Goal: Task Accomplishment & Management: Manage account settings

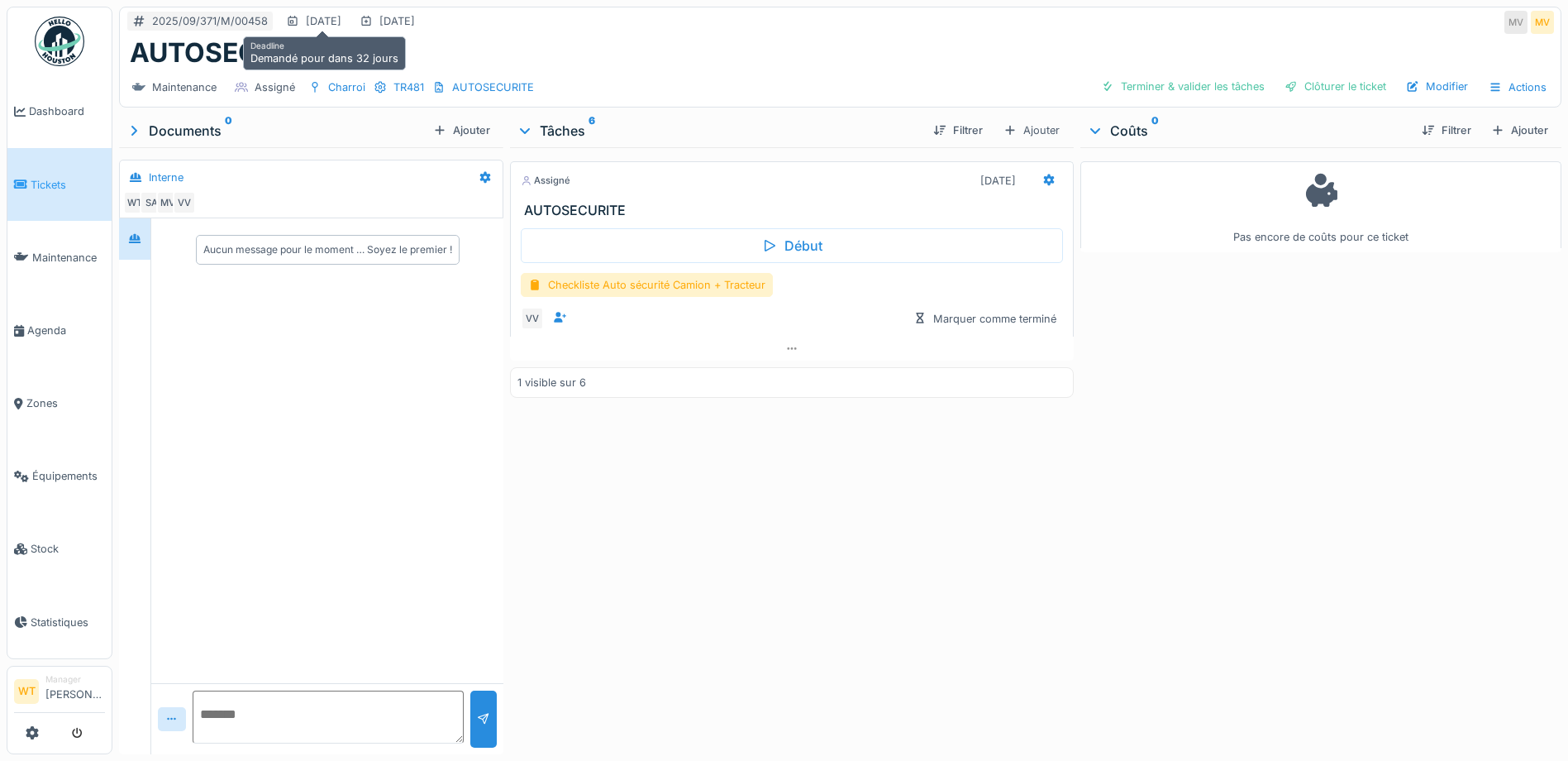
scroll to position [13, 0]
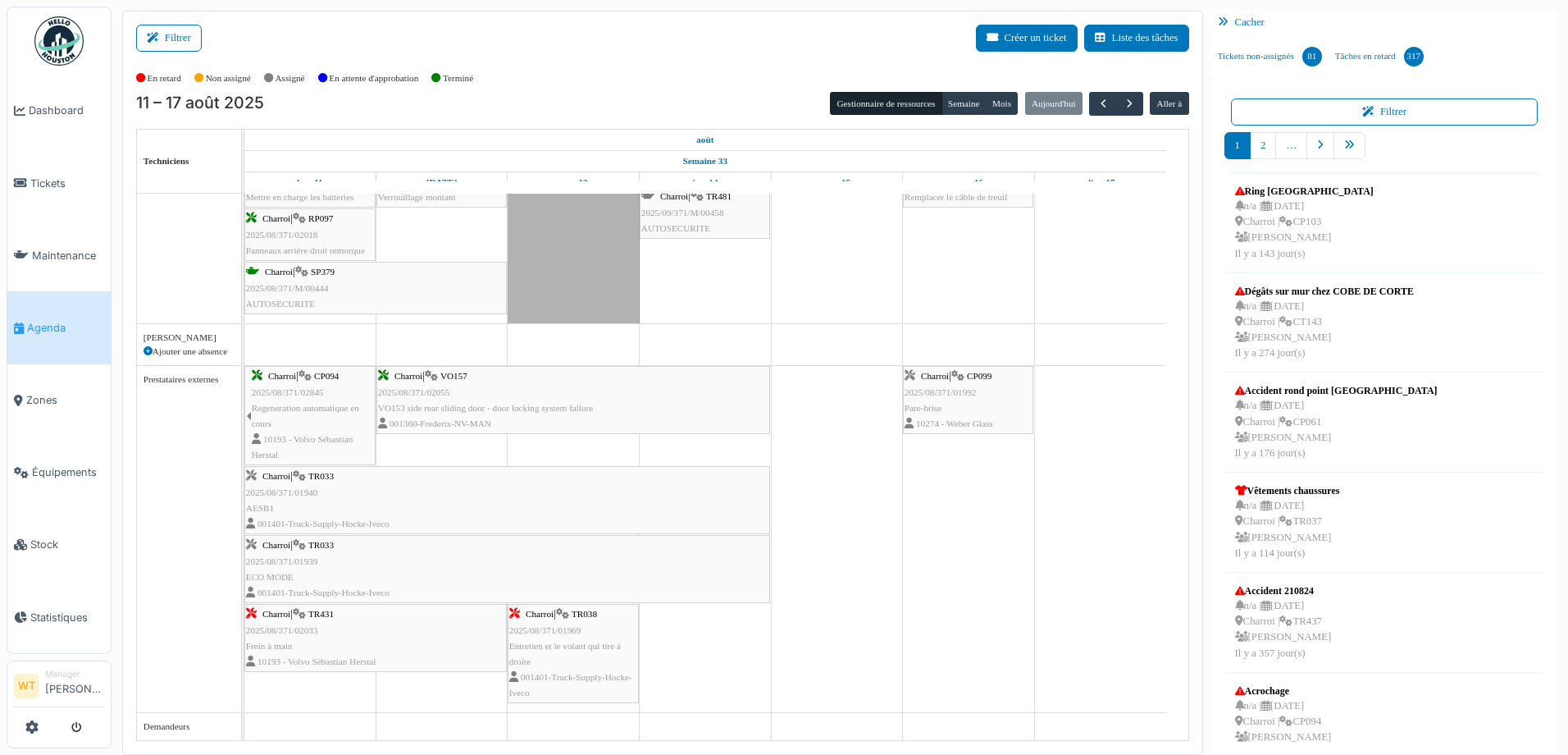
scroll to position [1098, 0]
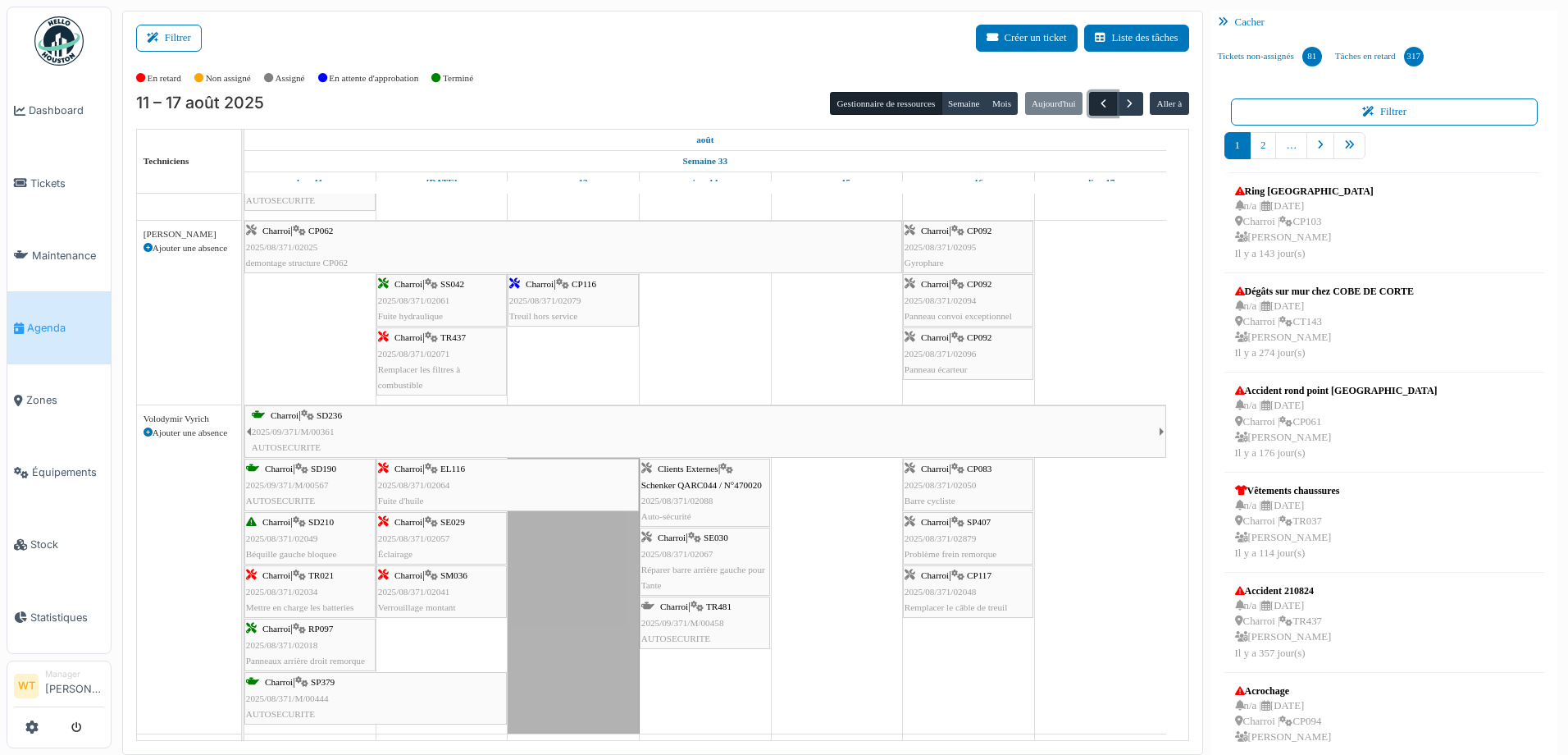
click at [1096, 103] on span "button" at bounding box center [1103, 103] width 14 height 14
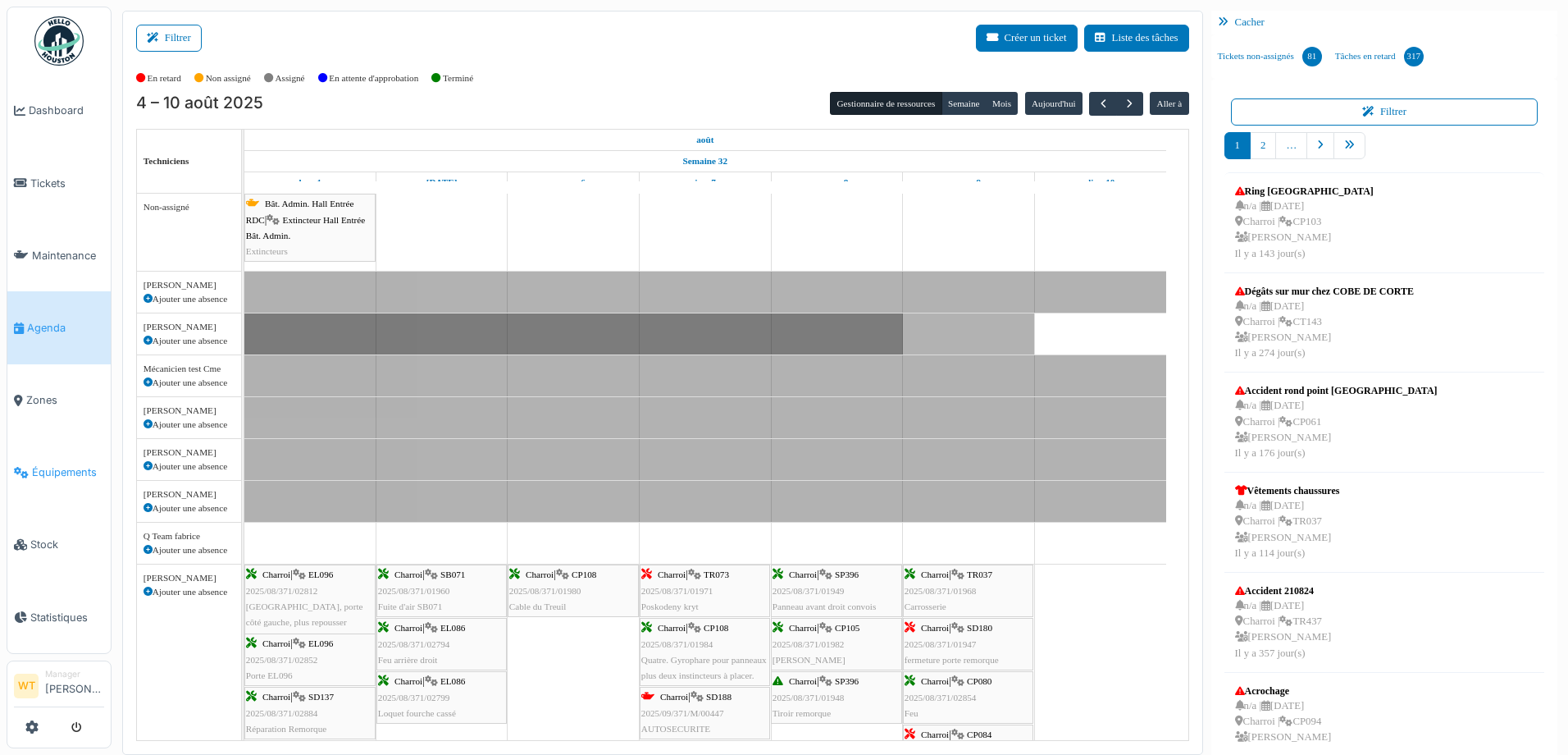
click at [81, 465] on span "Équipements" at bounding box center [68, 472] width 73 height 15
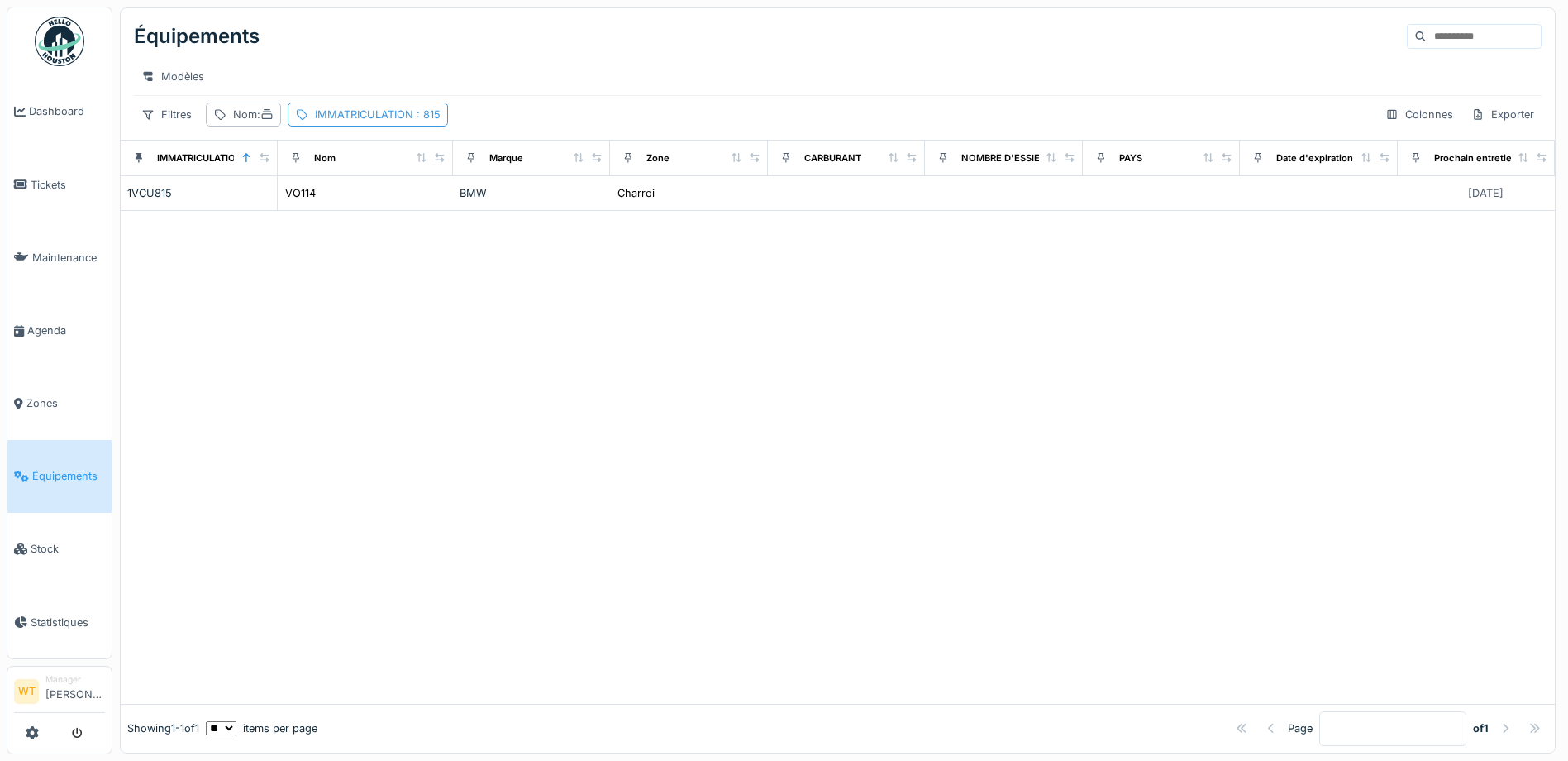
click at [340, 123] on div "IMMATRICULATION : 815" at bounding box center [377, 114] width 125 height 16
click at [519, 211] on div at bounding box center [523, 206] width 13 height 16
click at [246, 123] on div "Nom :" at bounding box center [253, 114] width 40 height 16
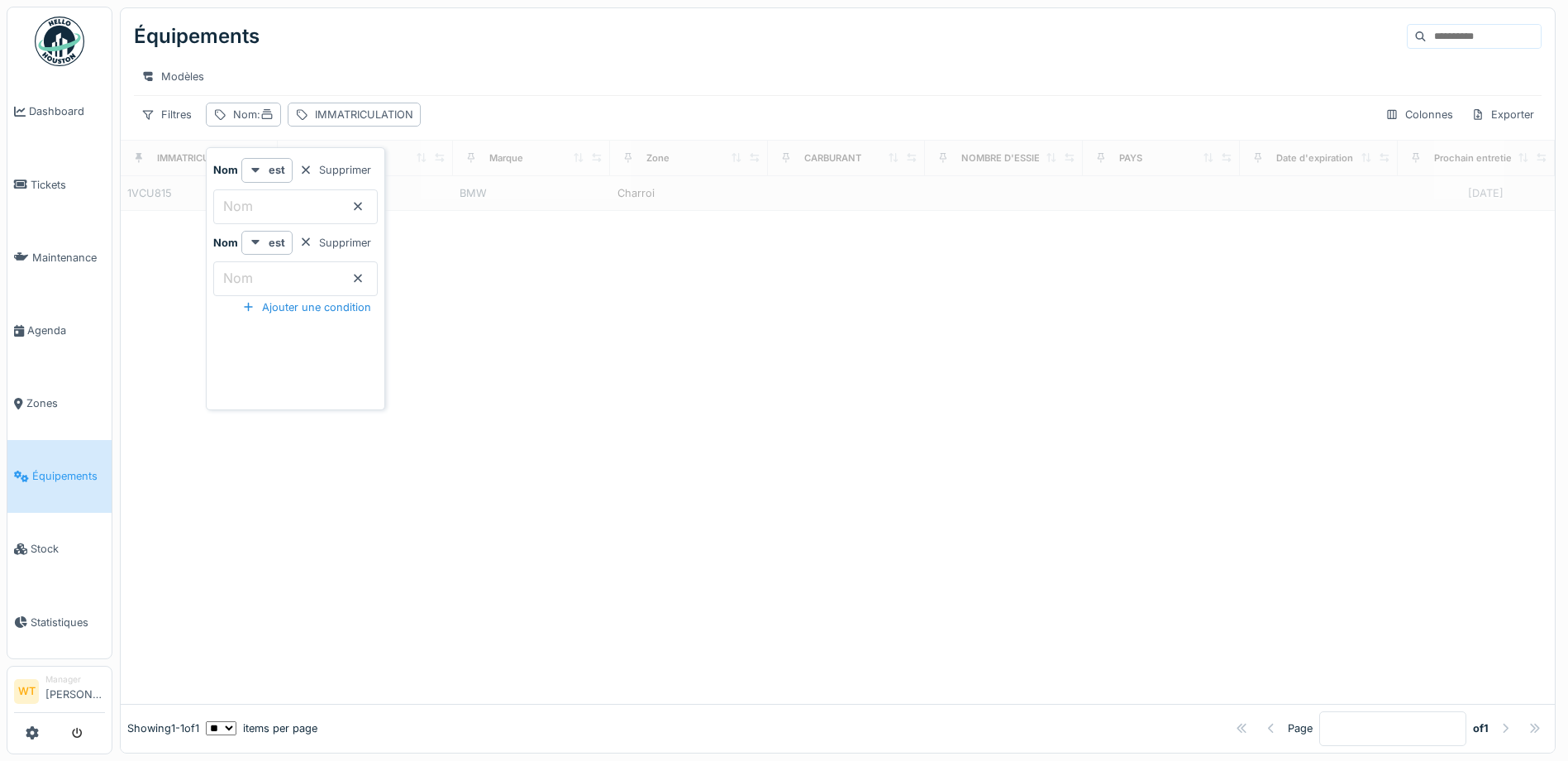
click at [324, 203] on input "Nom" at bounding box center [295, 207] width 165 height 35
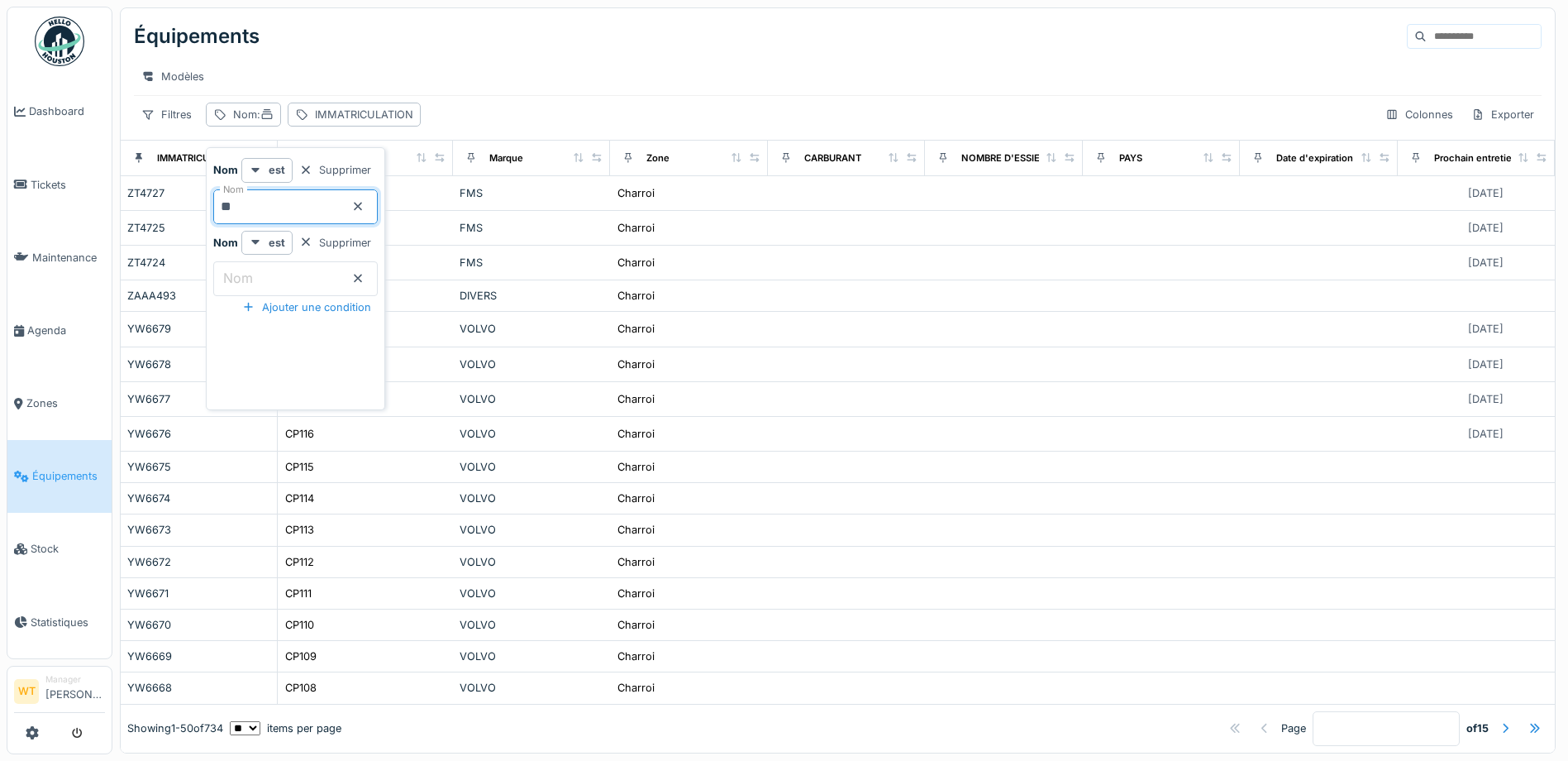
type input "**"
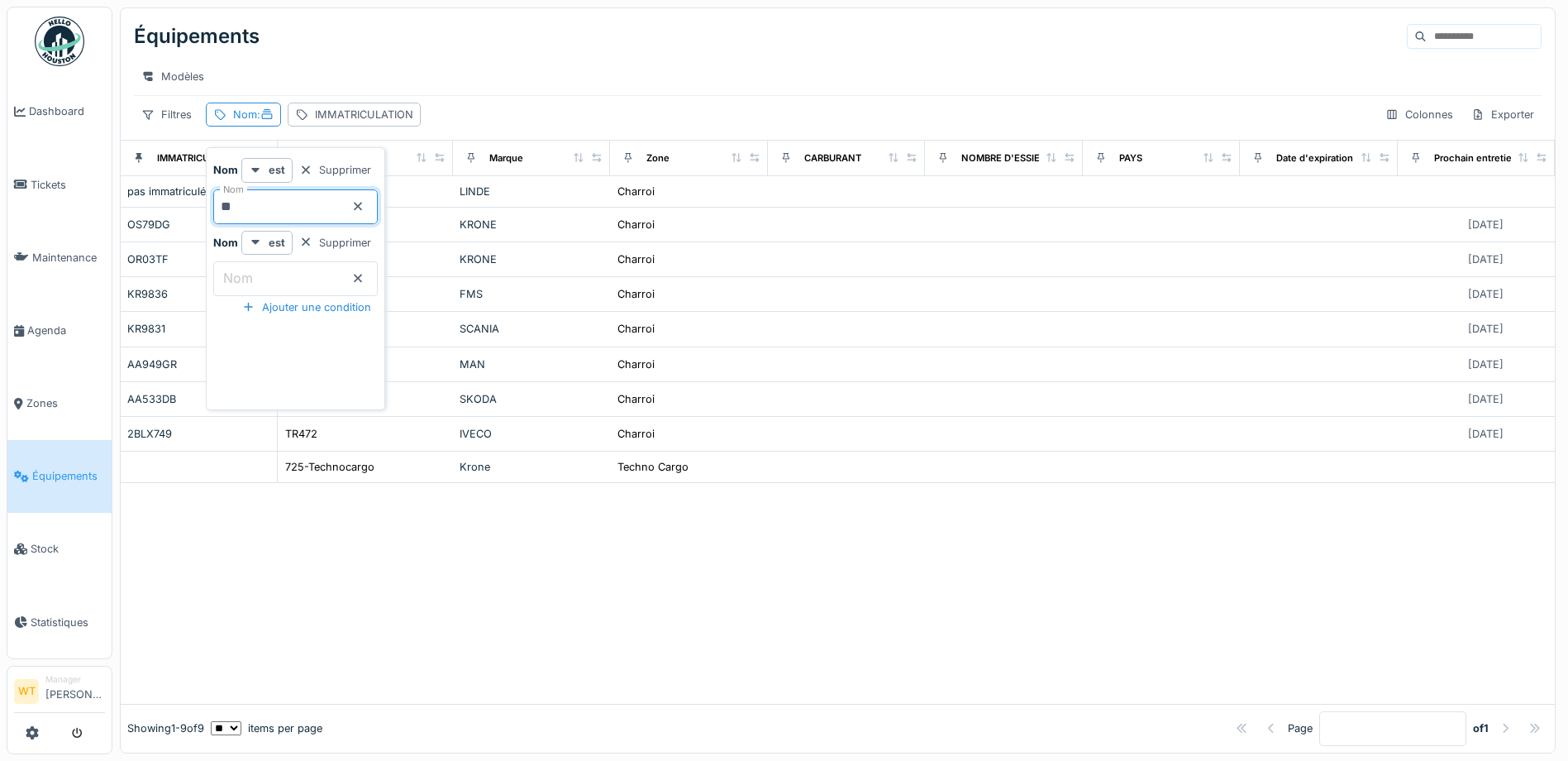
click at [745, 564] on div at bounding box center [837, 593] width 1435 height 220
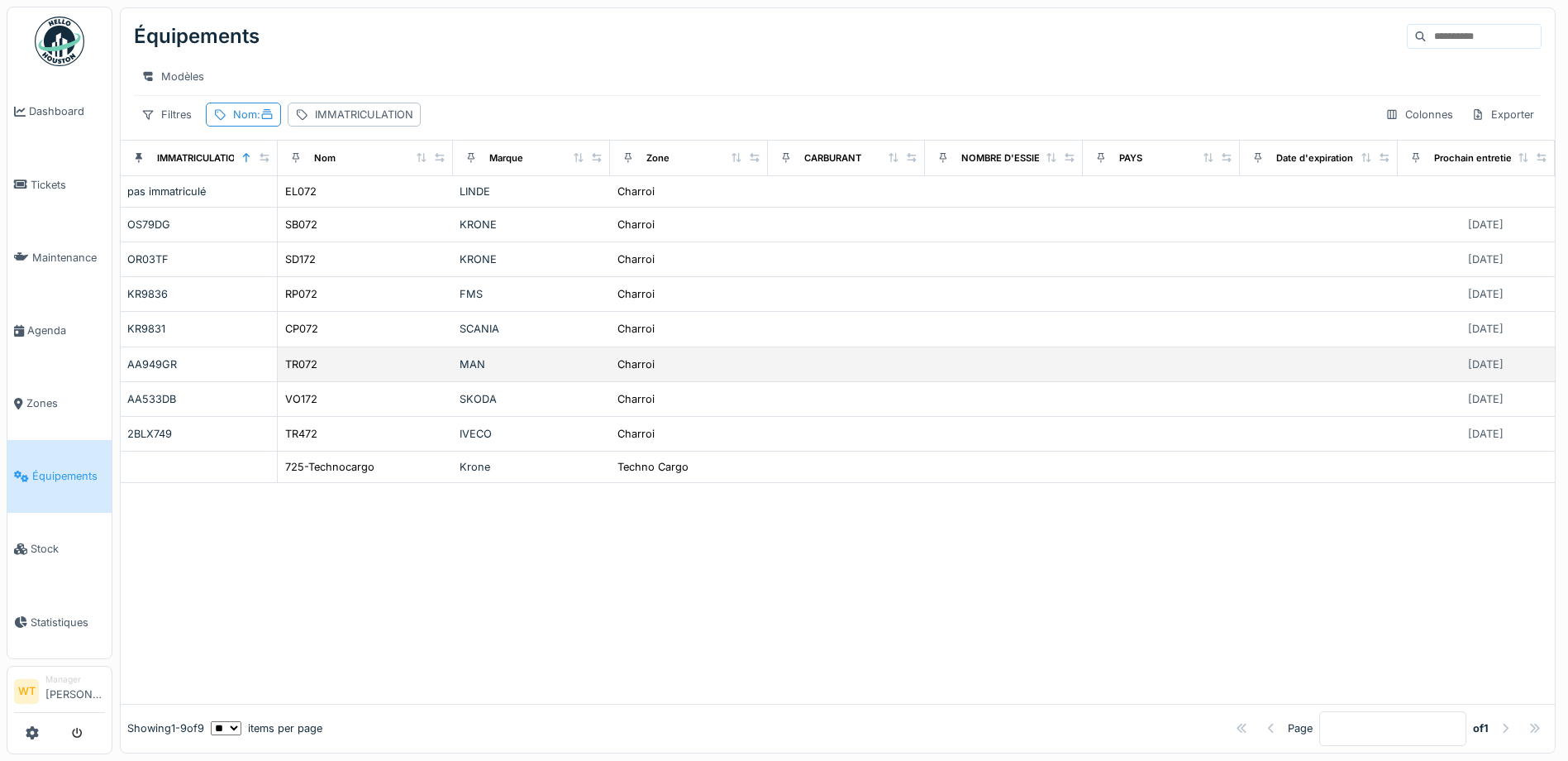
click at [316, 372] on div "TR072" at bounding box center [365, 364] width 162 height 17
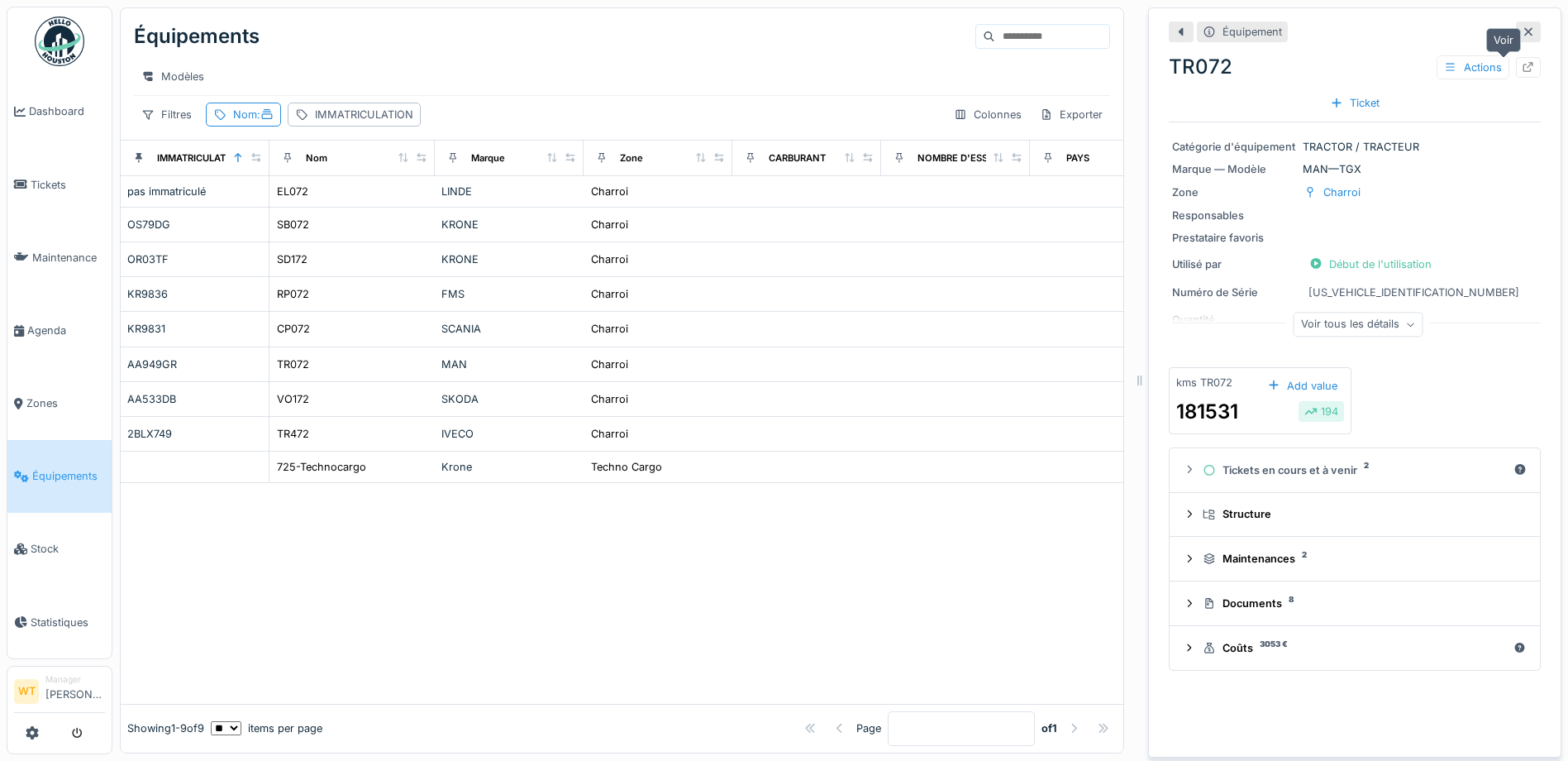
click at [1521, 65] on icon at bounding box center [1528, 68] width 13 height 11
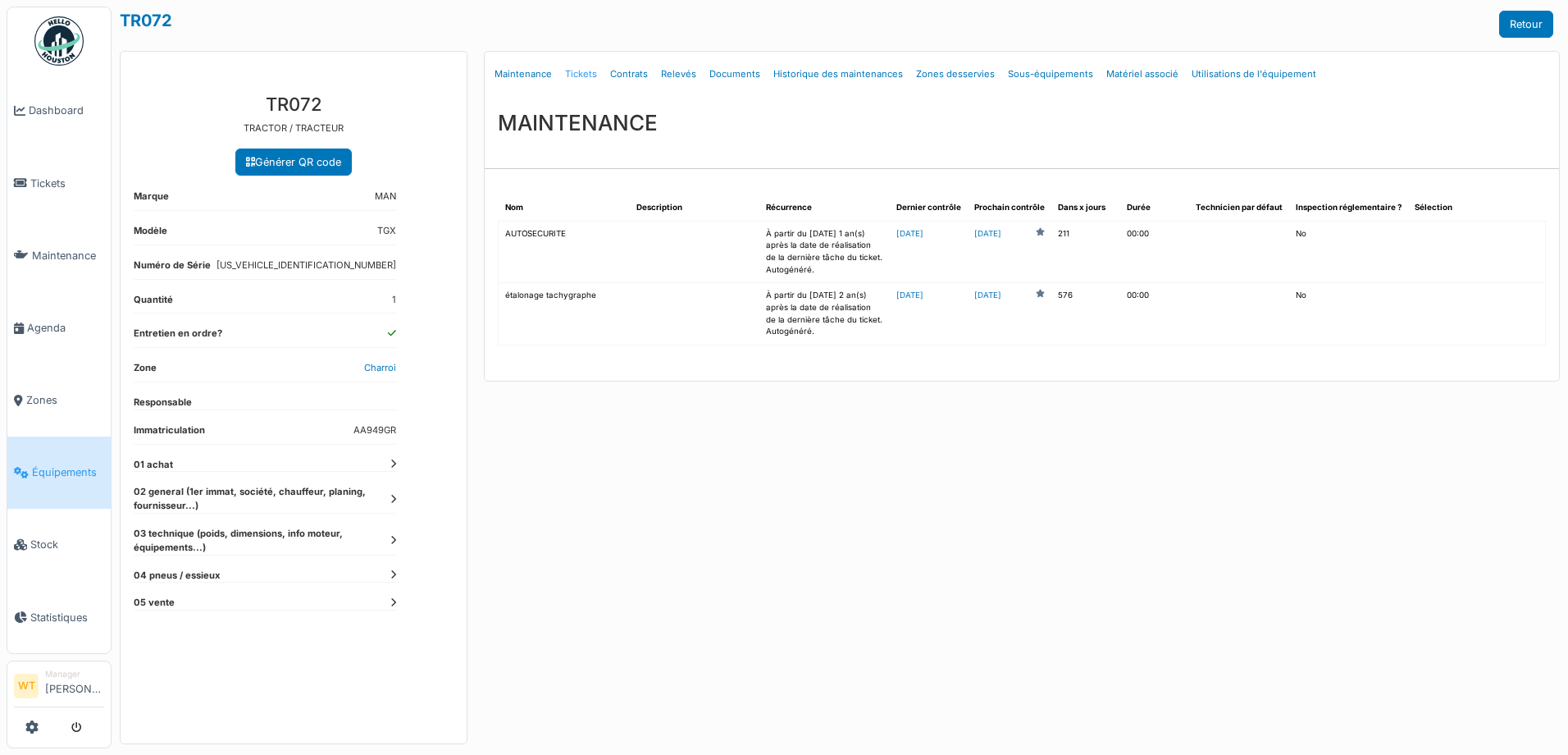
click at [590, 74] on link "Tickets" at bounding box center [581, 74] width 45 height 38
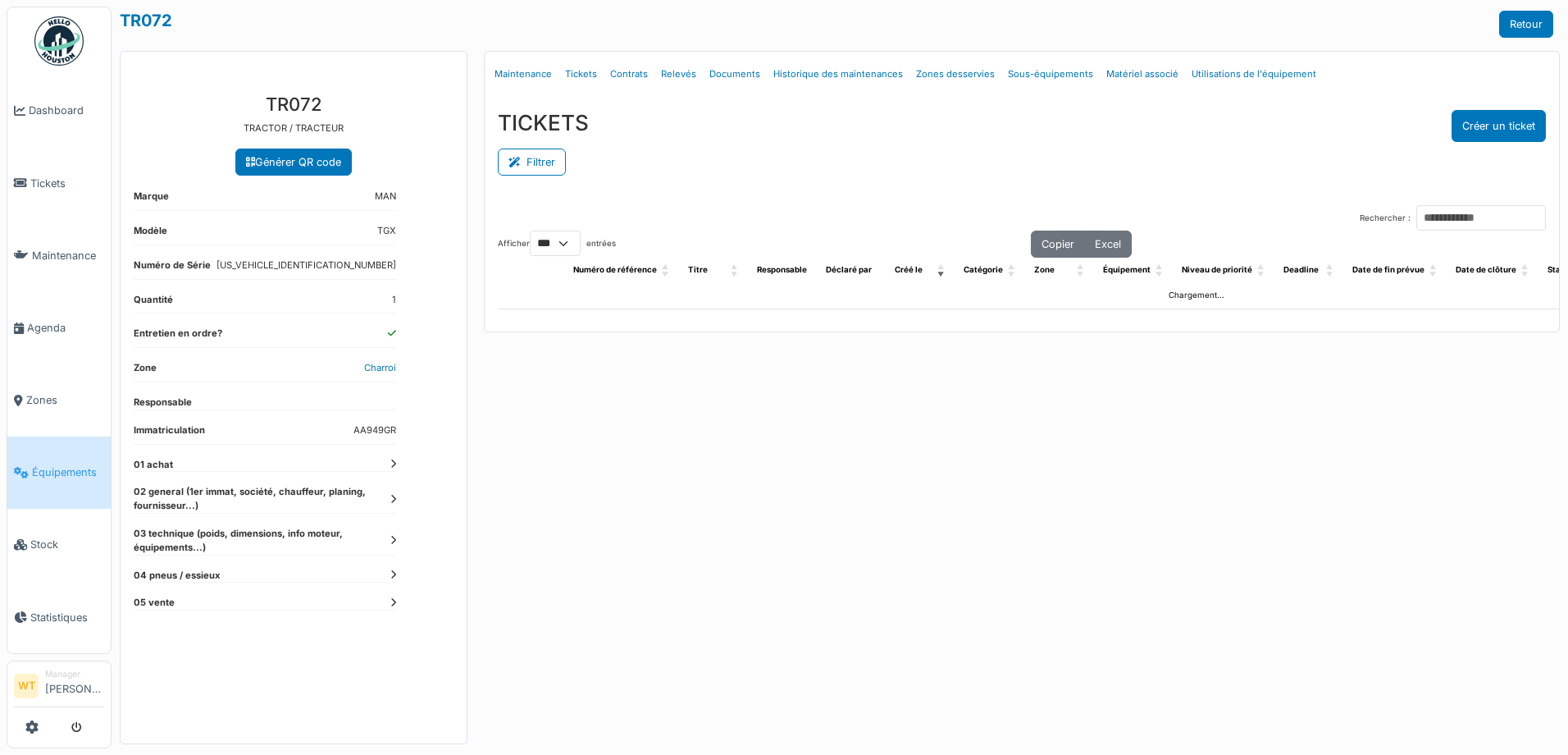
select select "***"
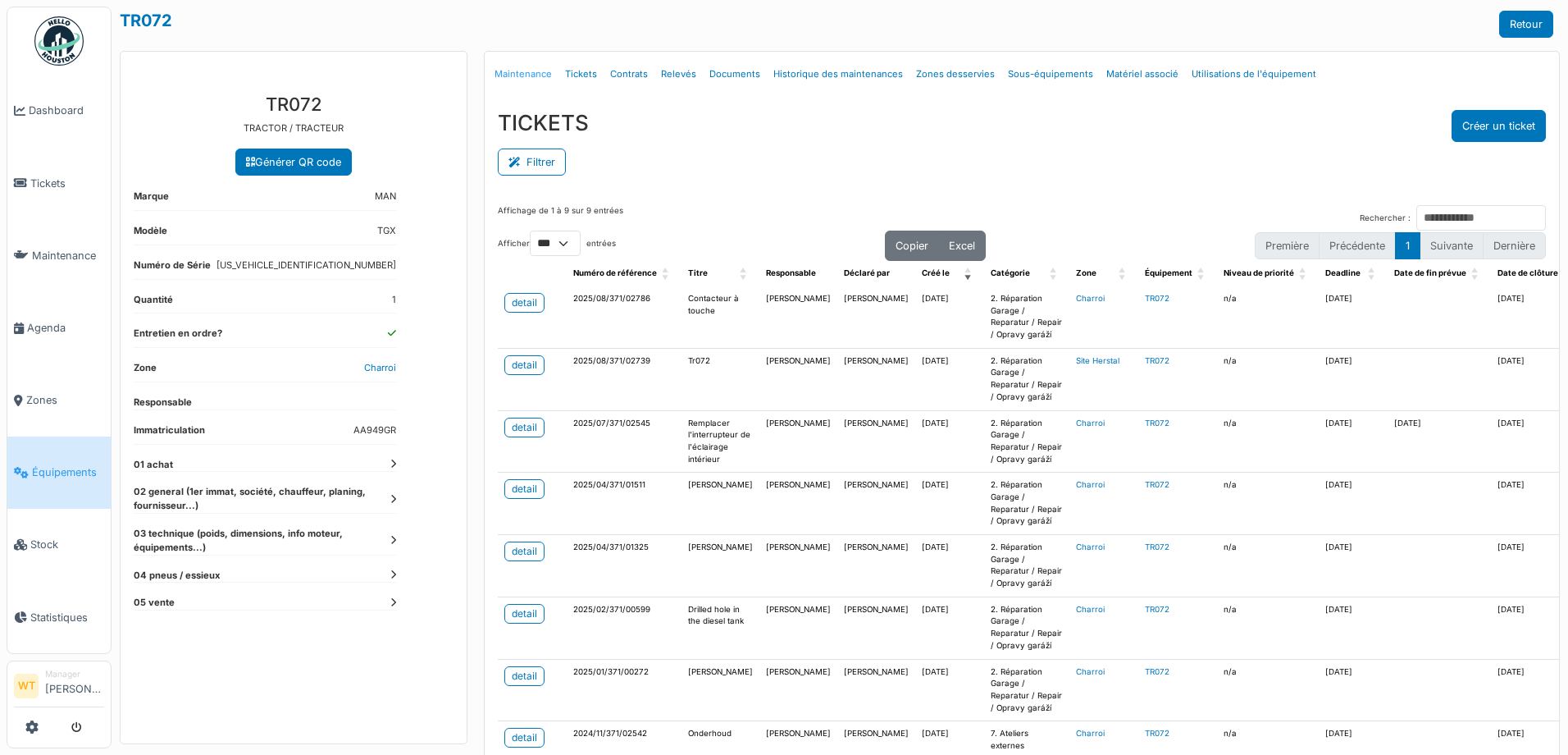
click at [539, 69] on link "Maintenance" at bounding box center [523, 74] width 71 height 38
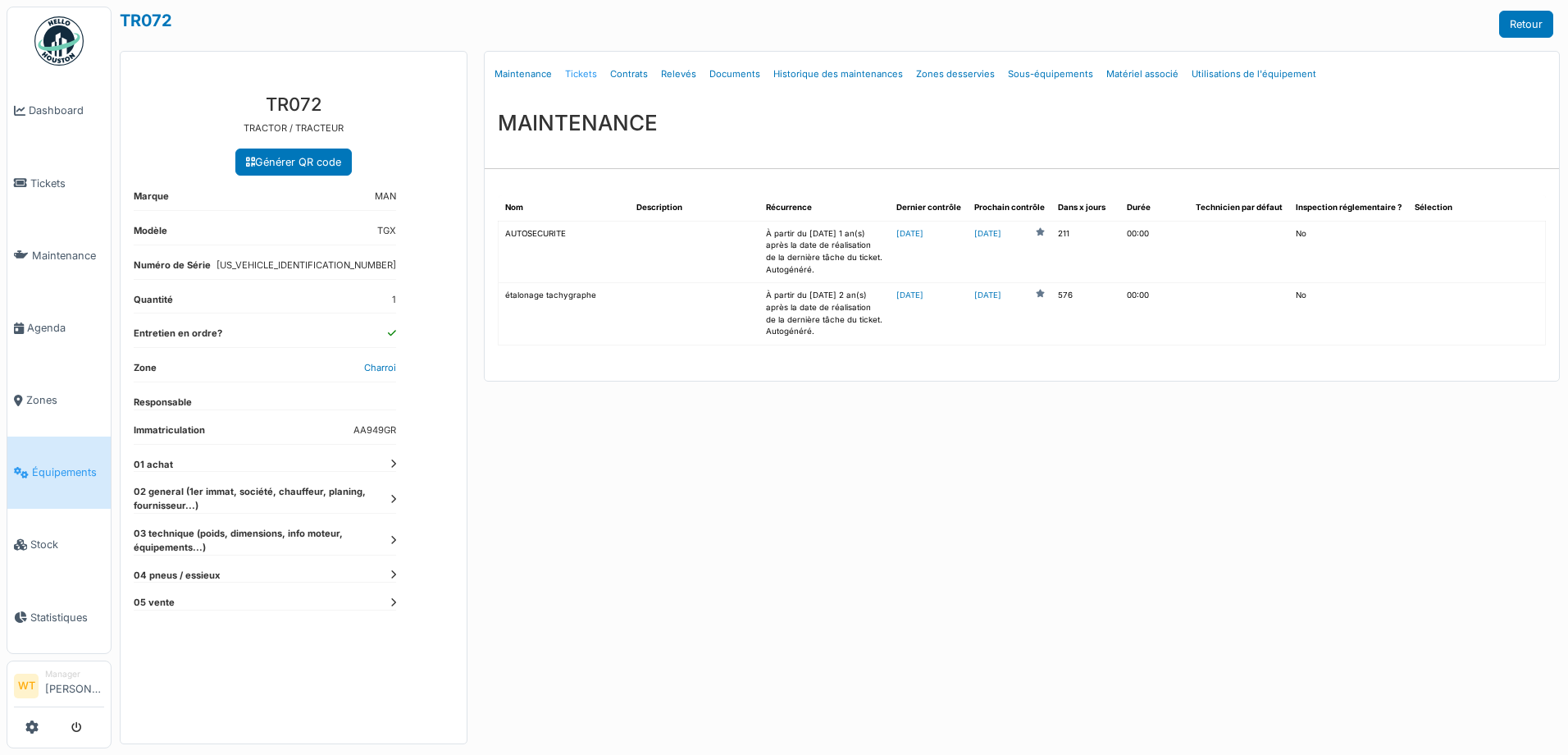
click at [577, 67] on link "Tickets" at bounding box center [581, 74] width 45 height 38
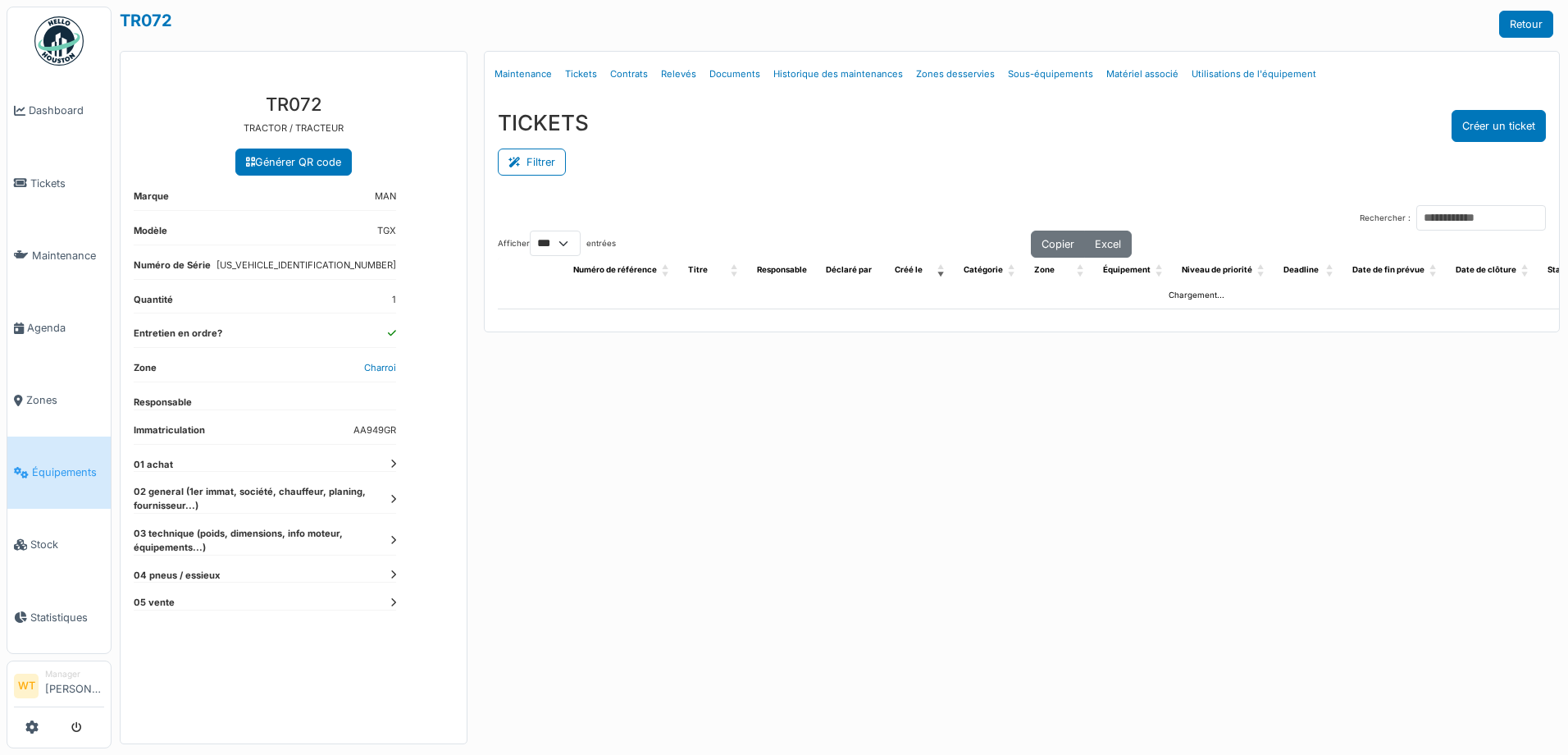
select select "***"
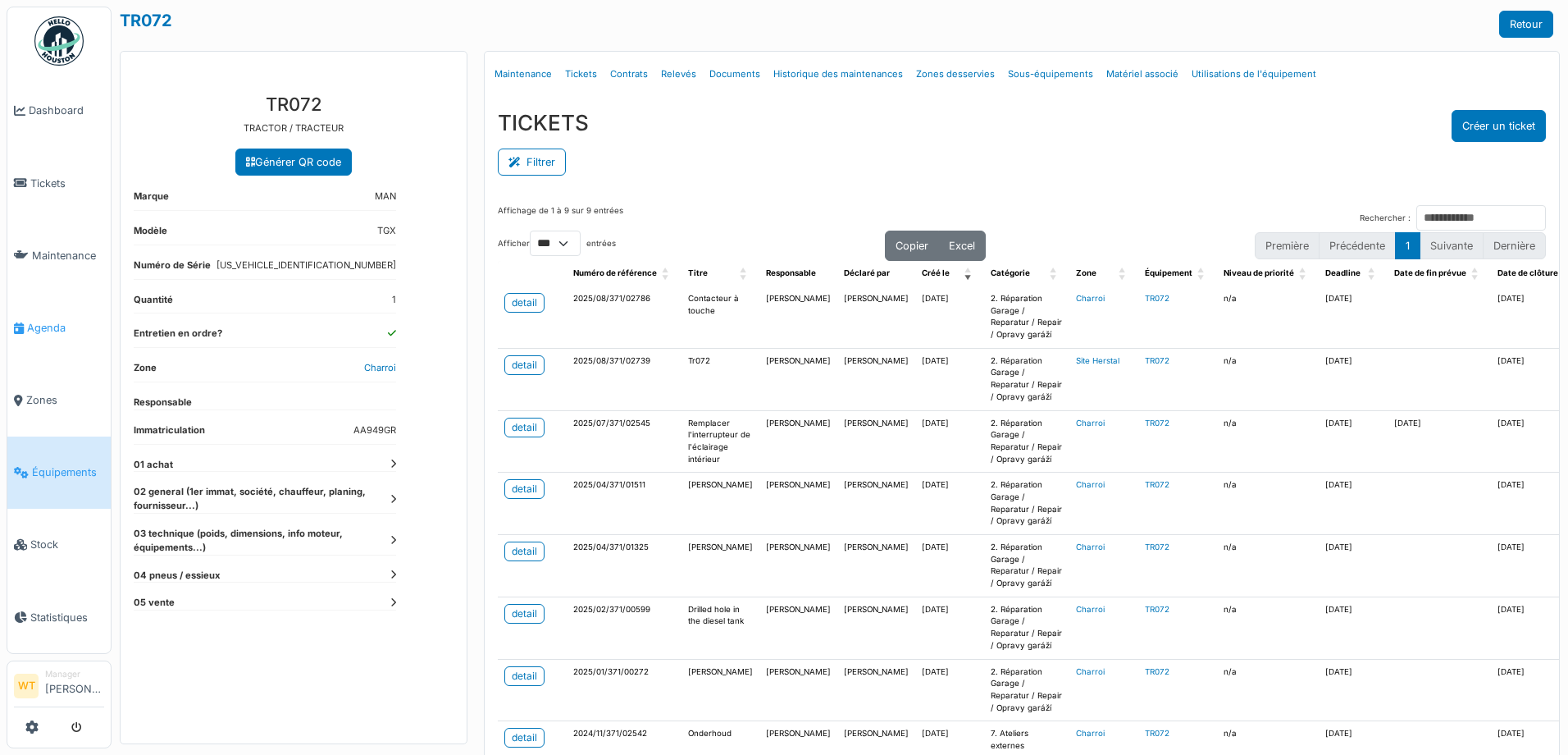
click at [36, 324] on span "Agenda" at bounding box center [65, 328] width 77 height 15
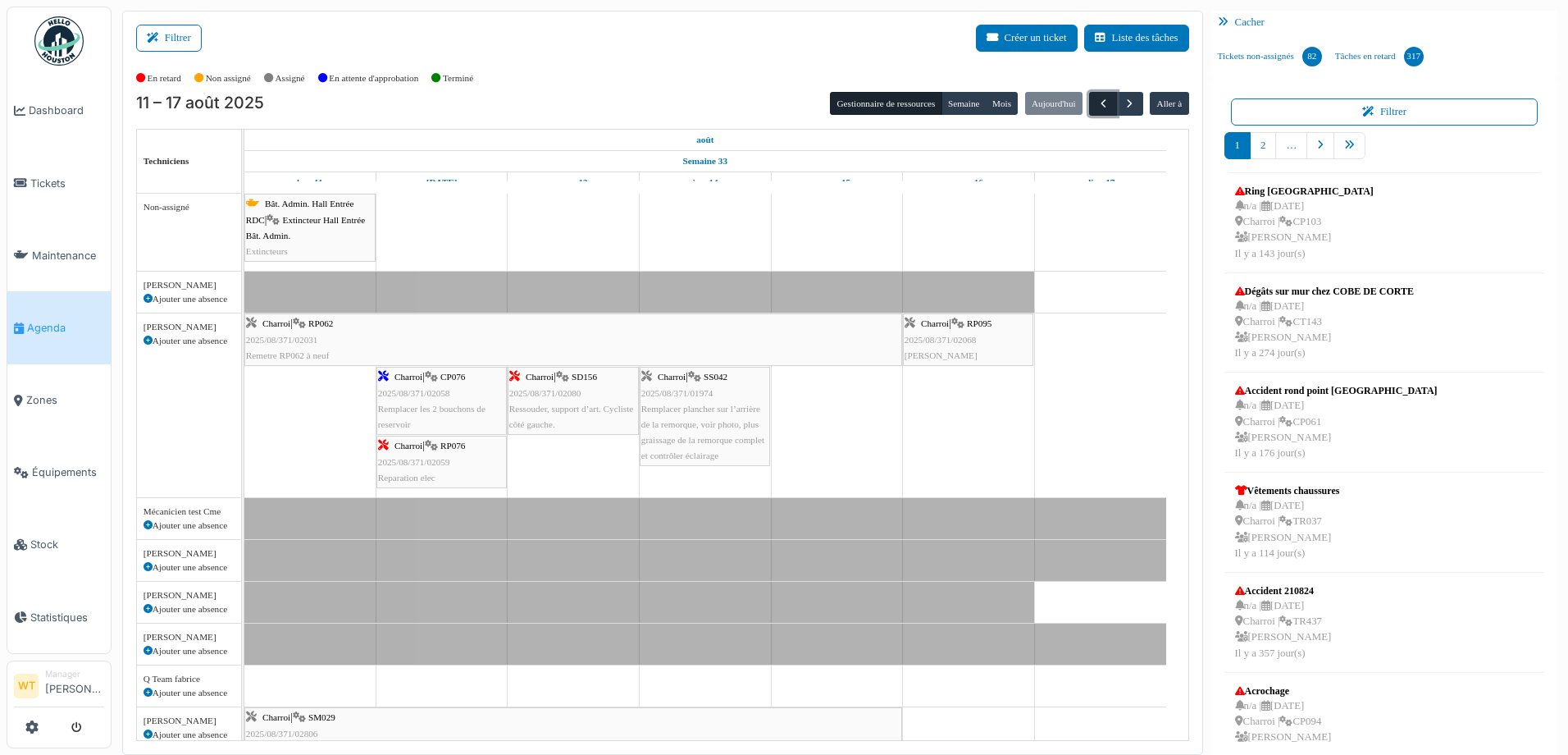
click at [1096, 113] on button "button" at bounding box center [1103, 103] width 27 height 24
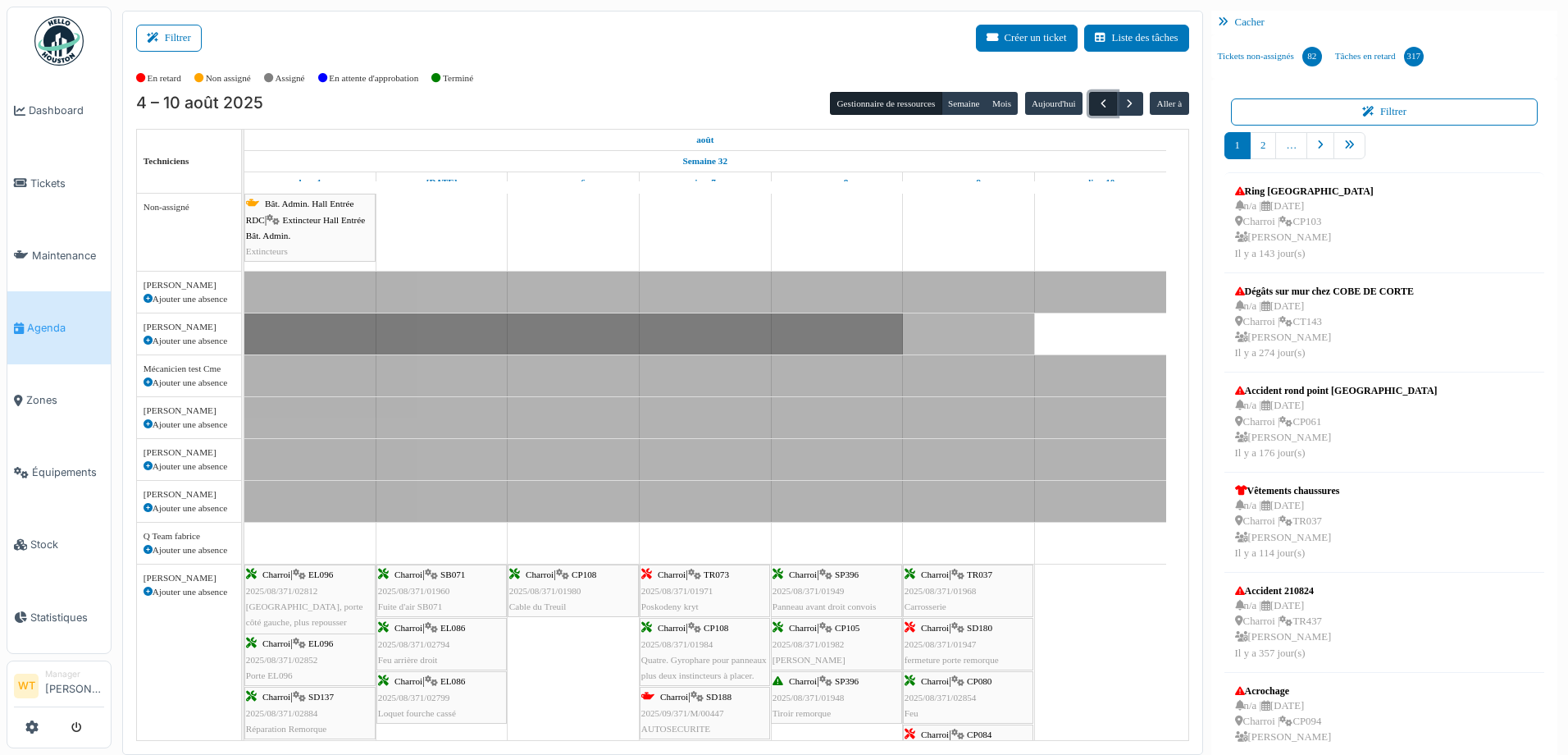
click at [1096, 113] on button "button" at bounding box center [1103, 103] width 27 height 24
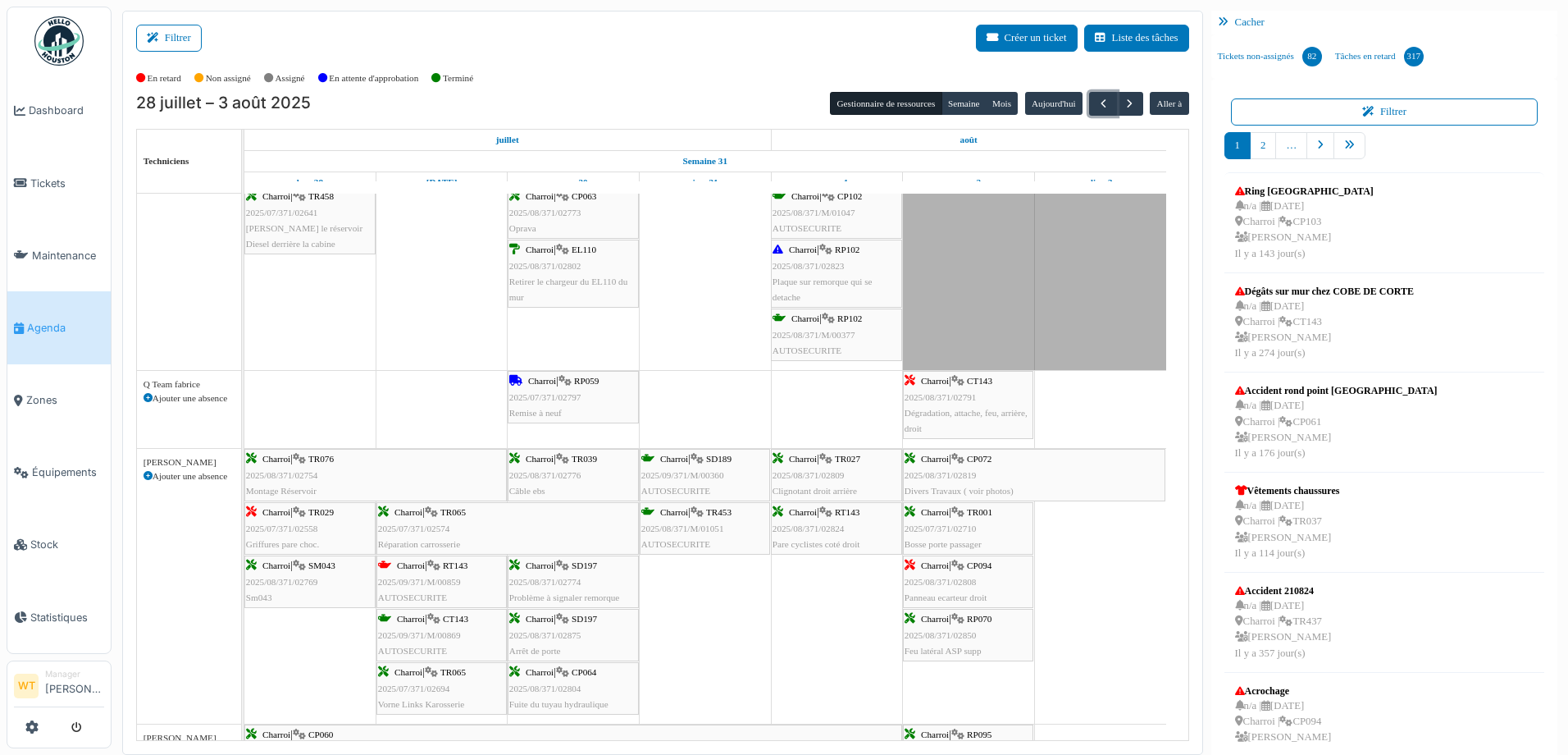
scroll to position [820, 0]
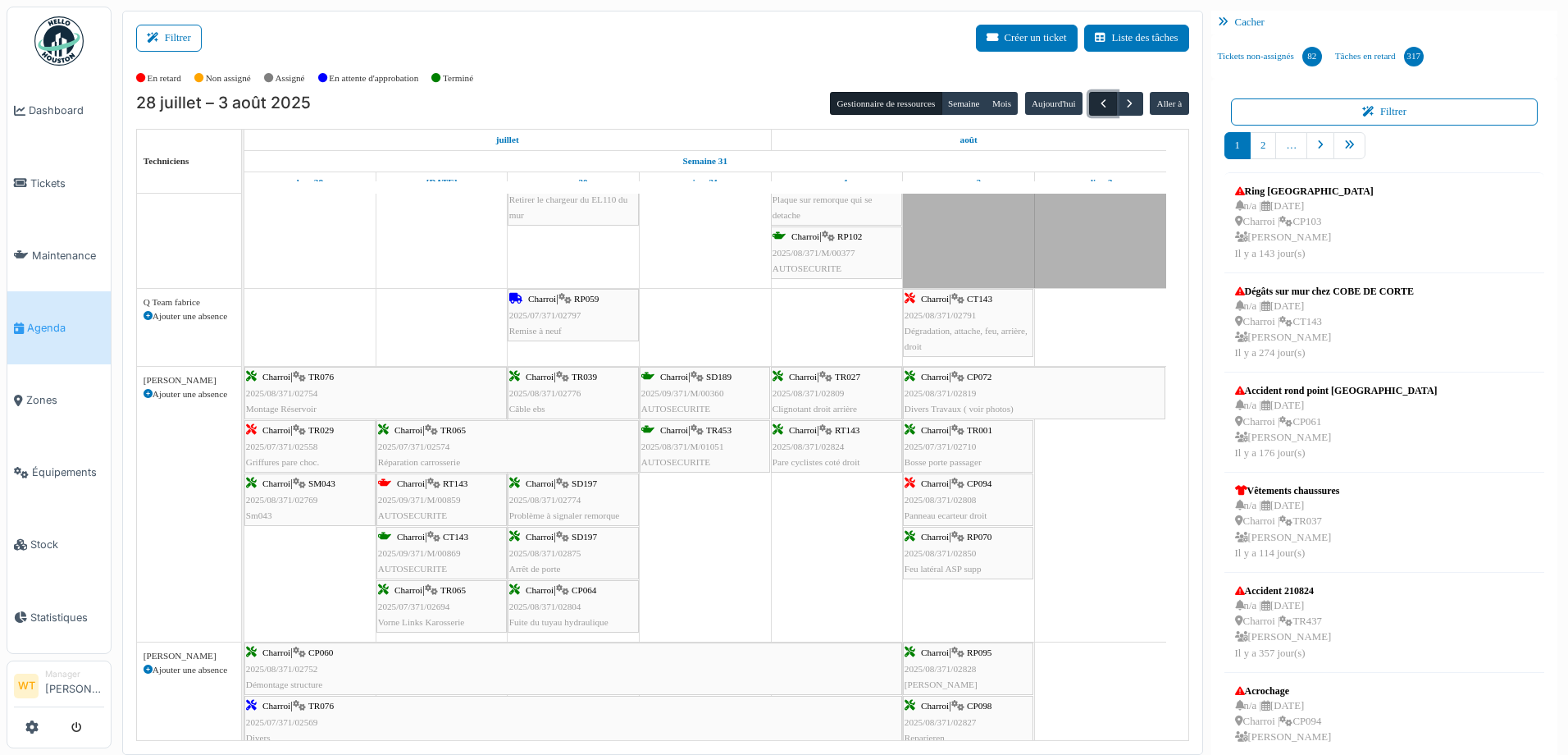
click at [1104, 93] on button "button" at bounding box center [1103, 103] width 27 height 24
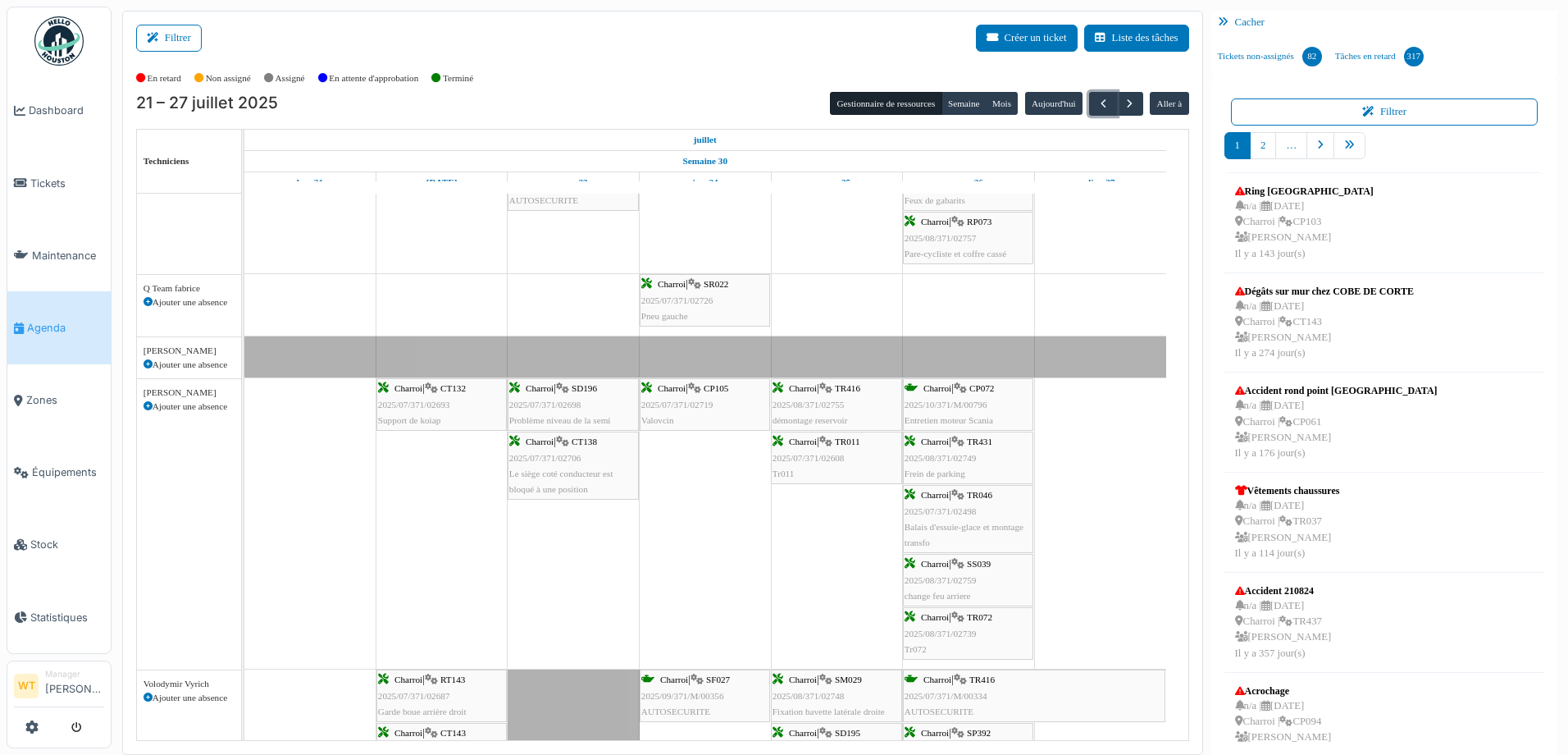
scroll to position [1231, 0]
click at [1096, 105] on span "button" at bounding box center [1103, 103] width 14 height 14
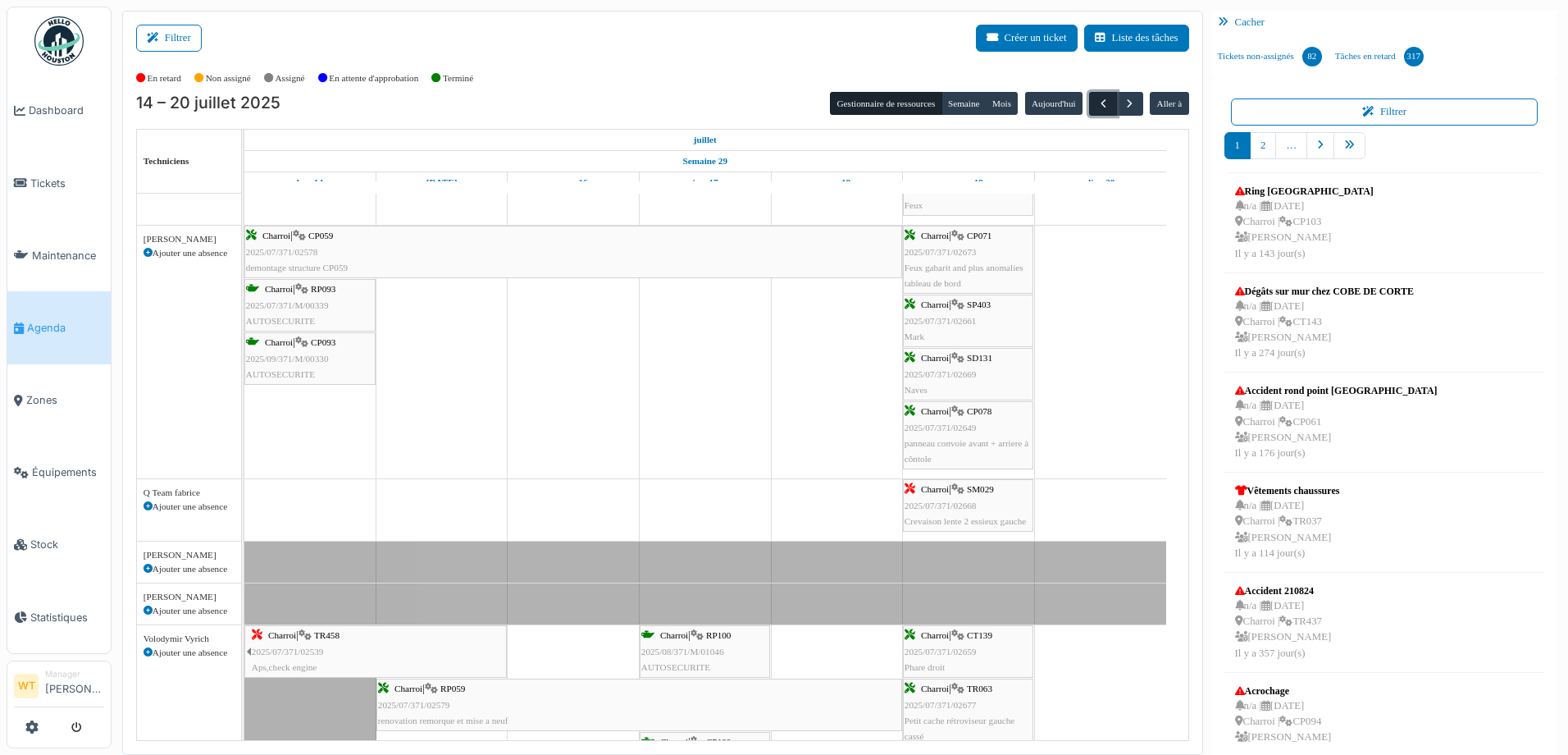
click at [1089, 100] on button "button" at bounding box center [1103, 103] width 27 height 24
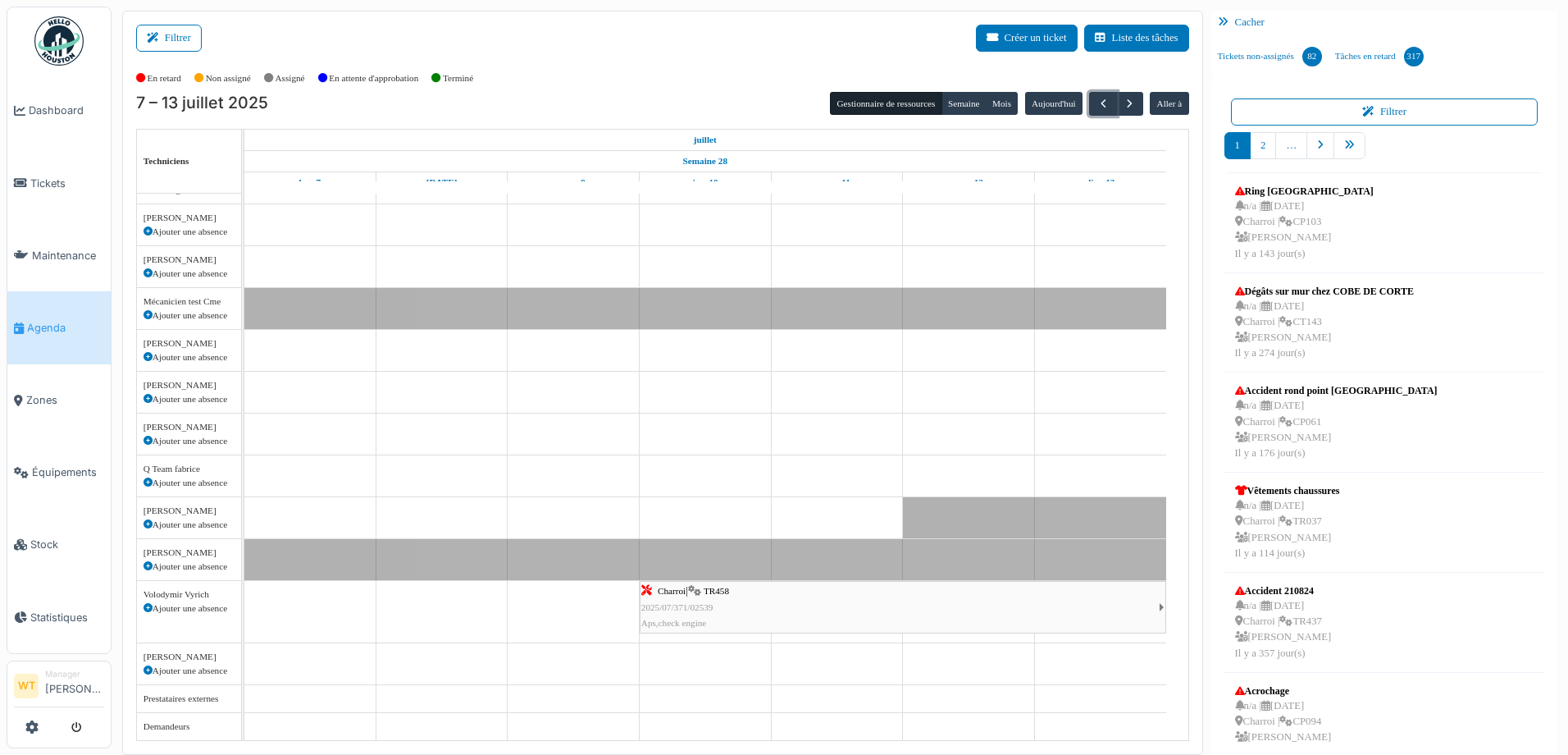
scroll to position [0, 0]
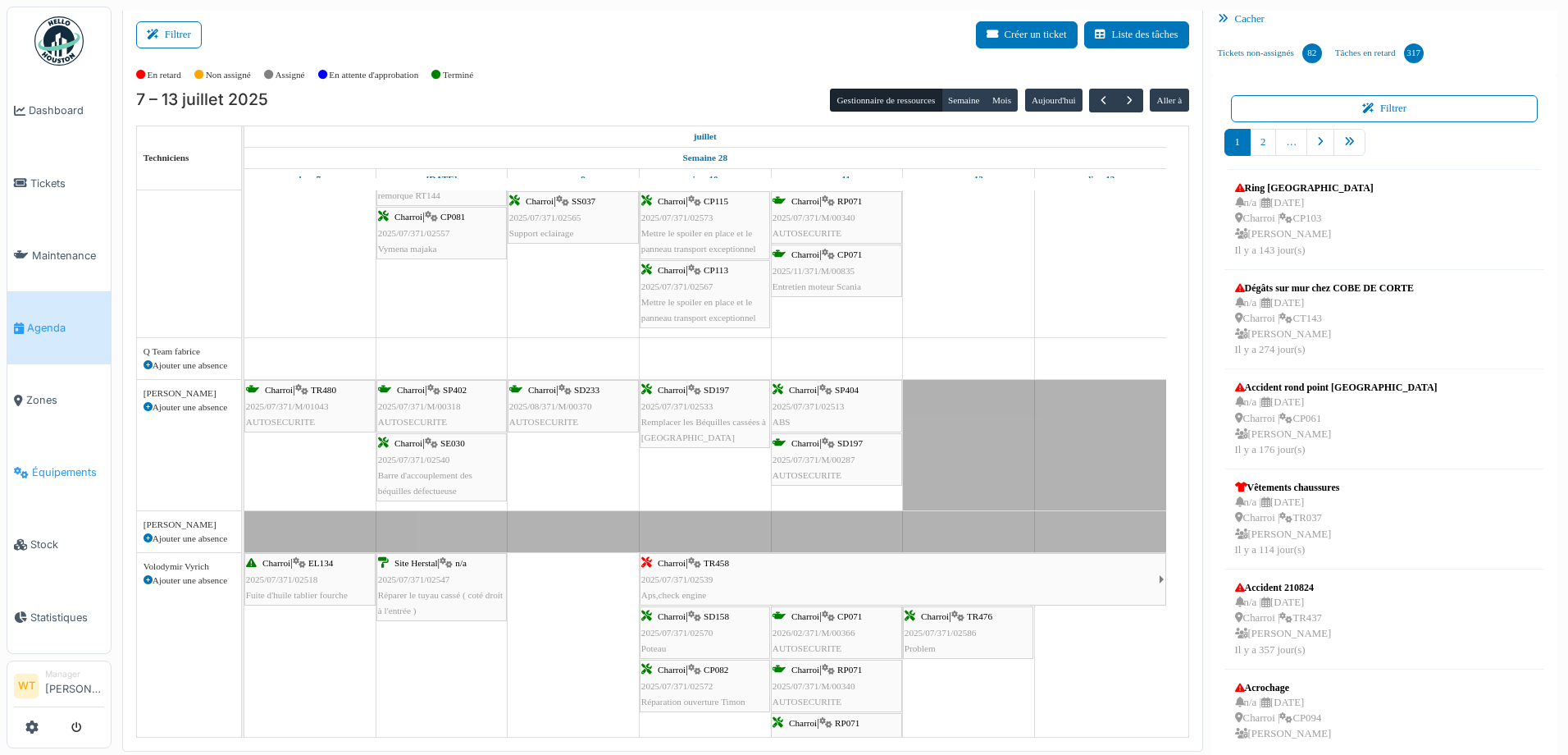
click at [72, 451] on link "Équipements" at bounding box center [59, 473] width 103 height 73
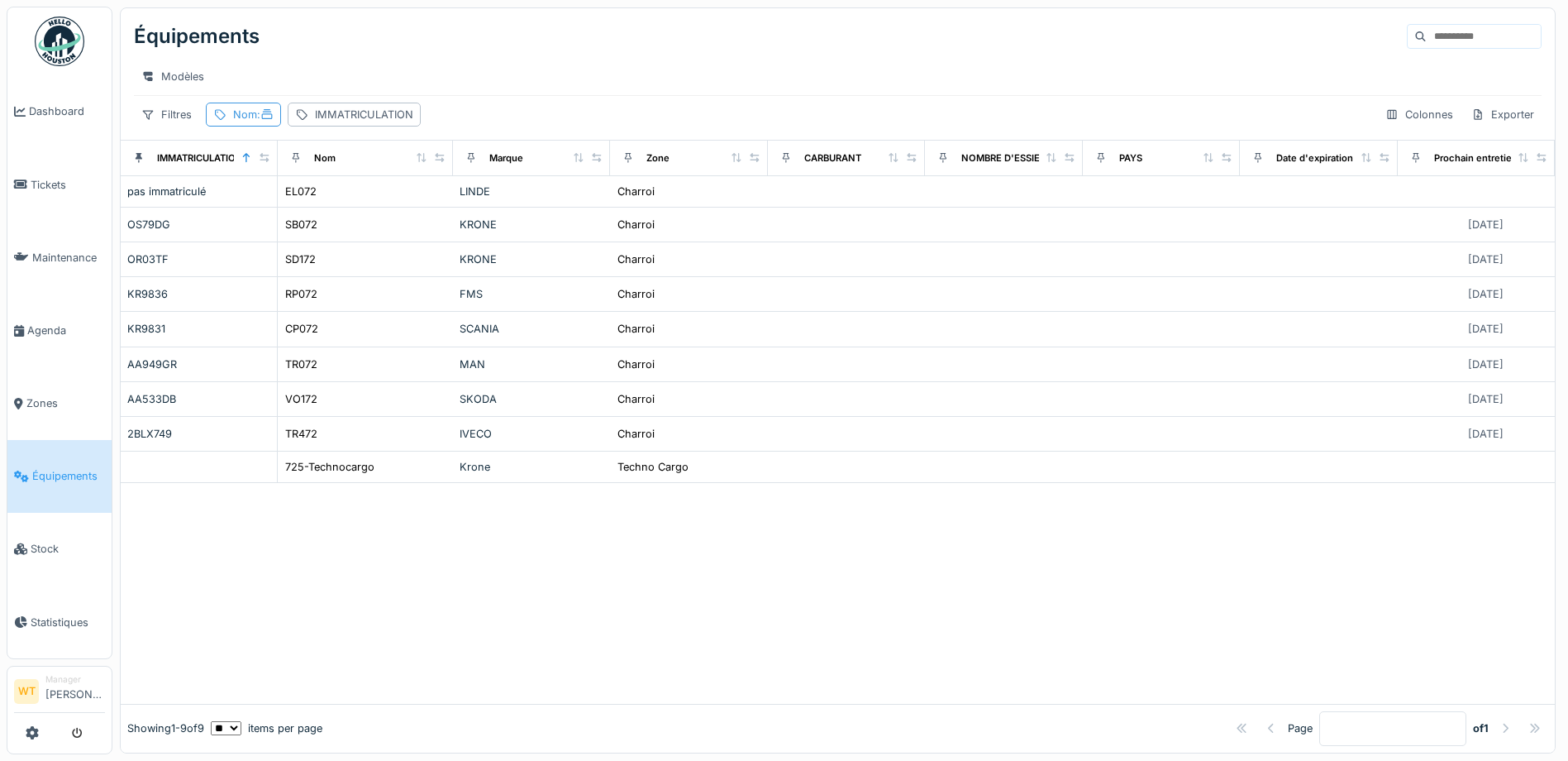
click at [234, 123] on div "Nom :" at bounding box center [253, 114] width 40 height 16
click at [362, 208] on icon at bounding box center [357, 206] width 8 height 8
click at [346, 209] on input "Nom" at bounding box center [295, 207] width 165 height 35
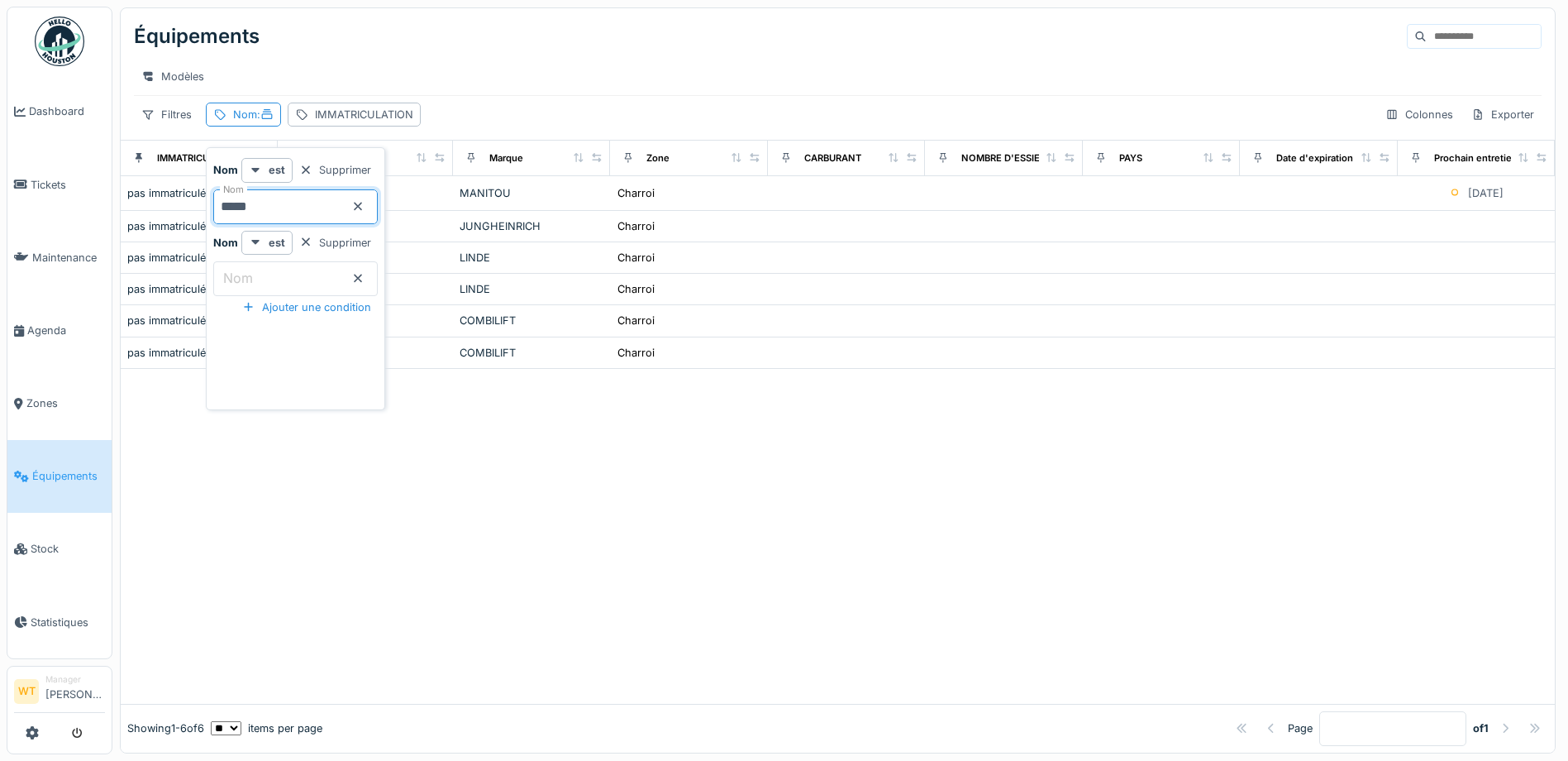
type input "*****"
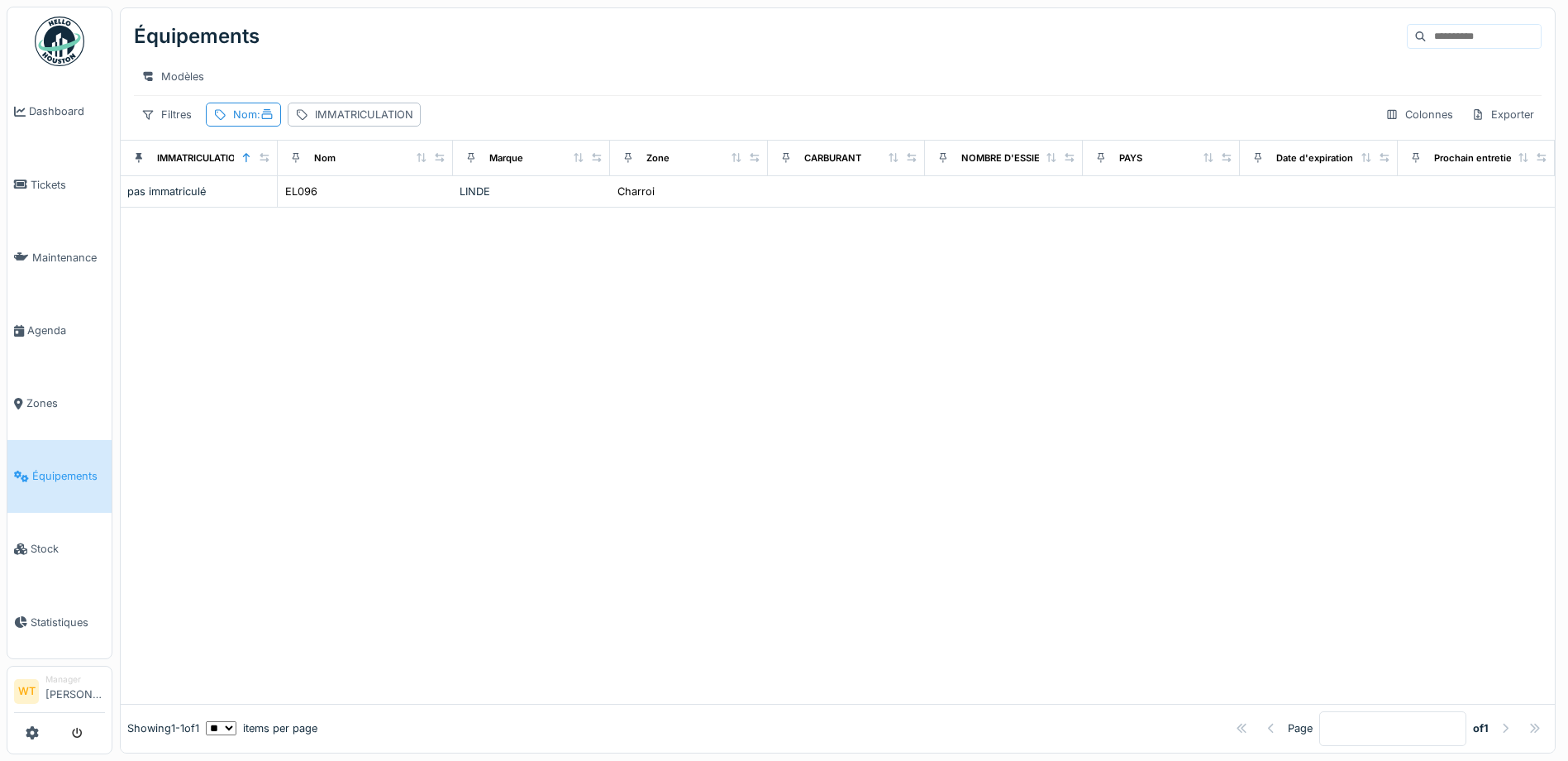
drag, startPoint x: 498, startPoint y: 433, endPoint x: 500, endPoint y: 402, distance: 31.1
click at [500, 433] on div at bounding box center [837, 456] width 1435 height 496
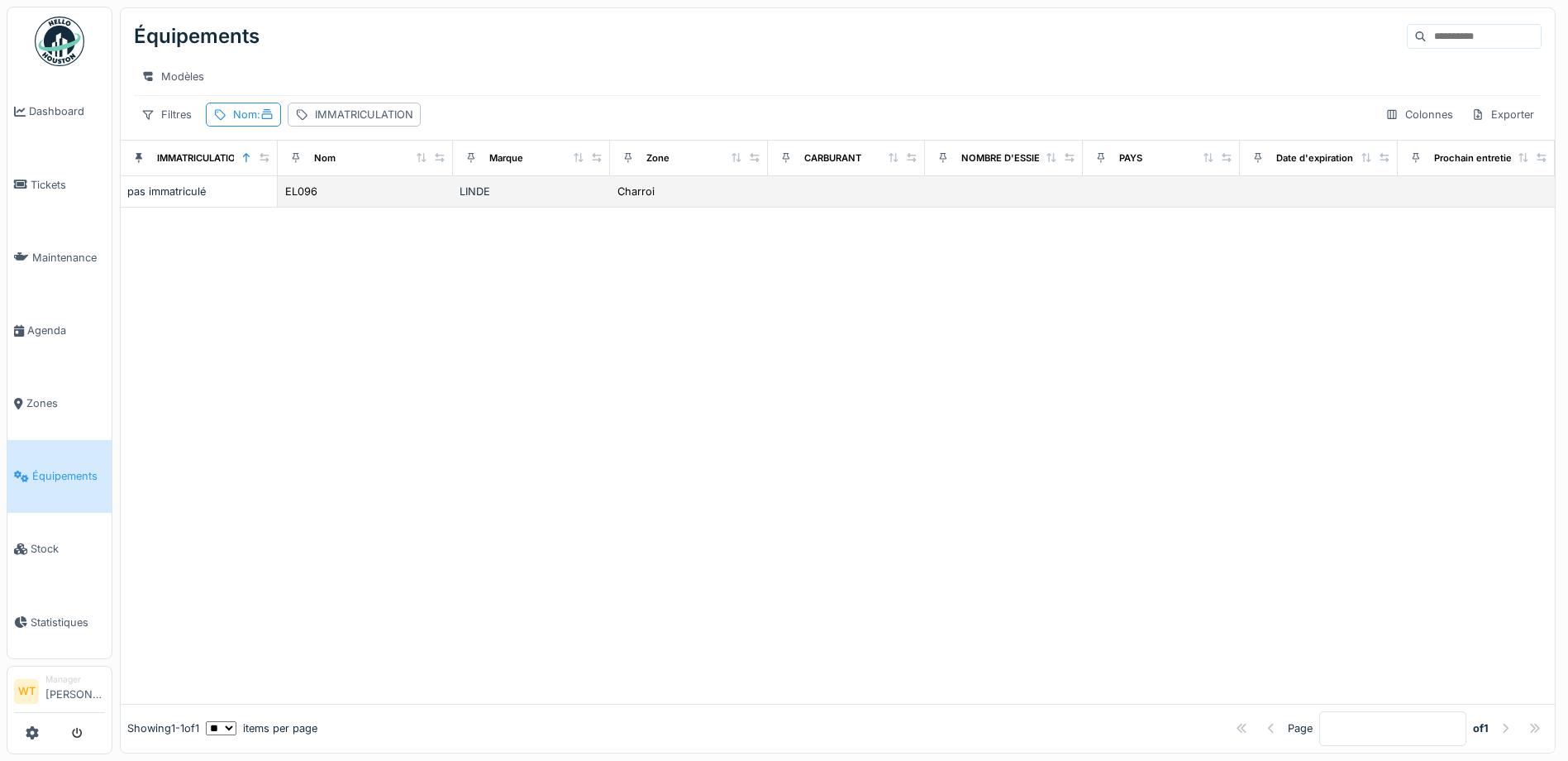
click at [496, 199] on div "LINDE" at bounding box center [531, 191] width 144 height 16
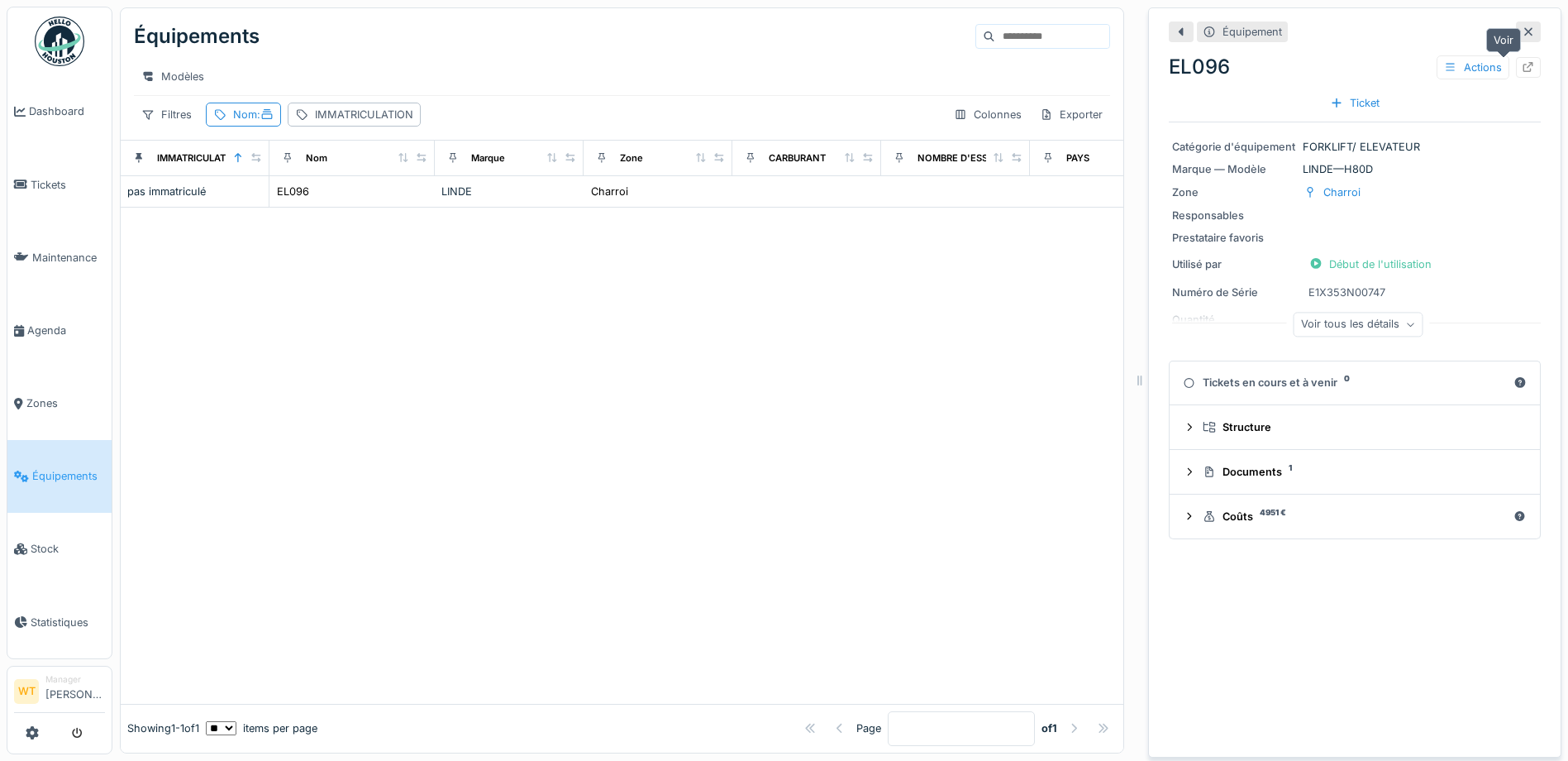
click at [1521, 67] on icon at bounding box center [1528, 68] width 13 height 11
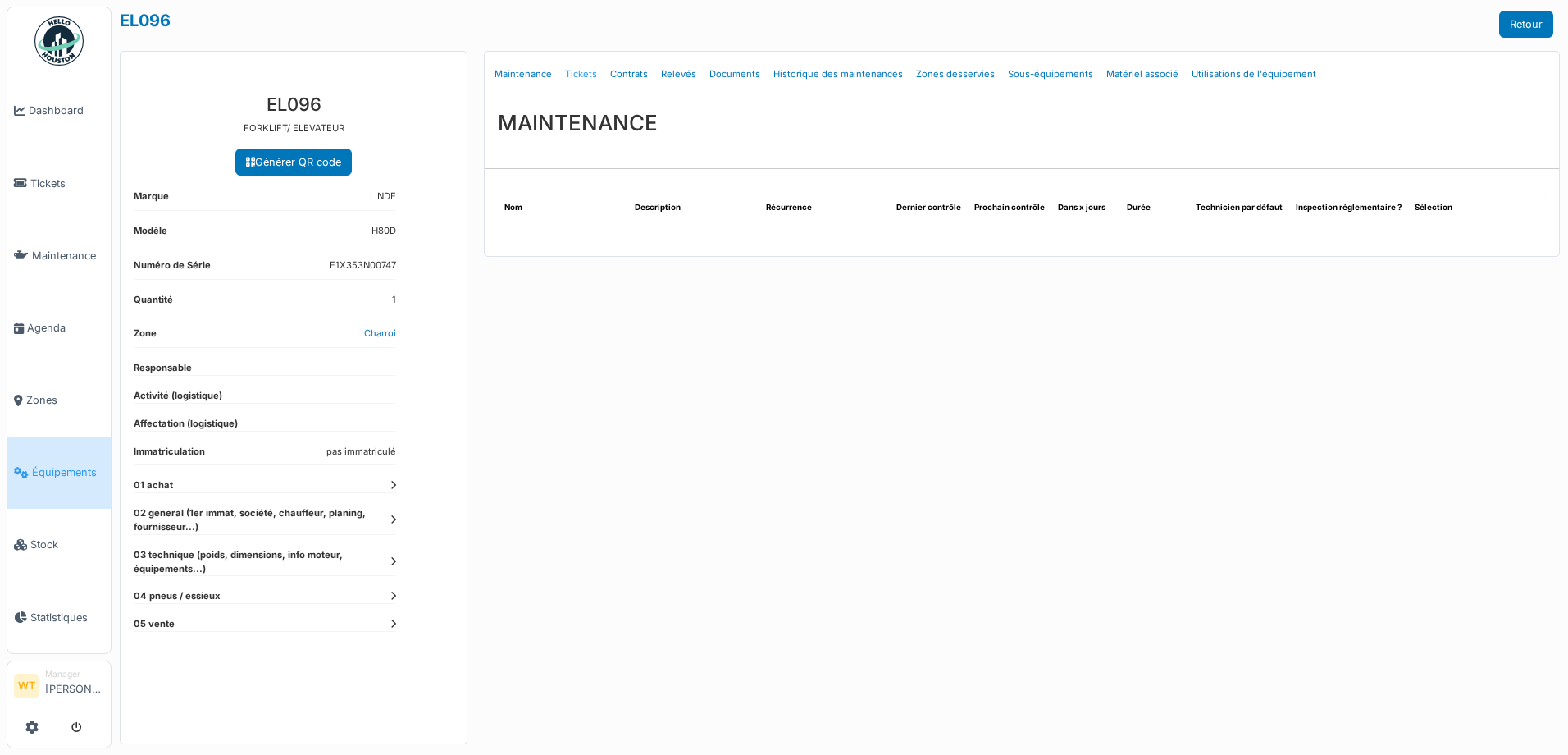
click at [571, 72] on link "Tickets" at bounding box center [581, 74] width 45 height 38
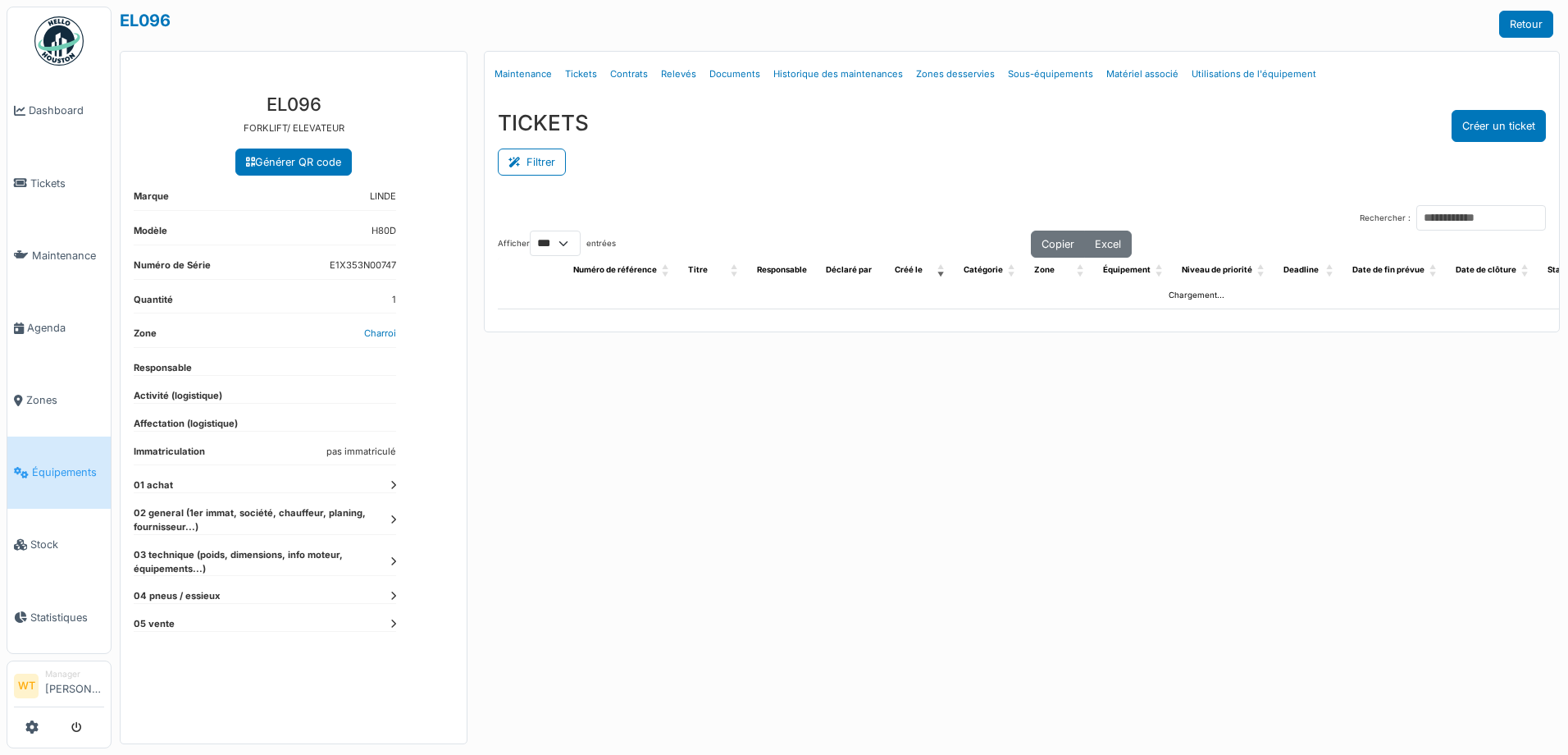
select select "***"
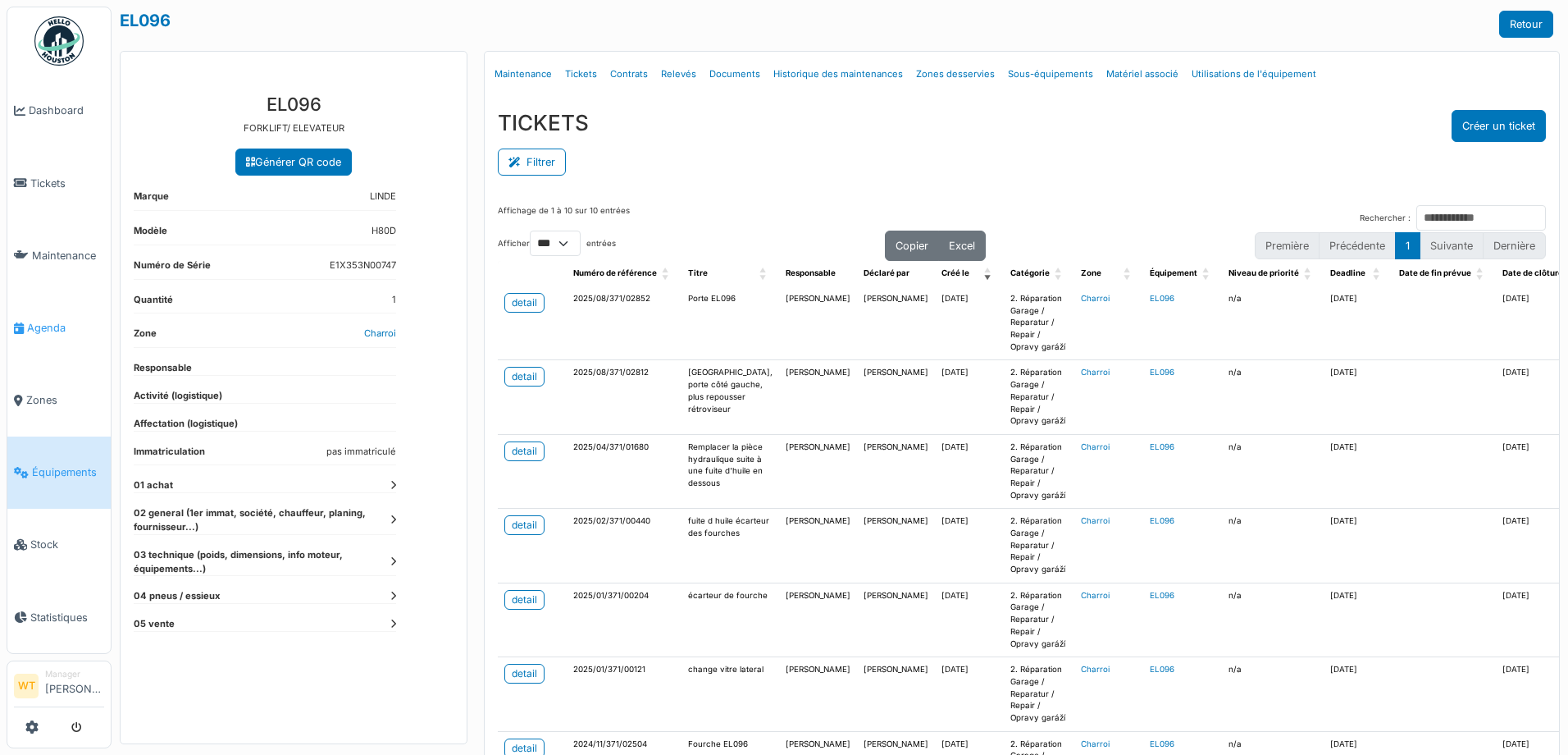
click at [54, 306] on link "Agenda" at bounding box center [59, 328] width 103 height 73
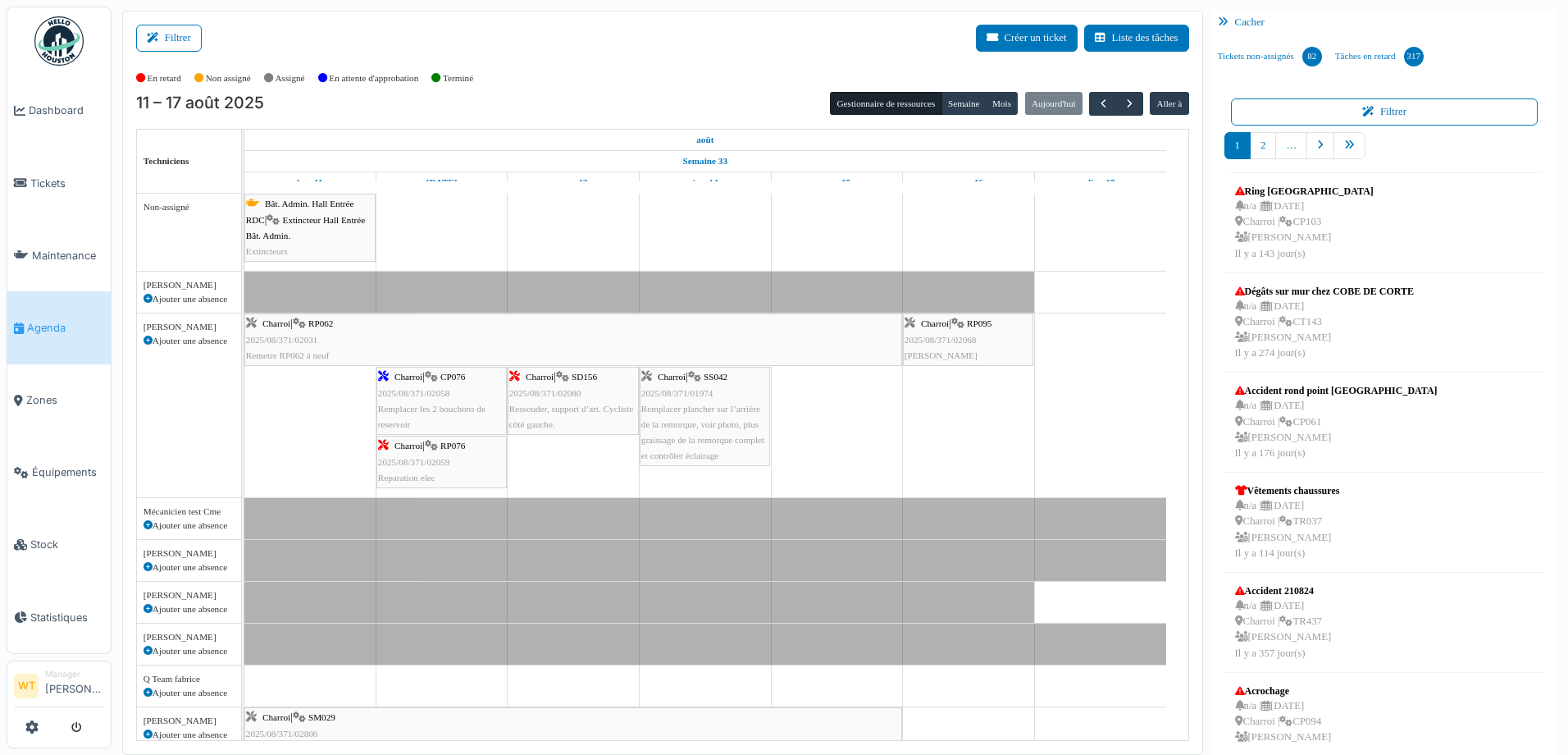
scroll to position [50, 0]
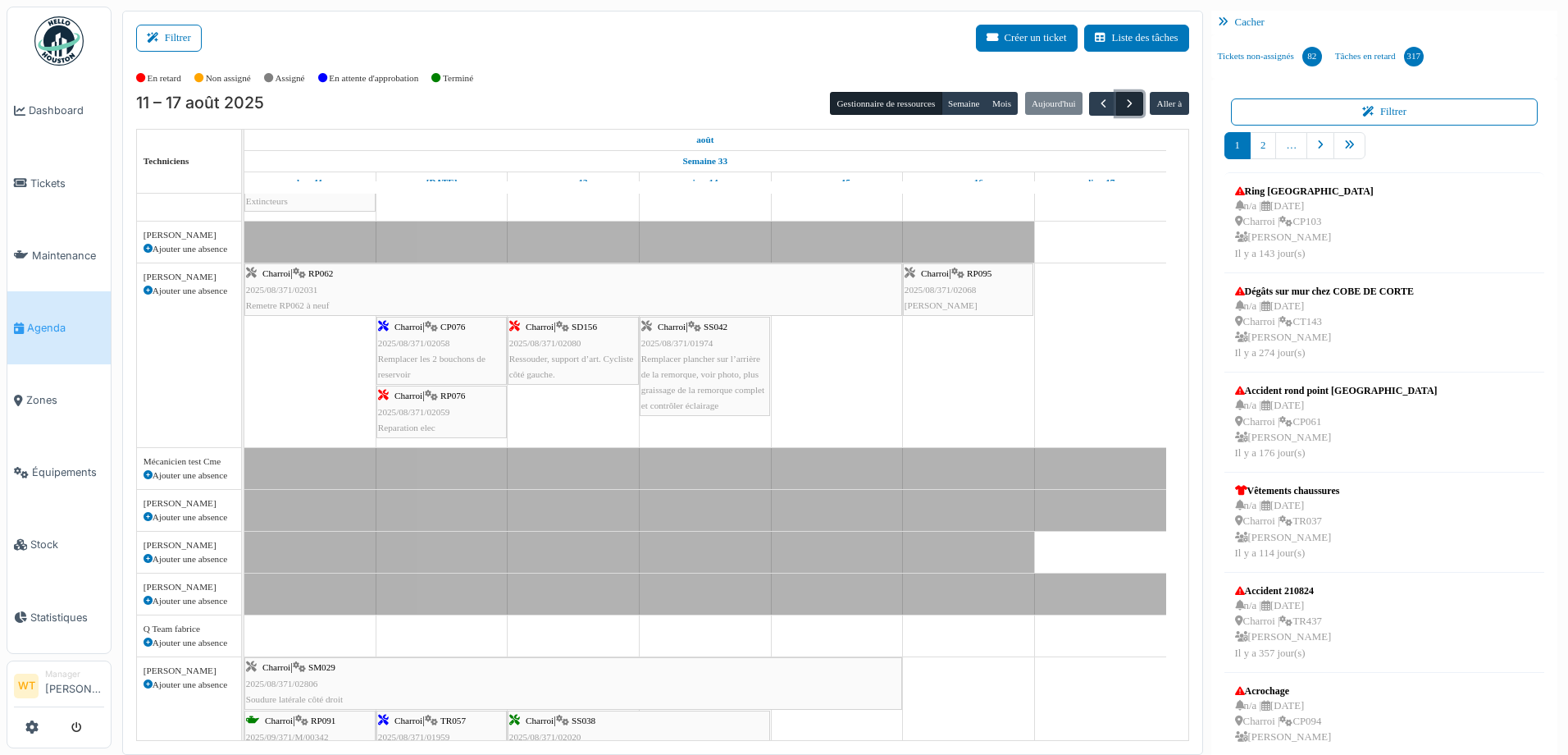
click at [1123, 105] on span "button" at bounding box center [1129, 103] width 14 height 14
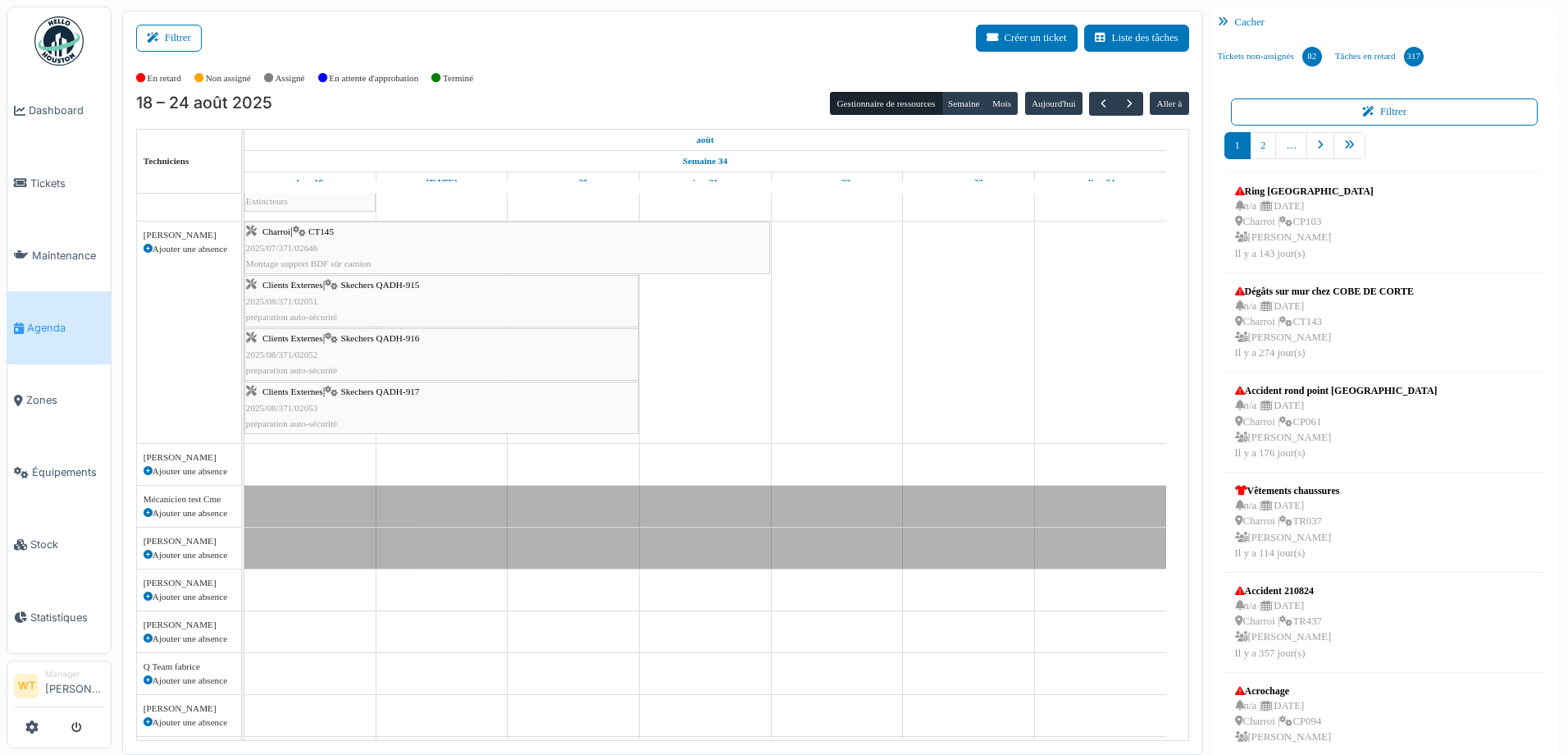
click at [1074, 107] on div "Gestionnaire de ressources Semaine Mois Aujourd'hui Aller à" at bounding box center [1008, 103] width 358 height 24
click at [1089, 107] on button "button" at bounding box center [1103, 103] width 27 height 24
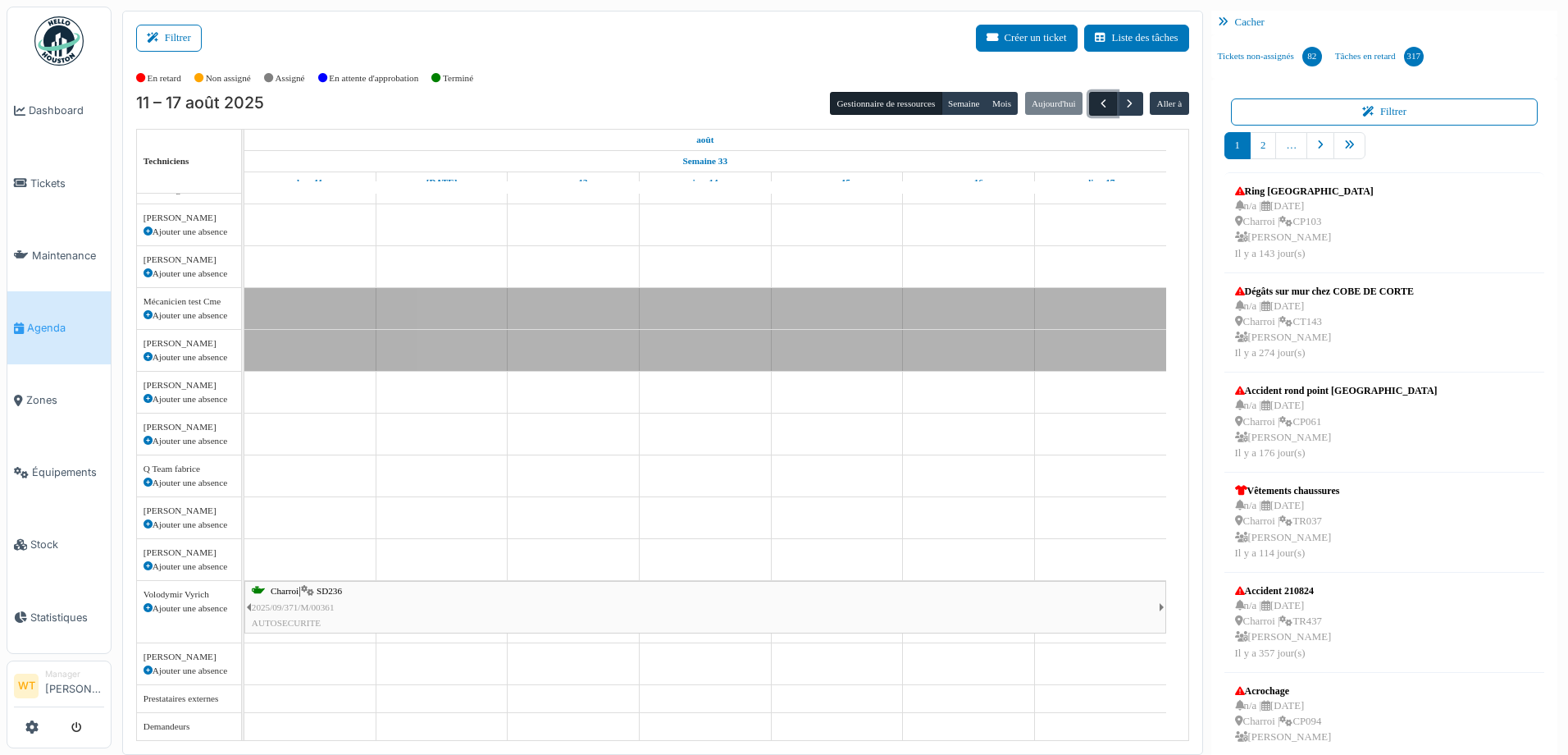
scroll to position [17, 0]
click at [1089, 107] on button "button" at bounding box center [1103, 103] width 27 height 24
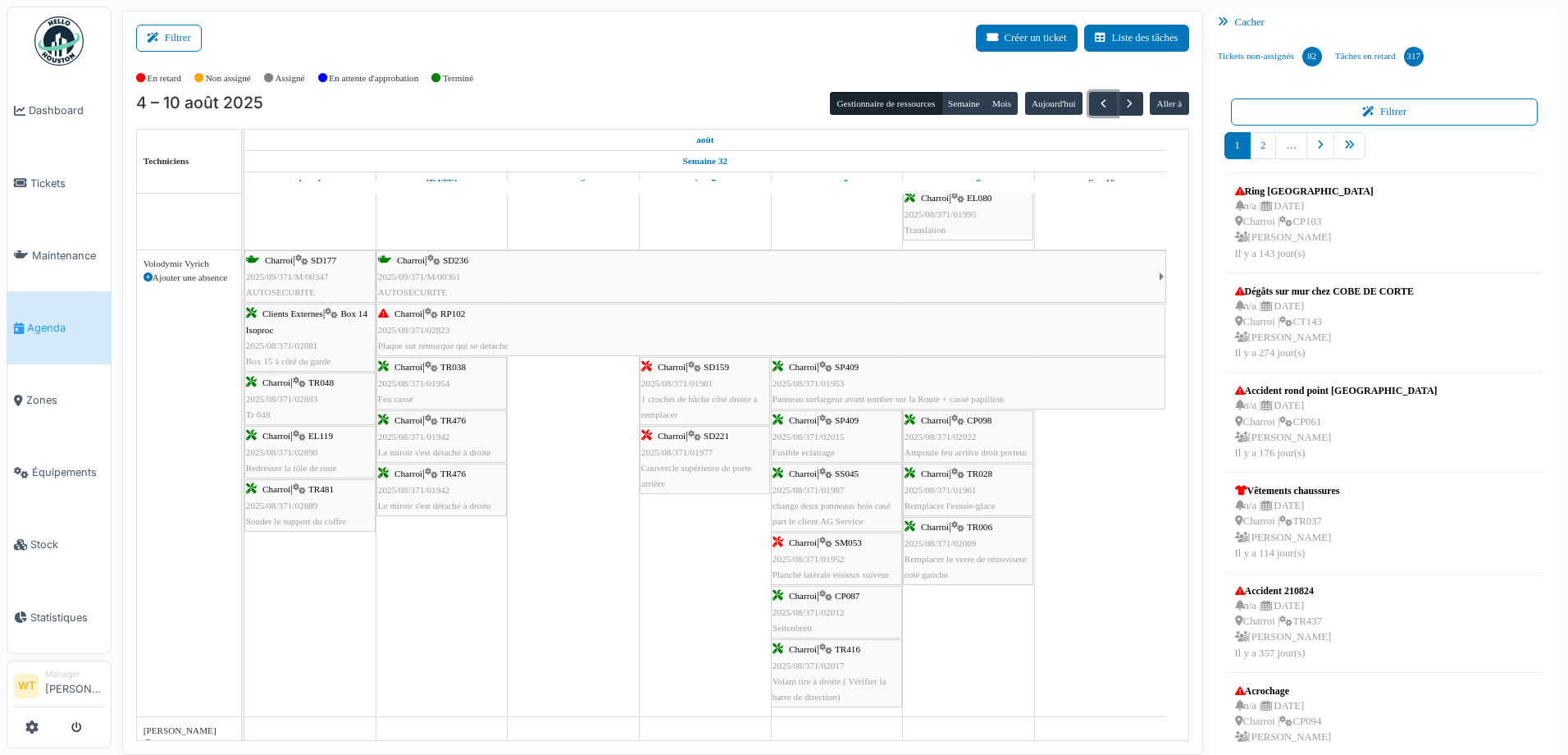
scroll to position [0, 0]
click at [1124, 107] on span "button" at bounding box center [1129, 103] width 14 height 14
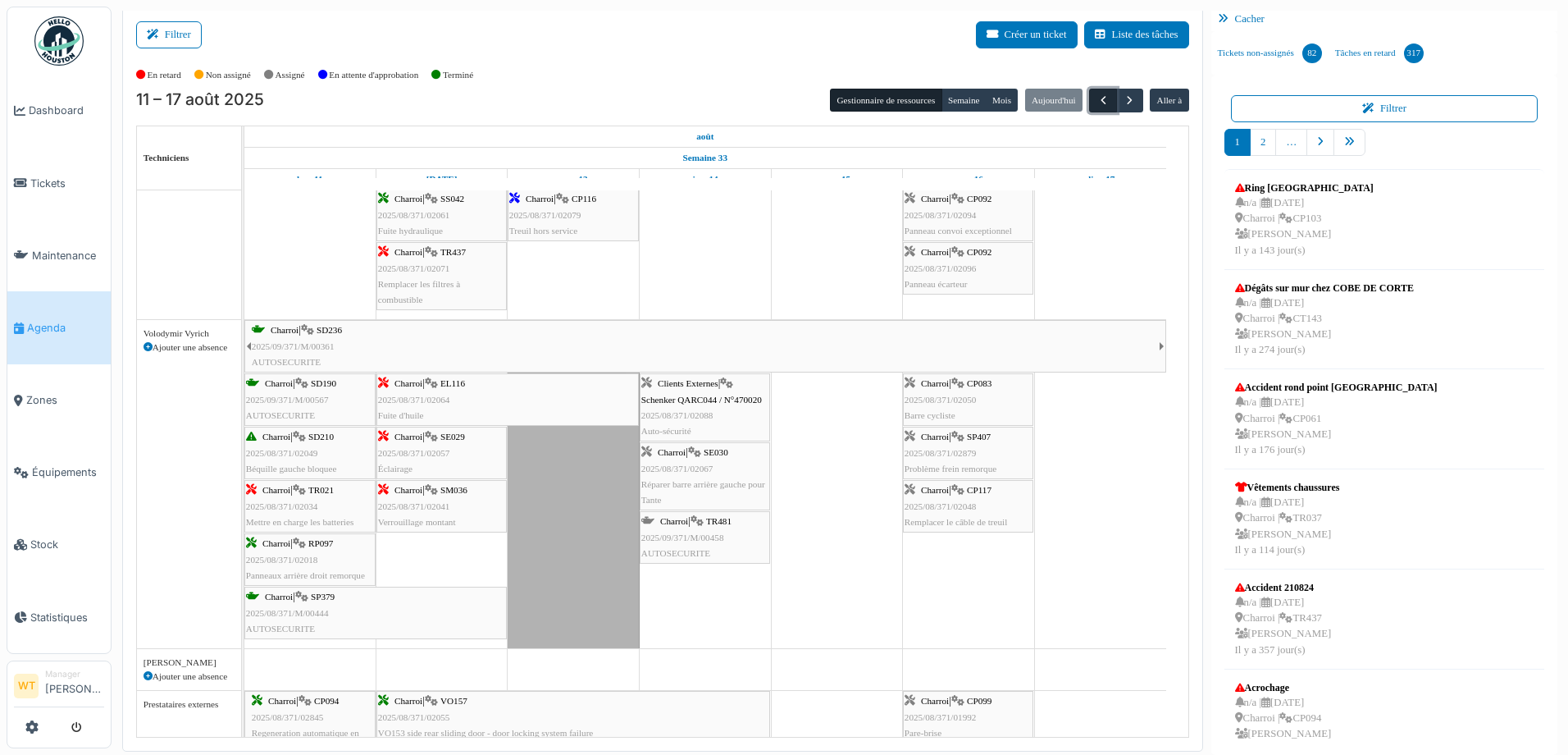
click at [1089, 104] on button "button" at bounding box center [1103, 101] width 27 height 24
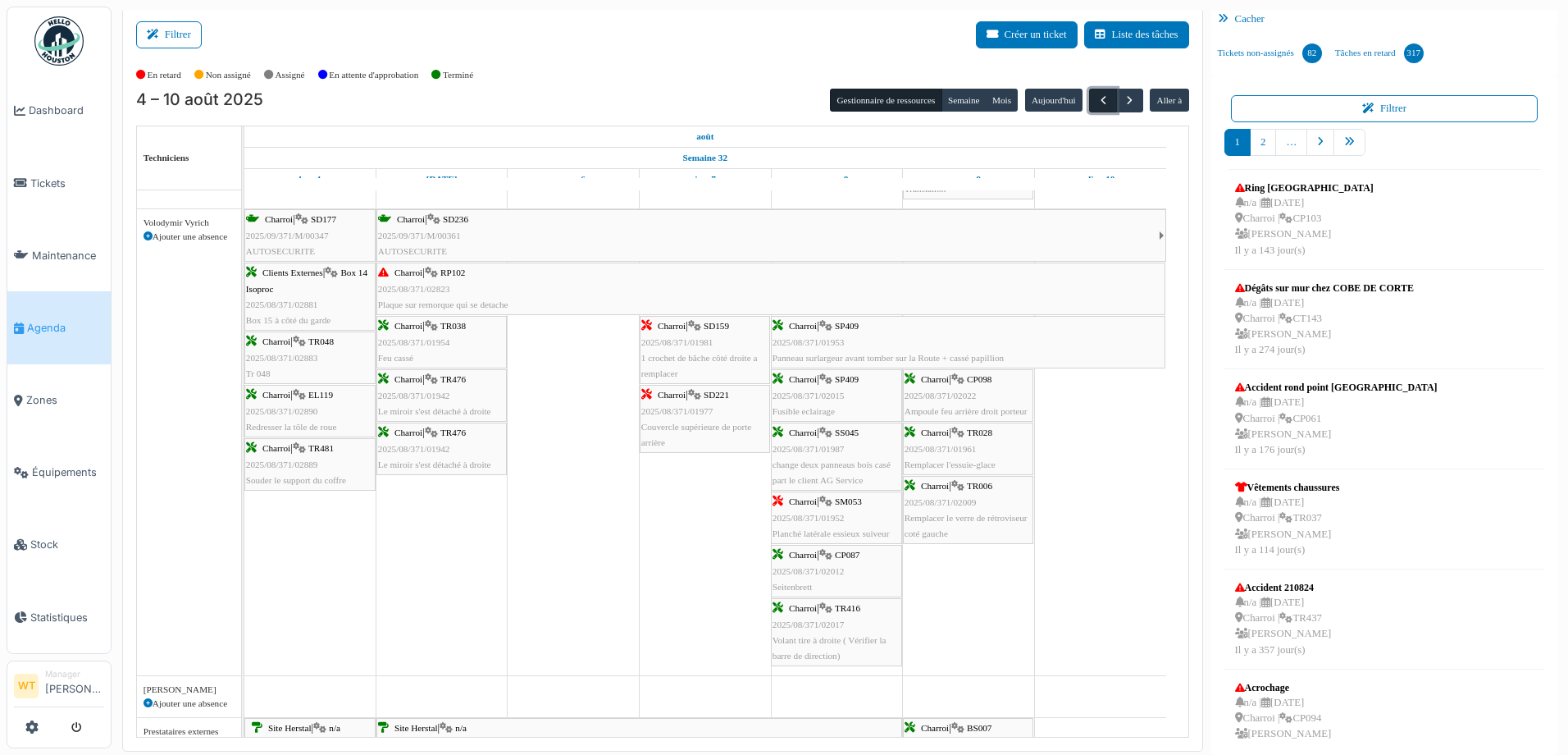
click at [1099, 102] on span "button" at bounding box center [1103, 100] width 14 height 14
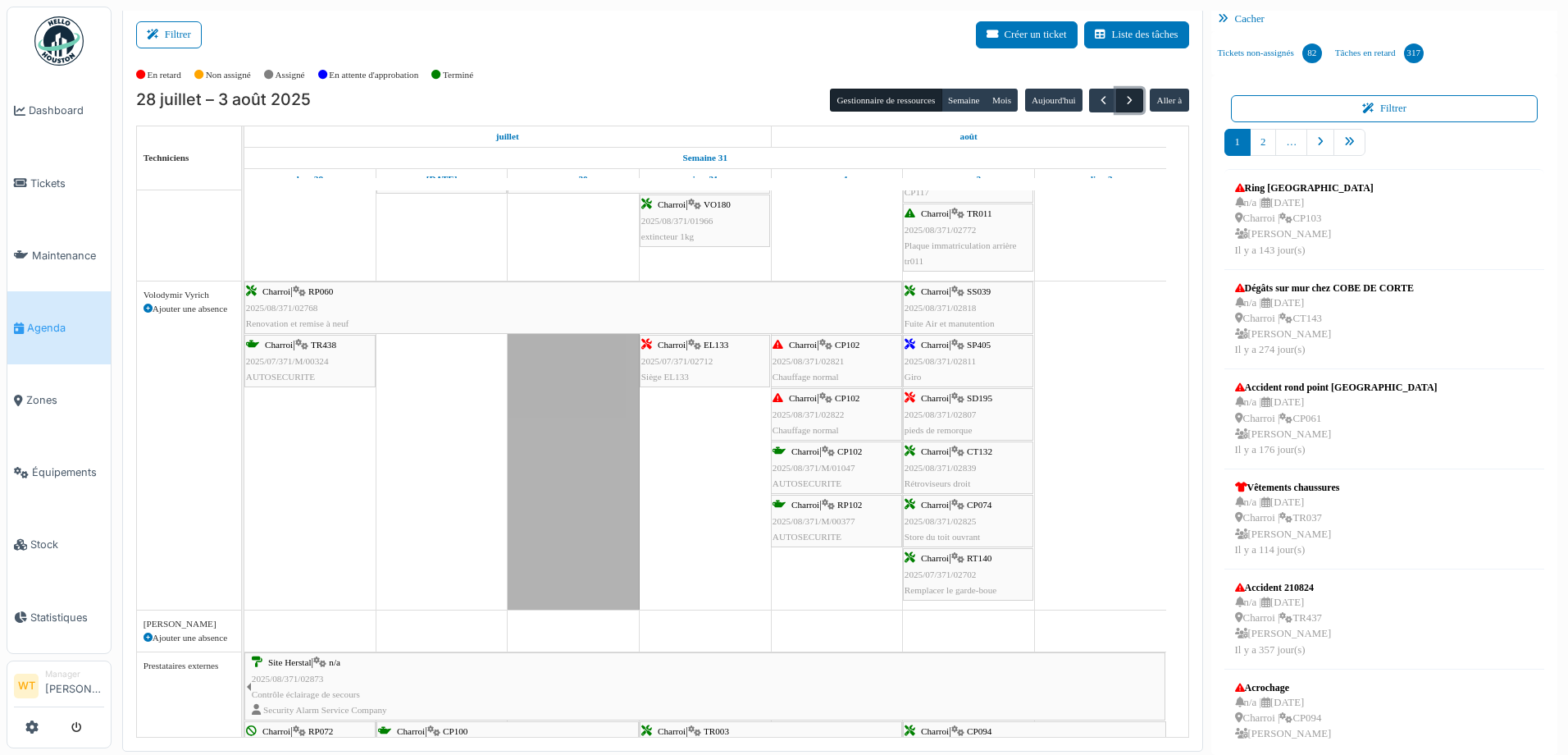
click at [1115, 93] on button "button" at bounding box center [1129, 101] width 27 height 24
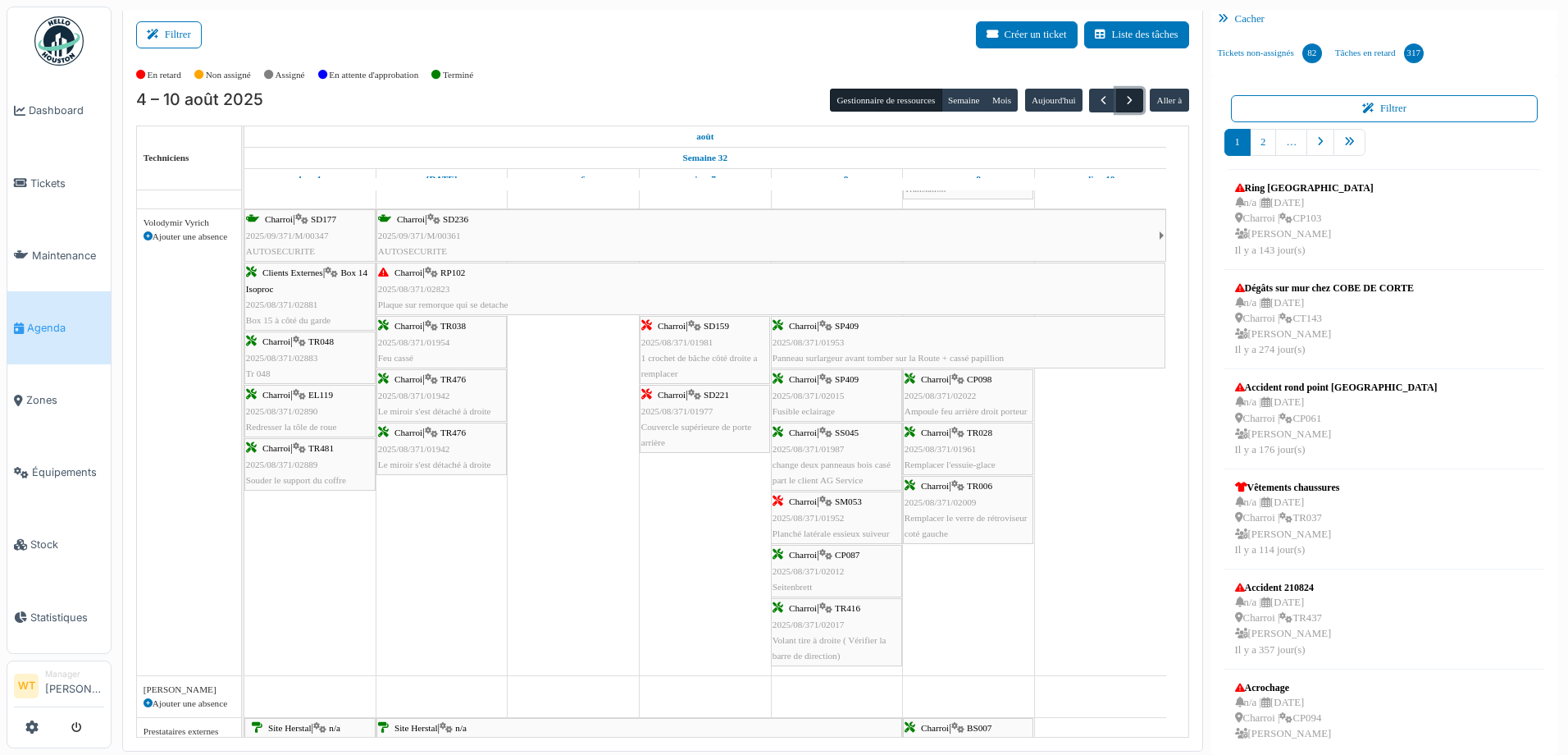
click at [1123, 107] on span "button" at bounding box center [1129, 100] width 14 height 14
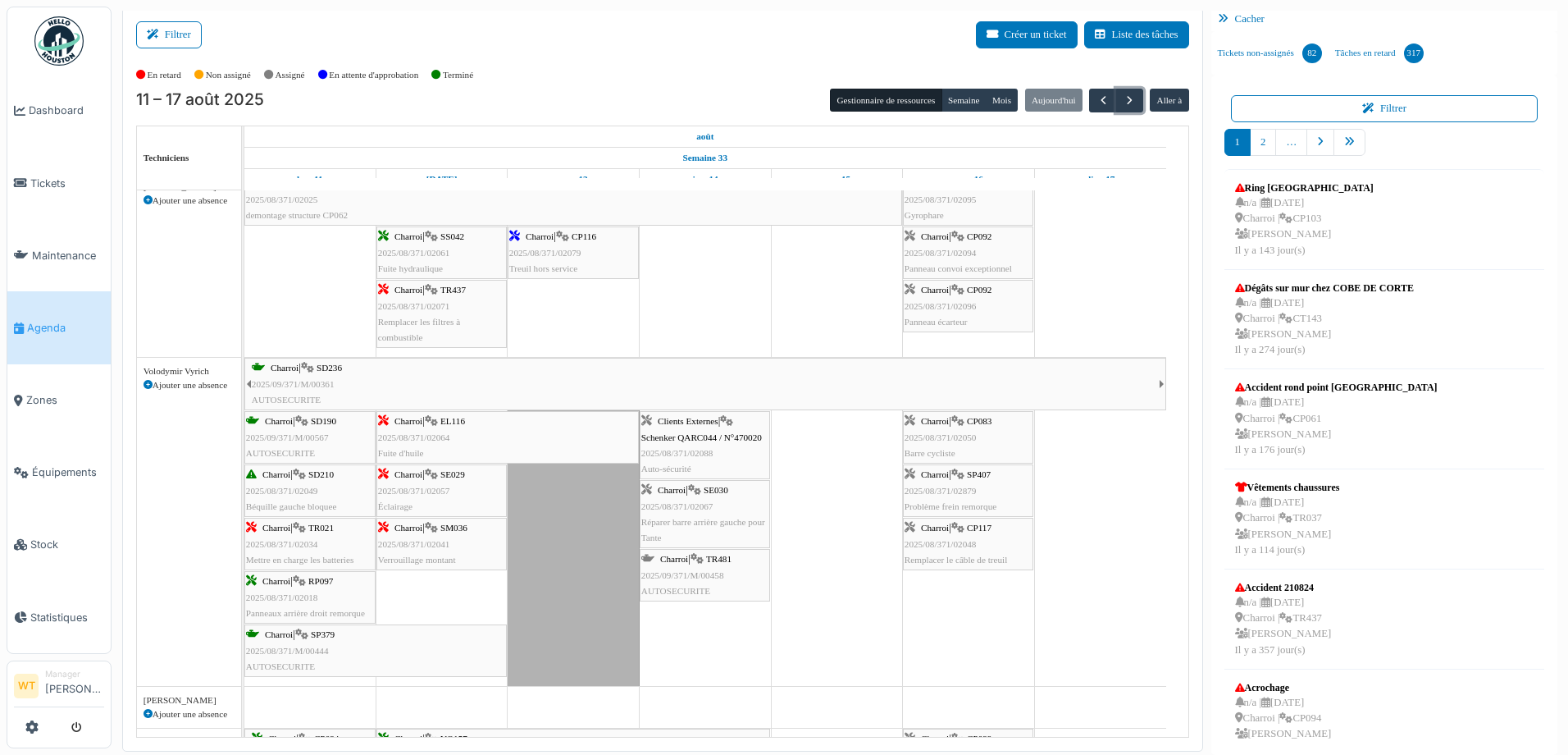
scroll to position [876, 0]
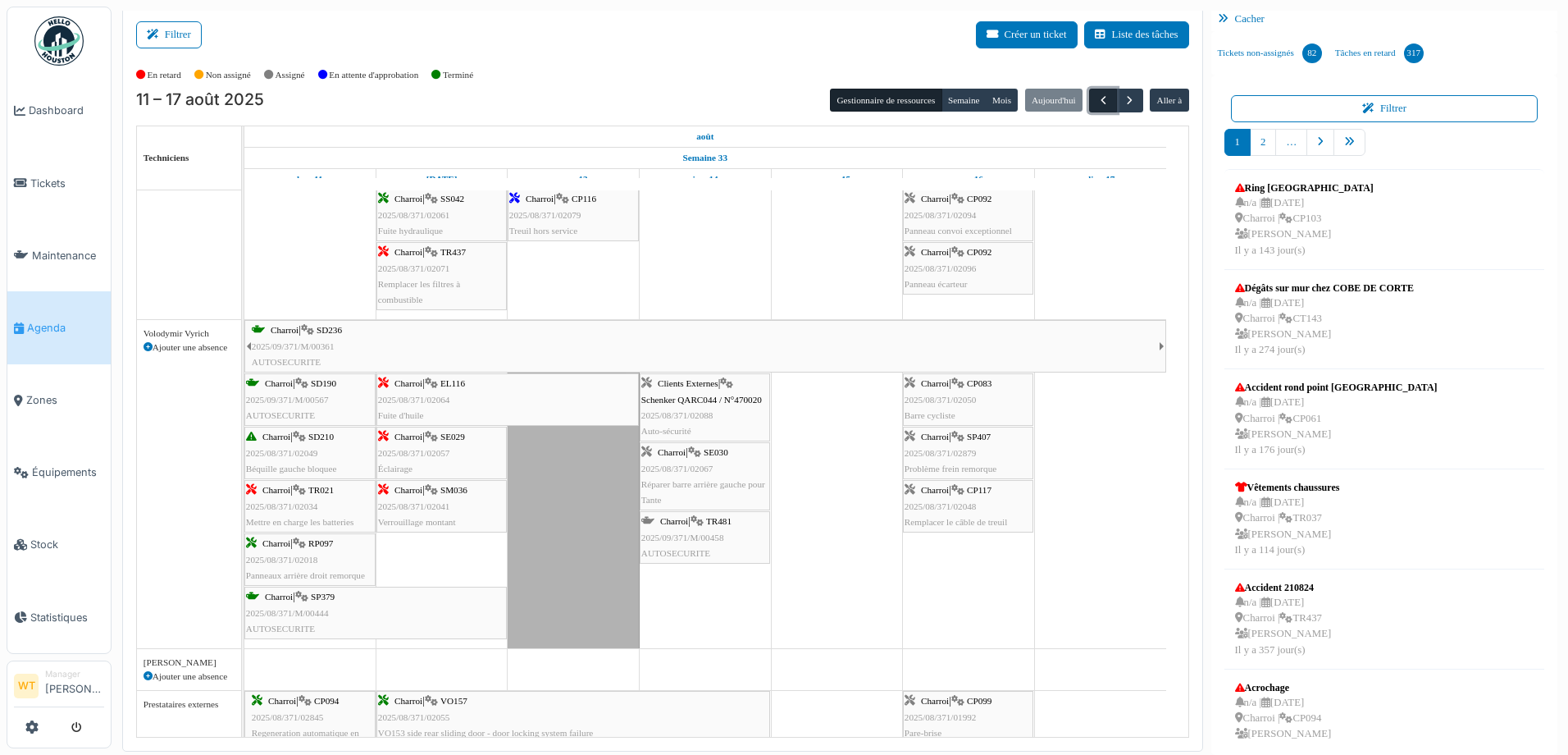
click at [1101, 106] on button "button" at bounding box center [1103, 101] width 27 height 24
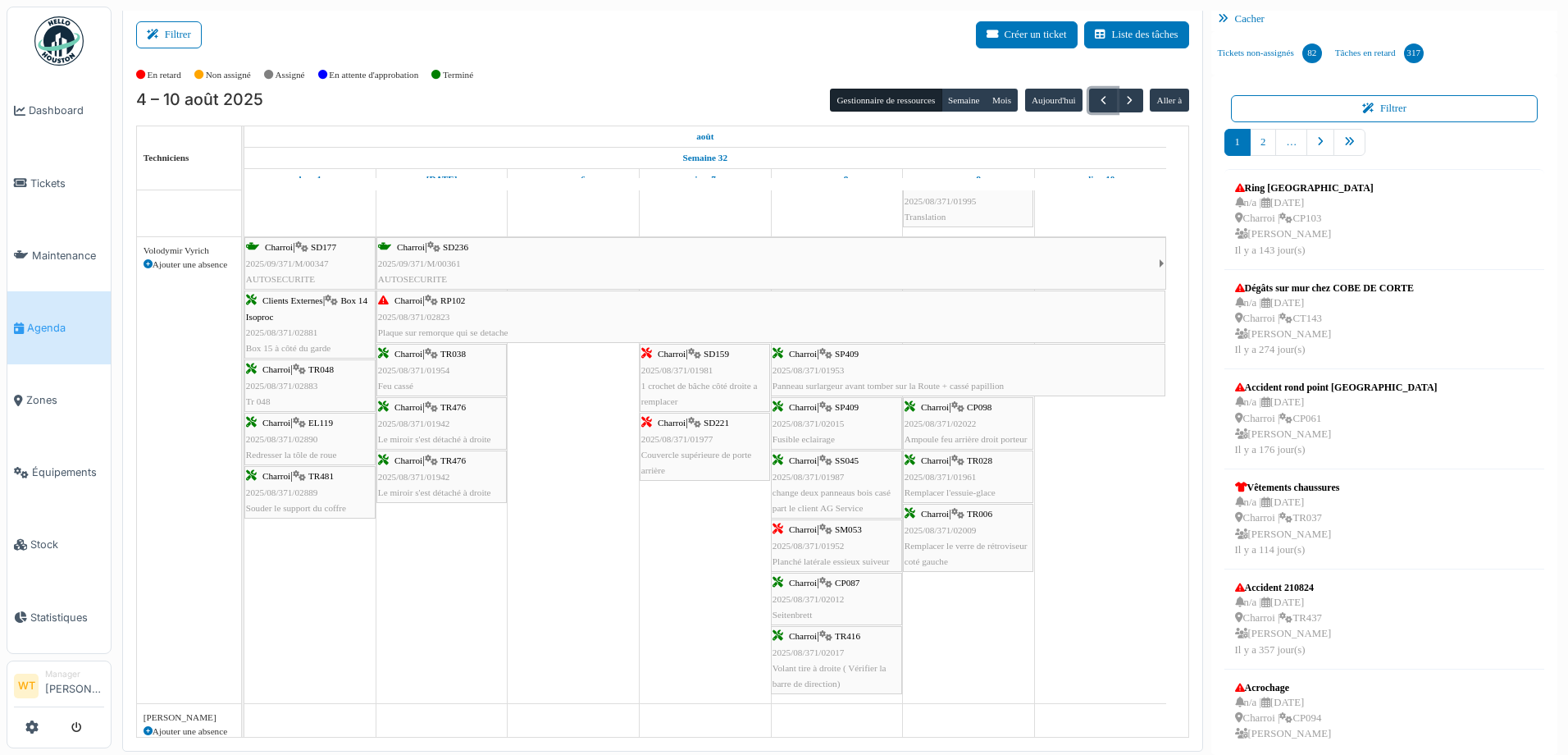
scroll to position [1286, 0]
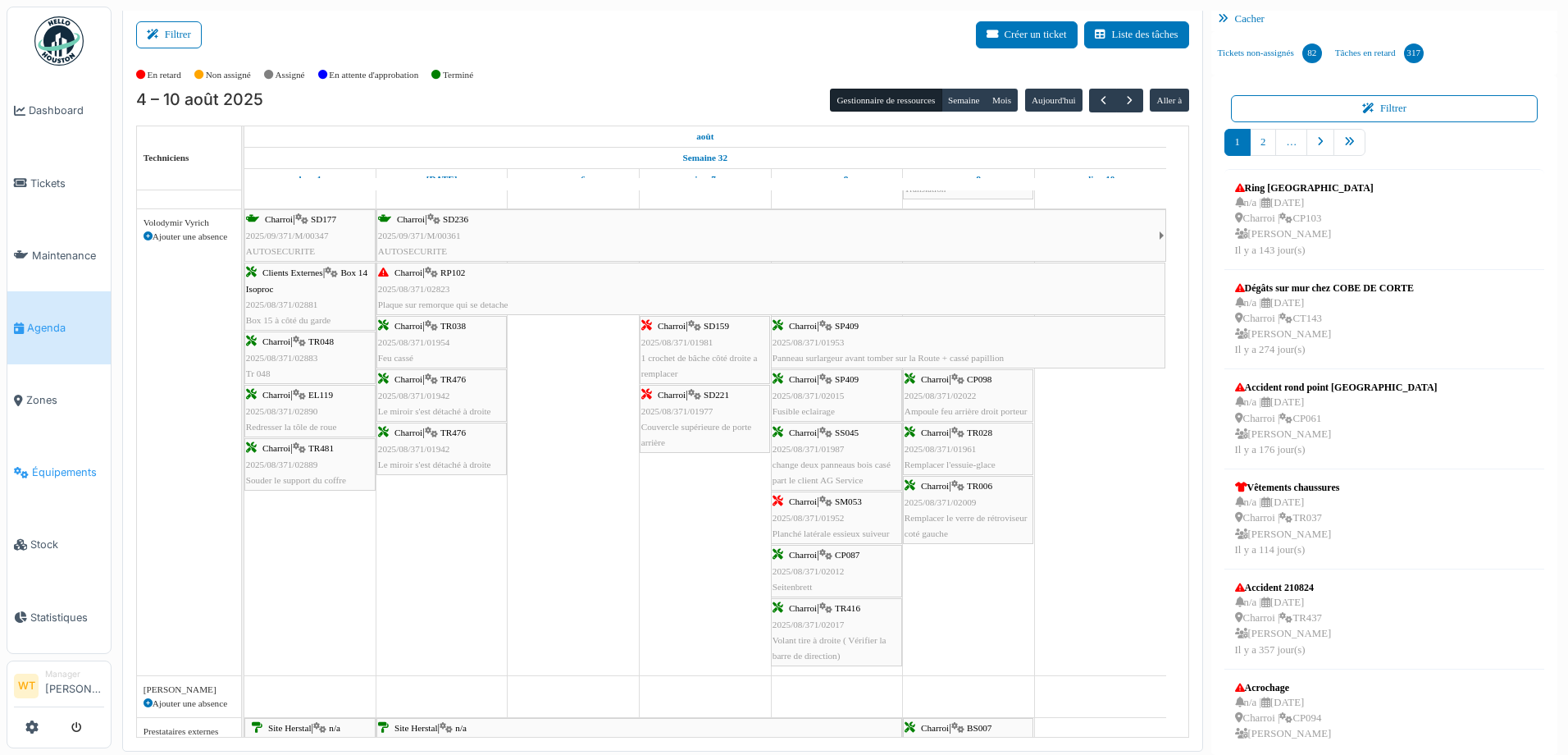
click at [57, 465] on span "Équipements" at bounding box center [68, 472] width 73 height 15
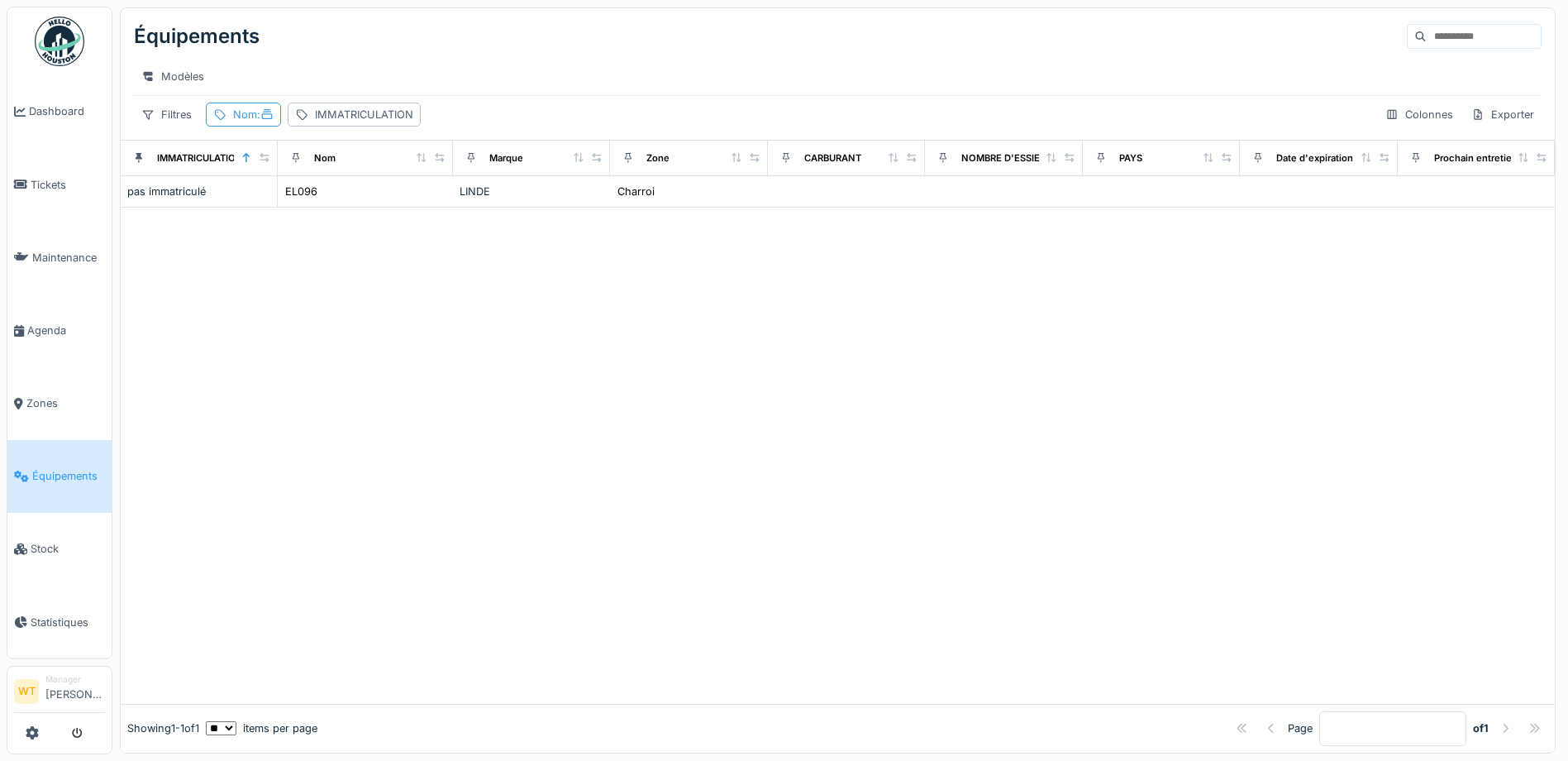
click at [249, 123] on div "Nom :" at bounding box center [253, 114] width 40 height 16
click at [362, 206] on icon at bounding box center [357, 206] width 8 height 8
click at [360, 206] on input "Nom" at bounding box center [295, 207] width 165 height 35
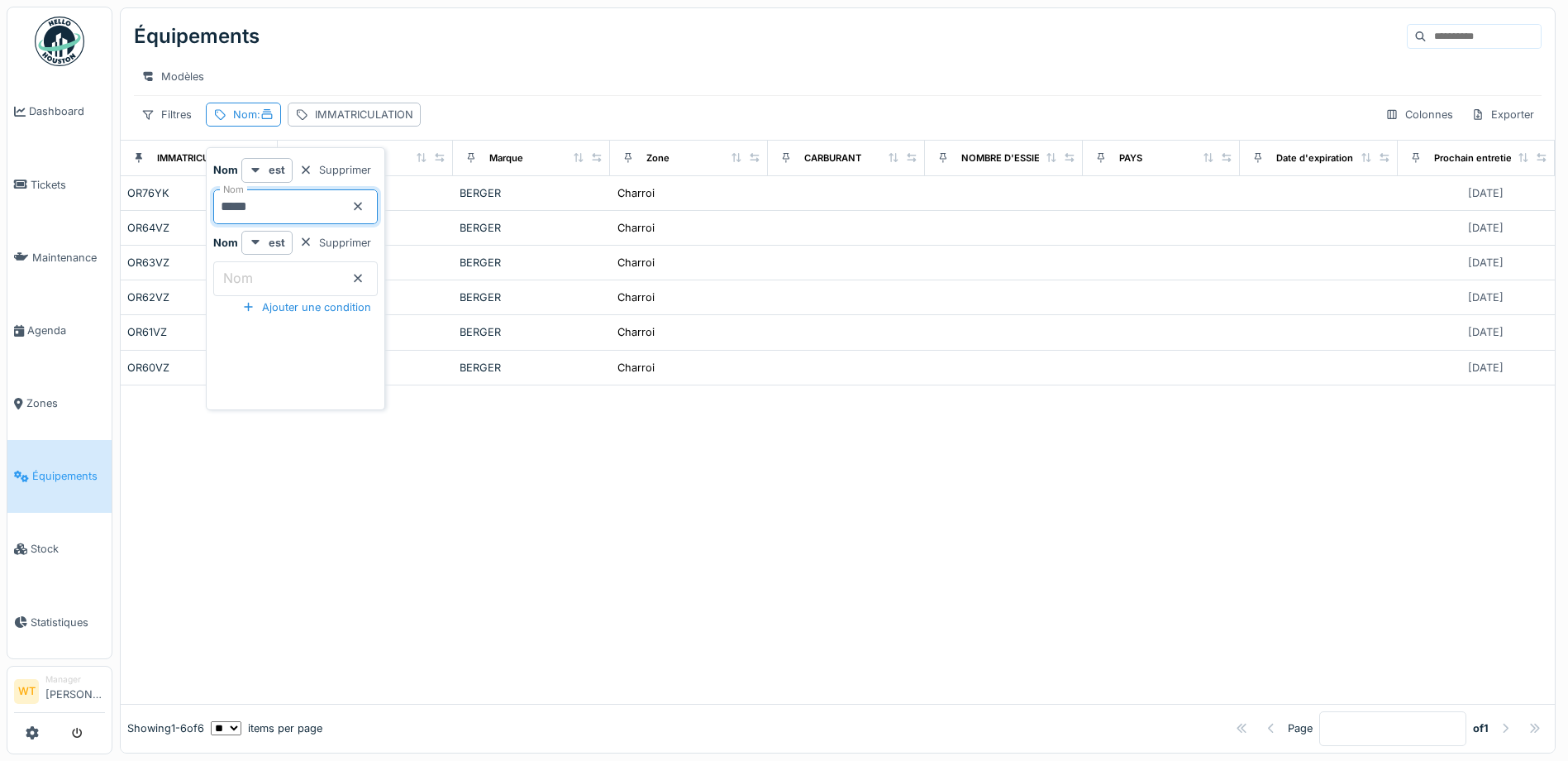
type input "*****"
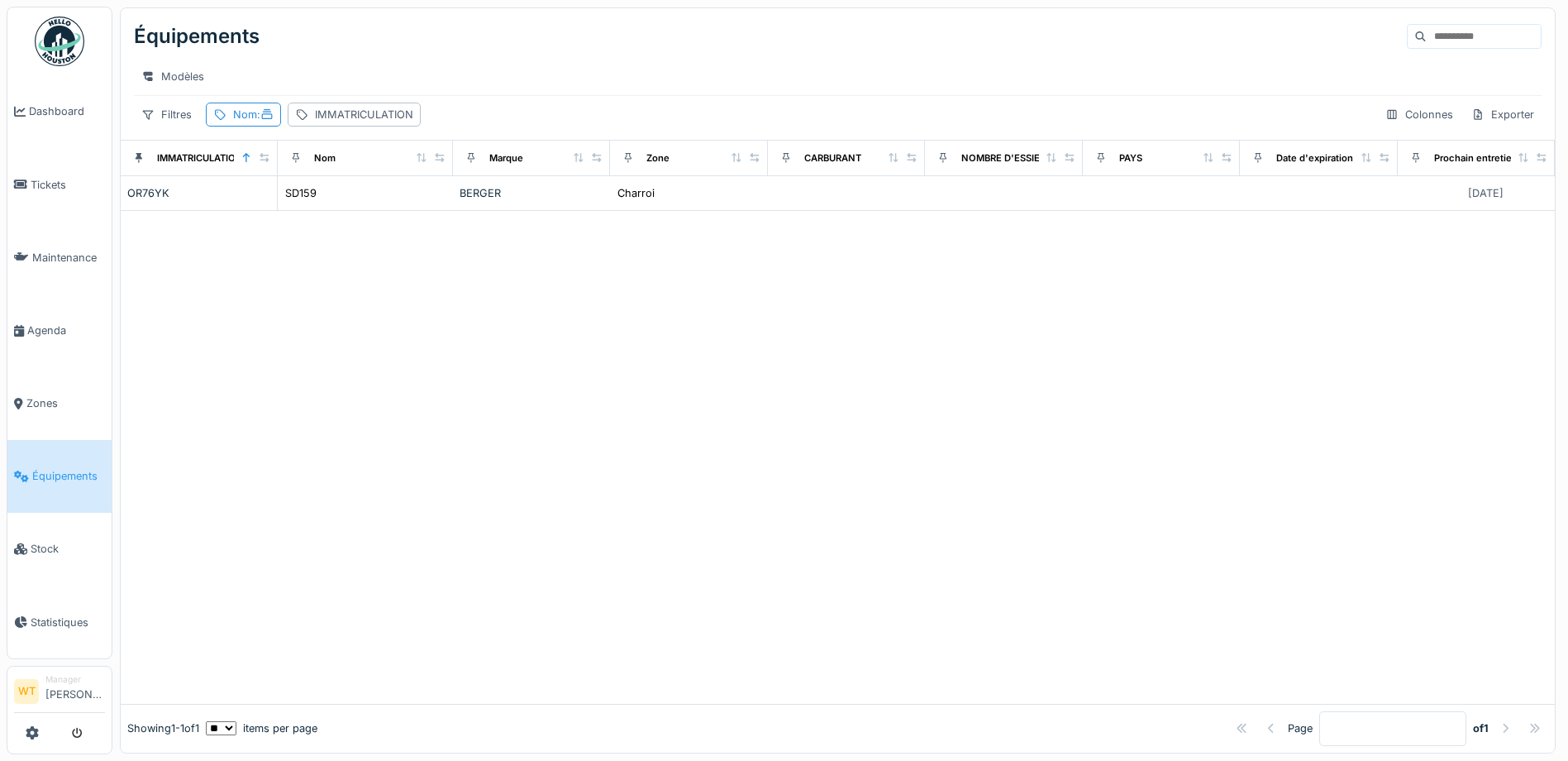
click at [447, 111] on div "Équipements Modèles Filtres Nom : IMMATRICULATION Colonnes Exporter" at bounding box center [837, 74] width 1435 height 132
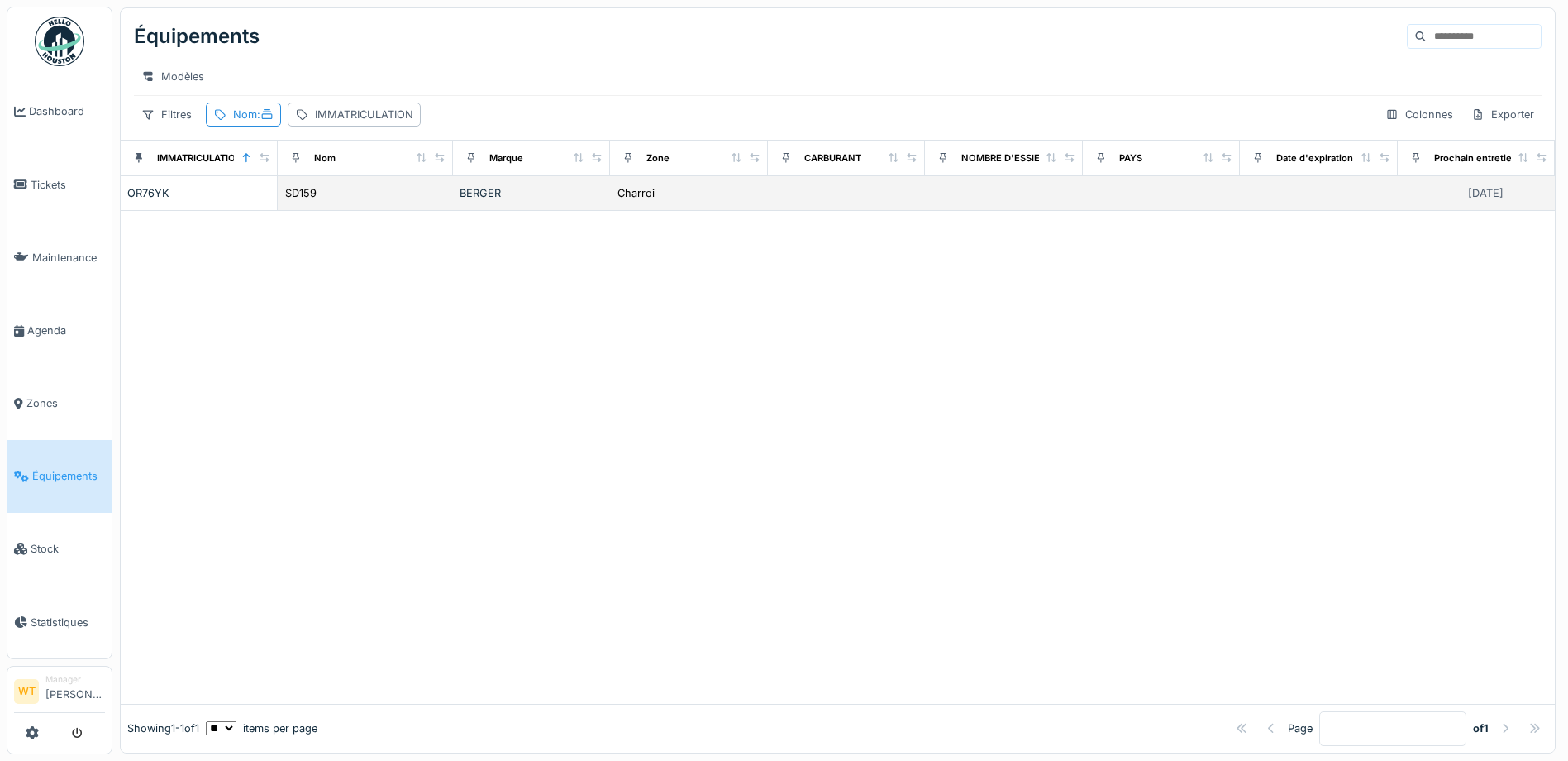
click at [464, 201] on div "BERGER" at bounding box center [531, 193] width 144 height 16
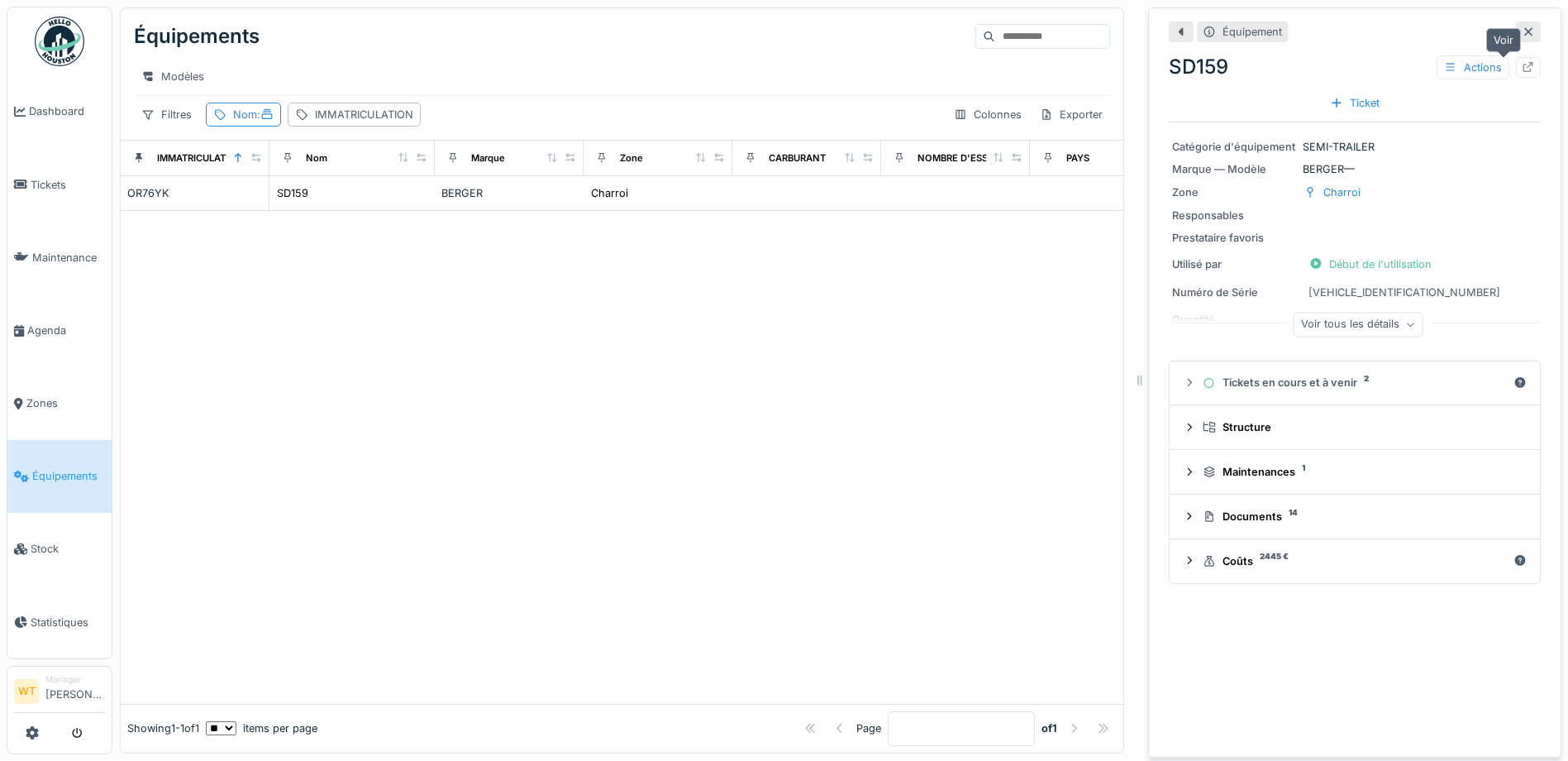
click at [1523, 72] on icon at bounding box center [1529, 68] width 11 height 11
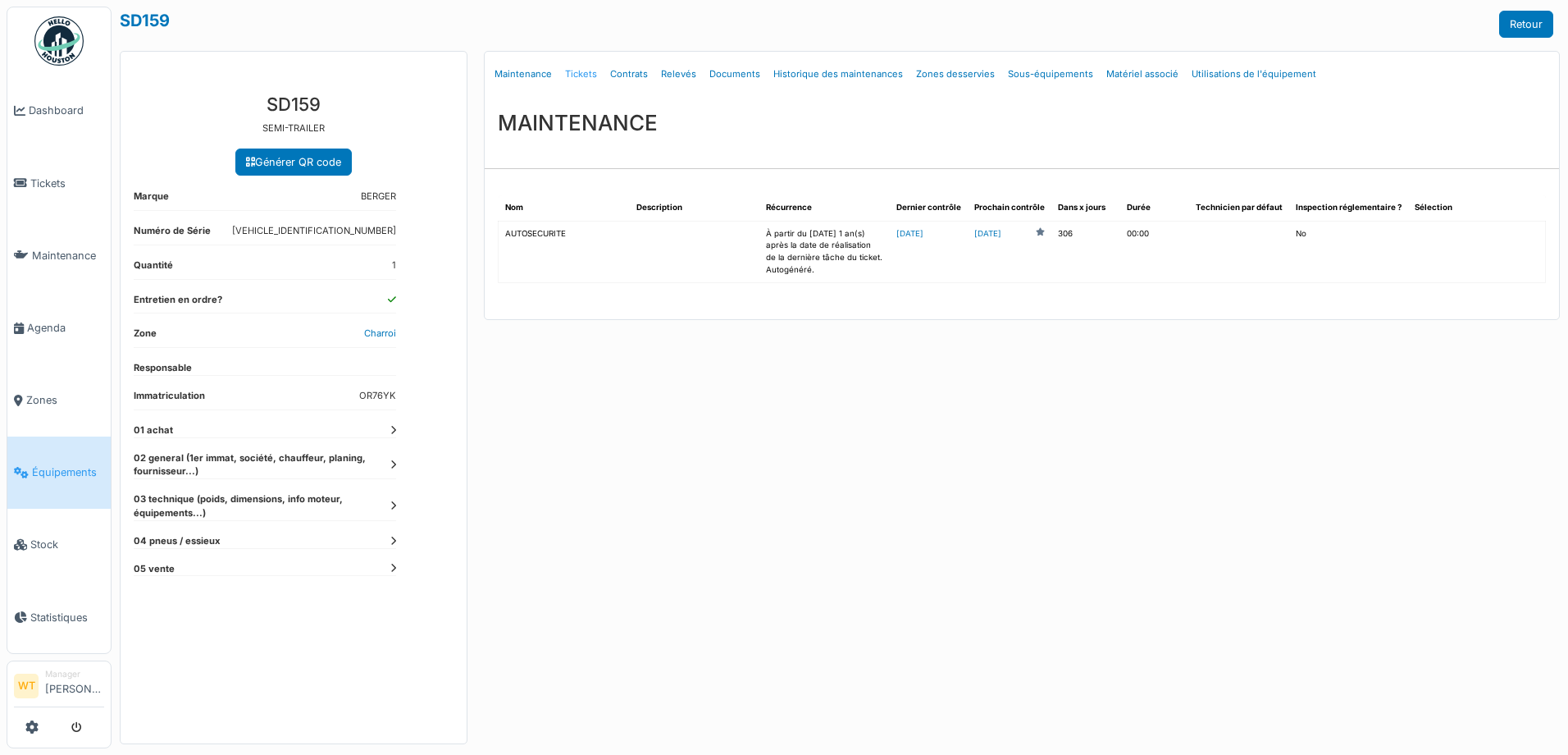
click at [589, 75] on link "Tickets" at bounding box center [581, 74] width 45 height 38
click at [576, 82] on link "Tickets" at bounding box center [581, 74] width 45 height 38
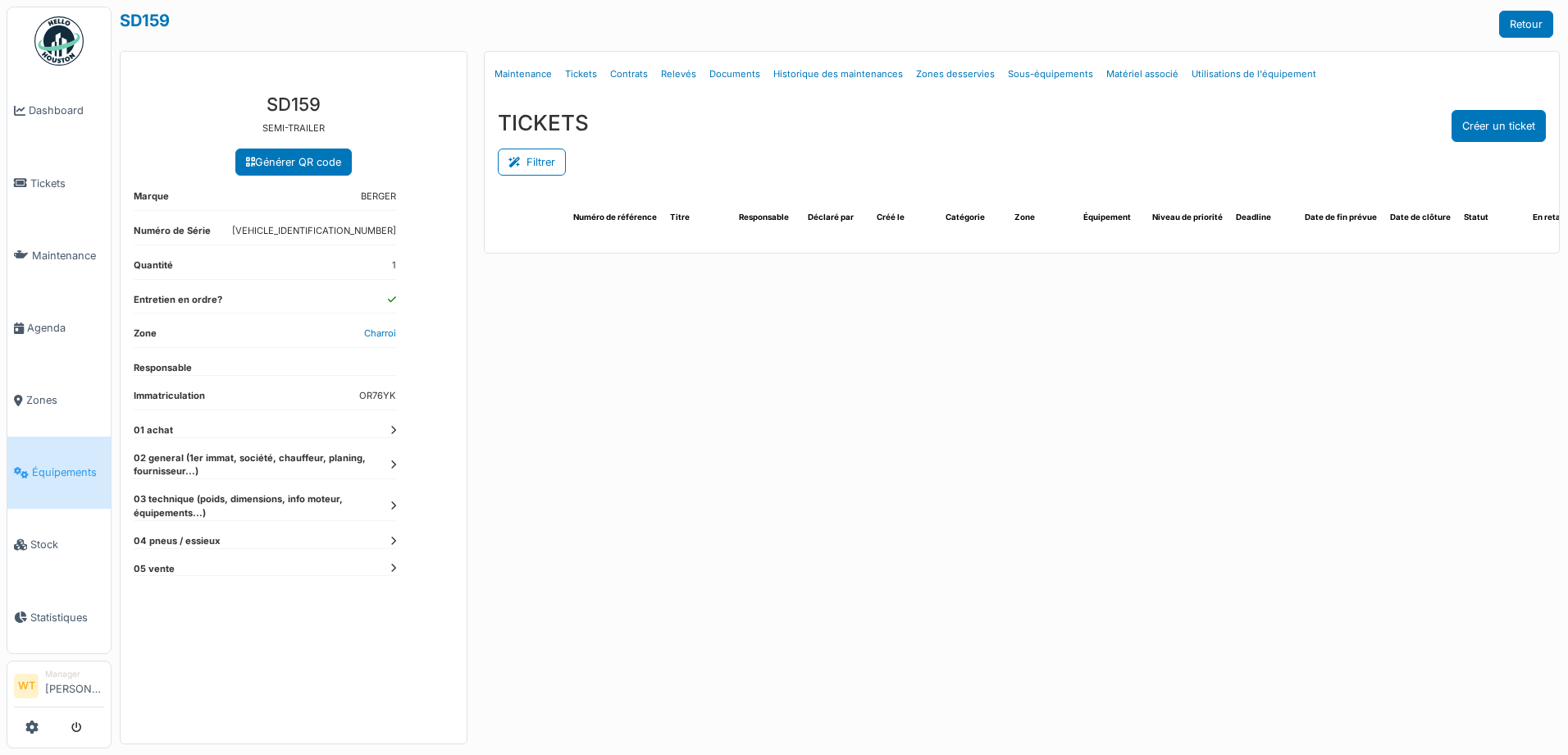
select select "***"
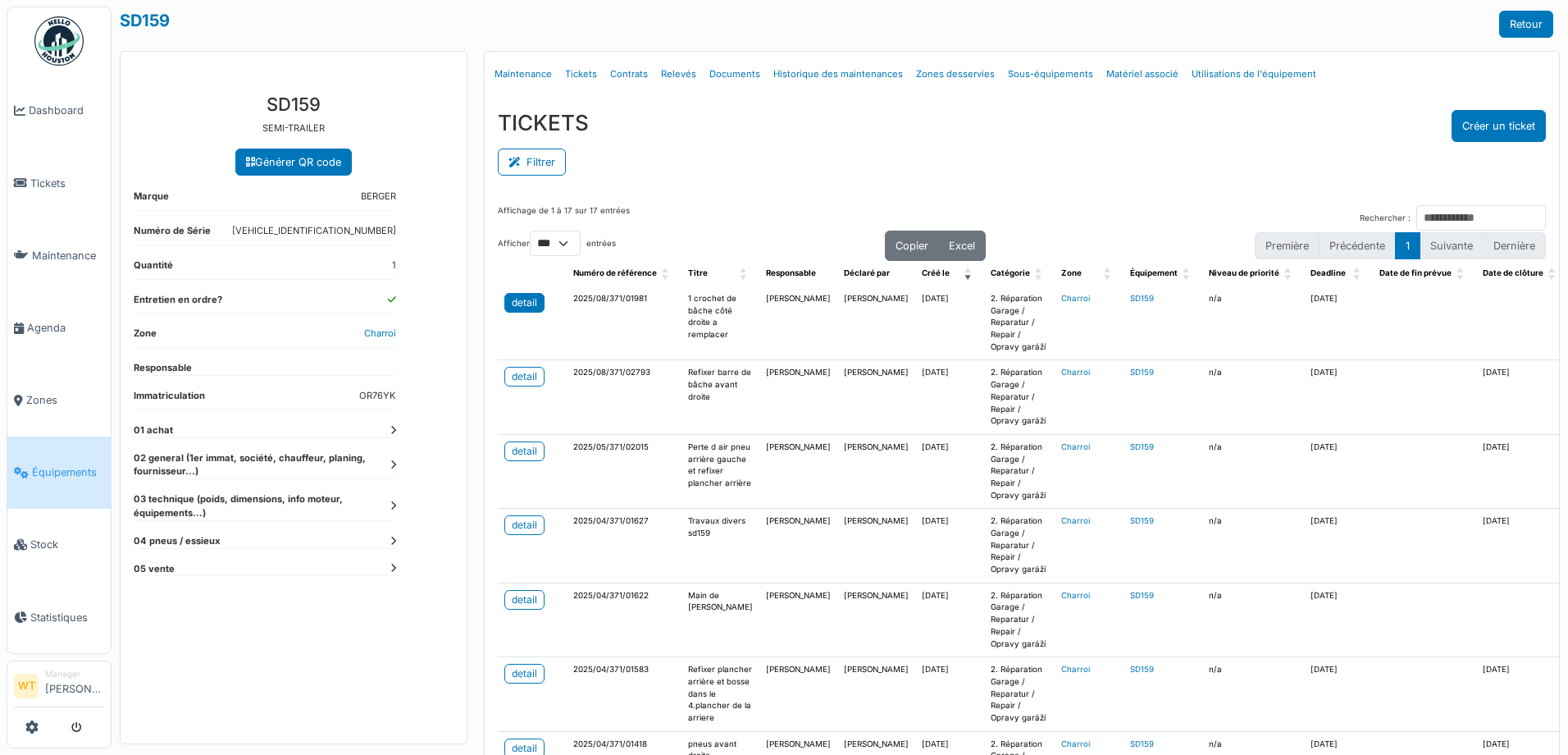
click at [526, 297] on div "detail" at bounding box center [524, 302] width 25 height 15
click at [65, 465] on span "Équipements" at bounding box center [68, 472] width 73 height 15
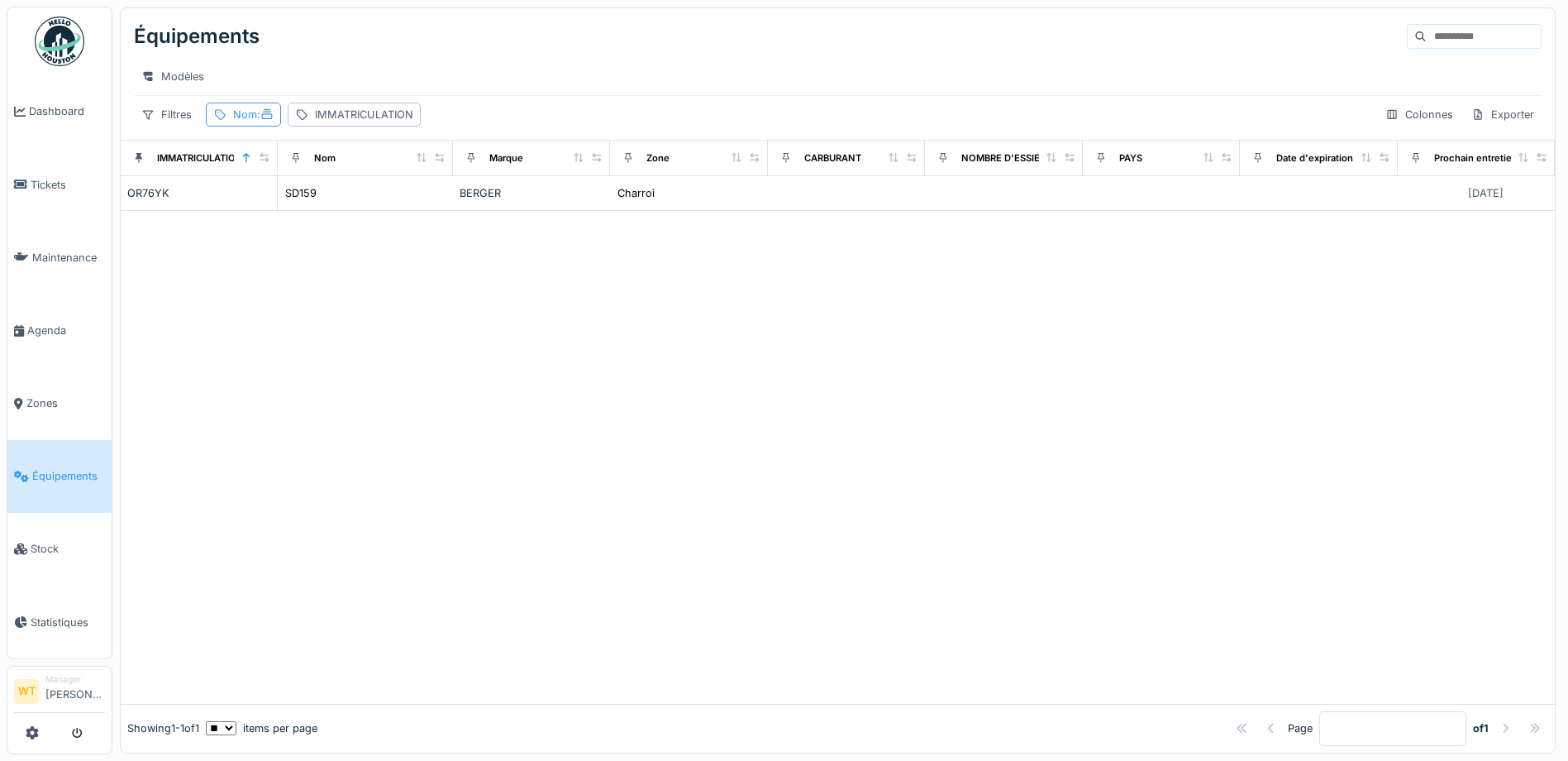
click at [257, 121] on span ":" at bounding box center [265, 114] width 16 height 13
click at [365, 207] on icon at bounding box center [357, 207] width 13 height 11
click at [354, 213] on input "Nom" at bounding box center [295, 207] width 165 height 35
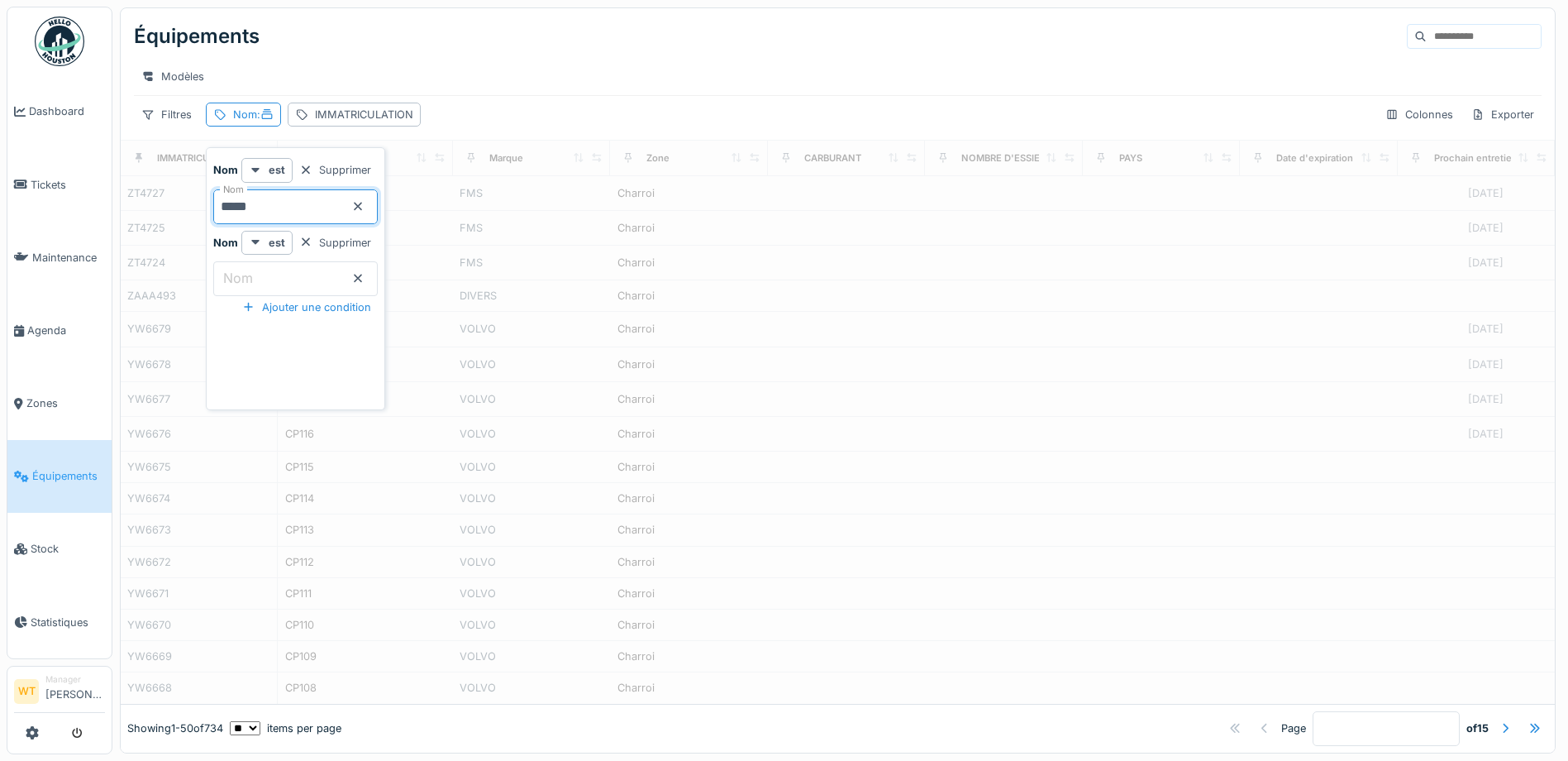
type input "*****"
click at [539, 73] on div "Modèles" at bounding box center [837, 77] width 1408 height 24
click at [240, 123] on div "Nom :" at bounding box center [253, 114] width 40 height 16
click at [312, 213] on input "*****" at bounding box center [295, 207] width 165 height 35
click at [455, 59] on div "Modèles" at bounding box center [837, 76] width 1408 height 38
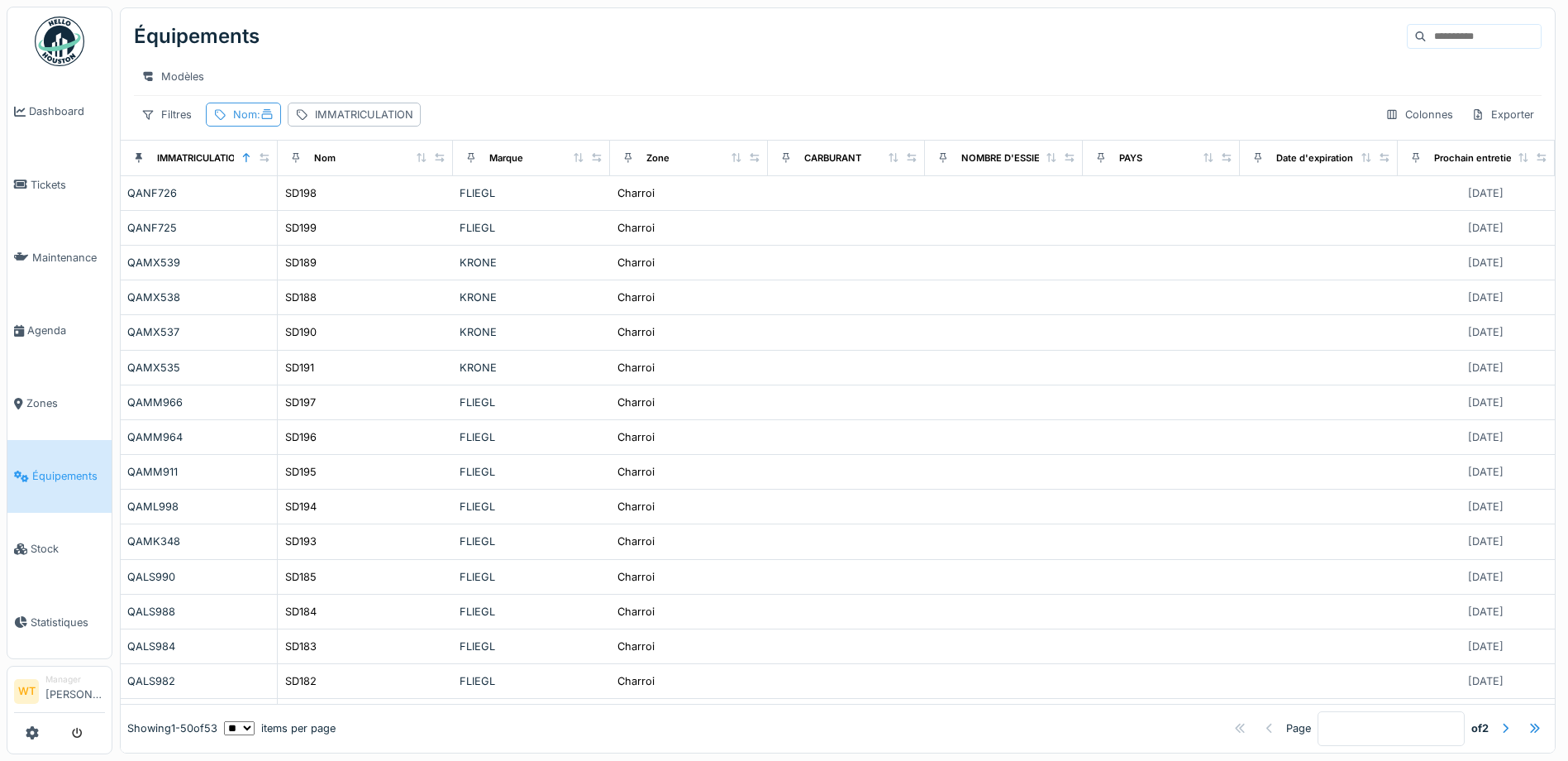
click at [261, 121] on span ":" at bounding box center [265, 114] width 16 height 13
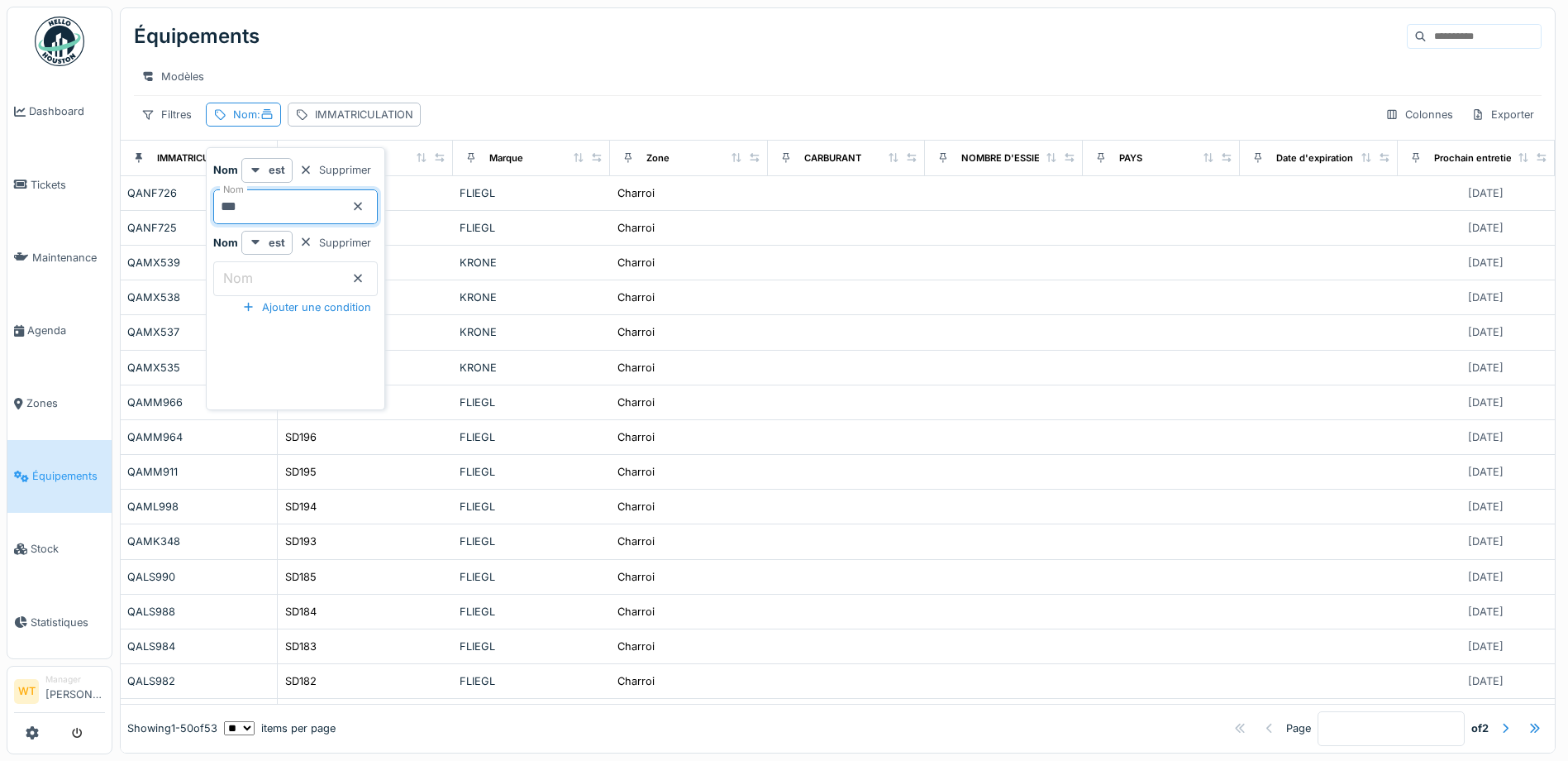
click at [325, 224] on div "Nom est Supprimer Nom *** Nom est Supprimer Nom Ajouter une condition" at bounding box center [295, 282] width 171 height 248
type input "*****"
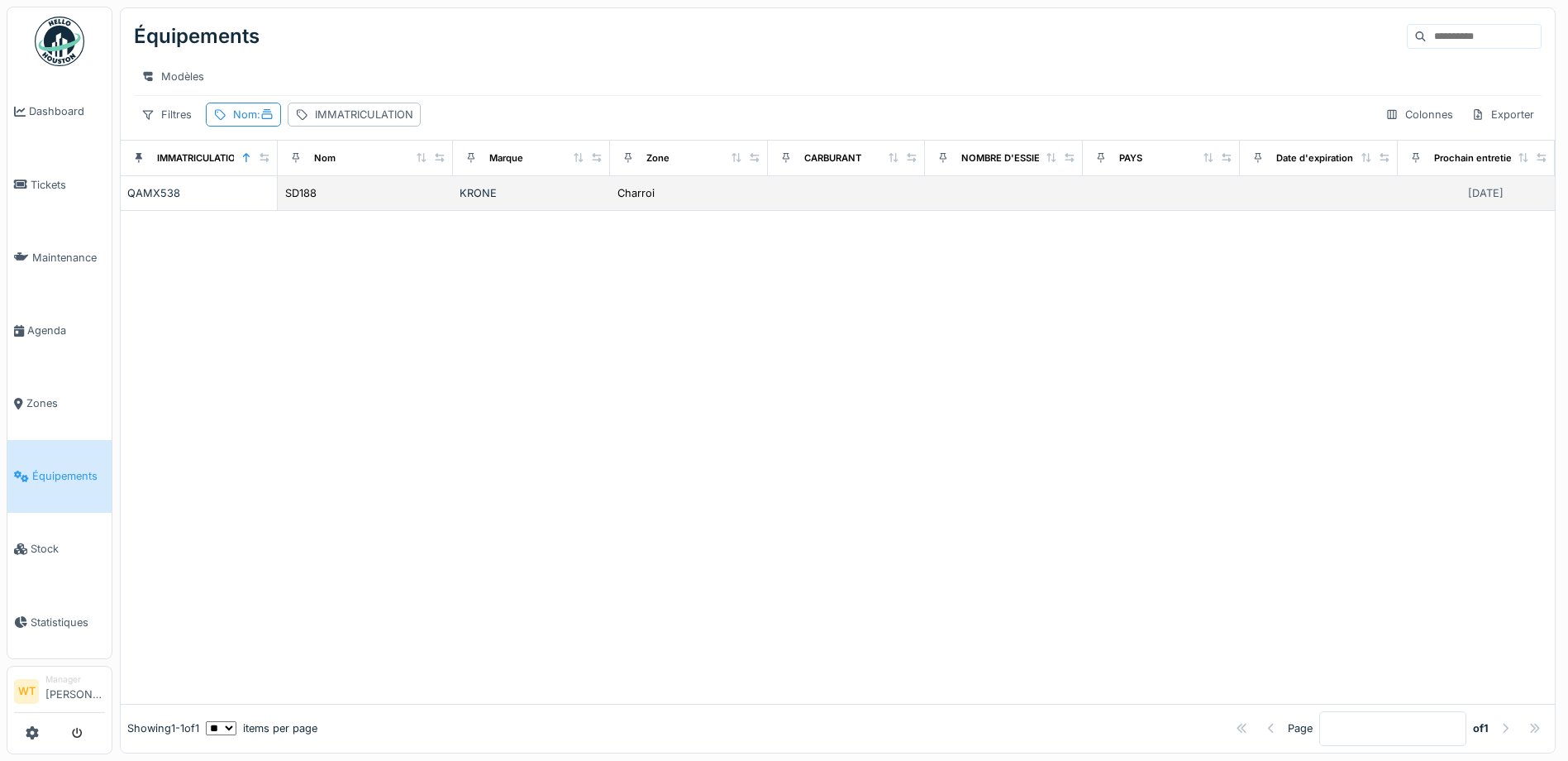
click at [453, 208] on td "KRONE" at bounding box center [531, 194] width 157 height 35
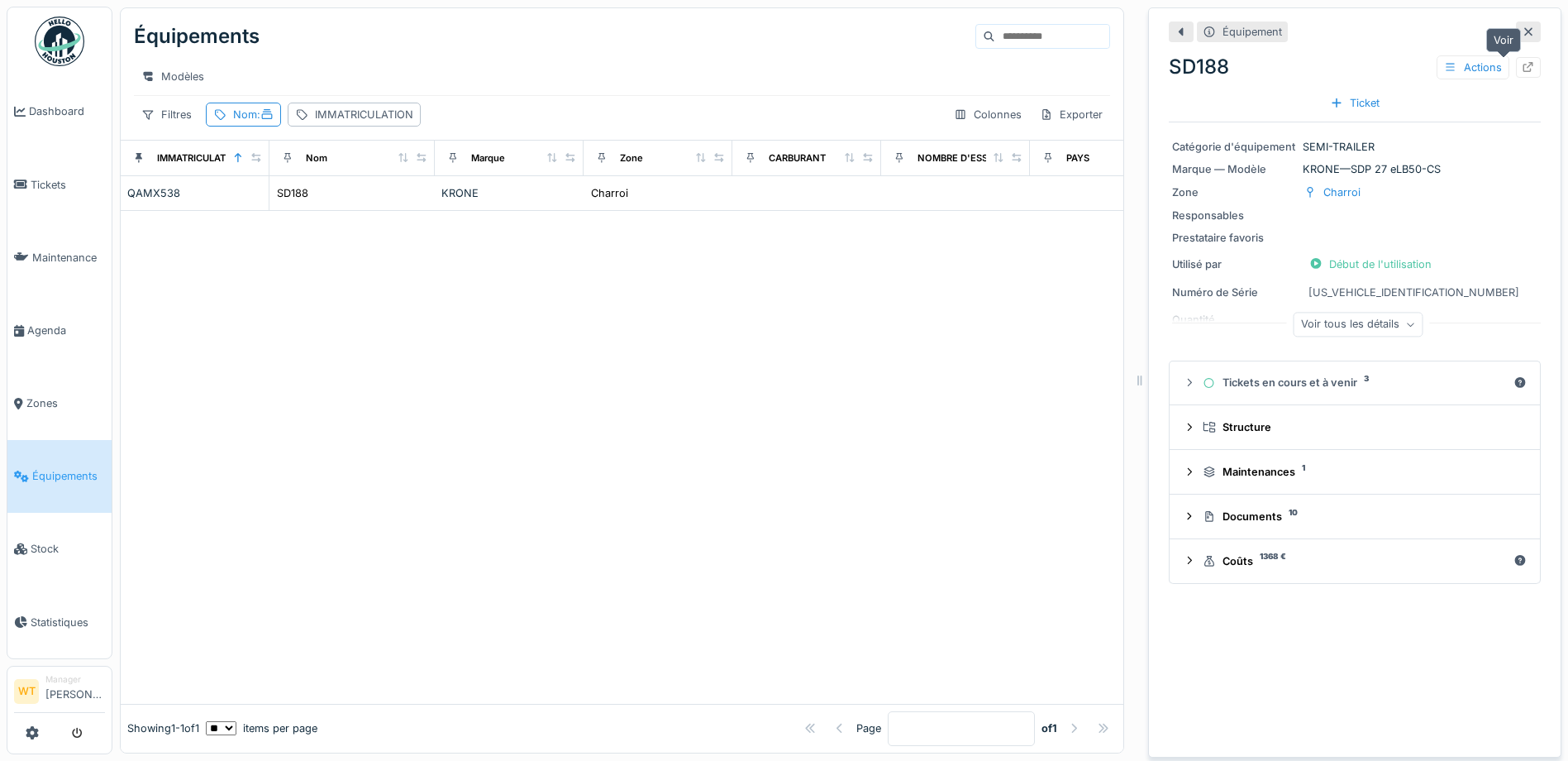
click at [1521, 60] on div at bounding box center [1528, 67] width 13 height 16
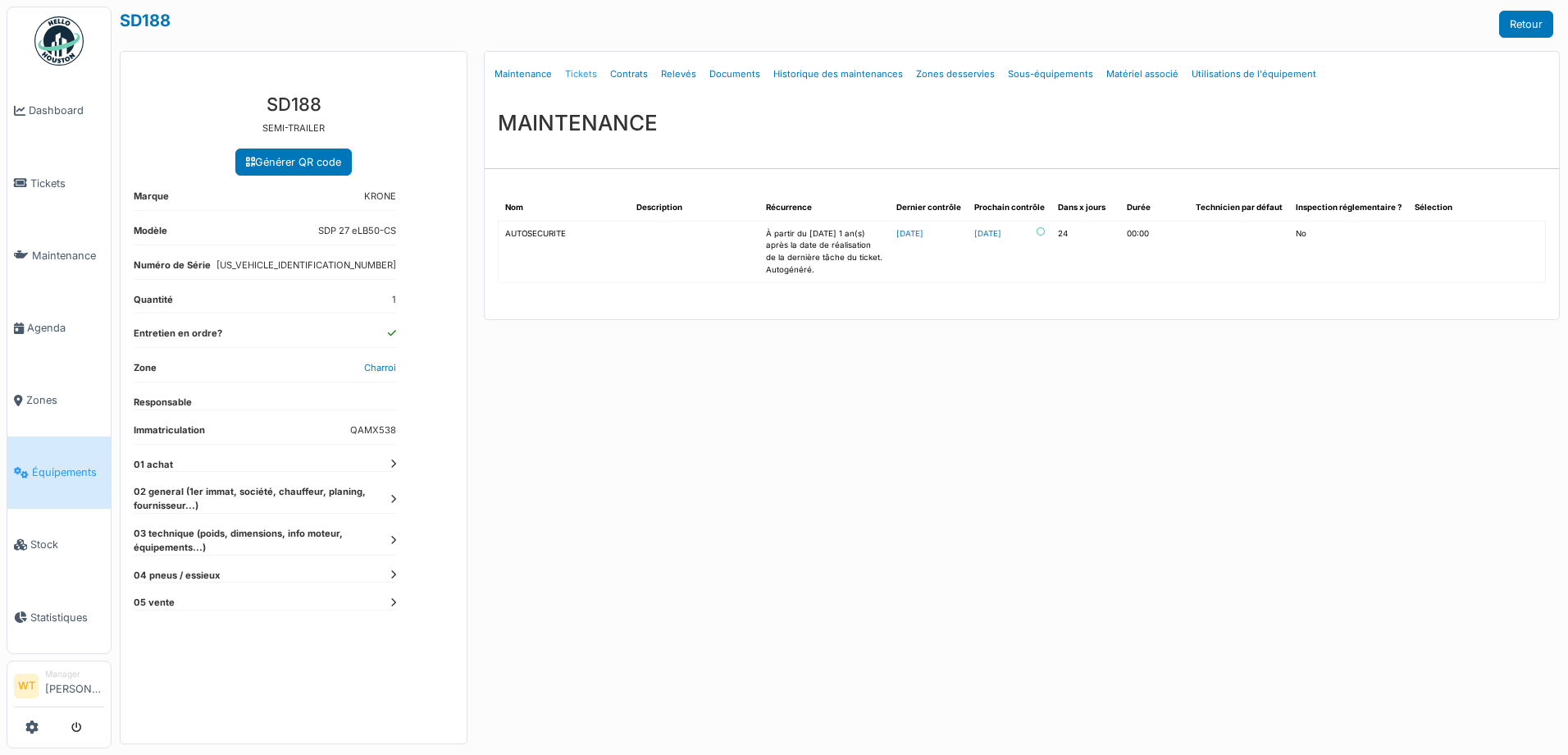
click at [568, 73] on link "Tickets" at bounding box center [581, 74] width 45 height 38
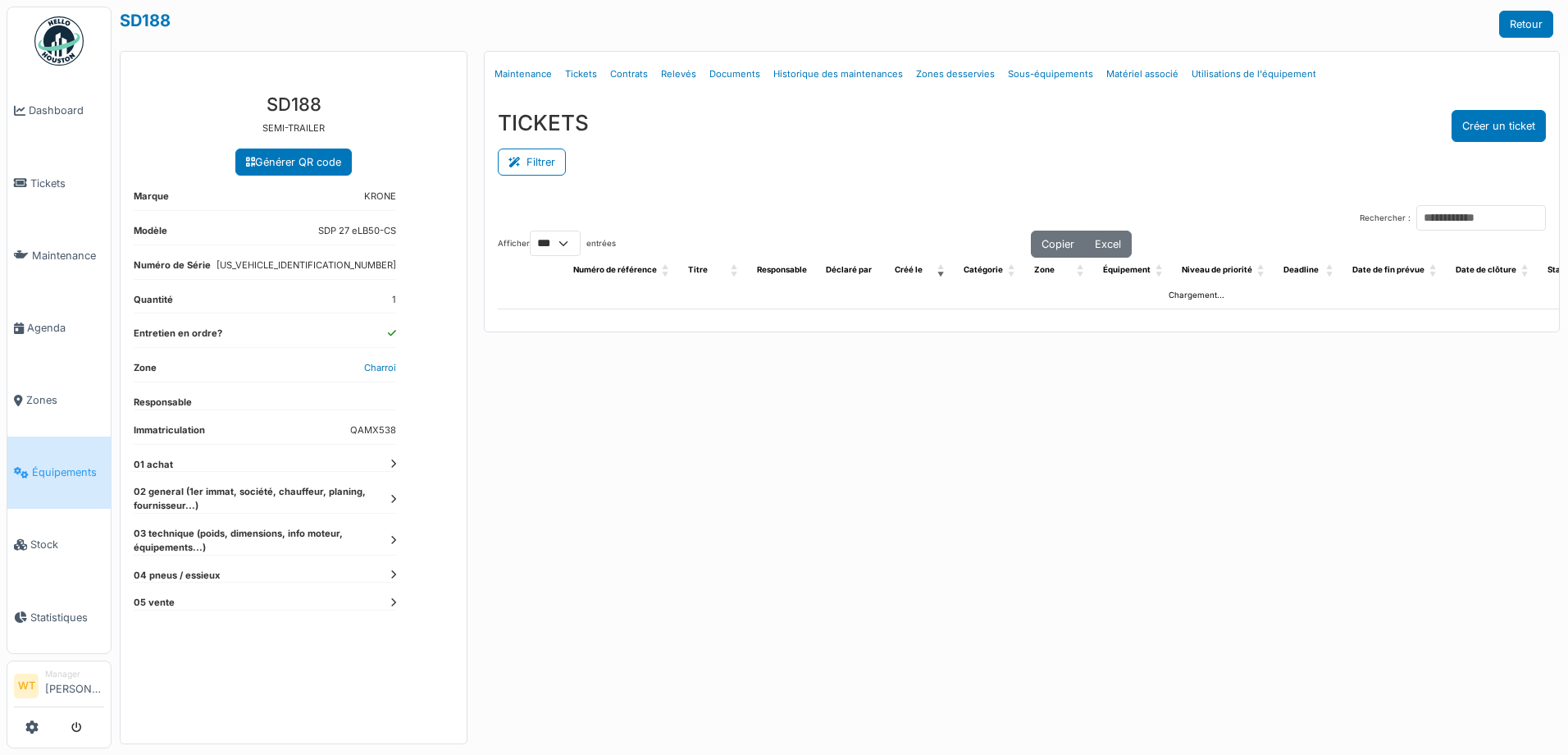
select select "***"
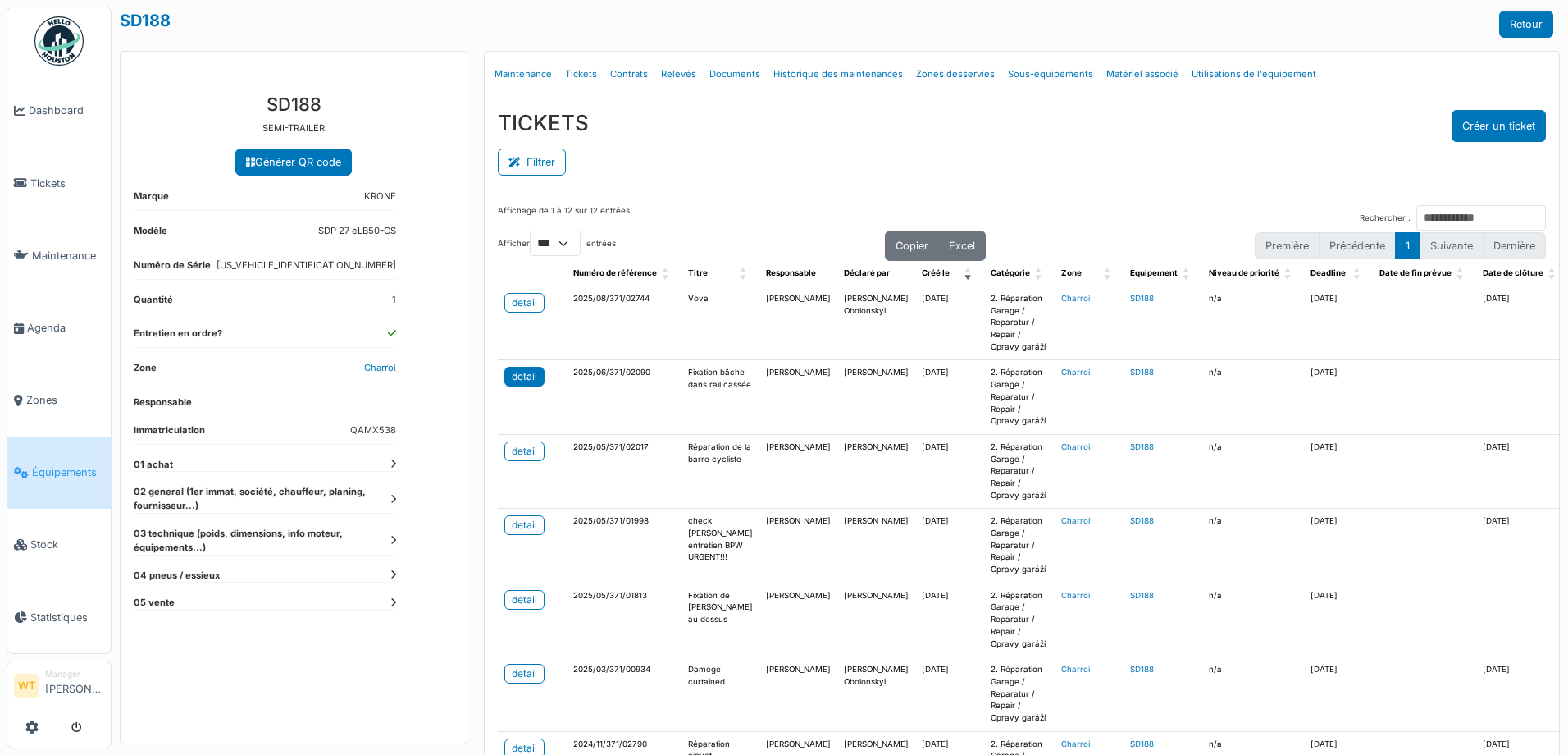
click at [524, 375] on div "detail" at bounding box center [524, 377] width 25 height 15
click at [525, 301] on div "detail" at bounding box center [524, 302] width 25 height 15
click at [511, 370] on div "detail" at bounding box center [524, 377] width 25 height 15
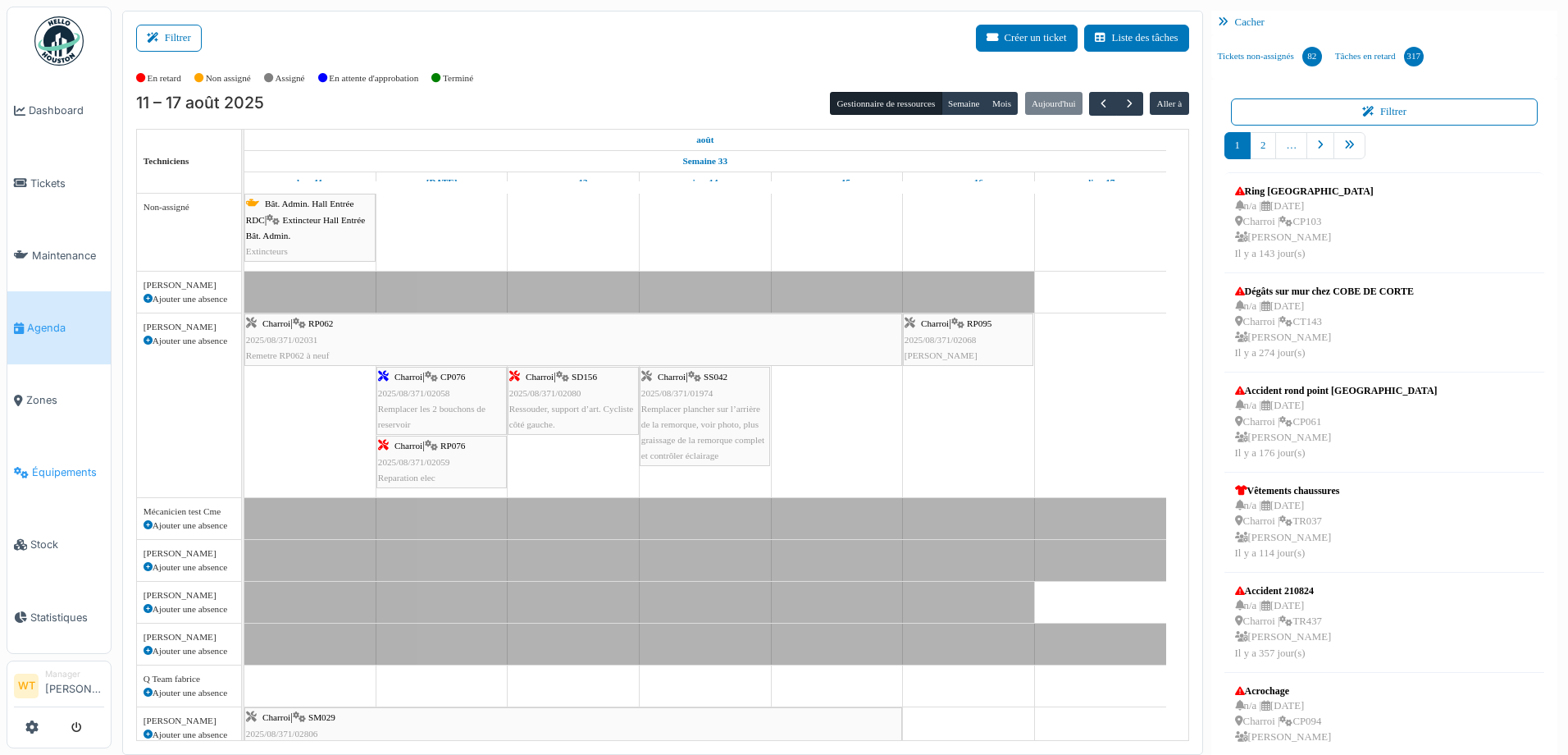
scroll to position [50, 0]
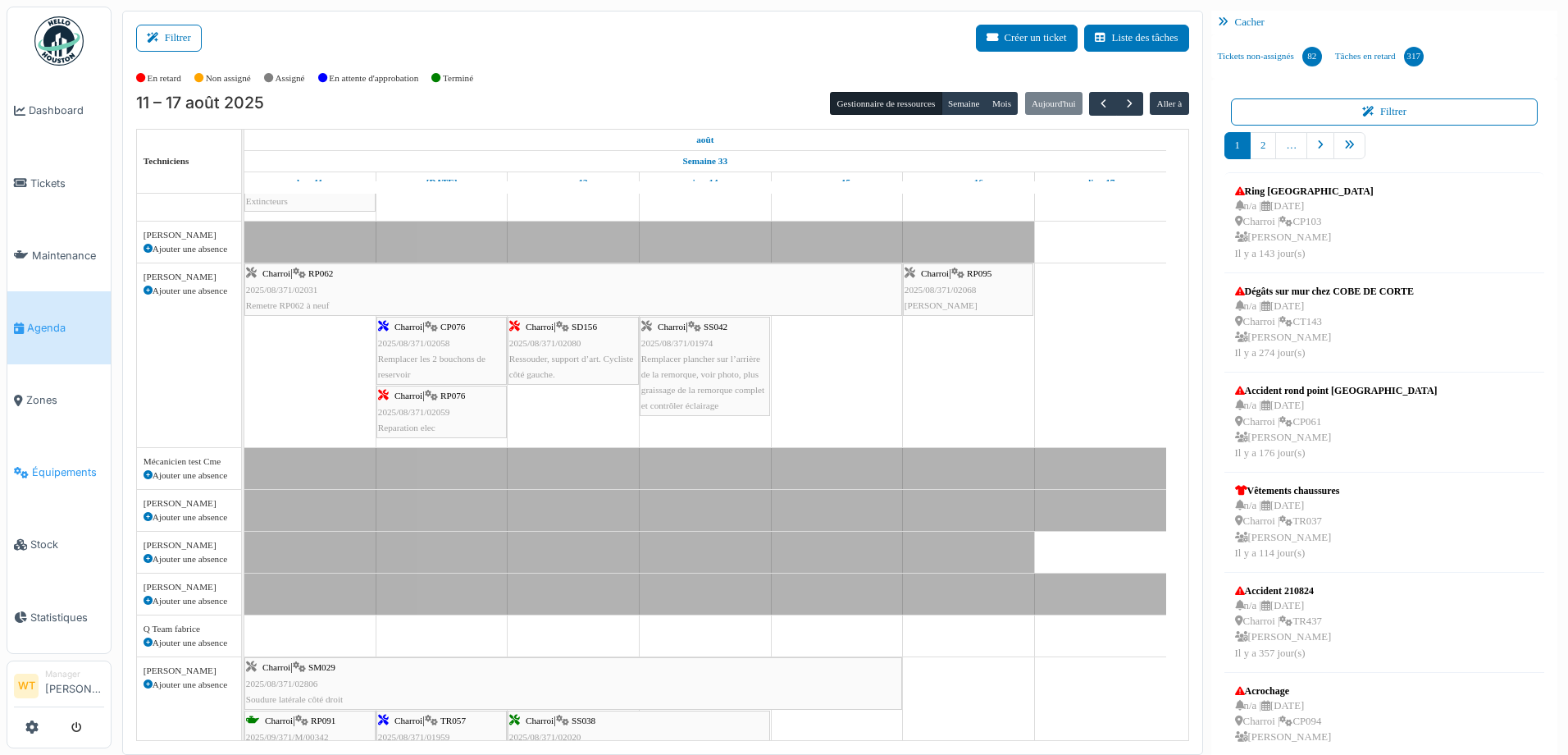
click at [61, 470] on link "Équipements" at bounding box center [59, 473] width 103 height 73
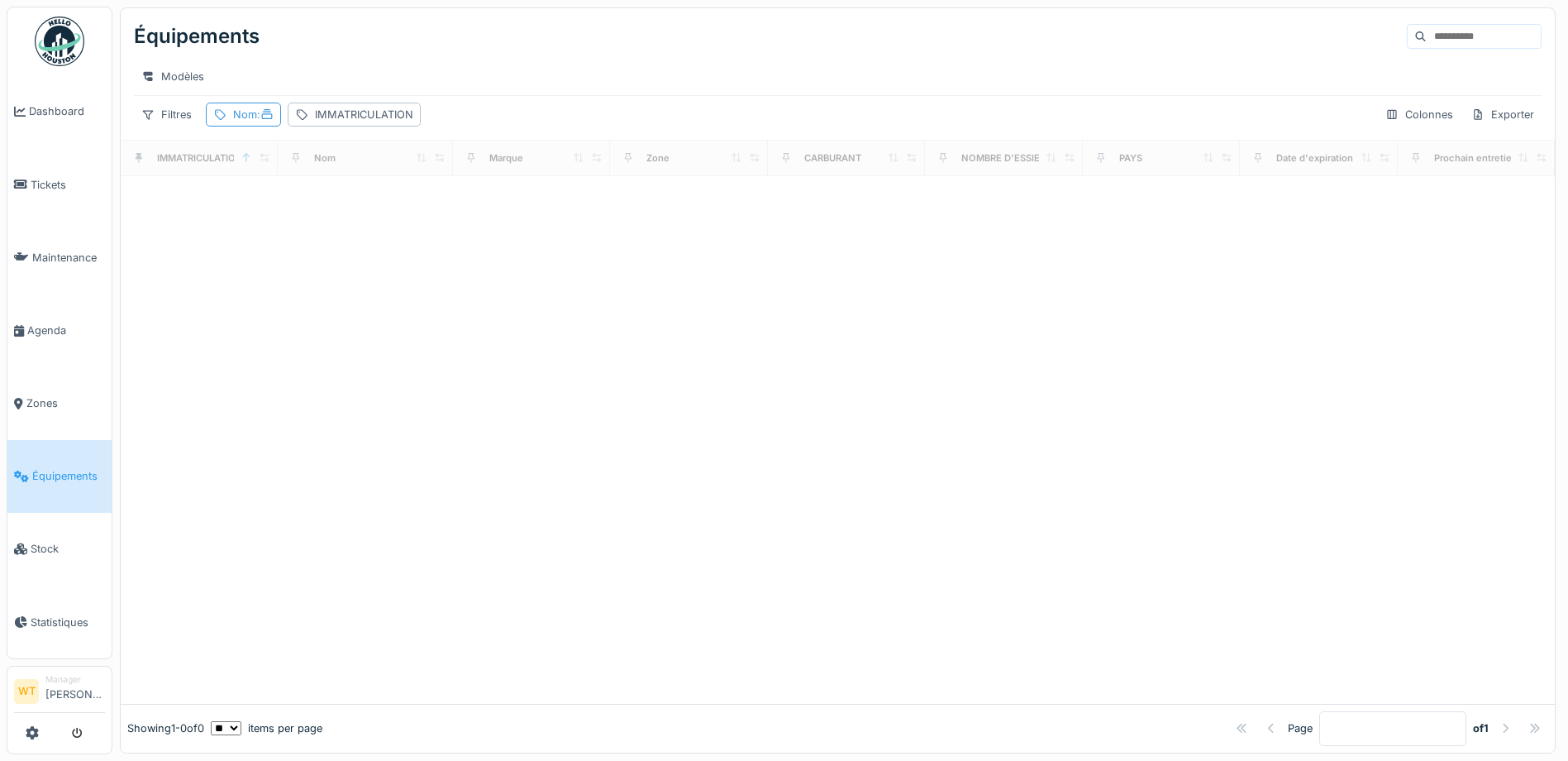
click at [255, 123] on div "Nom :" at bounding box center [253, 114] width 40 height 16
drag, startPoint x: 381, startPoint y: 206, endPoint x: 338, endPoint y: 208, distance: 43.0
click at [365, 205] on icon at bounding box center [357, 207] width 13 height 11
click at [336, 209] on input "Nom" at bounding box center [295, 207] width 165 height 35
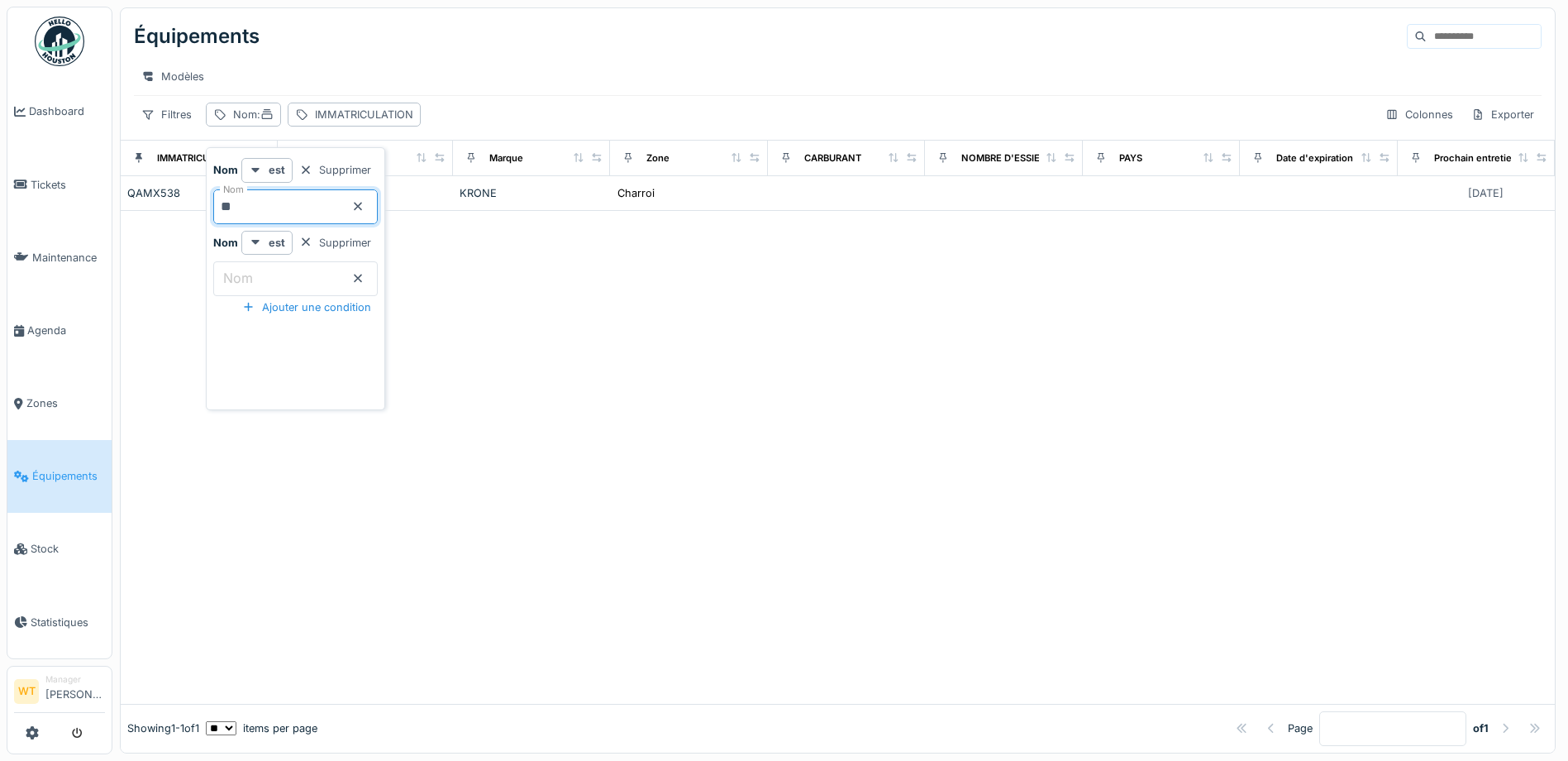
type input "**"
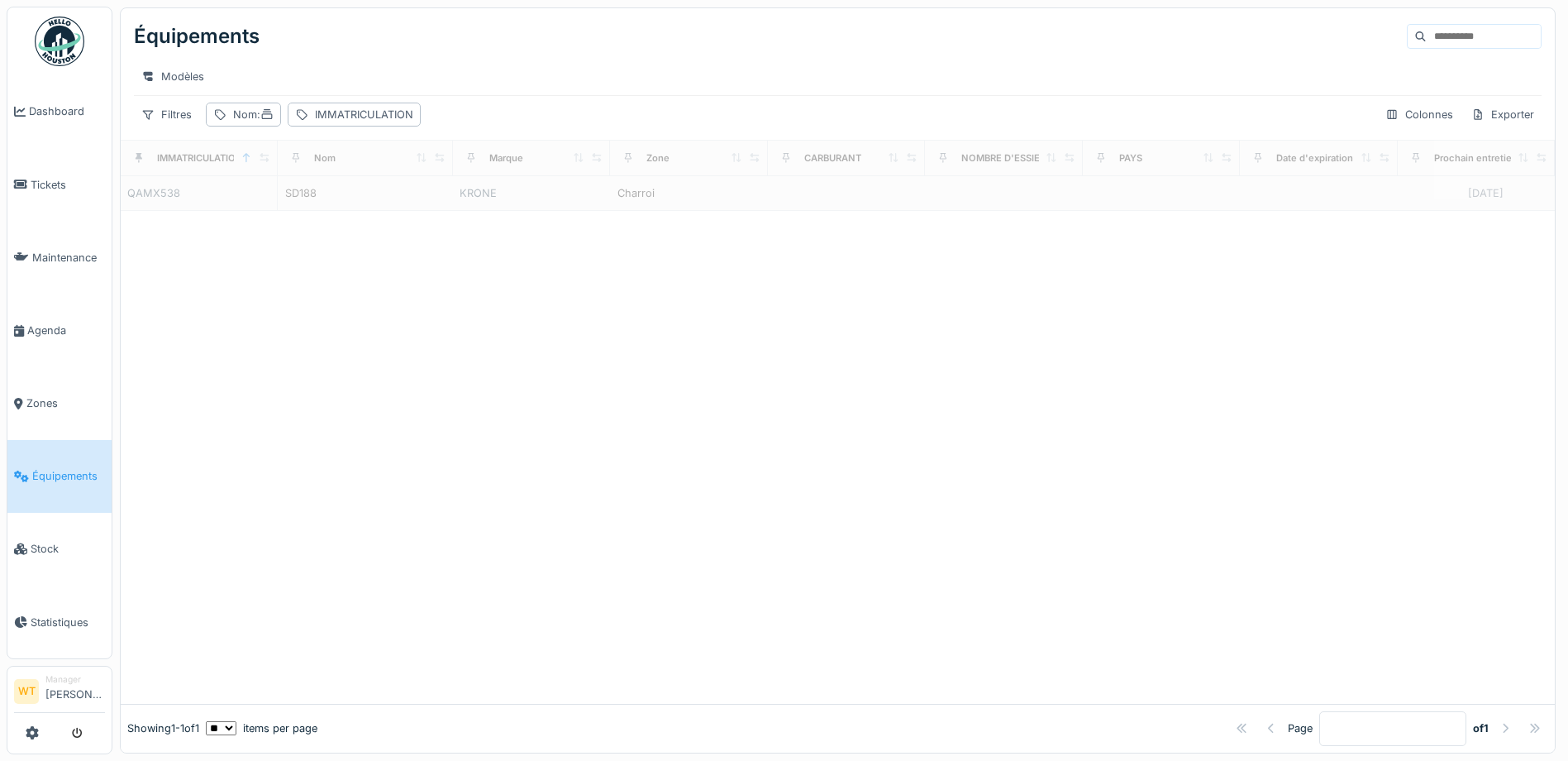
drag, startPoint x: 640, startPoint y: 278, endPoint x: 624, endPoint y: 271, distance: 17.5
click at [642, 278] on div at bounding box center [837, 457] width 1435 height 493
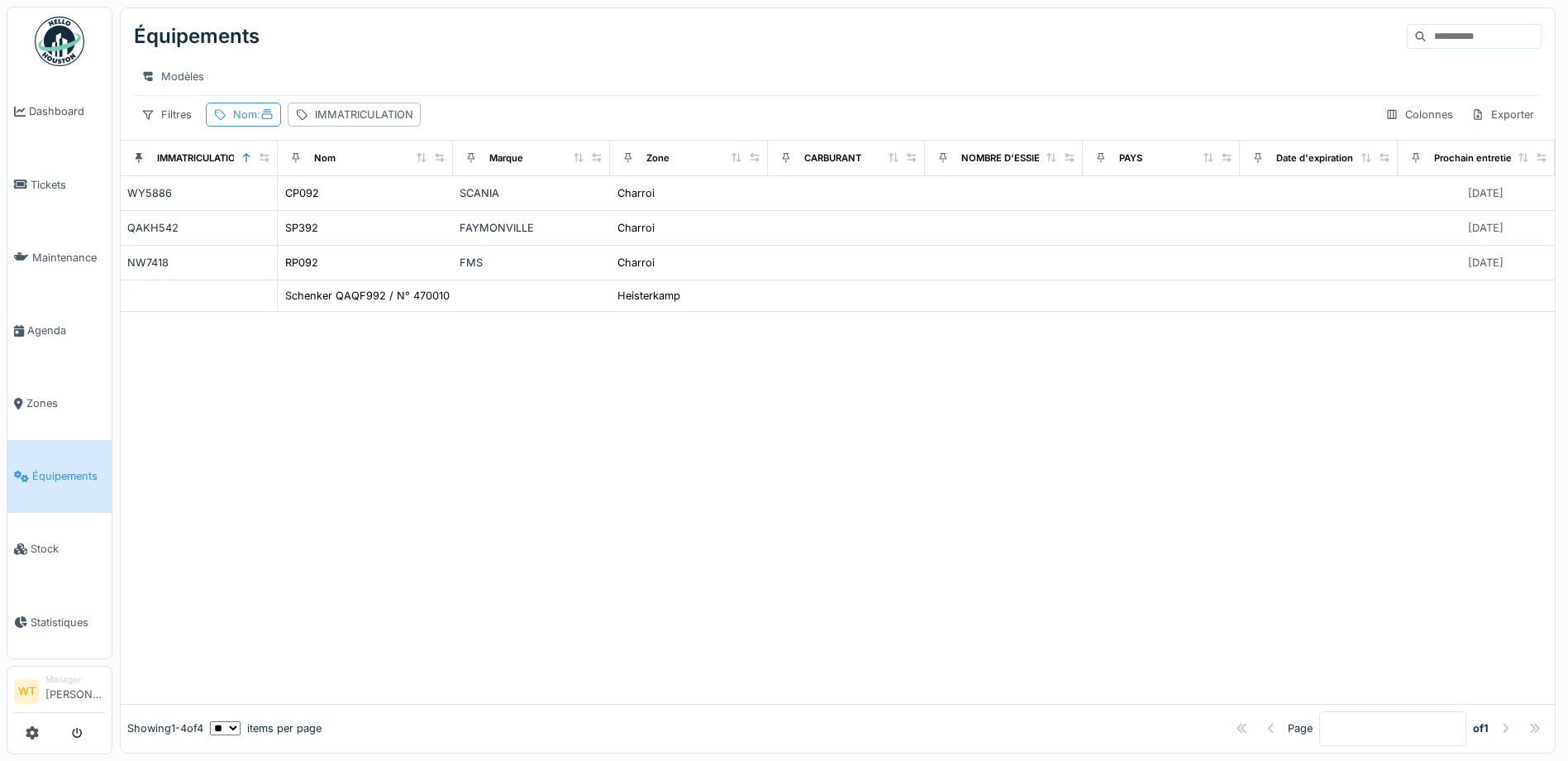
click at [263, 126] on div "Nom :" at bounding box center [243, 114] width 75 height 24
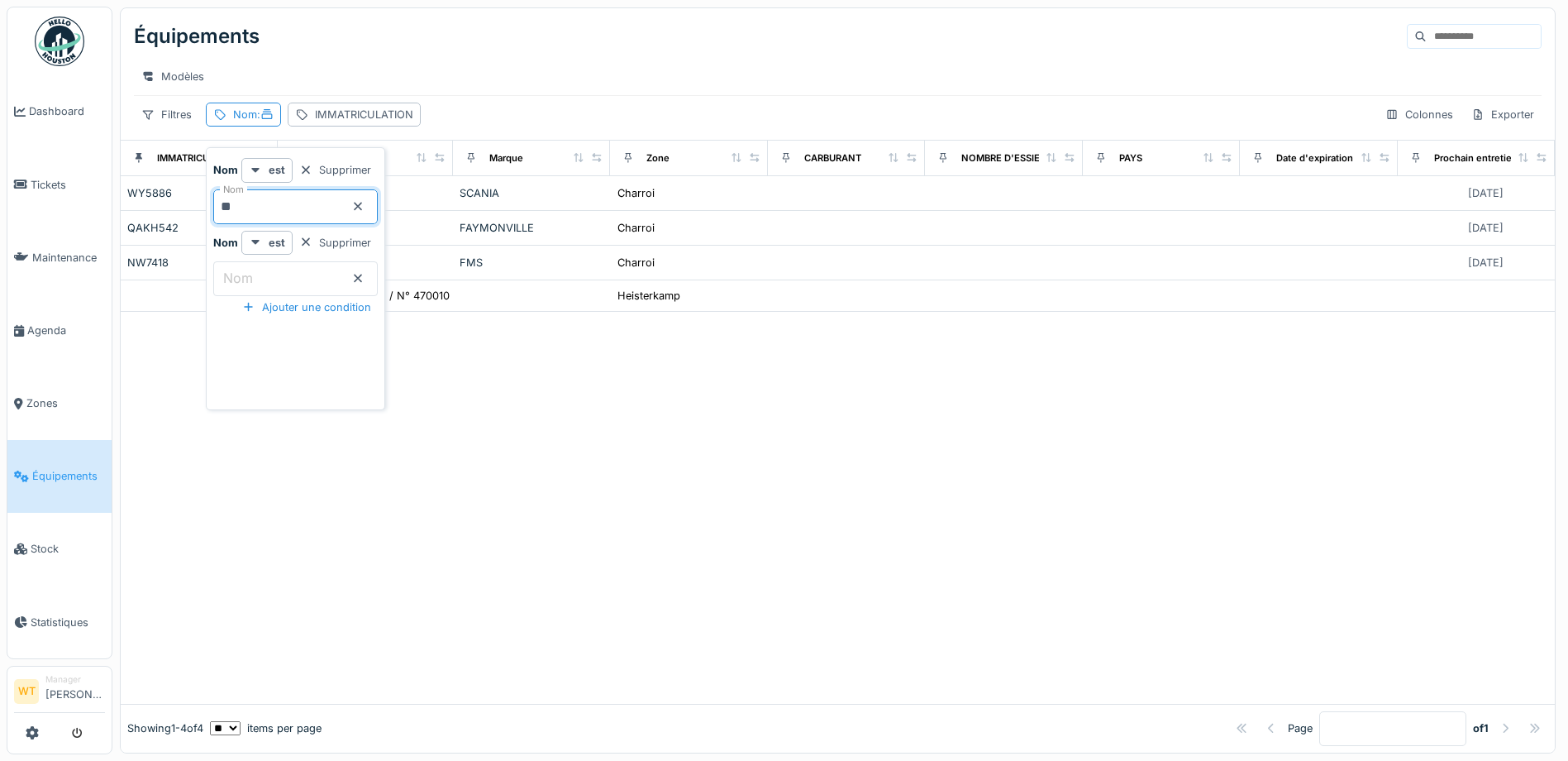
click at [308, 220] on input "**" at bounding box center [295, 207] width 165 height 35
click at [705, 492] on div at bounding box center [837, 508] width 1435 height 391
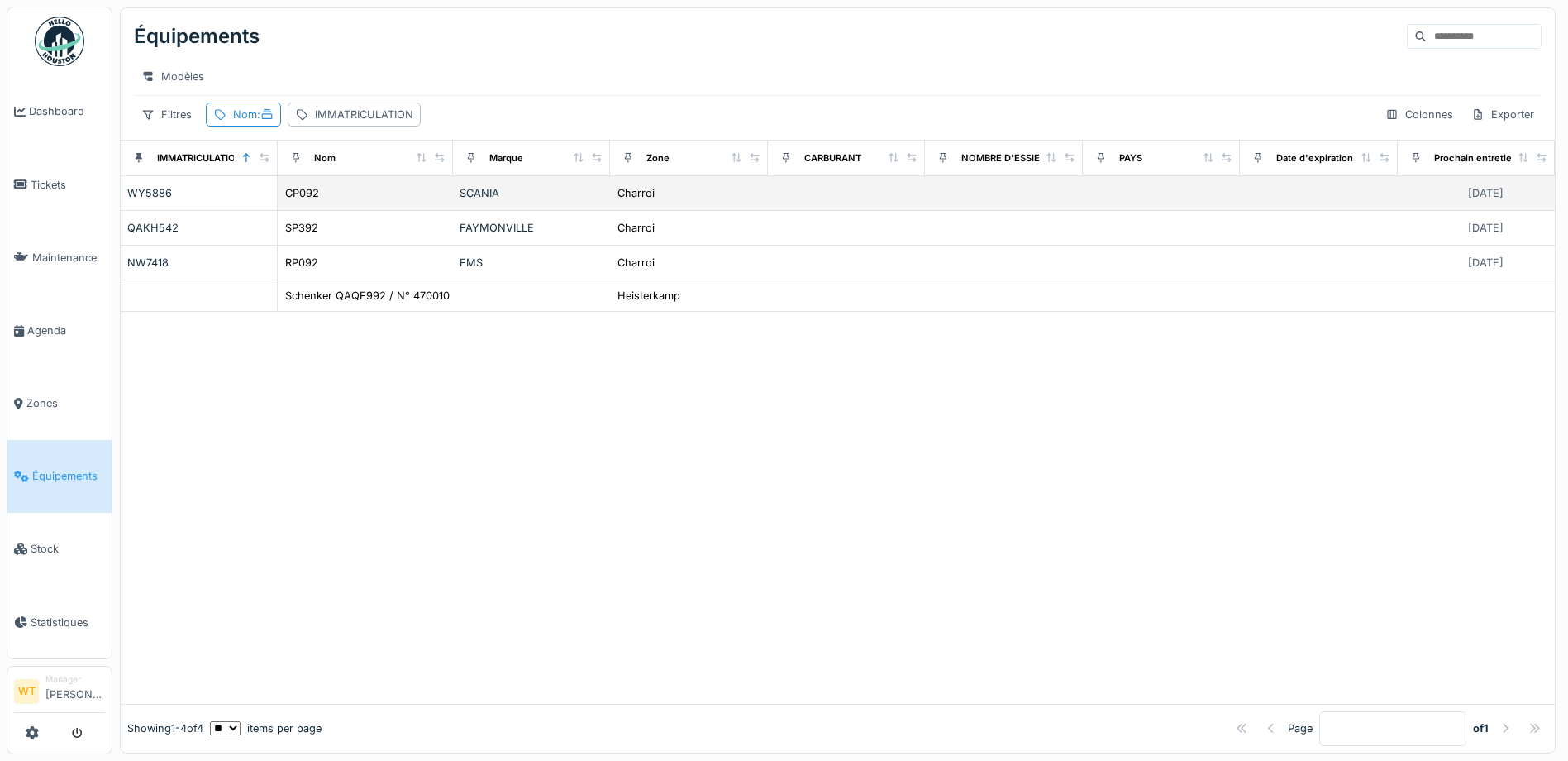
click at [330, 202] on div "CP092" at bounding box center [365, 193] width 162 height 17
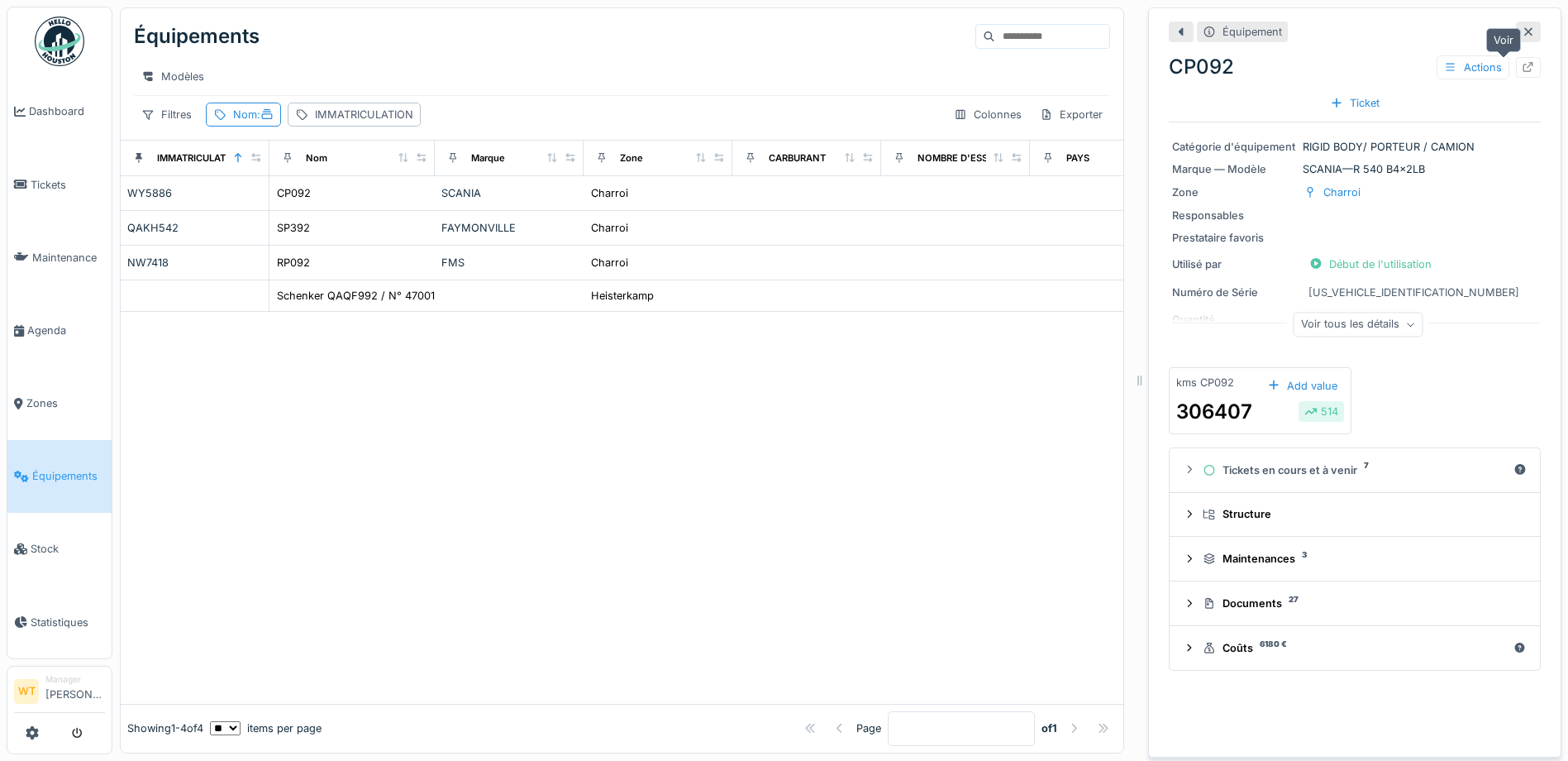
click at [1521, 68] on icon at bounding box center [1528, 68] width 13 height 11
click at [250, 123] on div "Nom :" at bounding box center [253, 114] width 40 height 16
click at [378, 206] on input "**" at bounding box center [295, 207] width 165 height 35
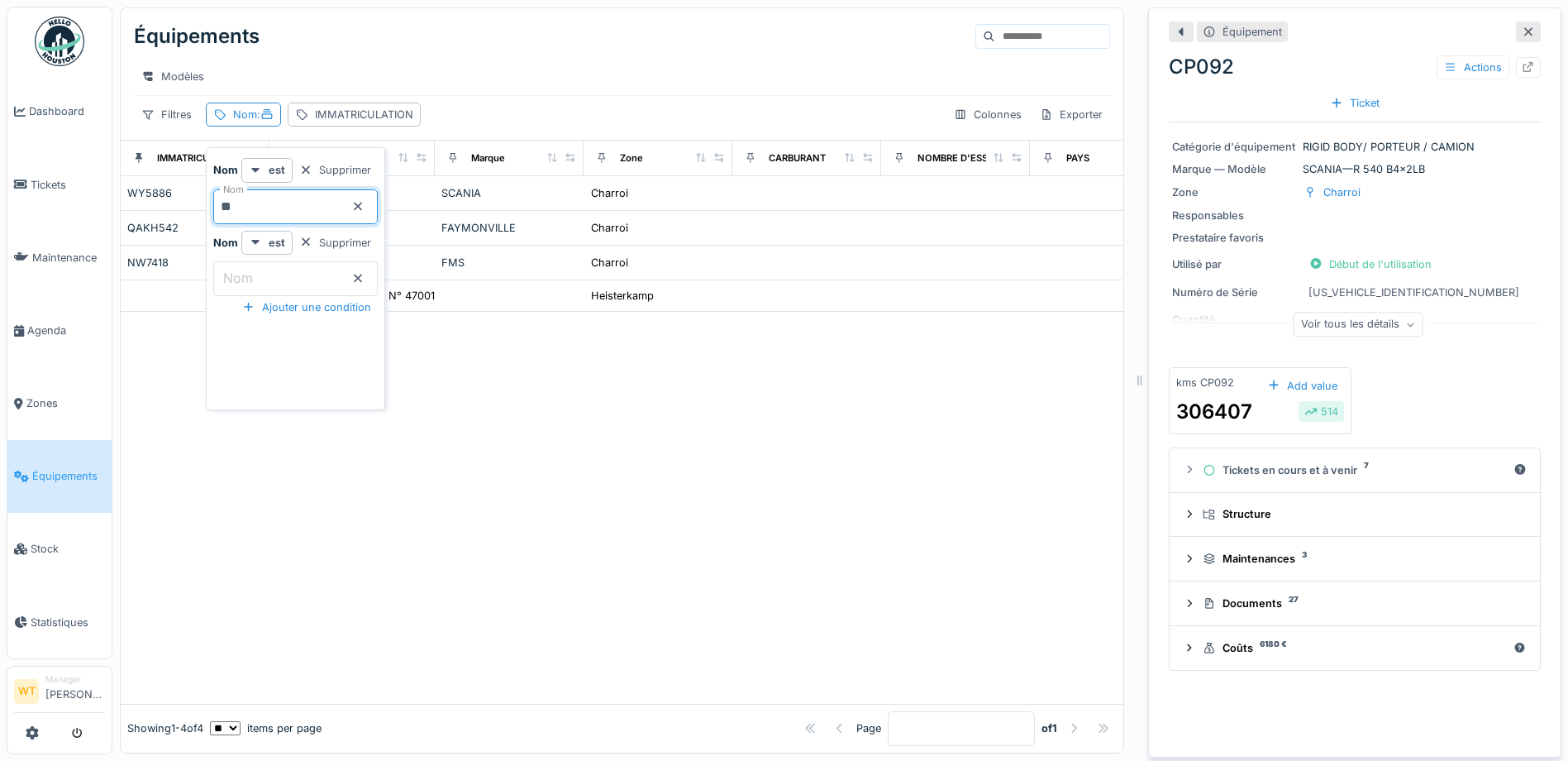
click at [356, 208] on input "**" at bounding box center [295, 207] width 165 height 35
click at [365, 202] on icon at bounding box center [357, 207] width 13 height 11
click at [325, 211] on input "Nom" at bounding box center [295, 207] width 165 height 35
type input "**"
click at [349, 82] on div "Modèles" at bounding box center [622, 77] width 976 height 24
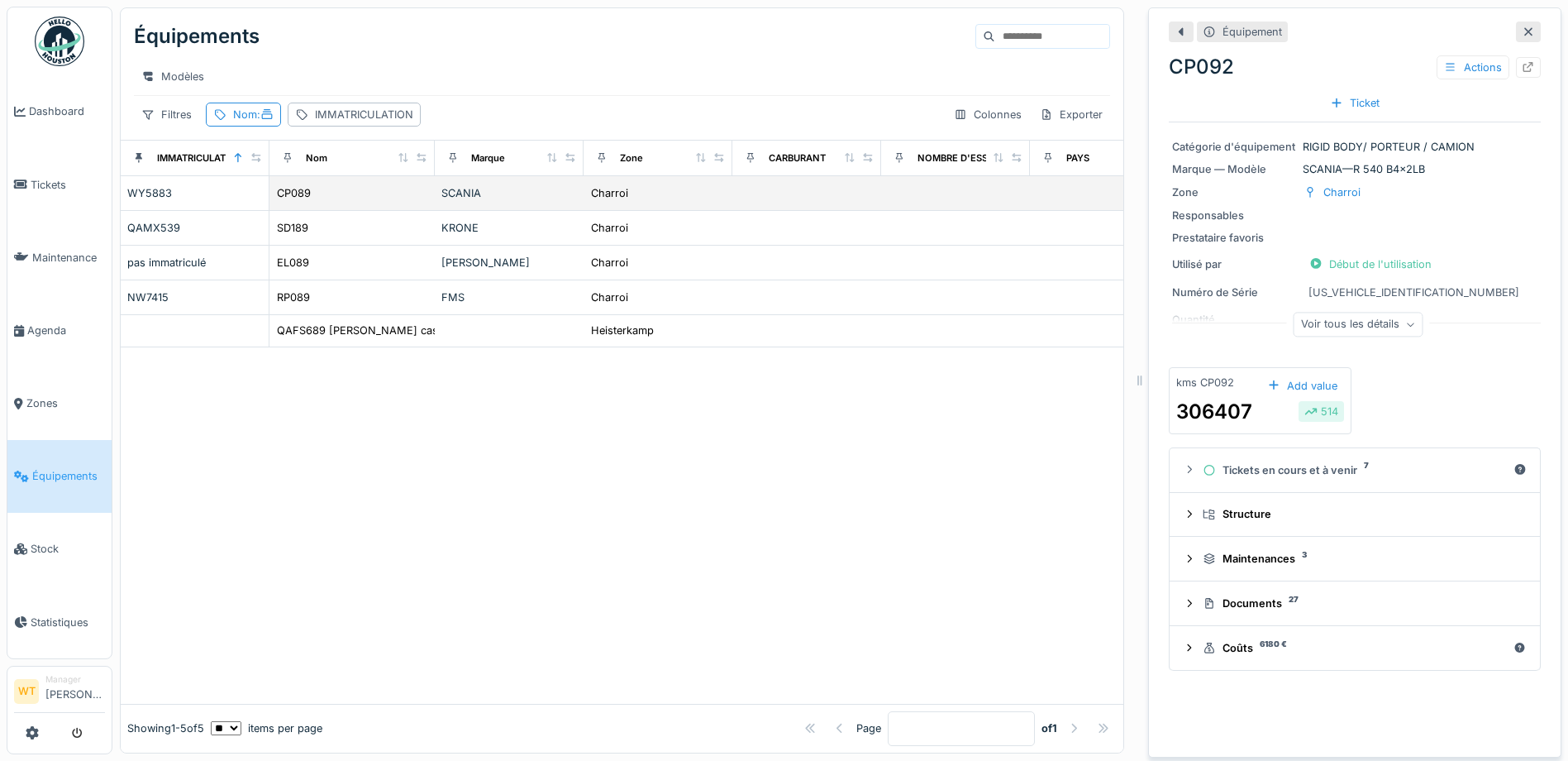
click at [379, 196] on div "CP089" at bounding box center [352, 193] width 152 height 17
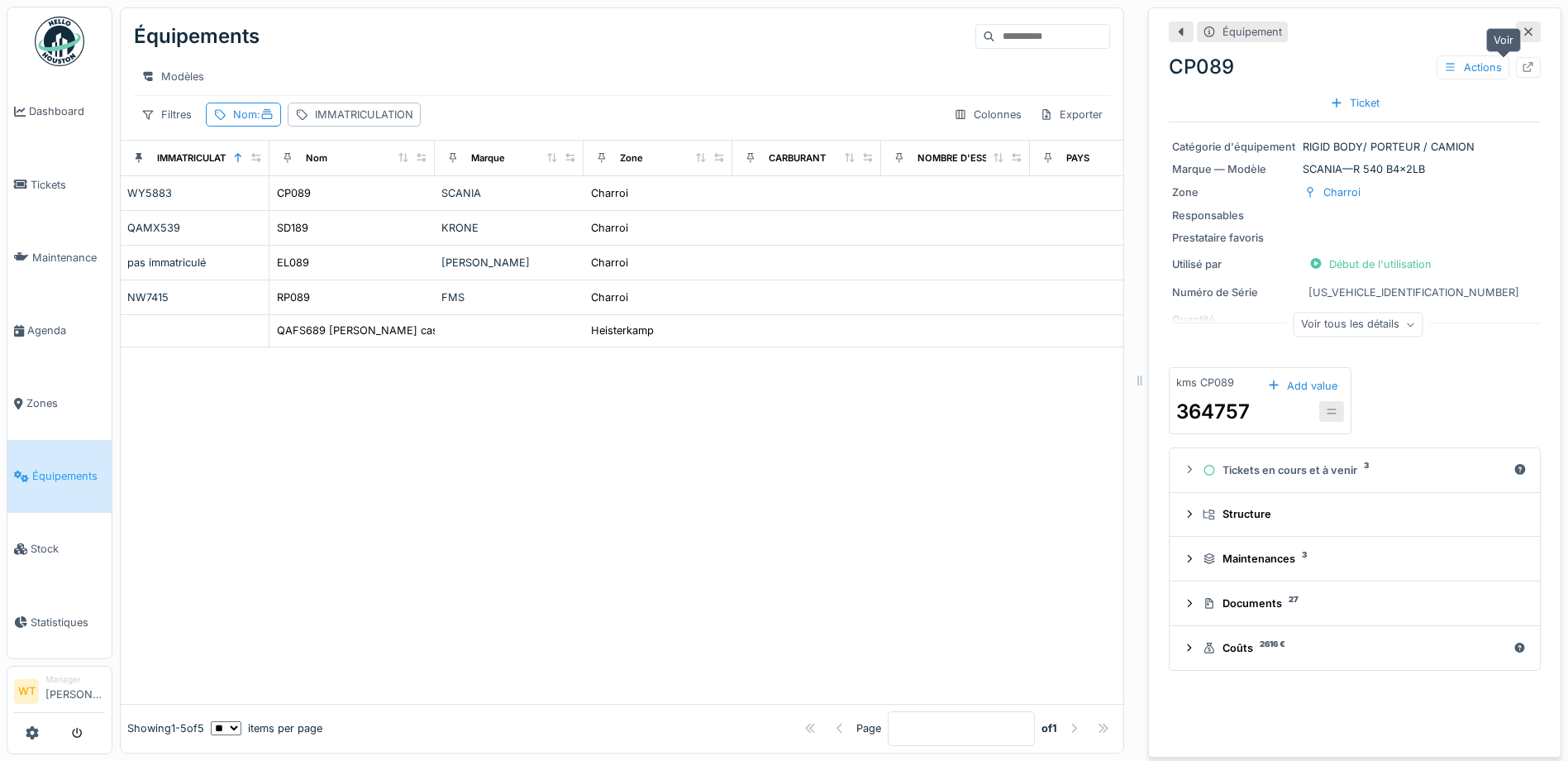
click at [1516, 61] on div at bounding box center [1528, 67] width 25 height 21
click at [261, 121] on span ":" at bounding box center [265, 114] width 16 height 13
click at [302, 211] on input "**" at bounding box center [295, 207] width 165 height 35
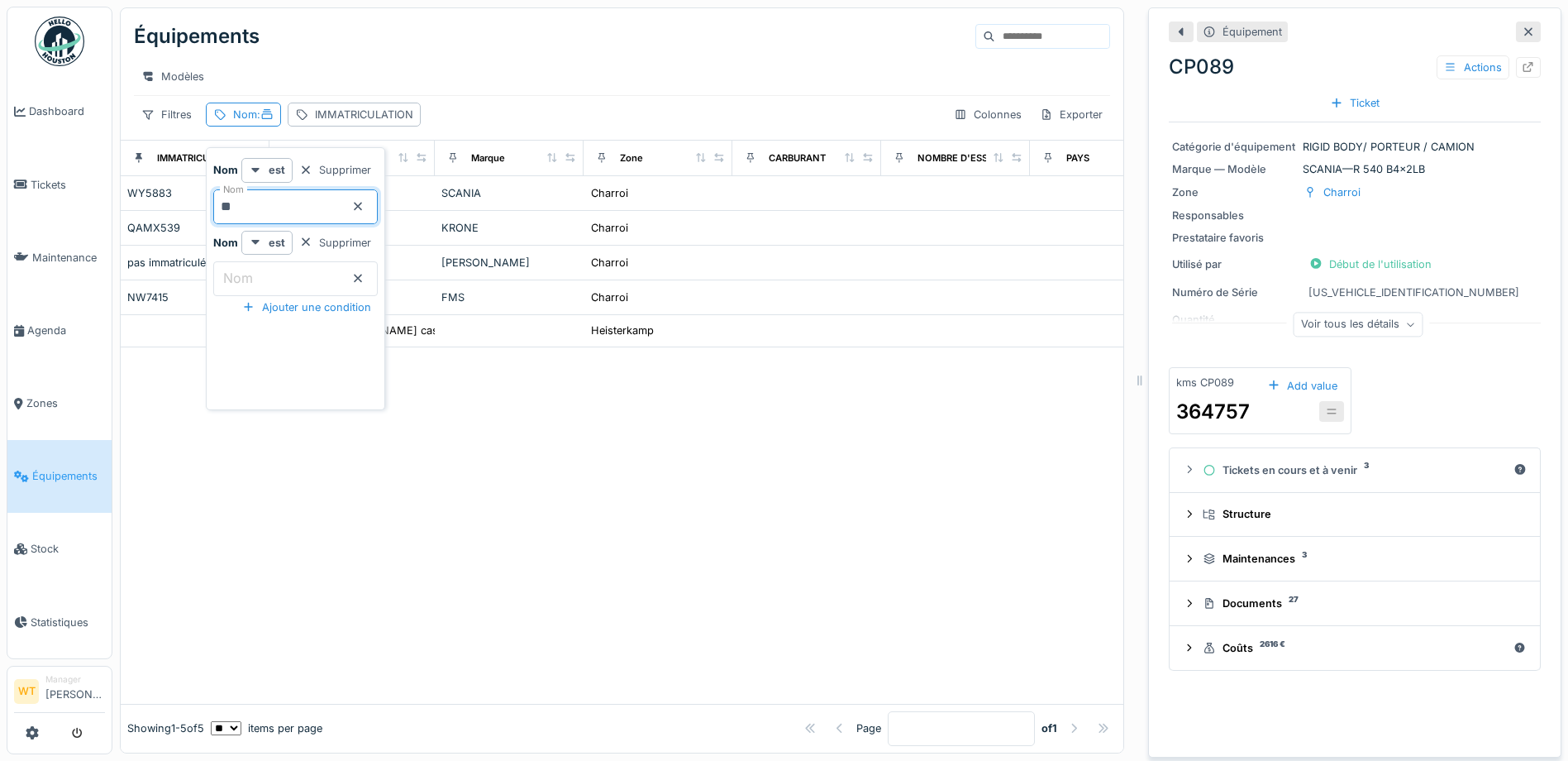
type input "*"
type input "**"
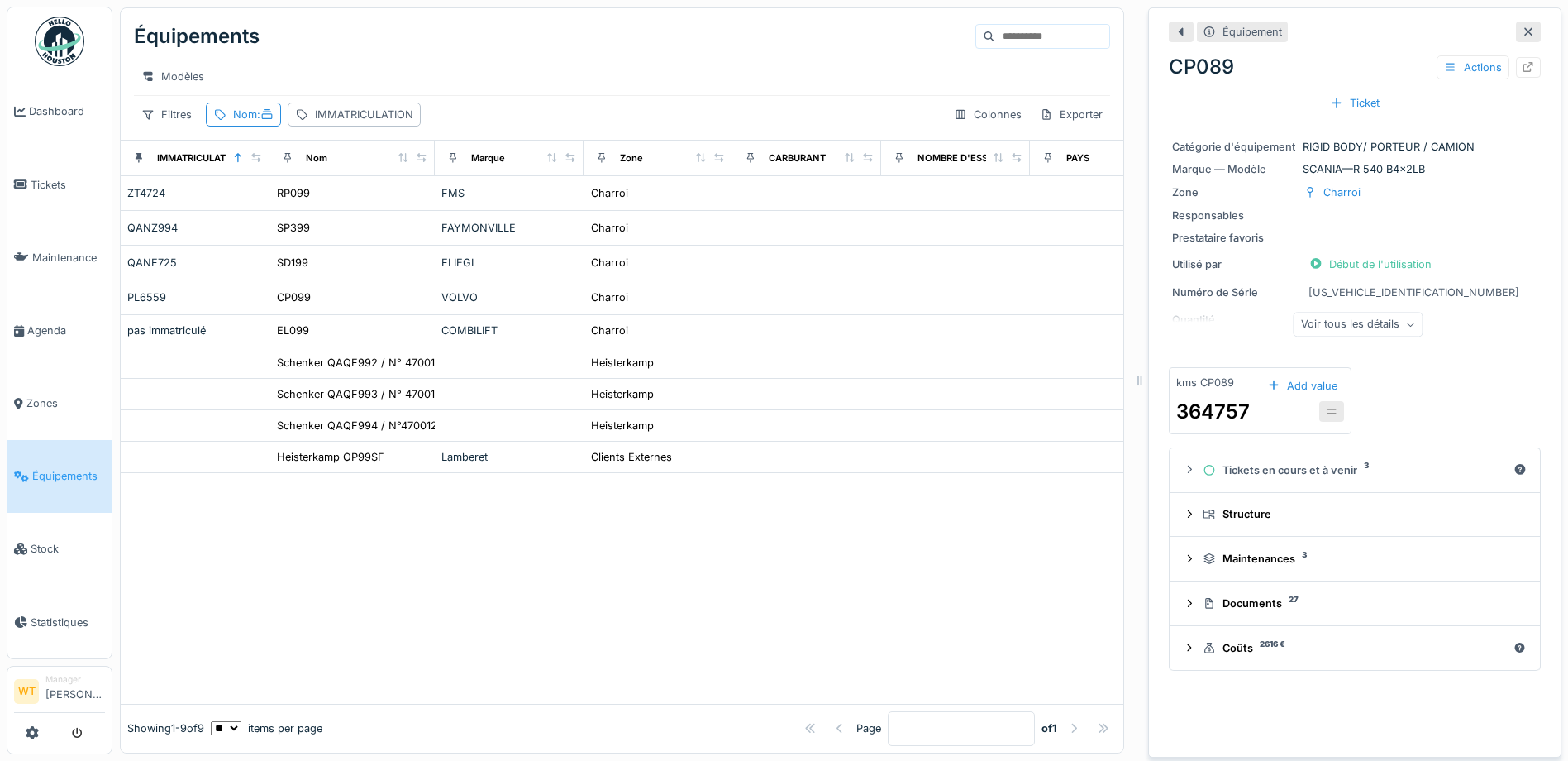
click at [435, 65] on div "Modèles" at bounding box center [622, 77] width 976 height 24
click at [320, 306] on div "CP099" at bounding box center [352, 297] width 152 height 17
click at [1521, 70] on icon at bounding box center [1528, 68] width 13 height 11
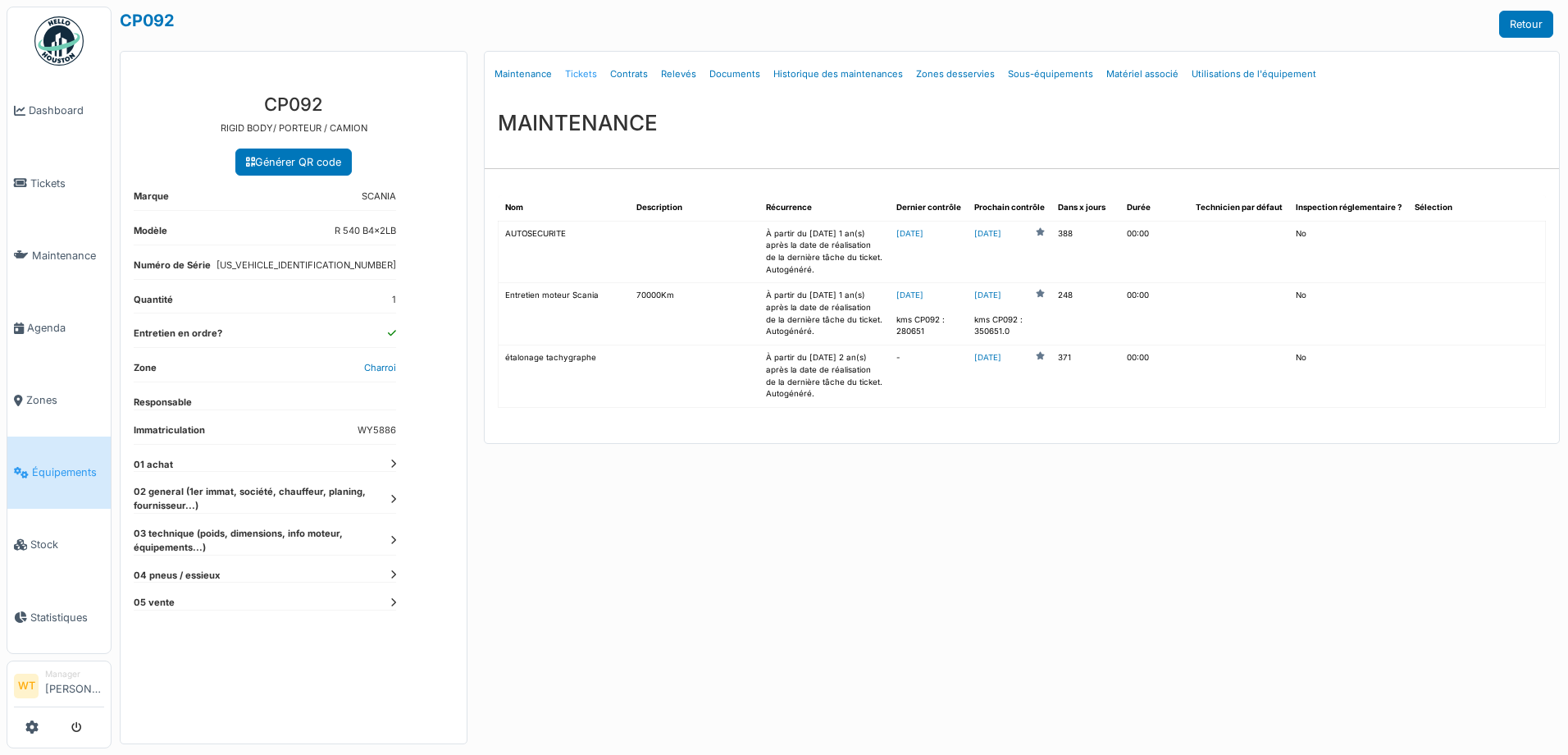
click at [579, 73] on link "Tickets" at bounding box center [581, 74] width 45 height 38
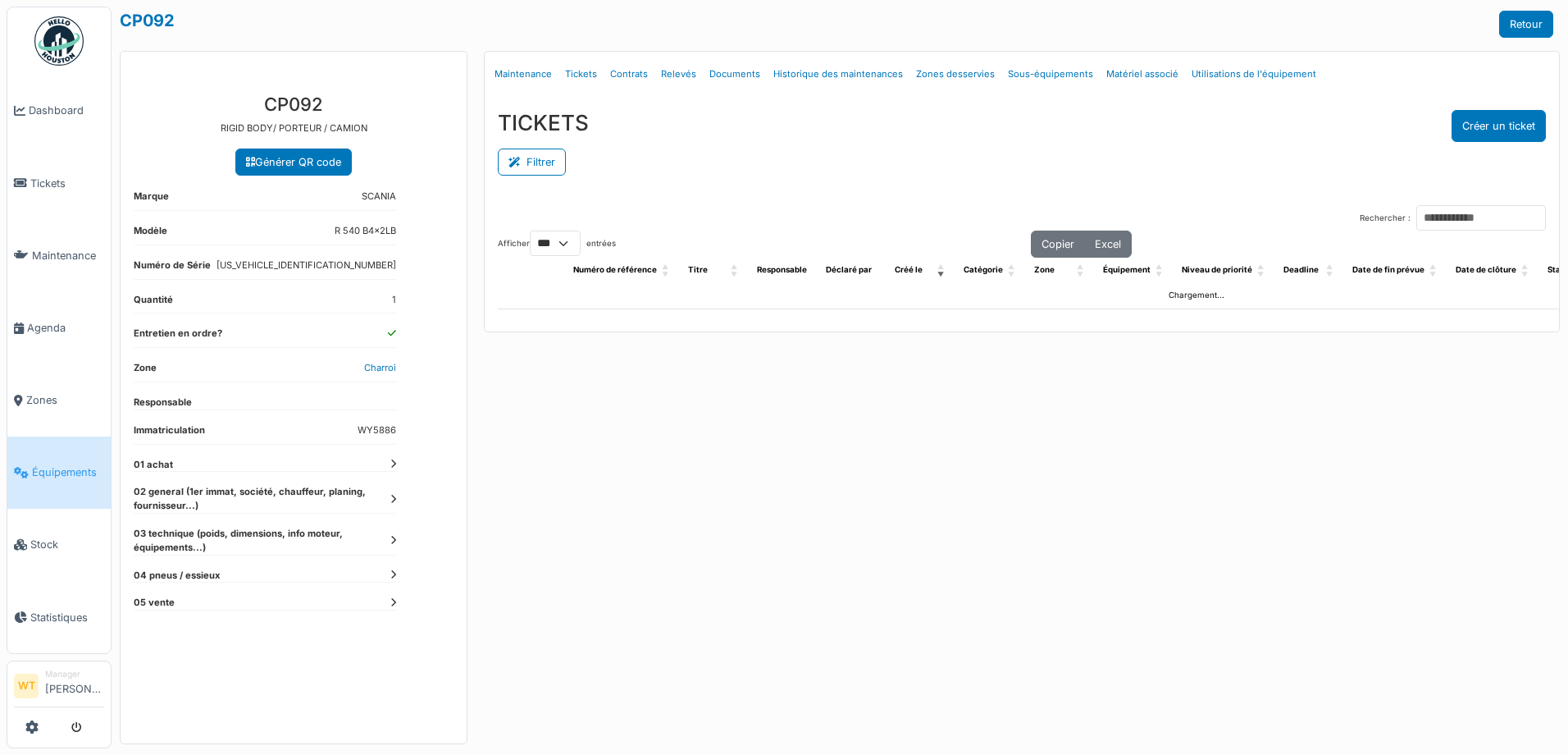
select select "***"
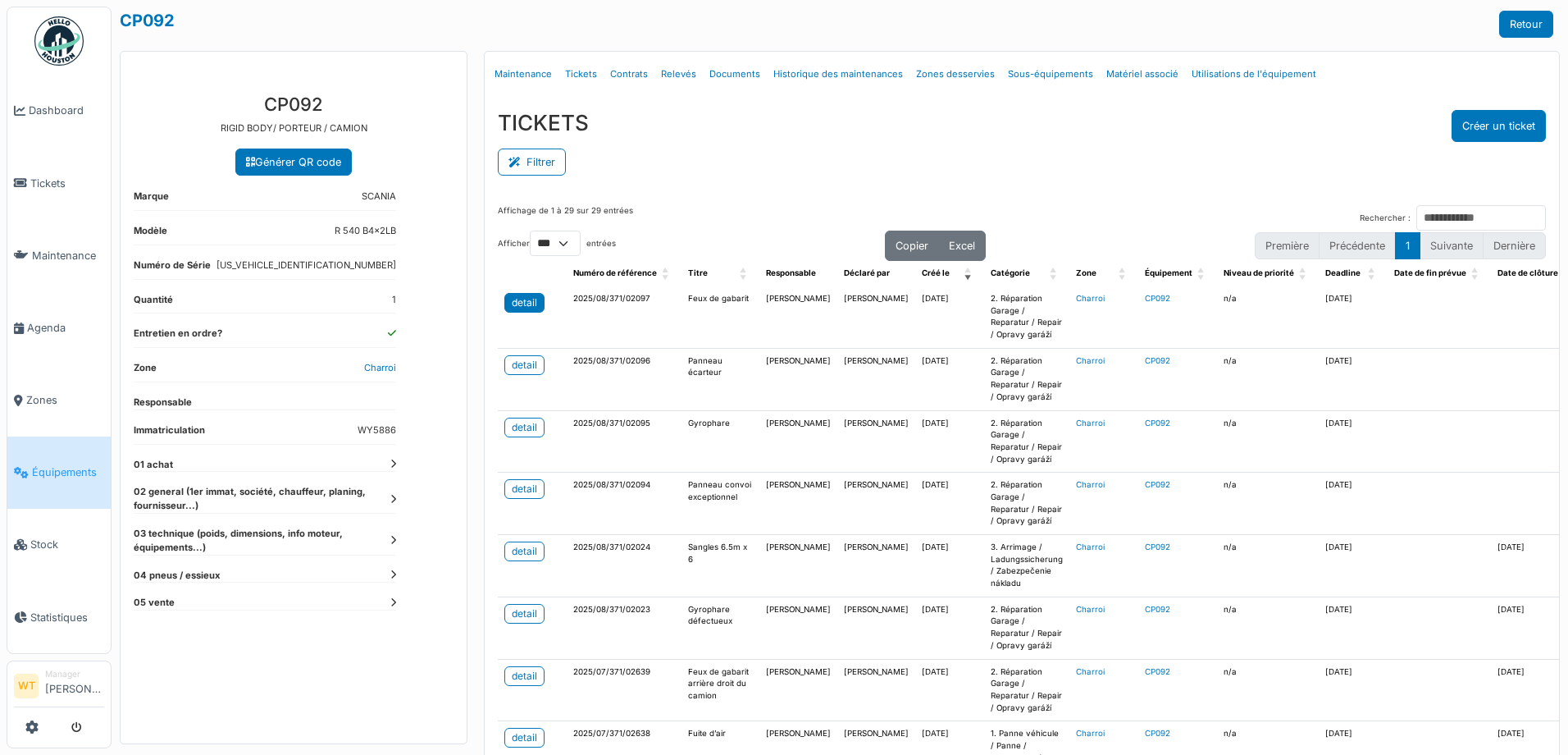
click at [521, 300] on div "detail" at bounding box center [524, 302] width 25 height 15
click at [522, 372] on div "detail" at bounding box center [524, 365] width 25 height 15
click at [522, 368] on div "detail" at bounding box center [524, 365] width 25 height 15
click at [533, 432] on div "detail" at bounding box center [524, 427] width 25 height 15
click at [530, 485] on div "detail" at bounding box center [524, 489] width 25 height 15
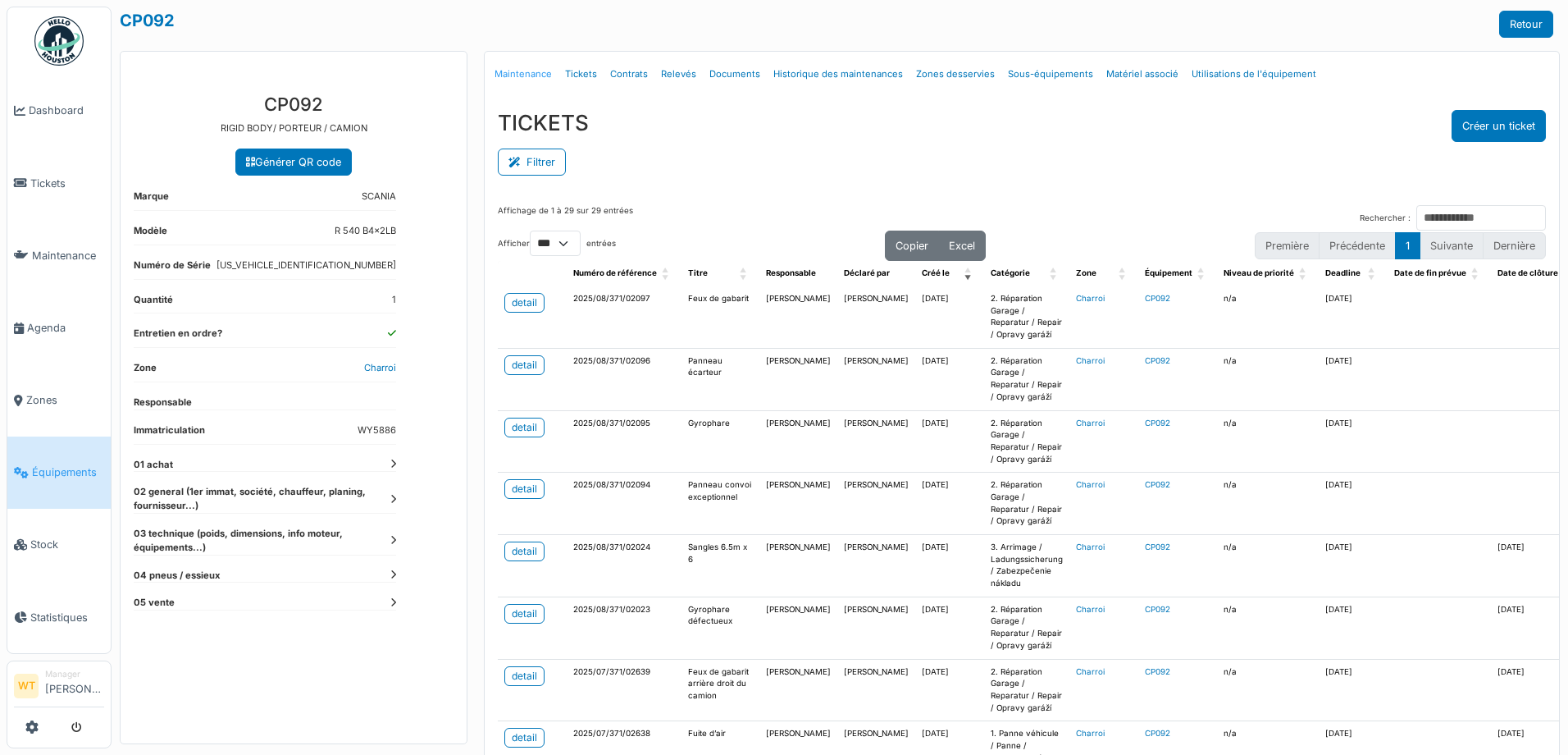
click at [535, 74] on link "Maintenance" at bounding box center [523, 74] width 71 height 38
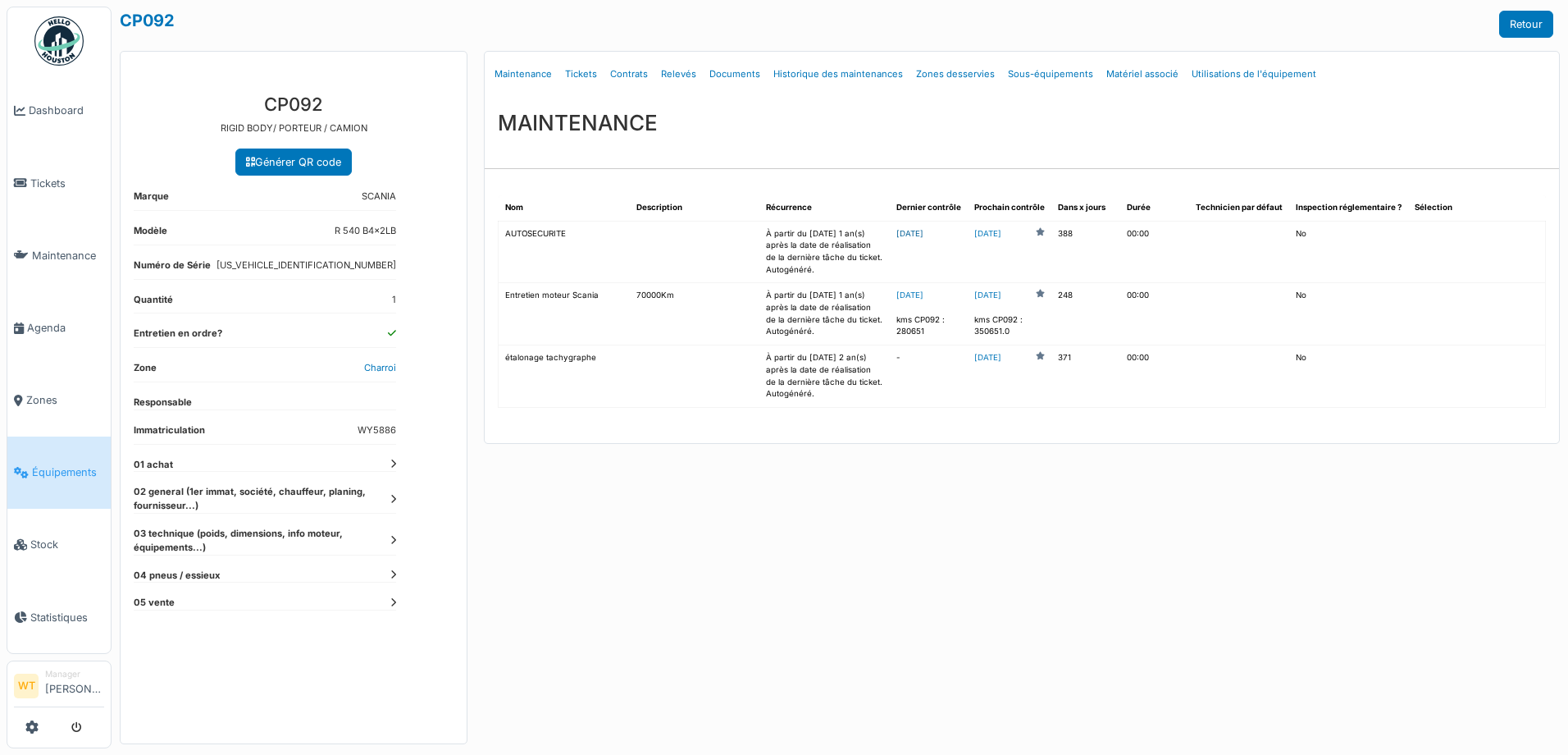
click at [923, 233] on link "2025-07-24" at bounding box center [910, 233] width 27 height 9
click at [923, 295] on link "[DATE]" at bounding box center [910, 295] width 27 height 9
click at [1001, 238] on link "[DATE]" at bounding box center [988, 234] width 27 height 13
click at [1001, 234] on link "[DATE]" at bounding box center [988, 234] width 27 height 13
click at [70, 465] on span "Équipements" at bounding box center [68, 472] width 73 height 15
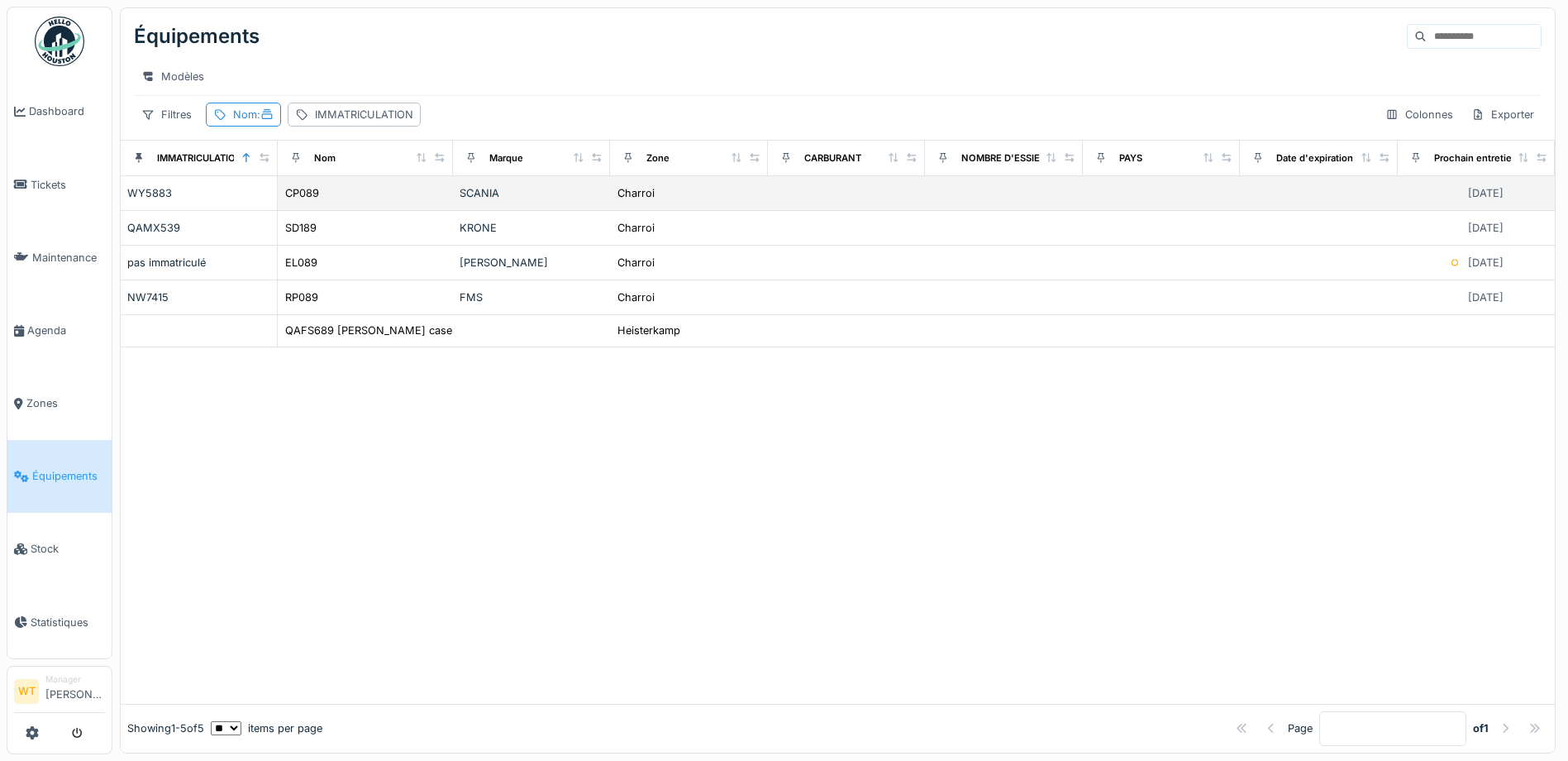
click at [321, 202] on div "CP089" at bounding box center [365, 193] width 162 height 17
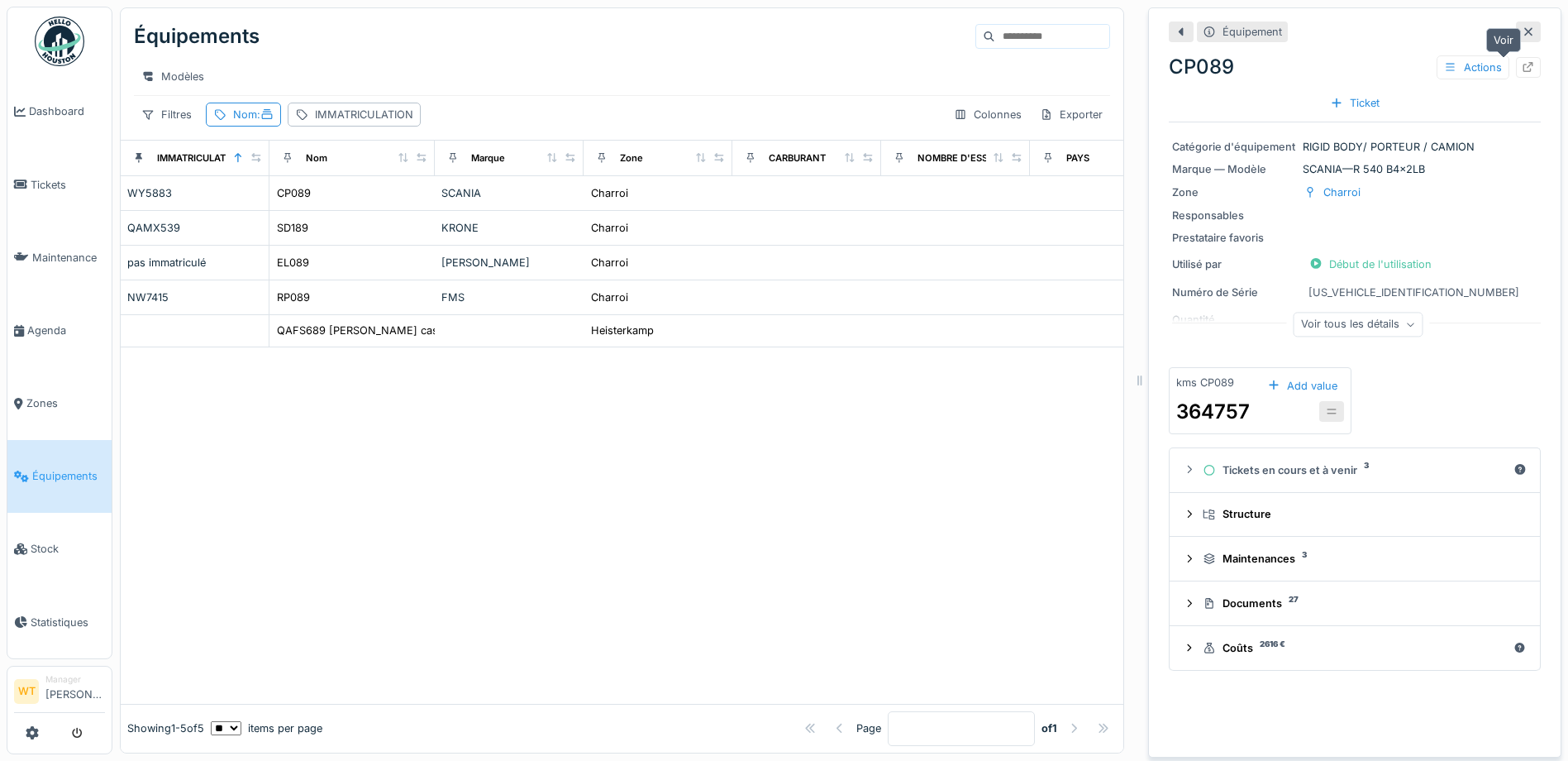
click at [1516, 59] on div at bounding box center [1528, 67] width 25 height 21
click at [247, 123] on div "Nom :" at bounding box center [253, 114] width 40 height 16
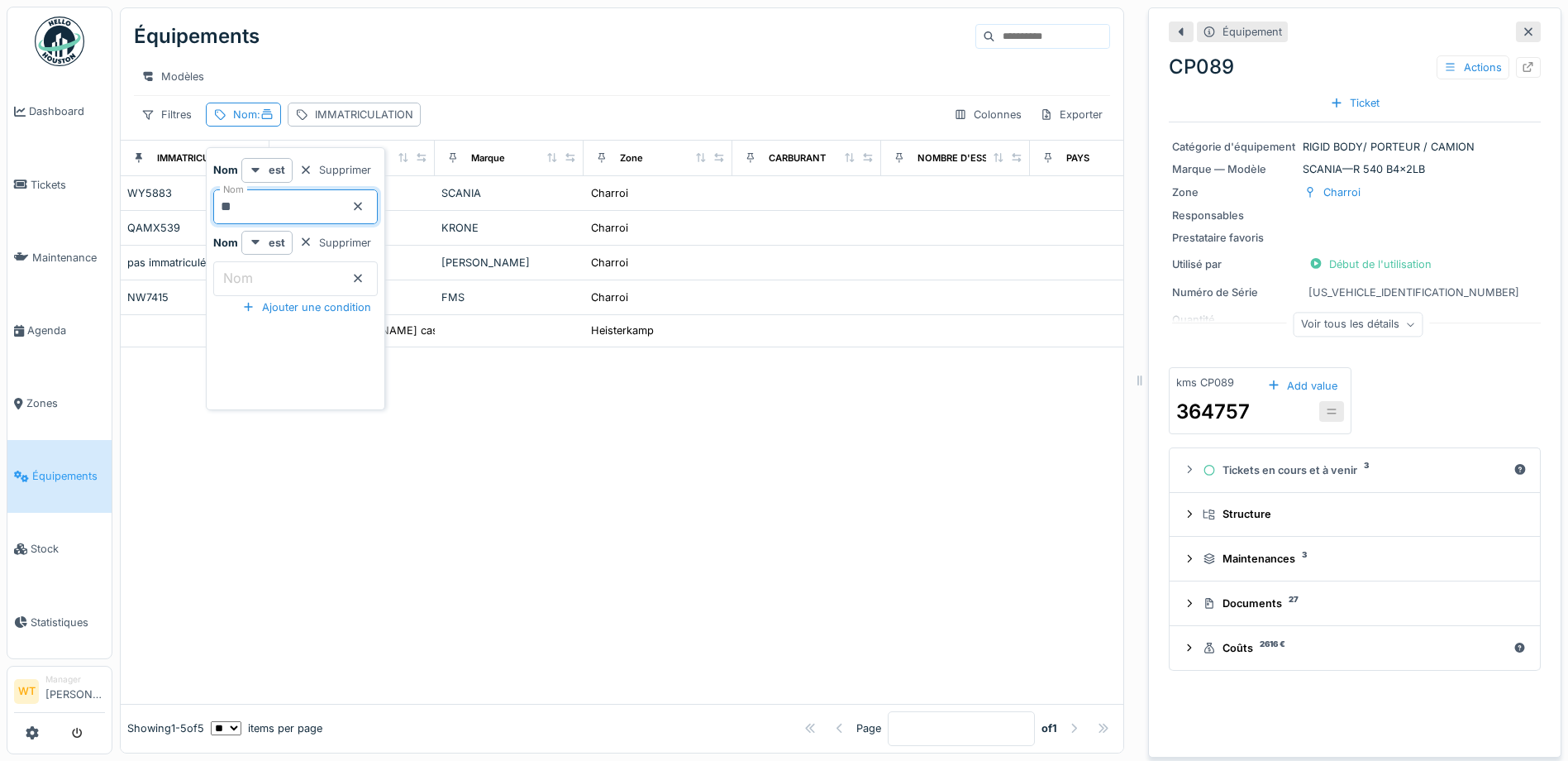
click at [267, 200] on input "**" at bounding box center [295, 207] width 165 height 35
type input "*"
type input "**"
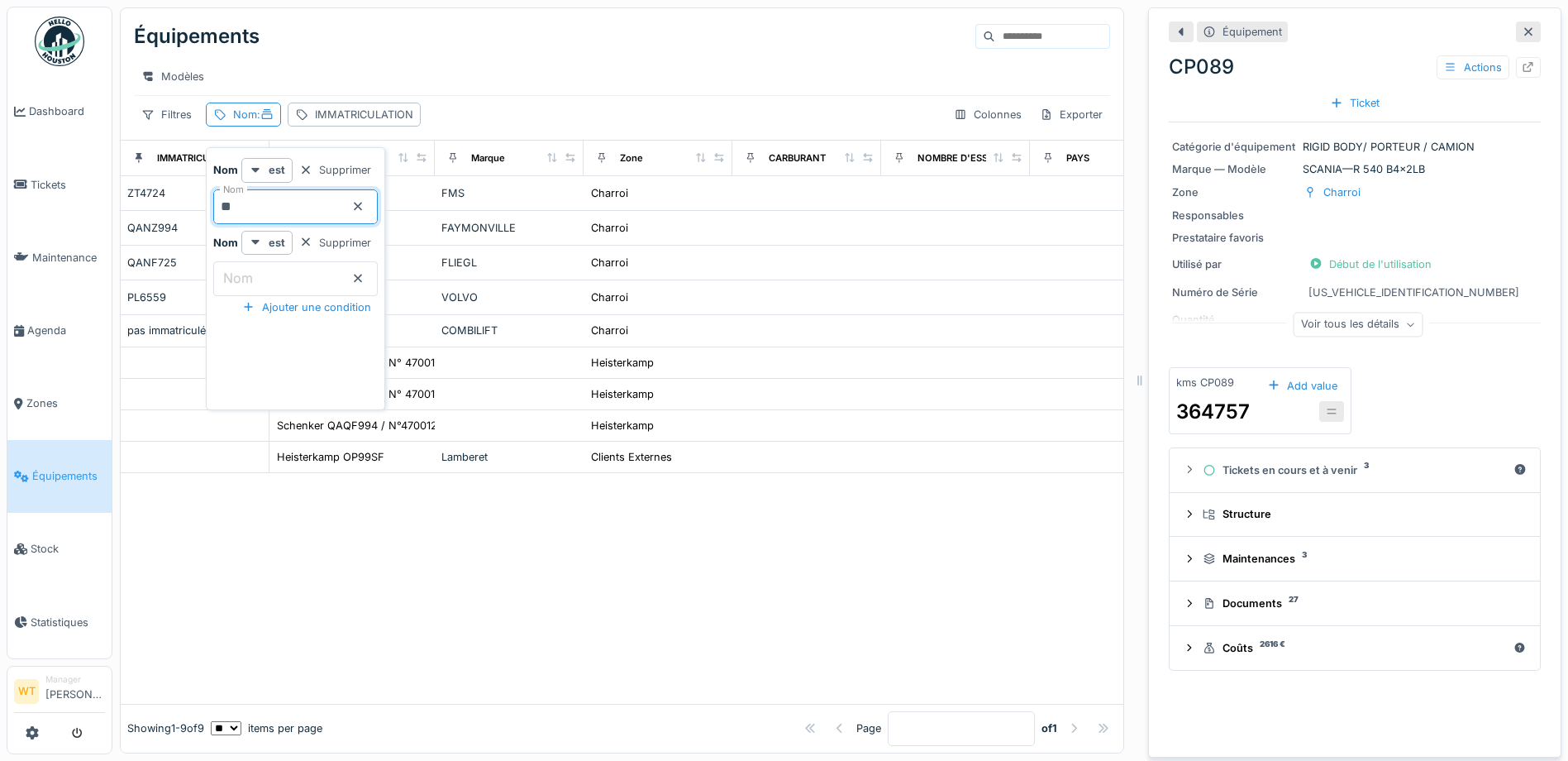
click at [395, 81] on div "Modèles" at bounding box center [622, 77] width 976 height 24
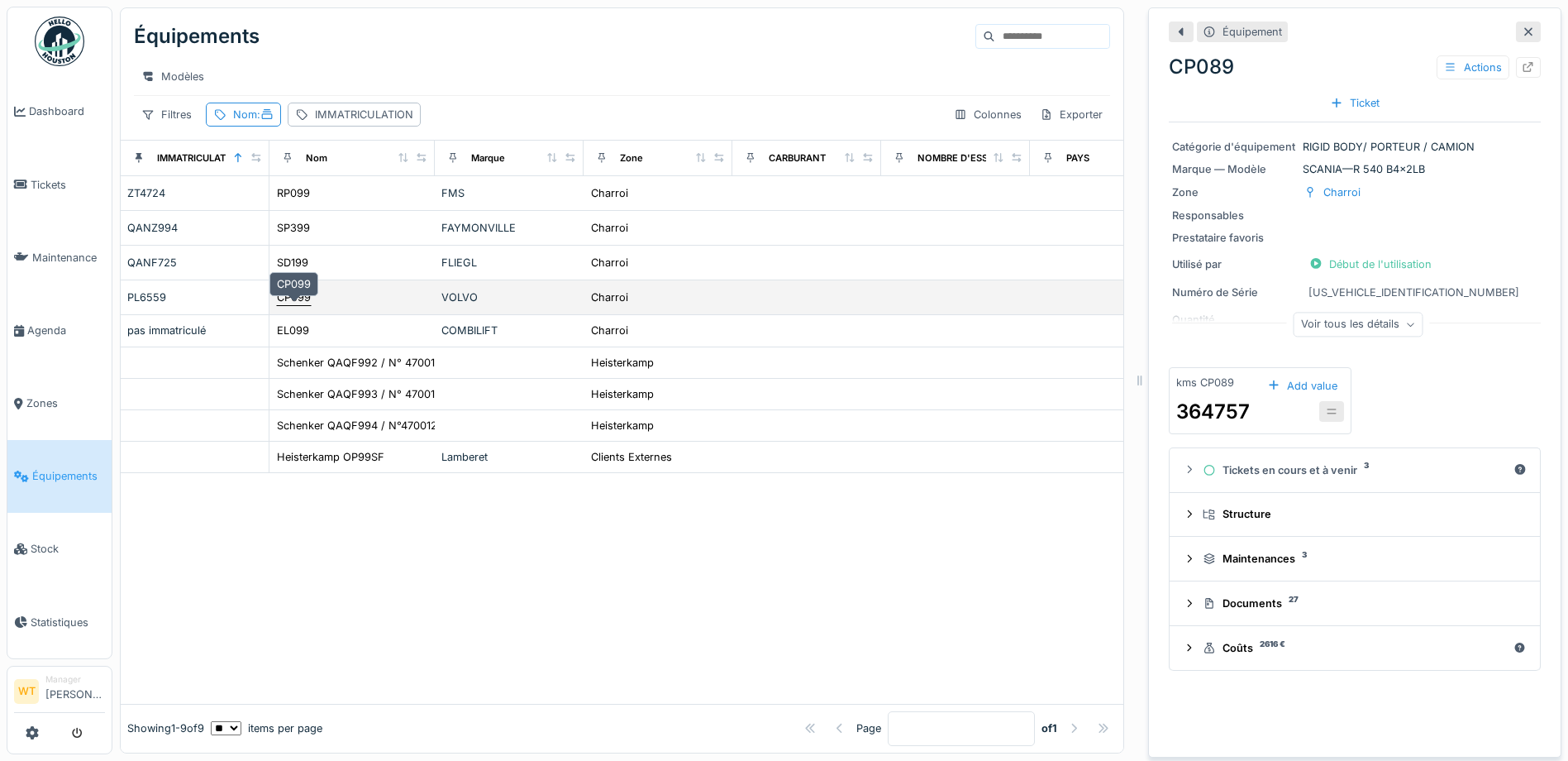
click at [310, 305] on div "CP099" at bounding box center [293, 296] width 34 height 16
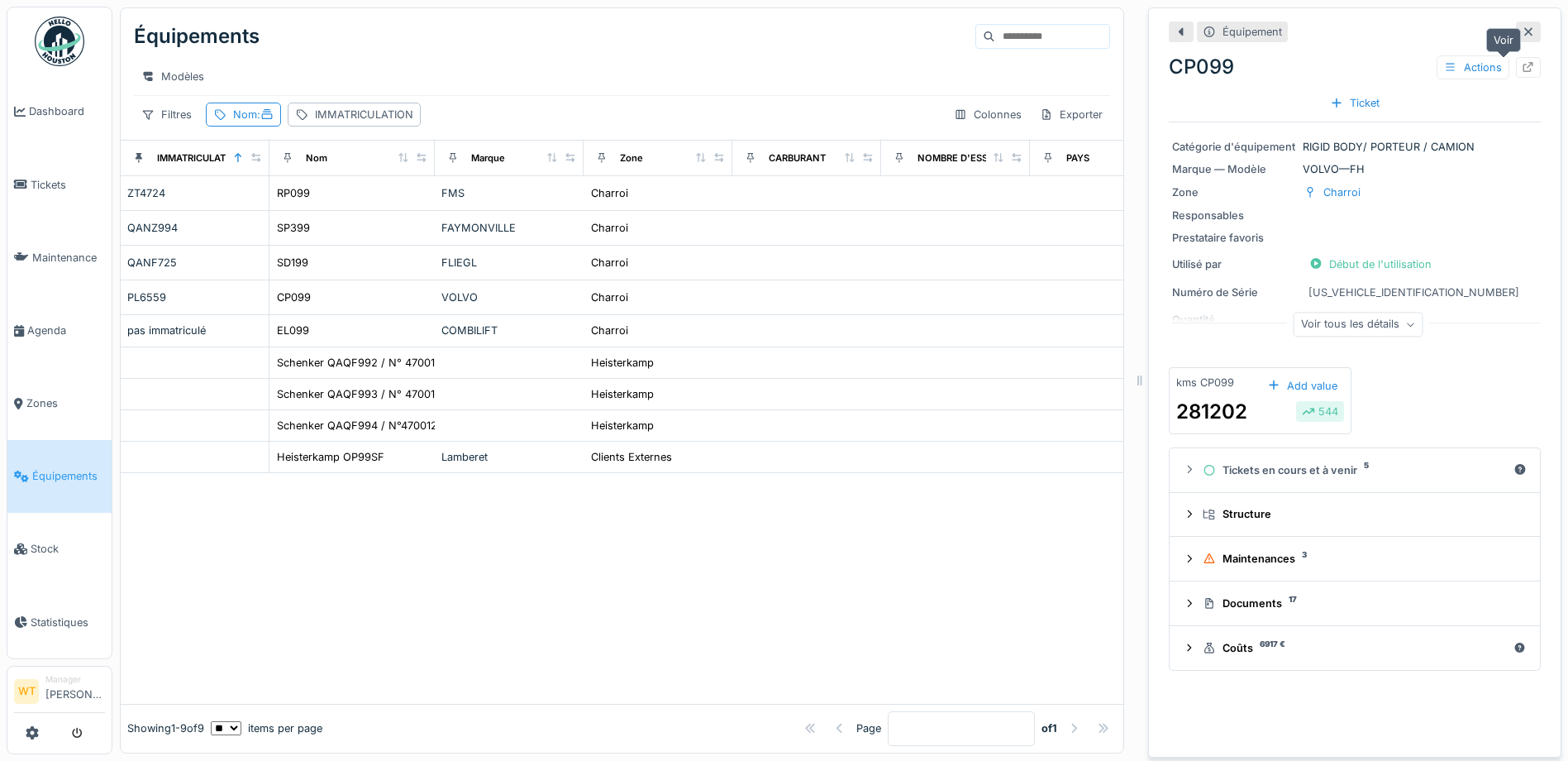
click at [1521, 70] on icon at bounding box center [1528, 68] width 13 height 11
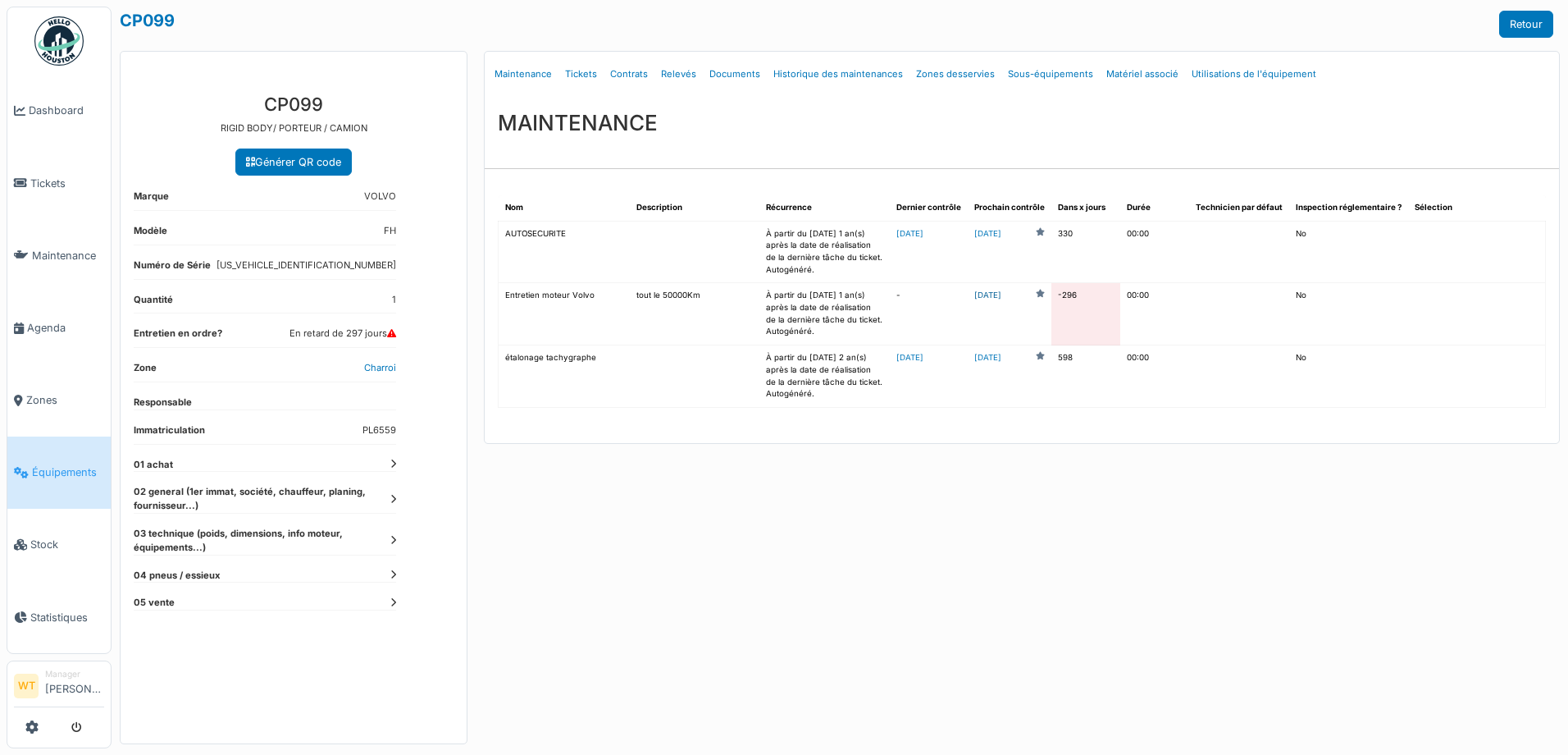
click at [1001, 297] on link "[DATE]" at bounding box center [988, 296] width 27 height 13
drag, startPoint x: 0, startPoint y: 0, endPoint x: 572, endPoint y: 75, distance: 576.9
click at [572, 75] on link "Tickets" at bounding box center [581, 74] width 45 height 38
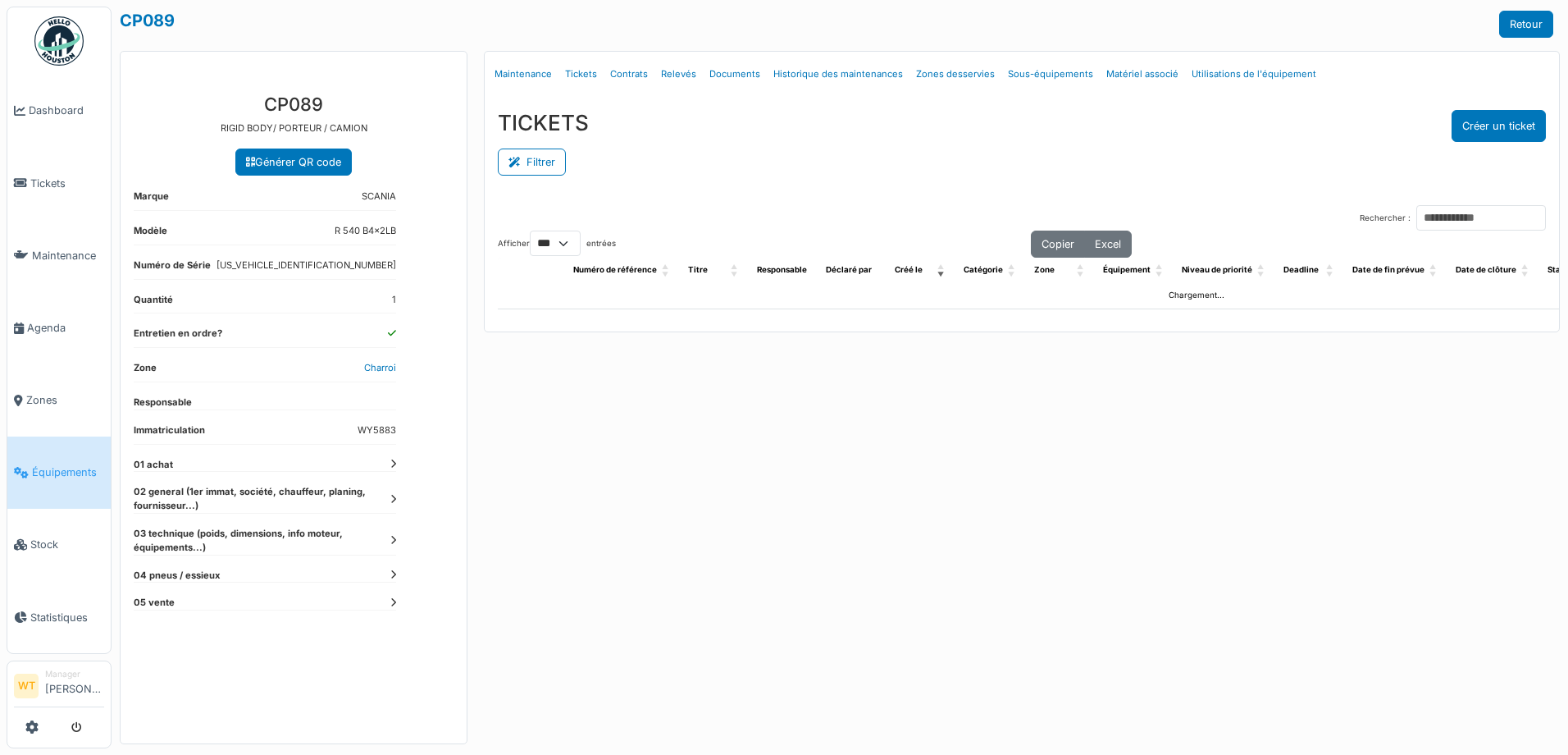
select select "***"
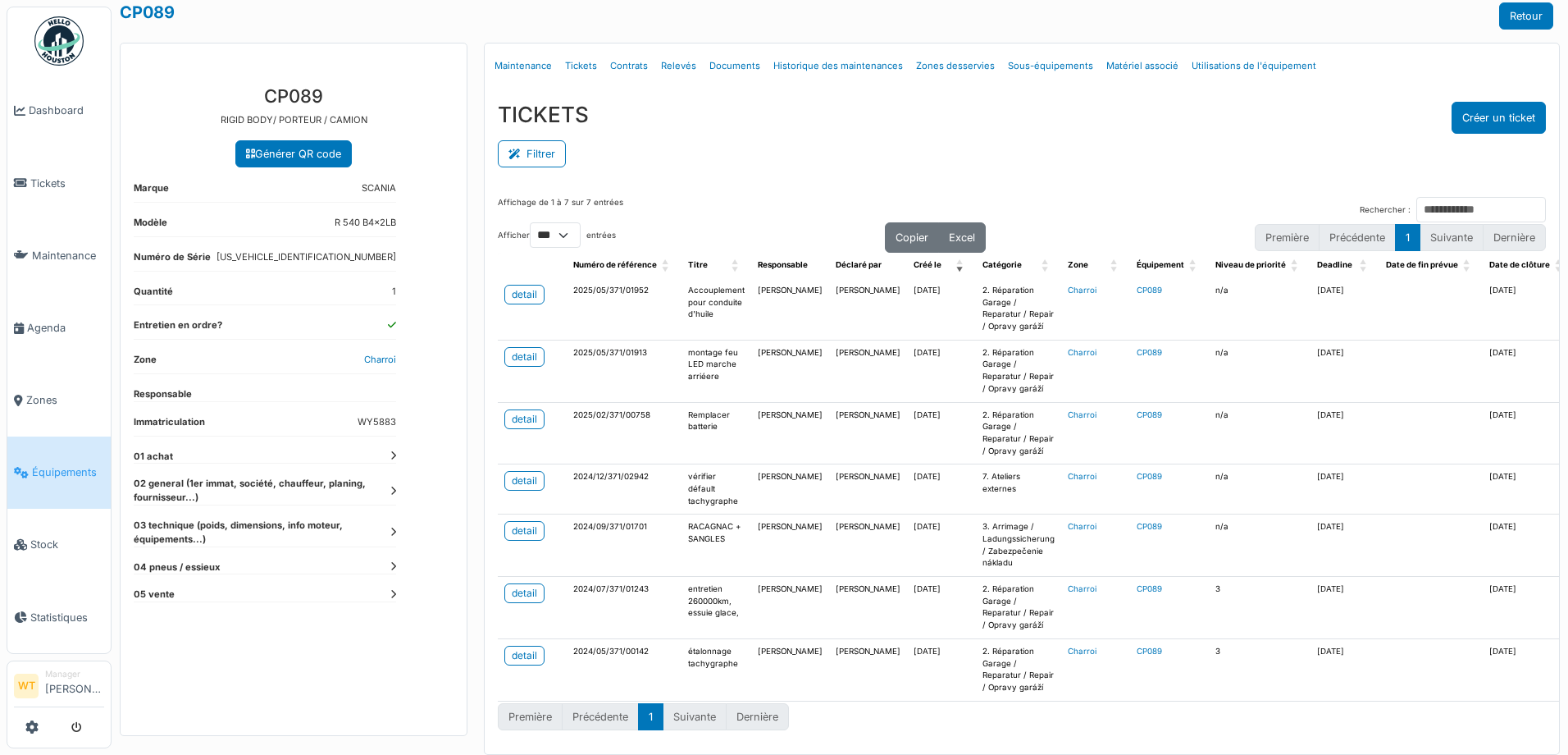
scroll to position [21, 0]
click at [509, 583] on link "detail" at bounding box center [524, 593] width 40 height 20
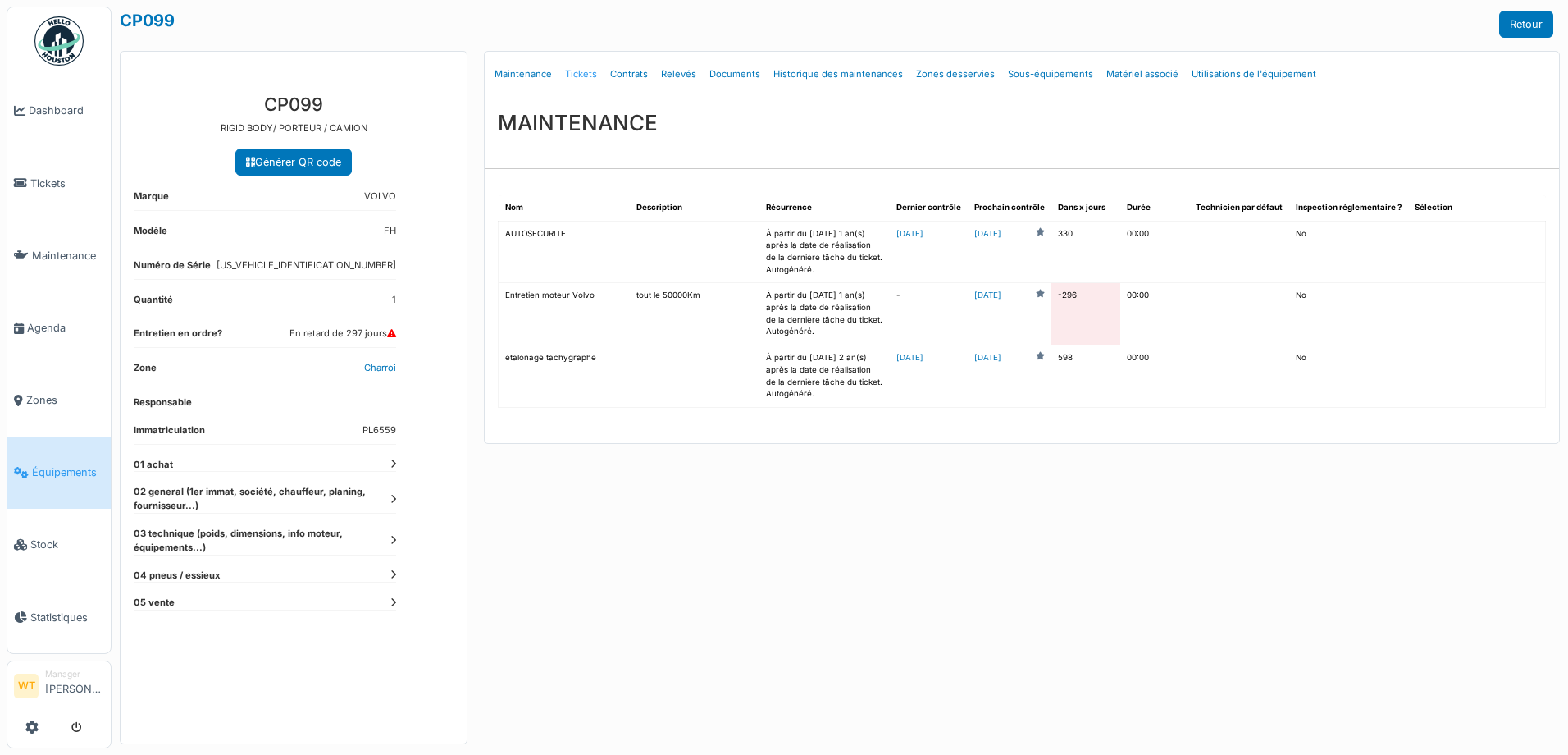
click at [586, 78] on link "Tickets" at bounding box center [581, 74] width 45 height 38
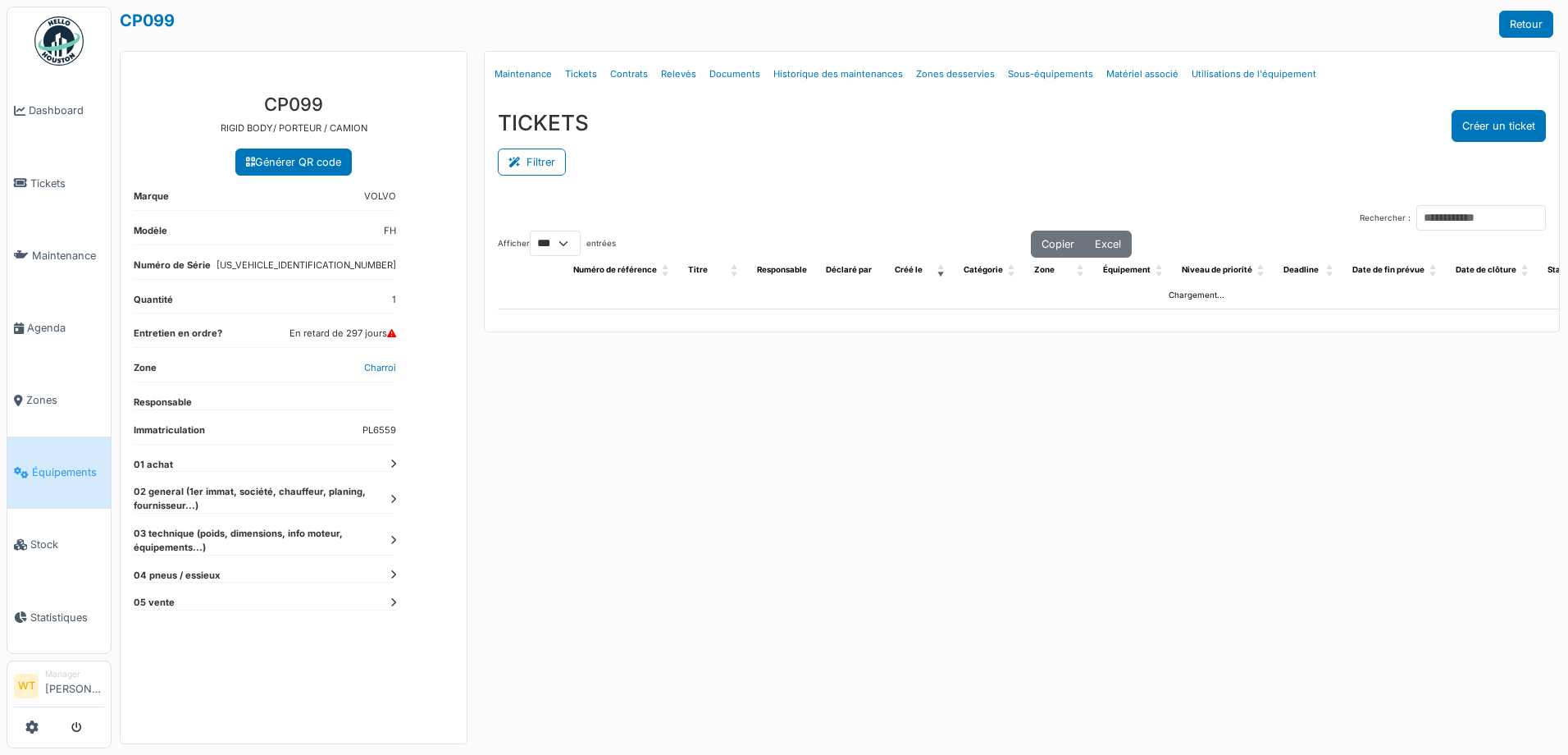
select select "***"
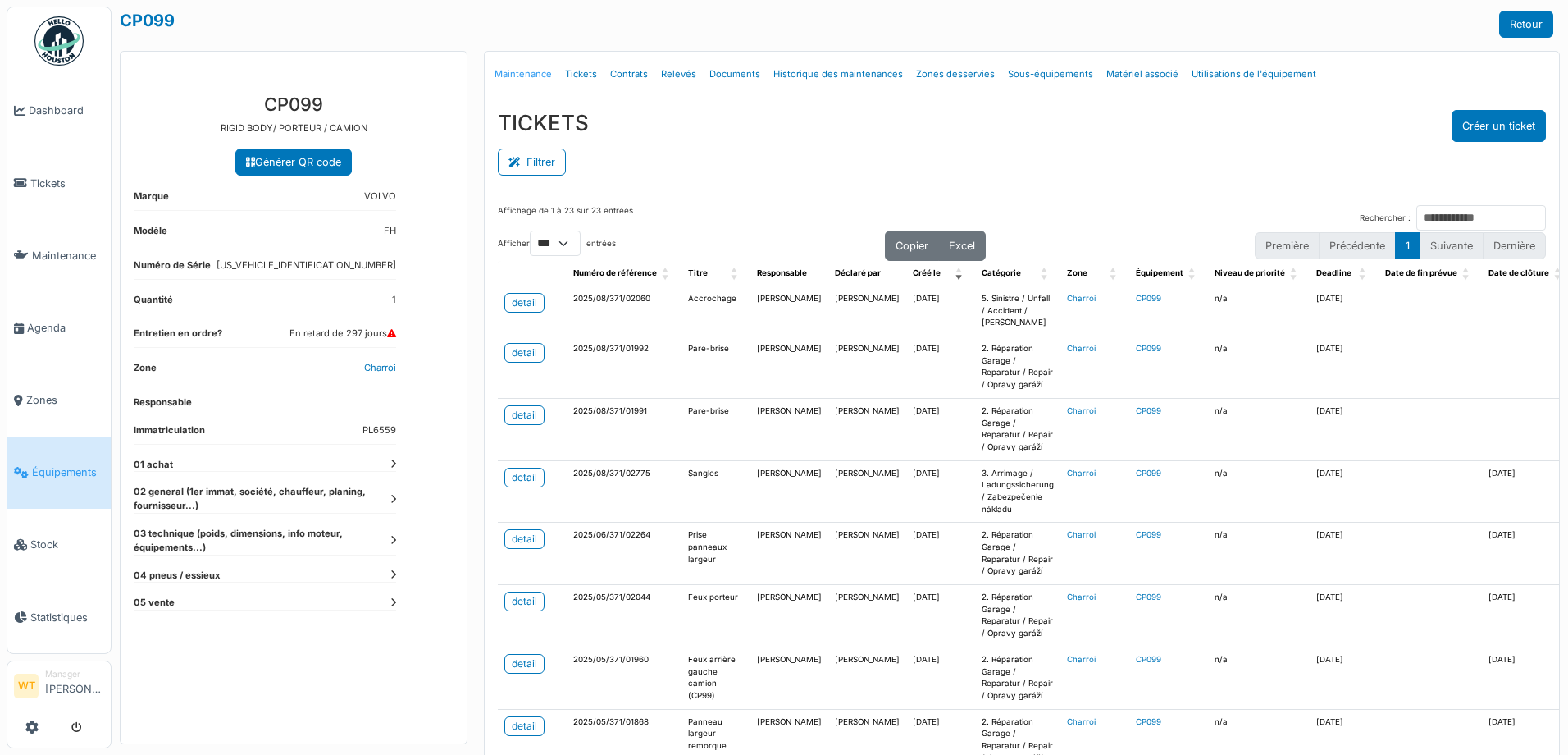
click at [534, 83] on link "Maintenance" at bounding box center [523, 74] width 71 height 38
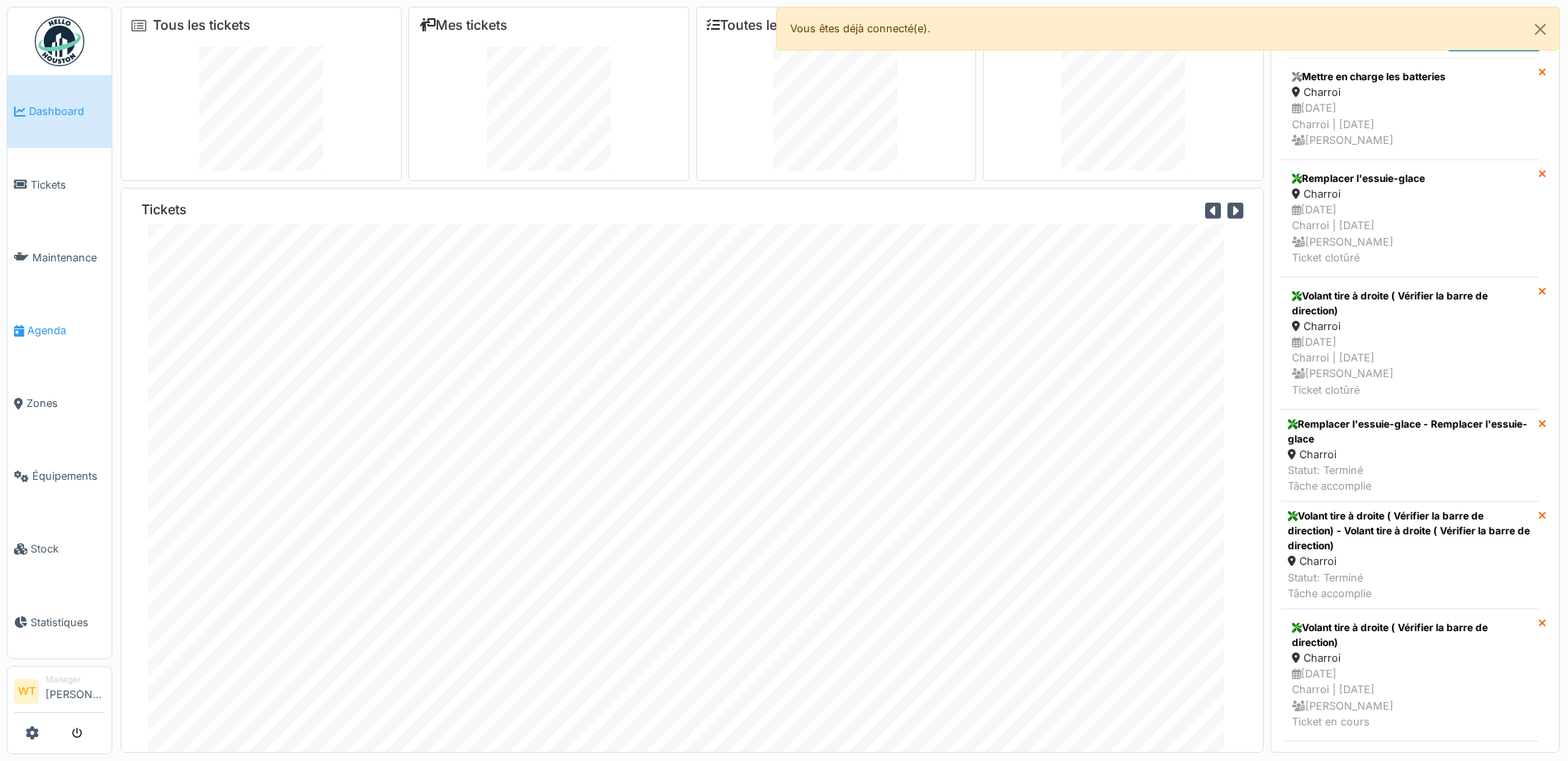
click at [39, 323] on span "Agenda" at bounding box center [66, 330] width 78 height 16
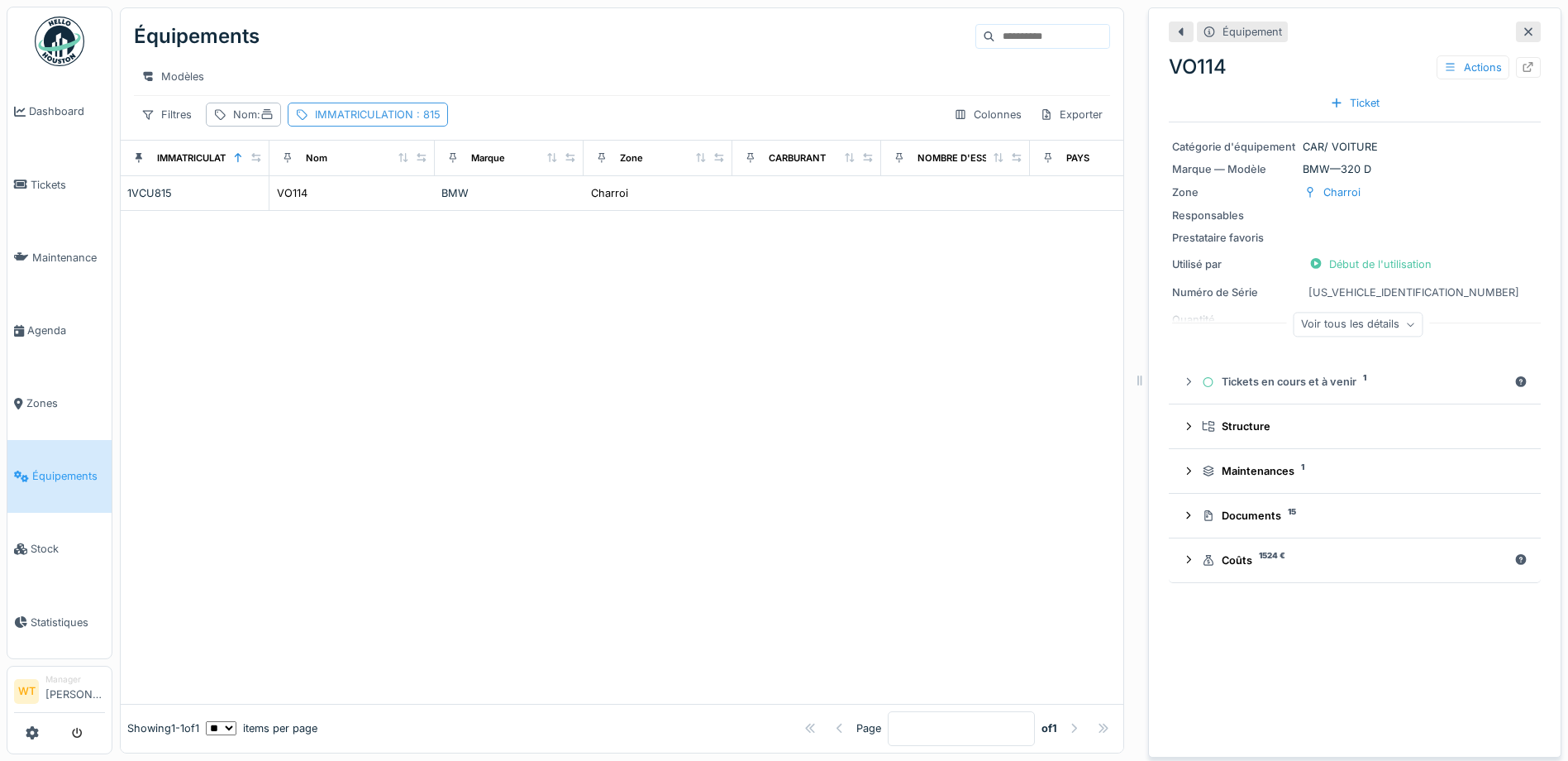
click at [436, 121] on span ": 815" at bounding box center [427, 114] width 27 height 13
click at [524, 209] on icon at bounding box center [524, 206] width 8 height 8
click at [241, 122] on div "Nom :" at bounding box center [253, 114] width 40 height 16
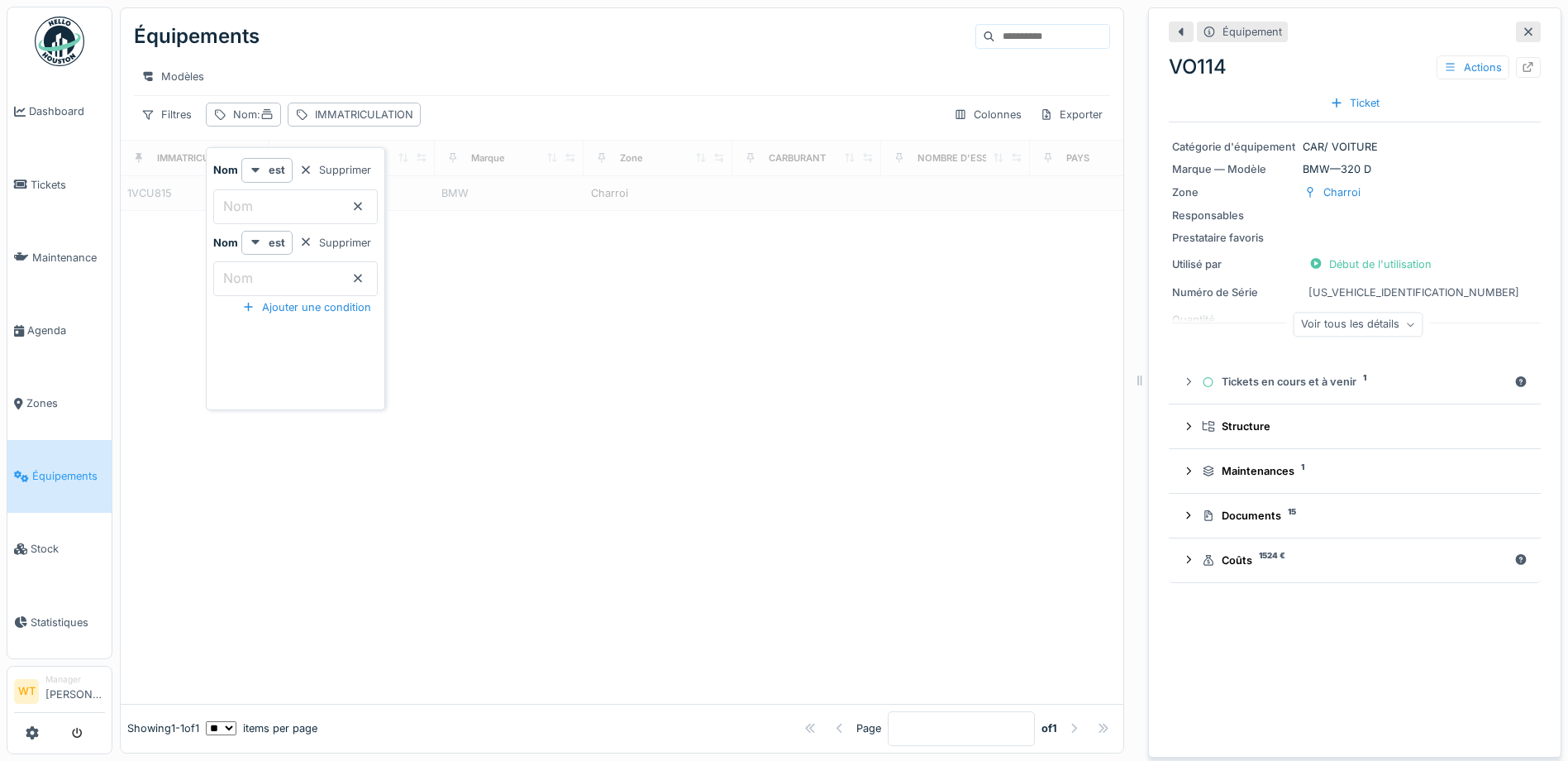
click at [345, 198] on input "Nom" at bounding box center [295, 207] width 165 height 35
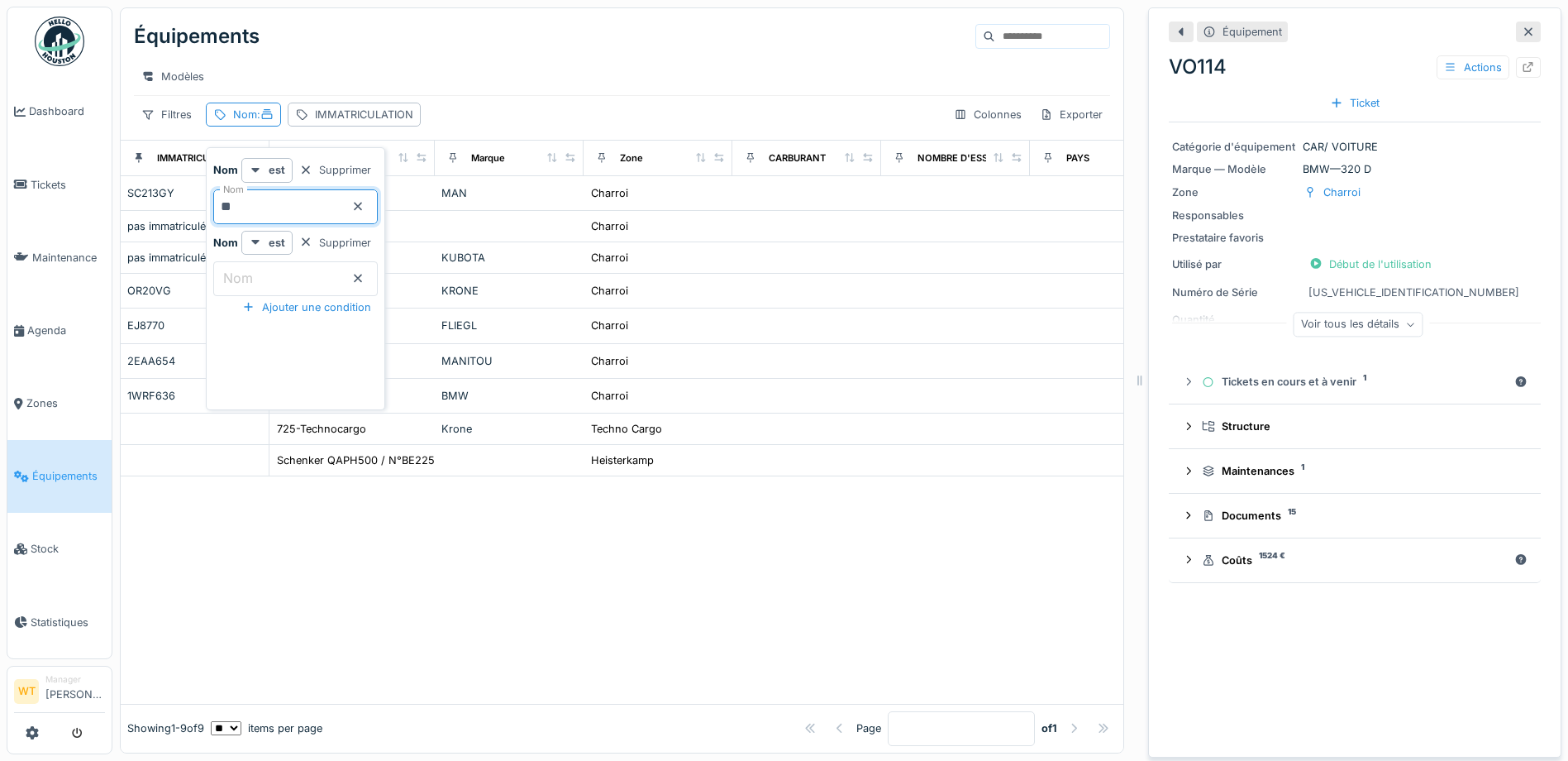
type input "**"
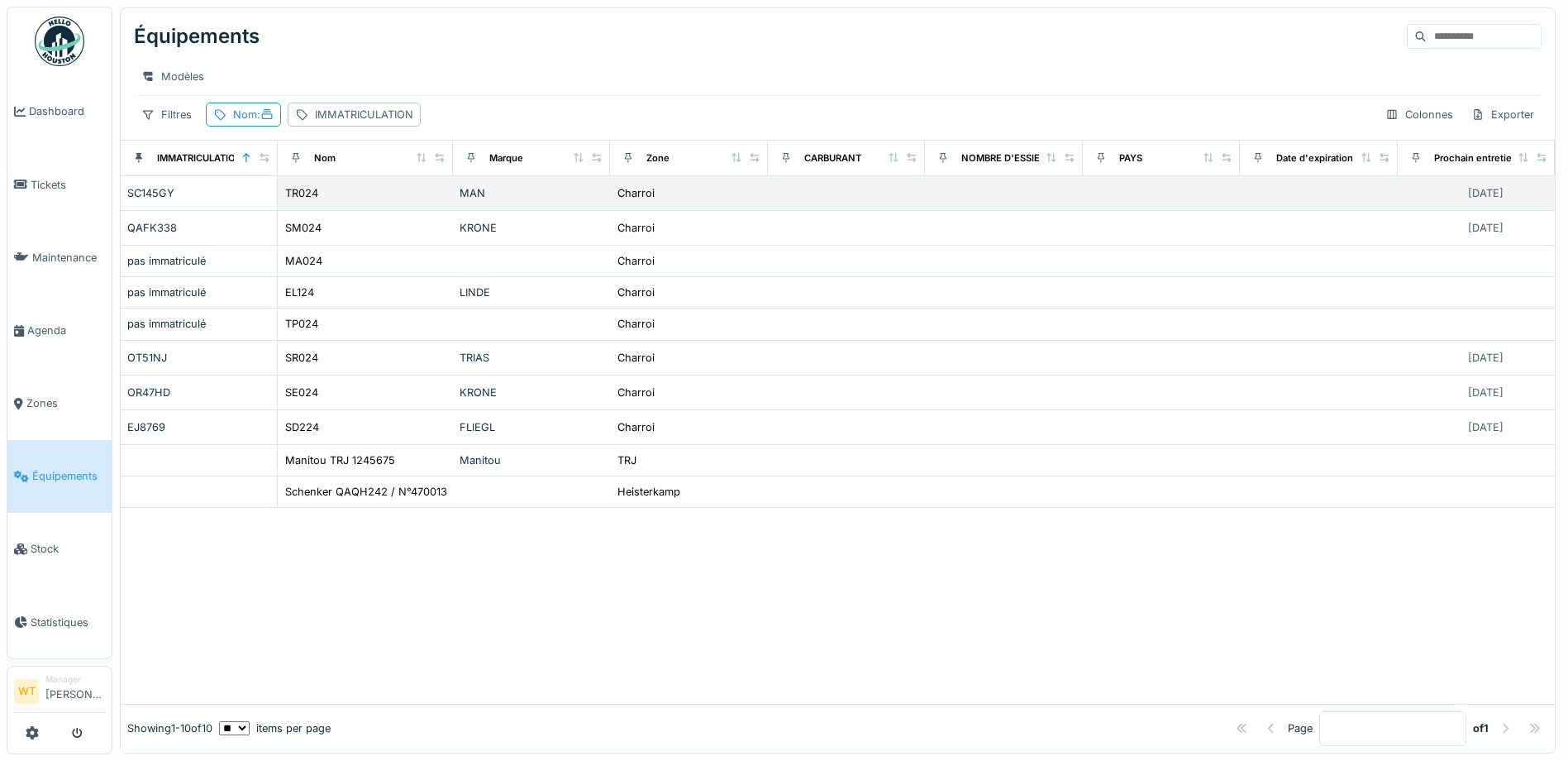
click at [296, 193] on td "TR024" at bounding box center [366, 194] width 176 height 35
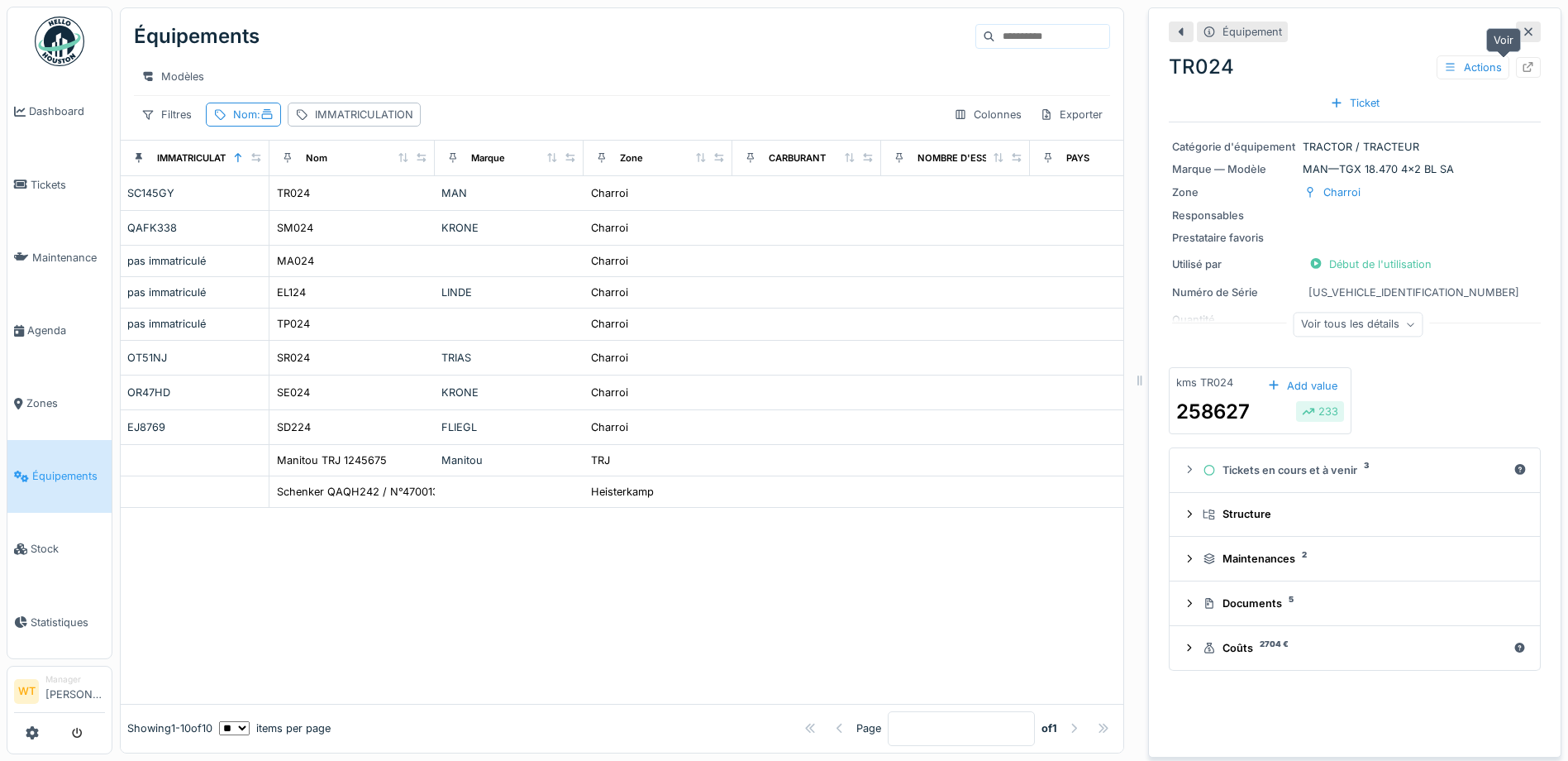
click at [1516, 73] on div at bounding box center [1528, 67] width 25 height 21
click at [261, 121] on span ":" at bounding box center [265, 114] width 16 height 13
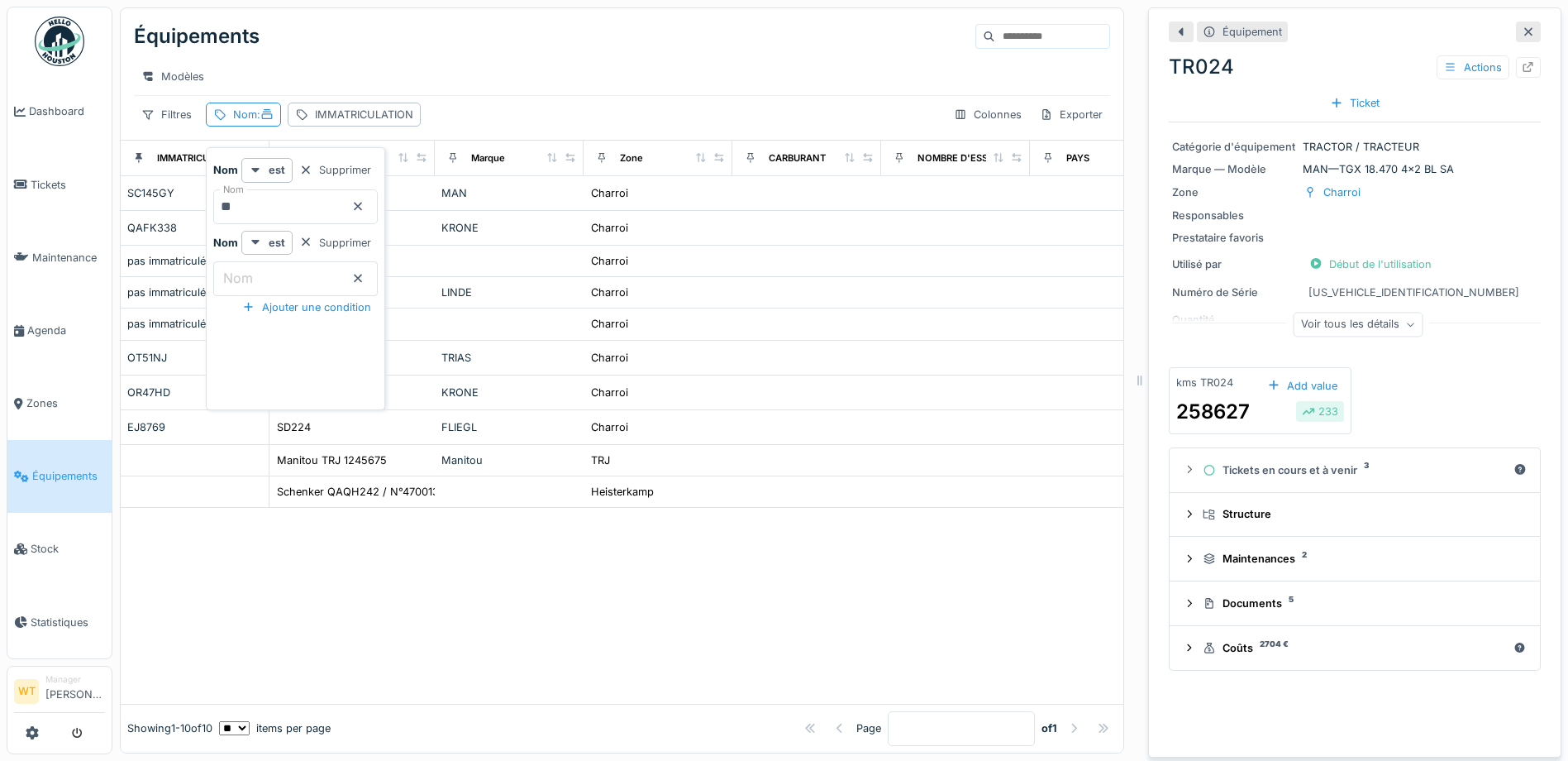
click at [365, 209] on icon at bounding box center [357, 207] width 13 height 11
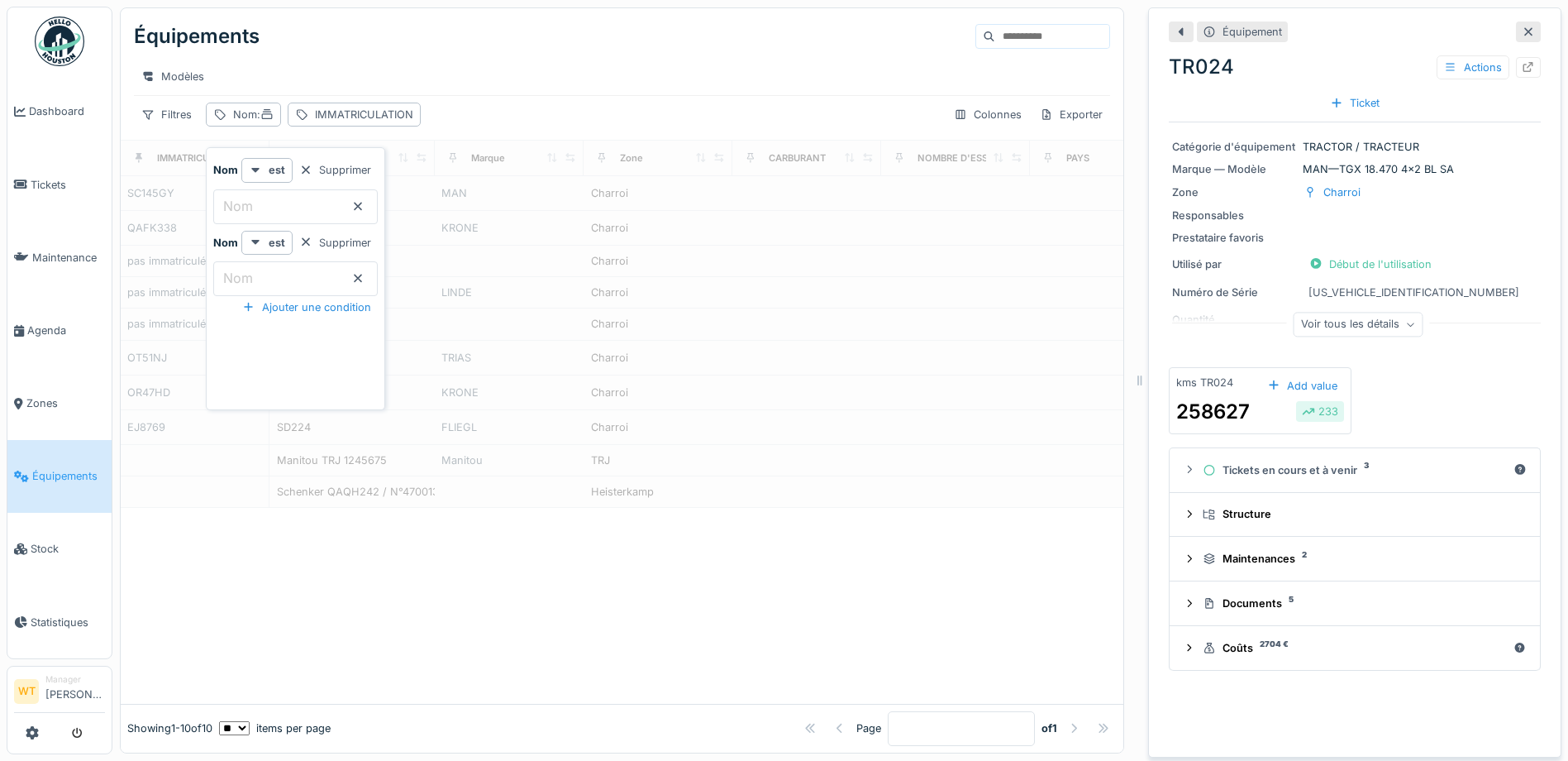
click at [251, 200] on label "Nom" at bounding box center [238, 206] width 37 height 20
click at [251, 200] on input "Nom" at bounding box center [295, 207] width 165 height 35
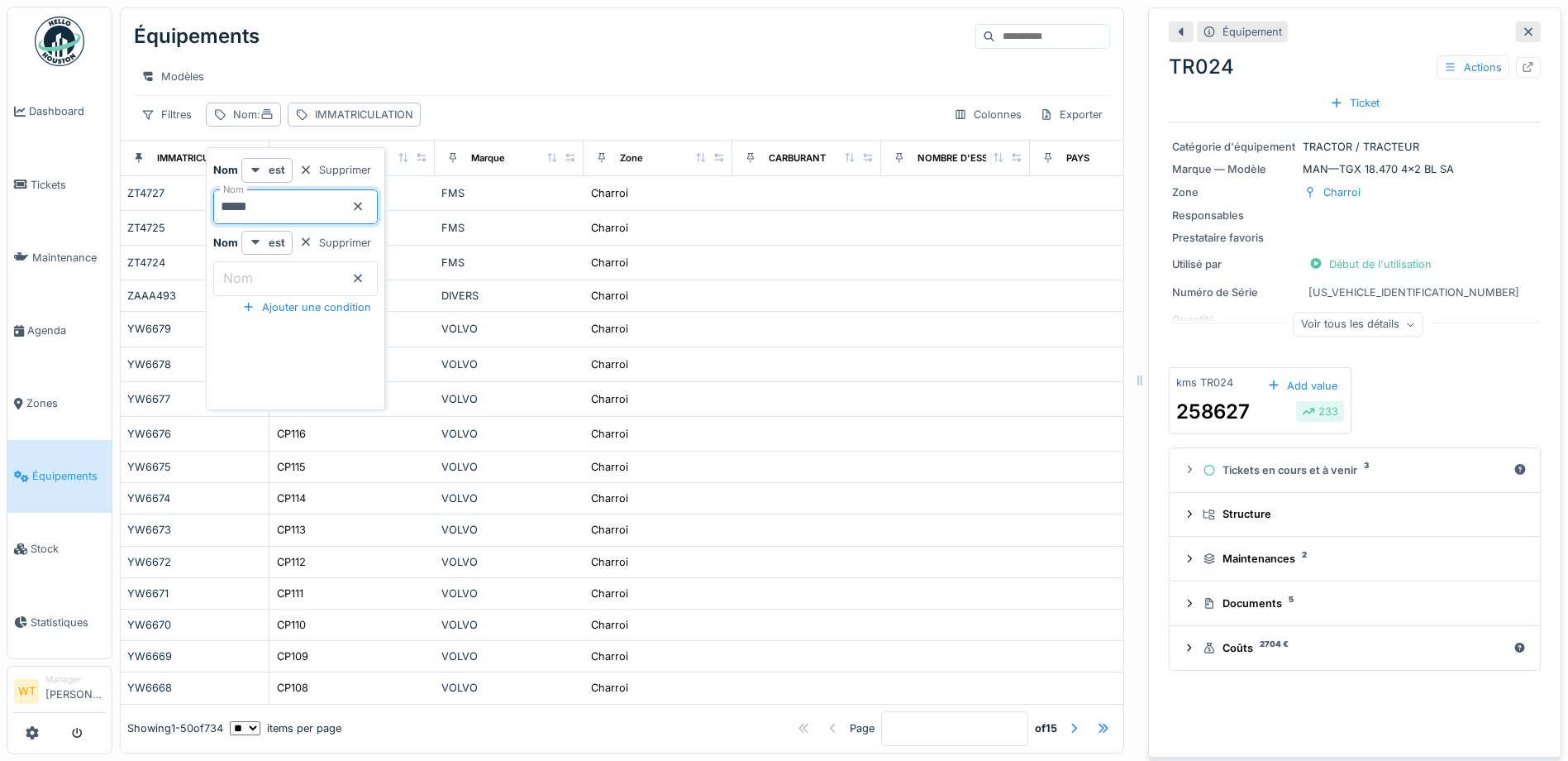
type input "*****"
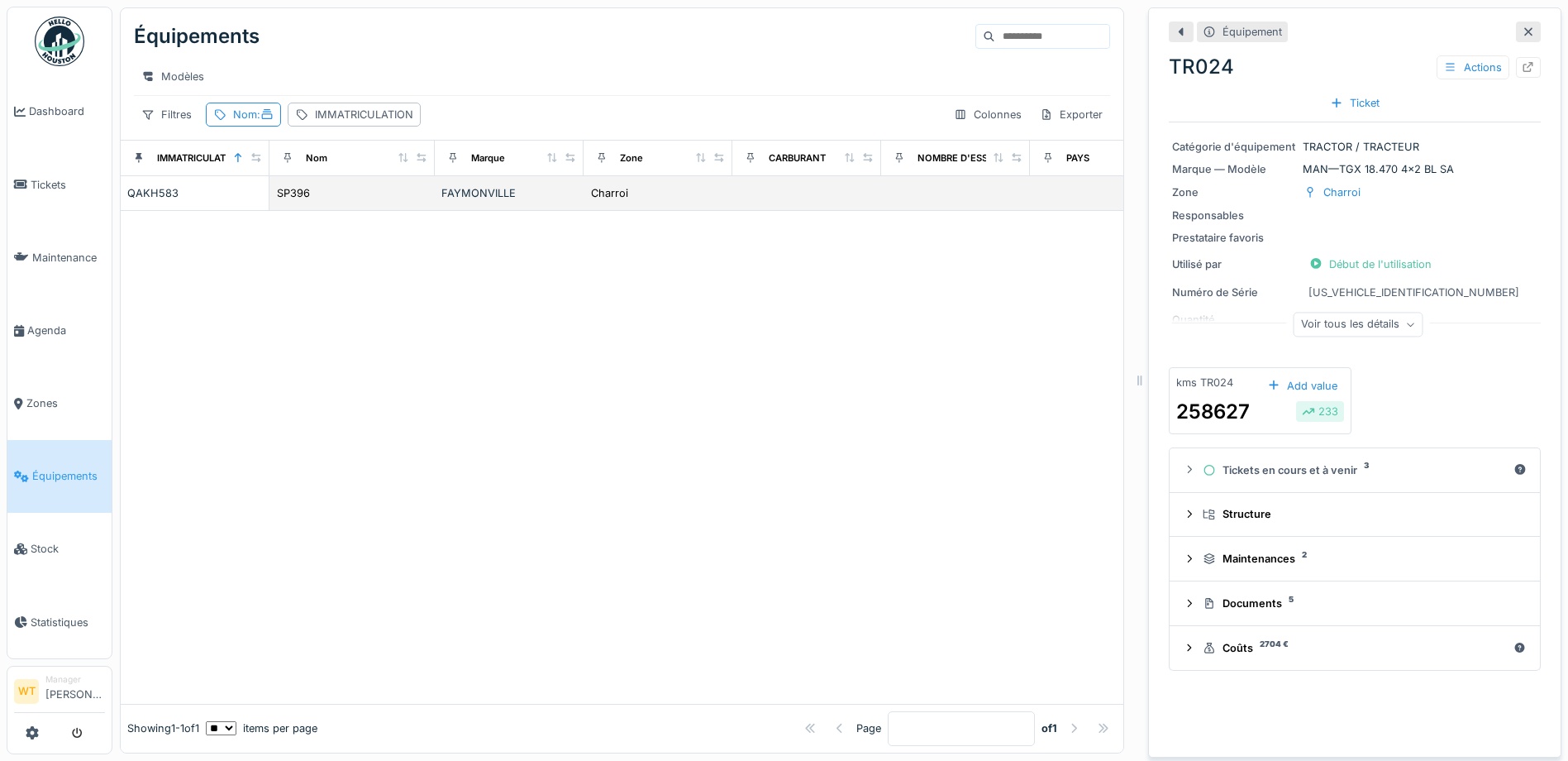
click at [351, 211] on td "SP396" at bounding box center [352, 194] width 165 height 35
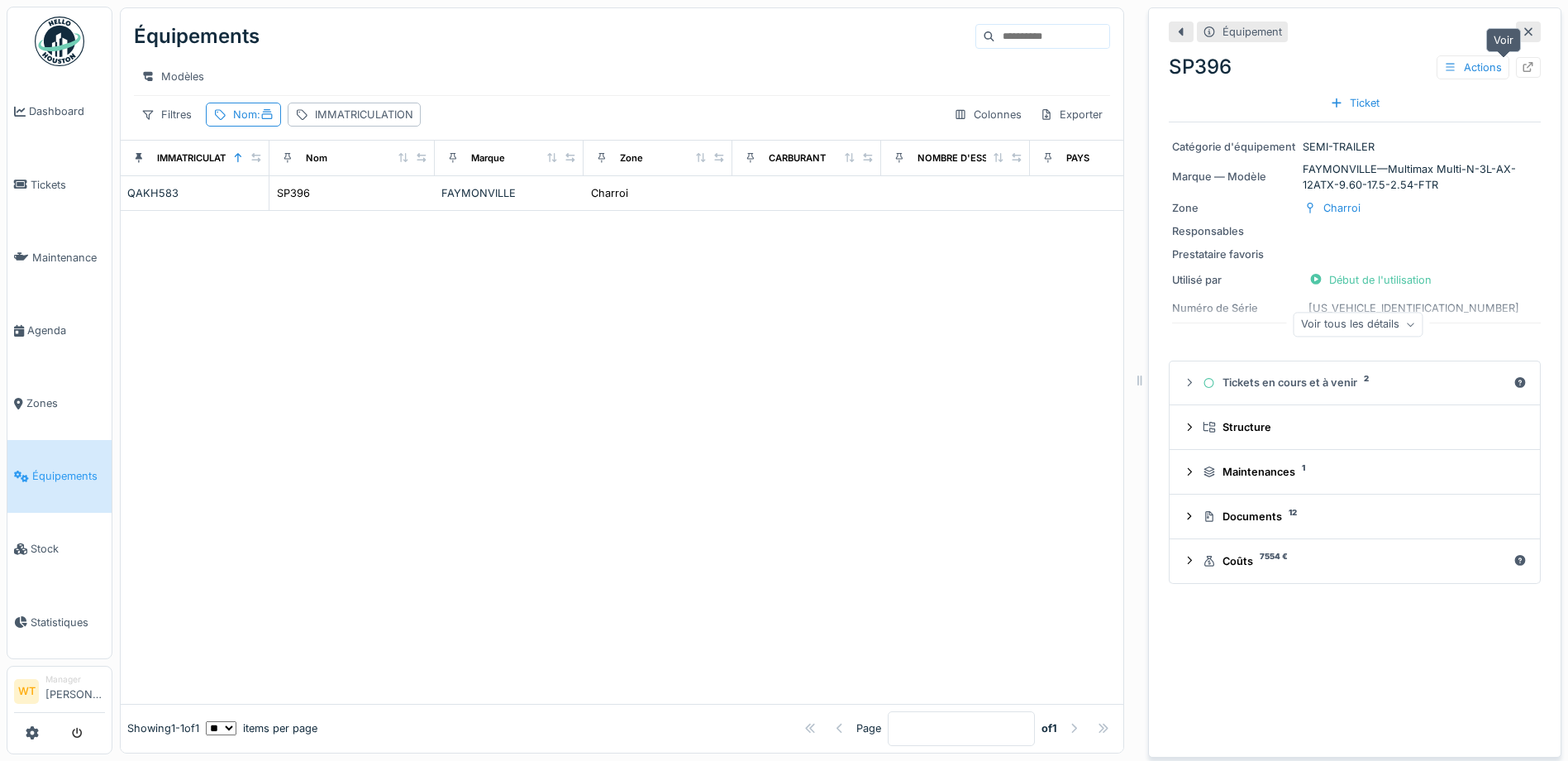
click at [1521, 73] on div at bounding box center [1528, 67] width 13 height 16
click at [241, 123] on div "Nom :" at bounding box center [253, 114] width 40 height 16
click at [378, 205] on input "*****" at bounding box center [295, 207] width 165 height 35
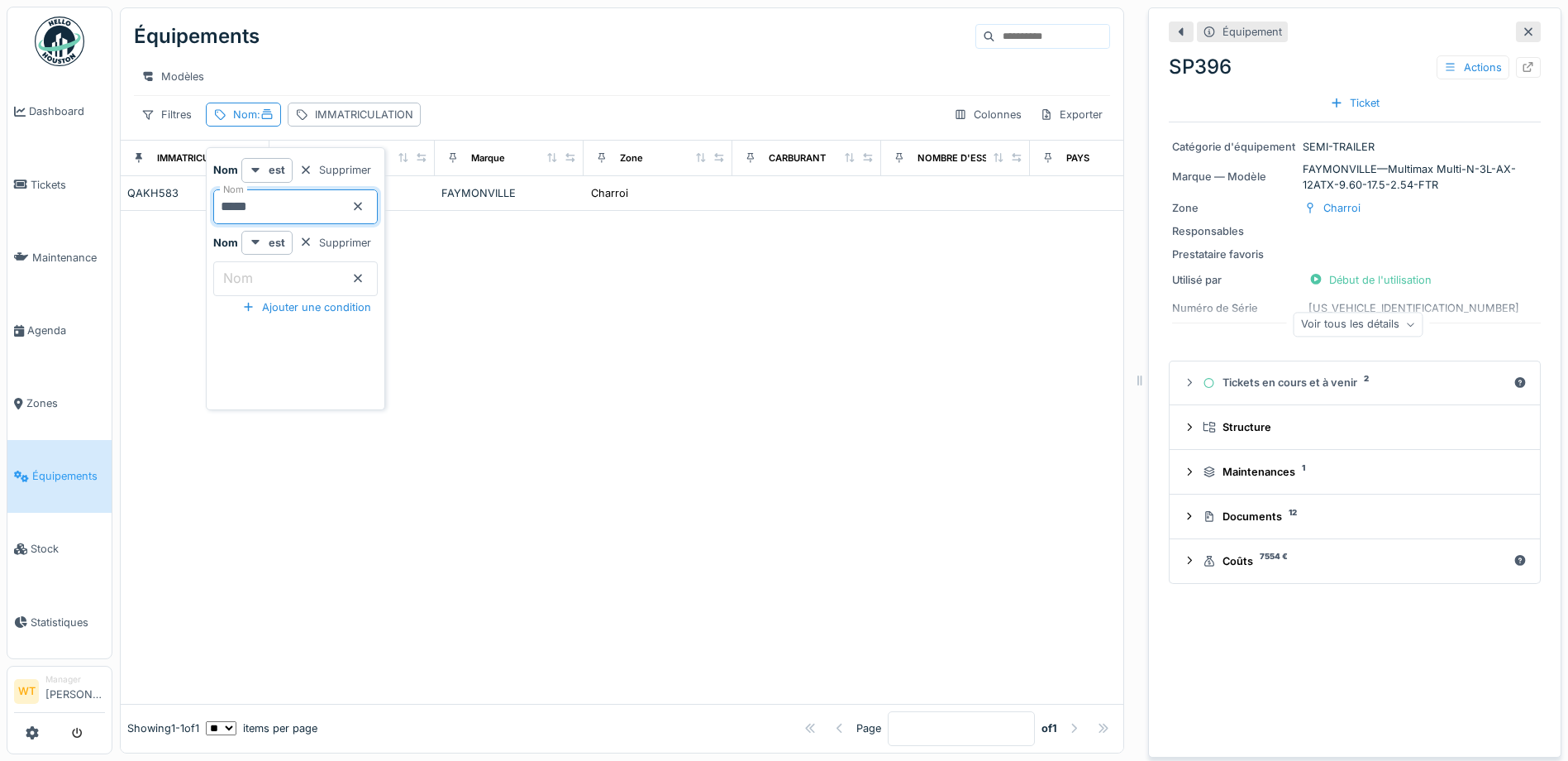
click at [365, 207] on icon at bounding box center [357, 207] width 13 height 11
click at [354, 209] on input "Nom" at bounding box center [295, 207] width 165 height 35
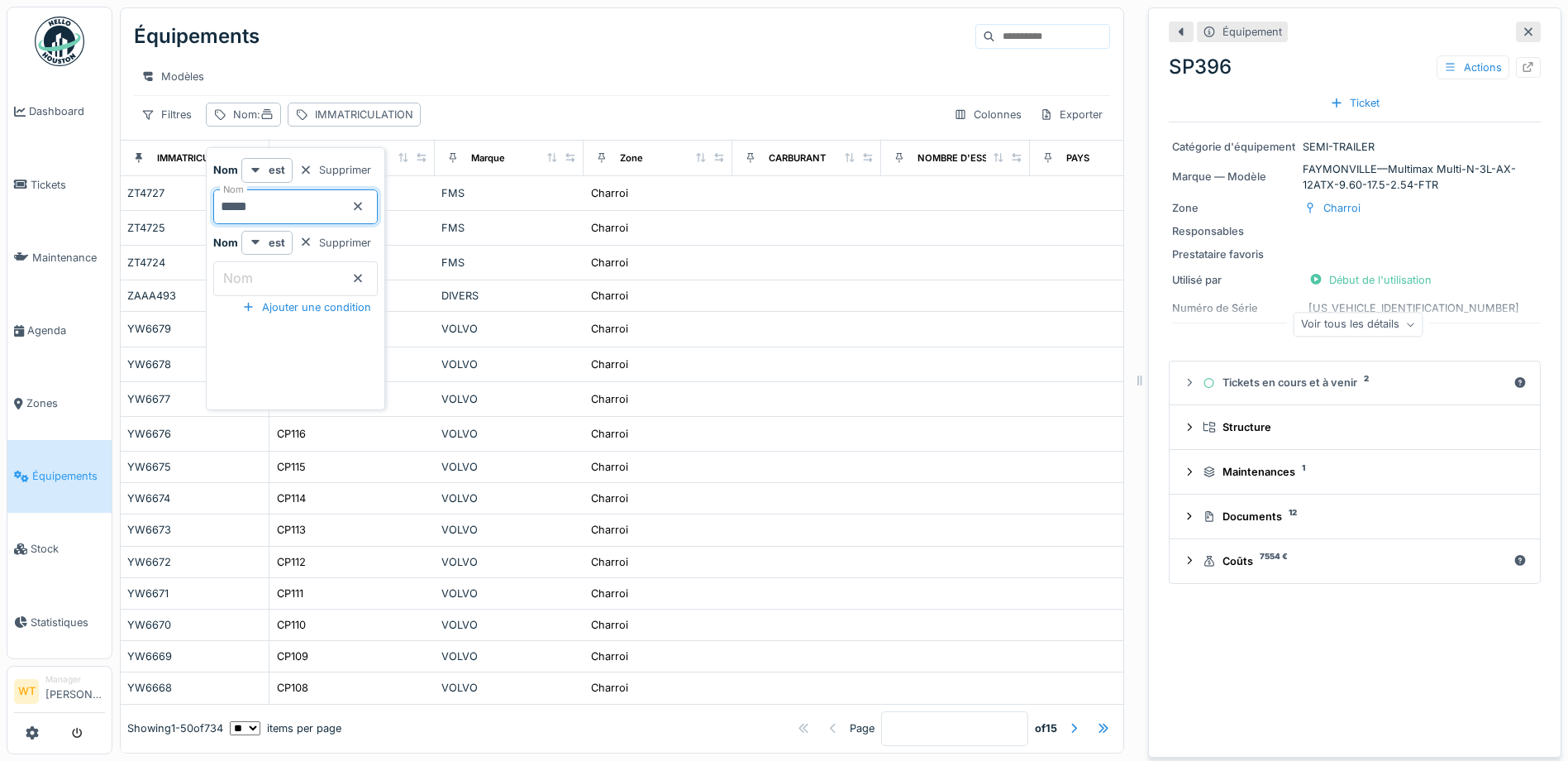
type input "*****"
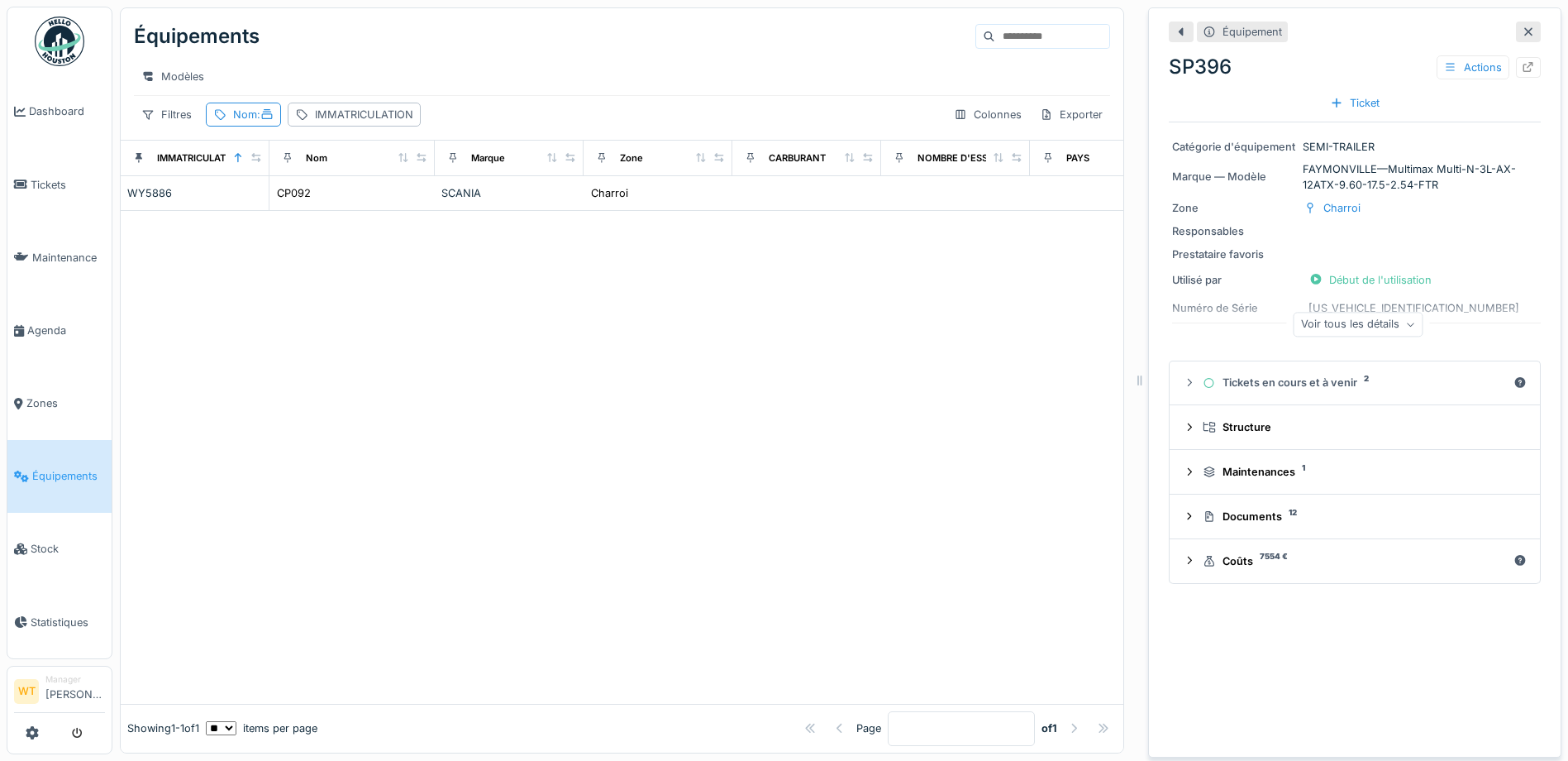
click at [617, 290] on div at bounding box center [622, 457] width 1003 height 493
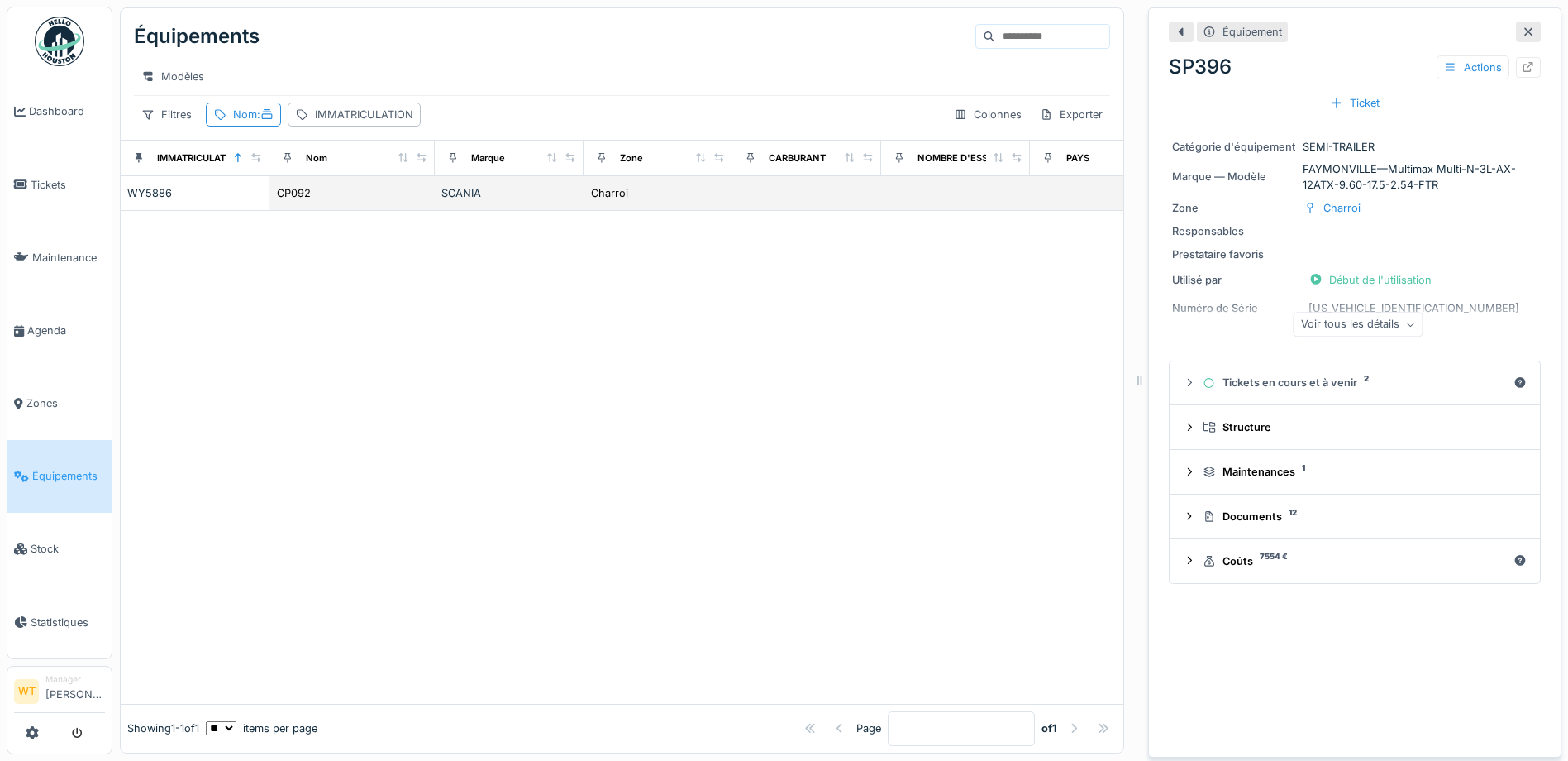
click at [567, 211] on td "SCANIA" at bounding box center [509, 194] width 149 height 35
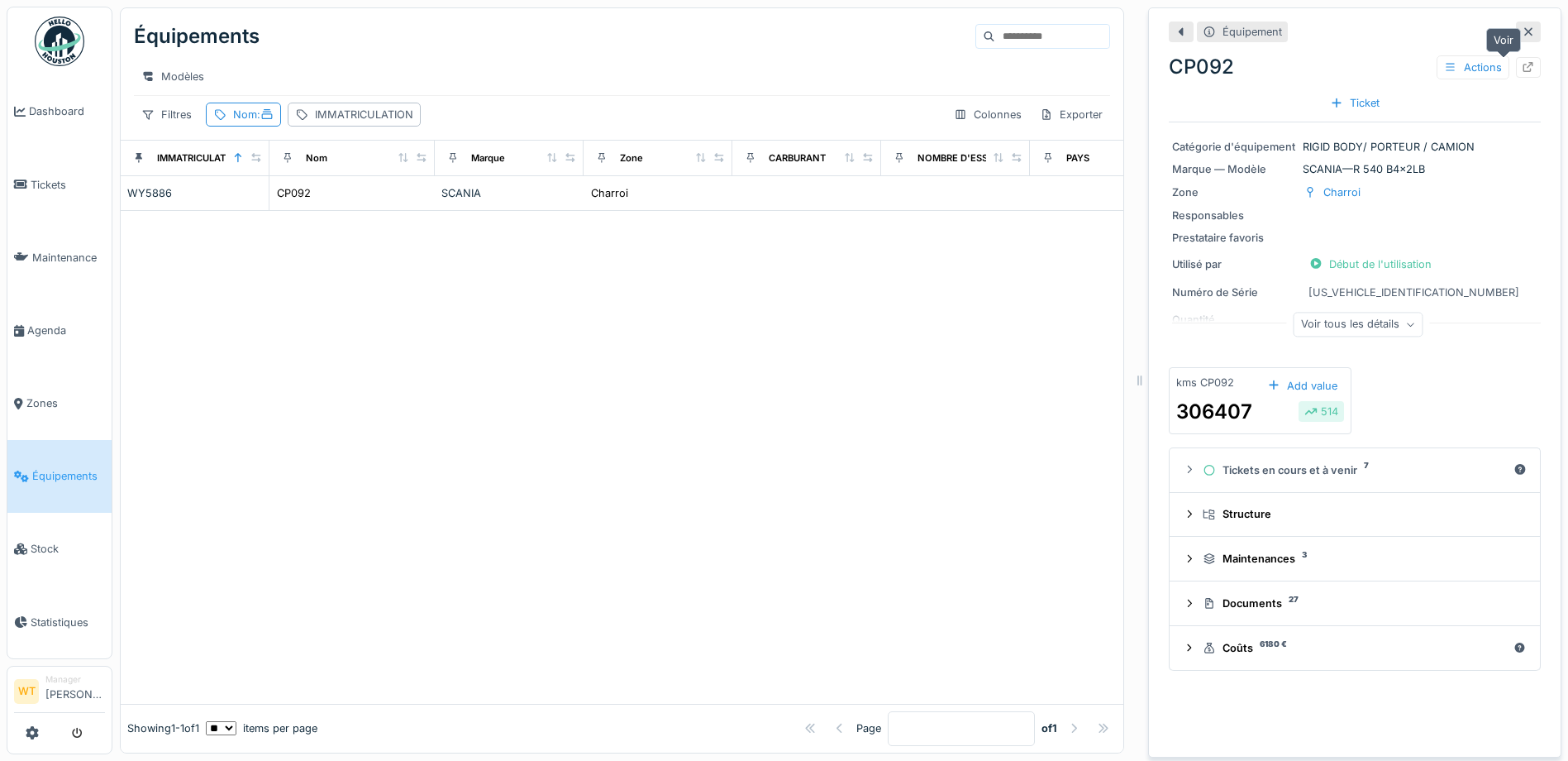
click at [1516, 58] on div at bounding box center [1528, 67] width 25 height 21
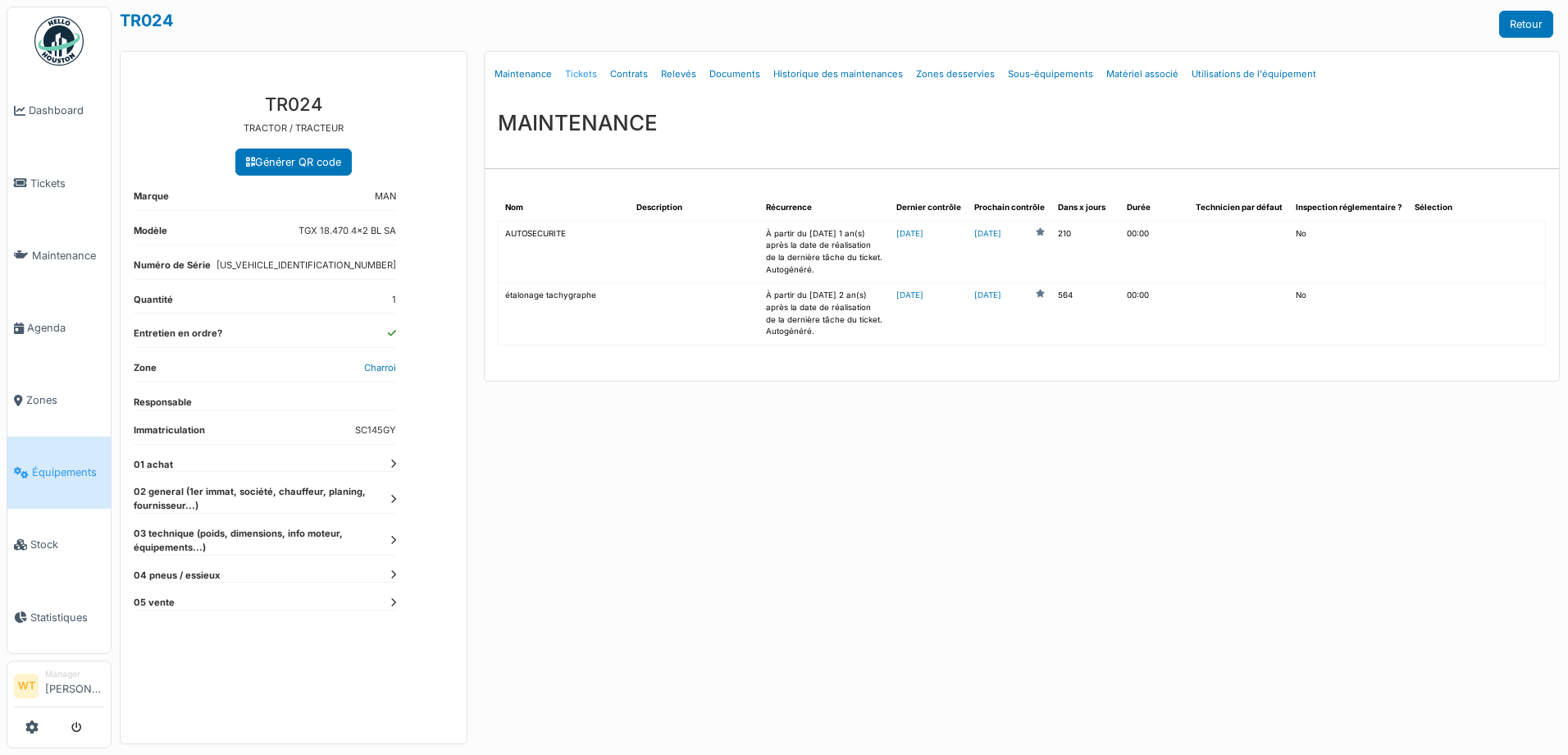
click at [583, 78] on link "Tickets" at bounding box center [581, 74] width 45 height 38
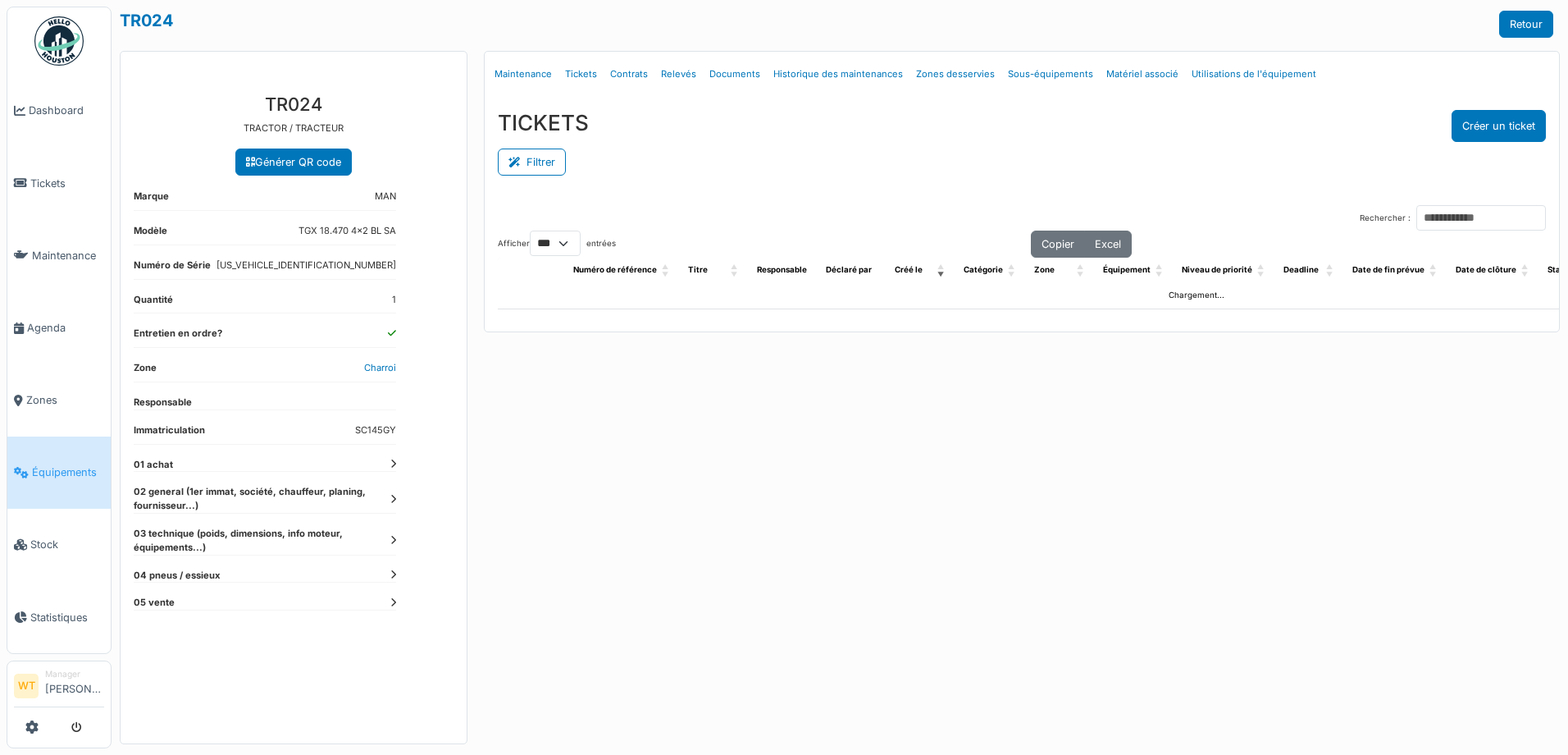
select select "***"
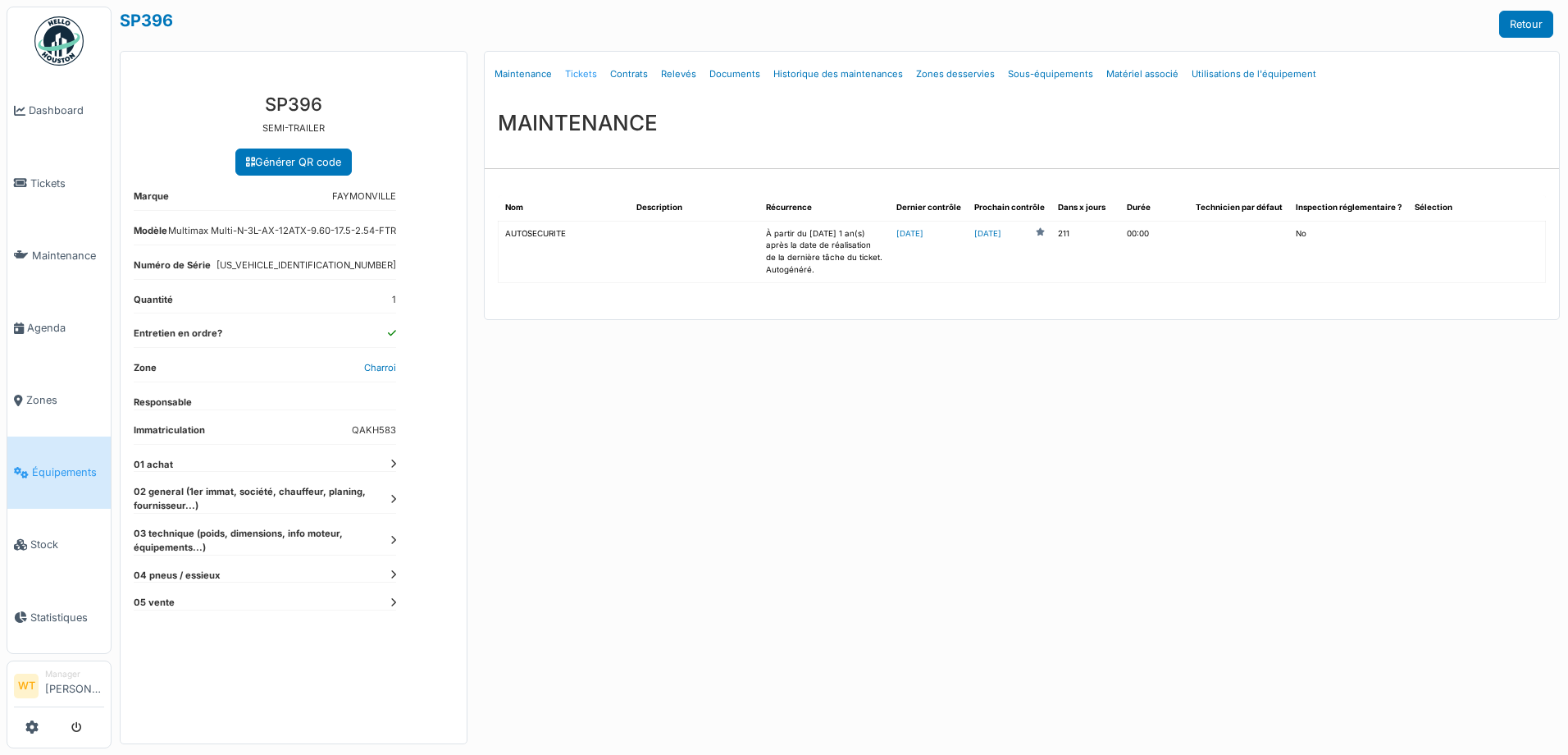
click at [561, 71] on link "Tickets" at bounding box center [581, 74] width 45 height 38
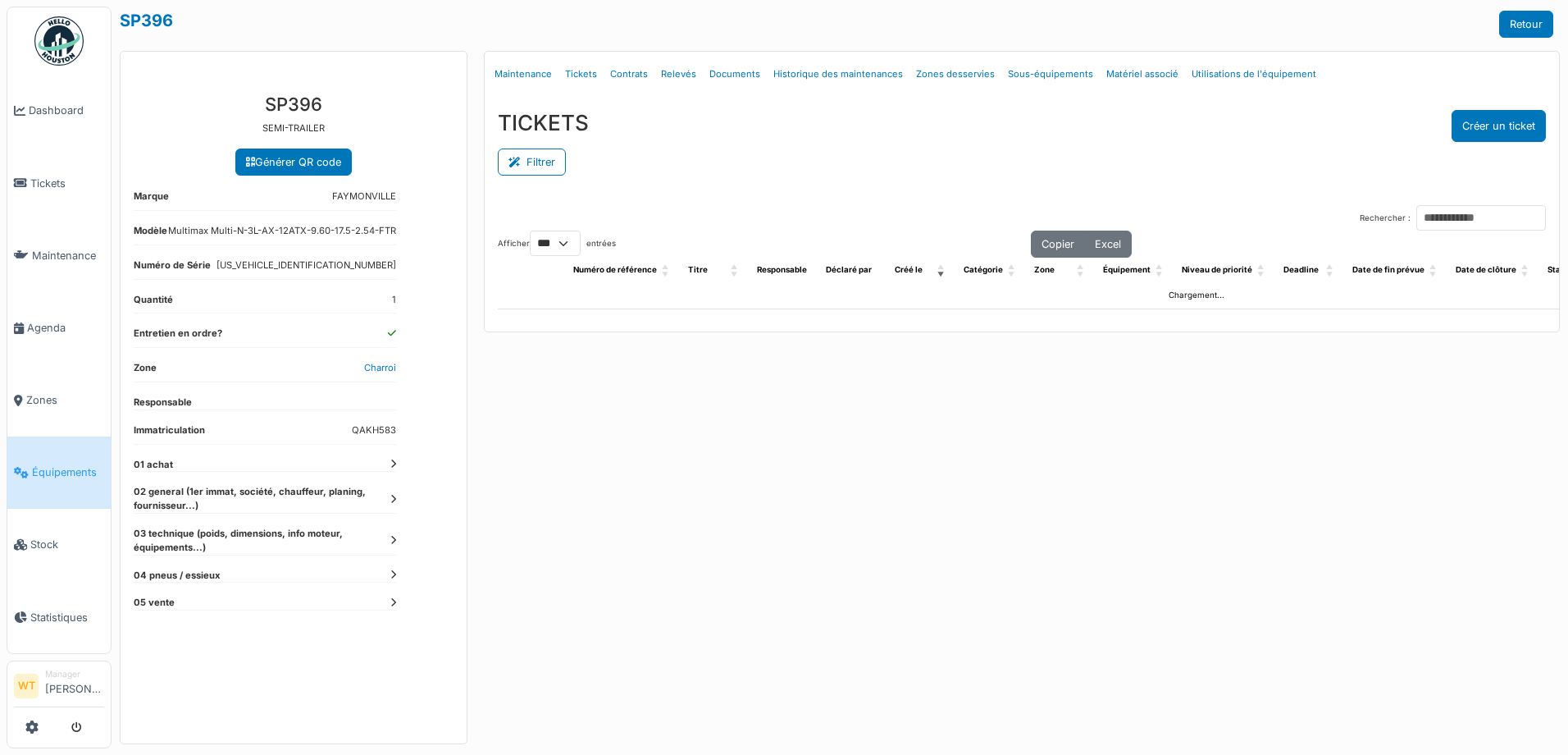
select select "***"
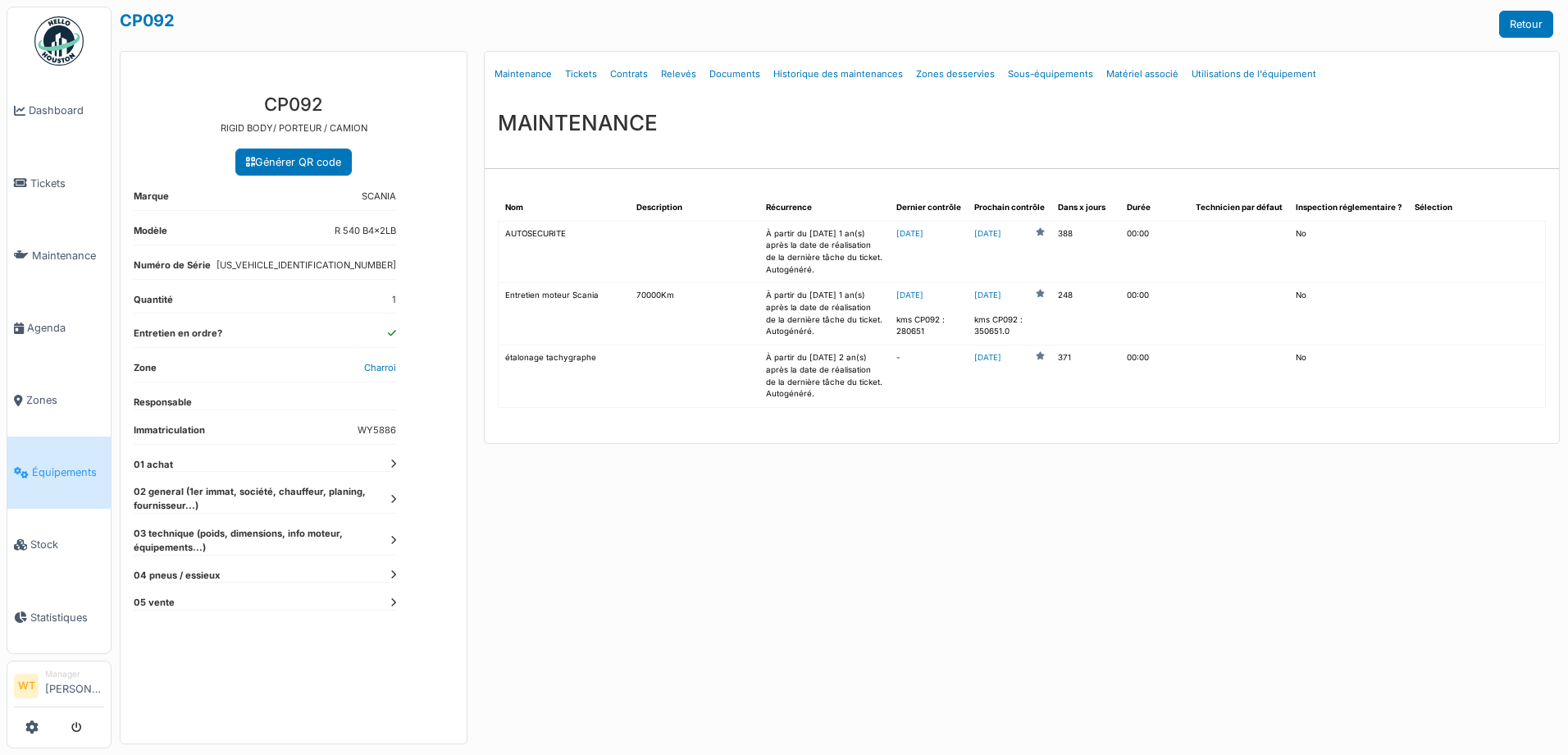
click at [586, 67] on link "Tickets" at bounding box center [581, 74] width 45 height 38
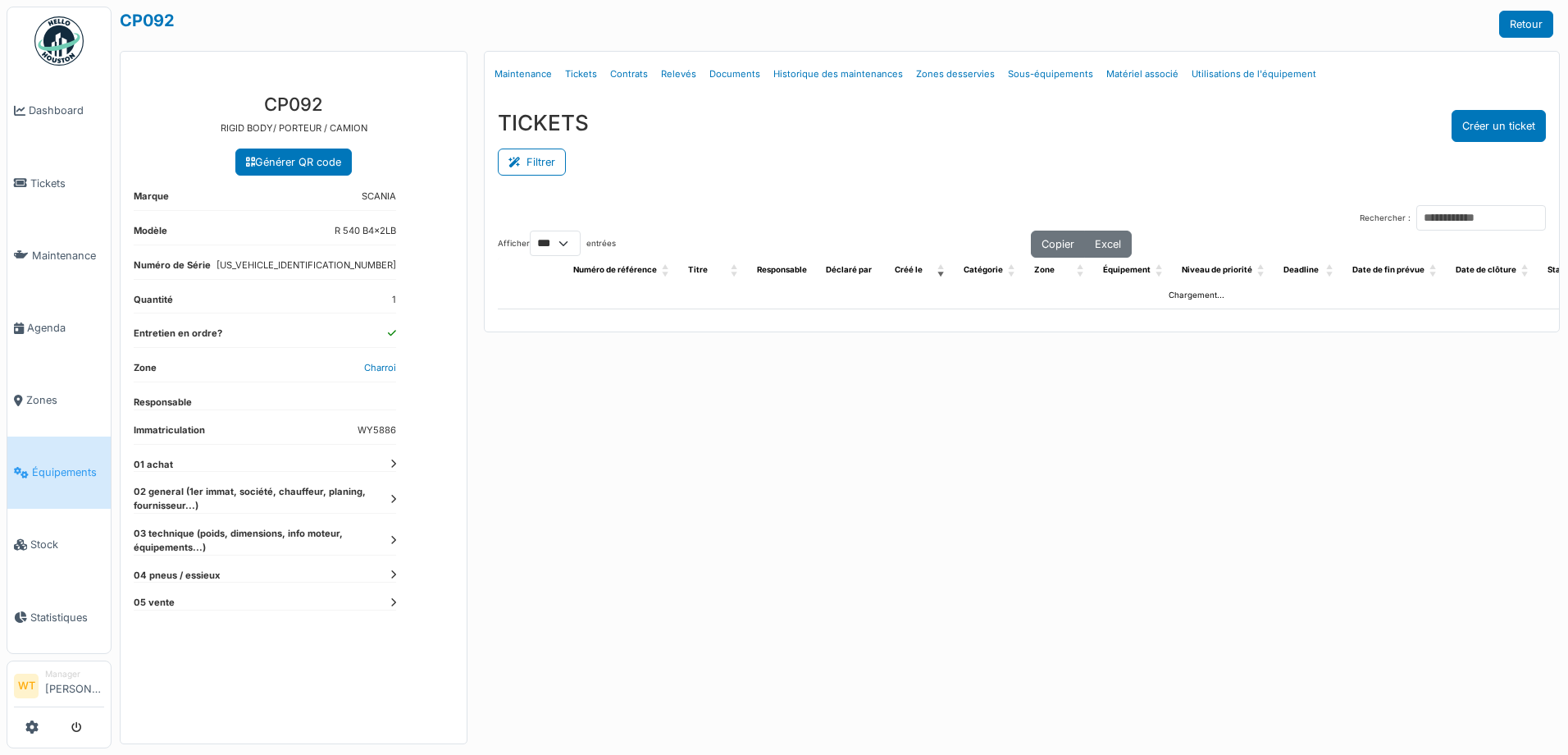
select select "***"
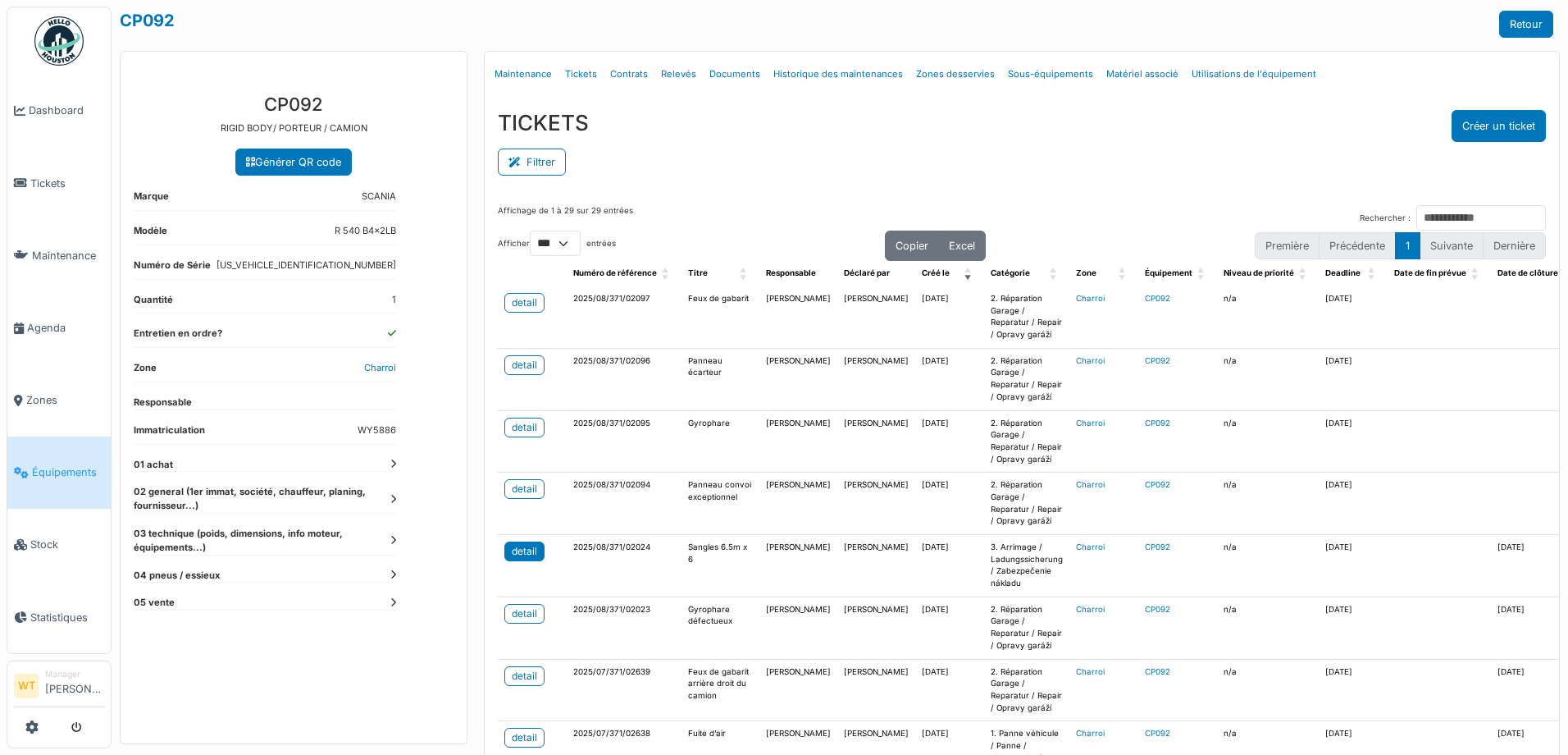
click at [527, 555] on div "detail" at bounding box center [524, 551] width 25 height 15
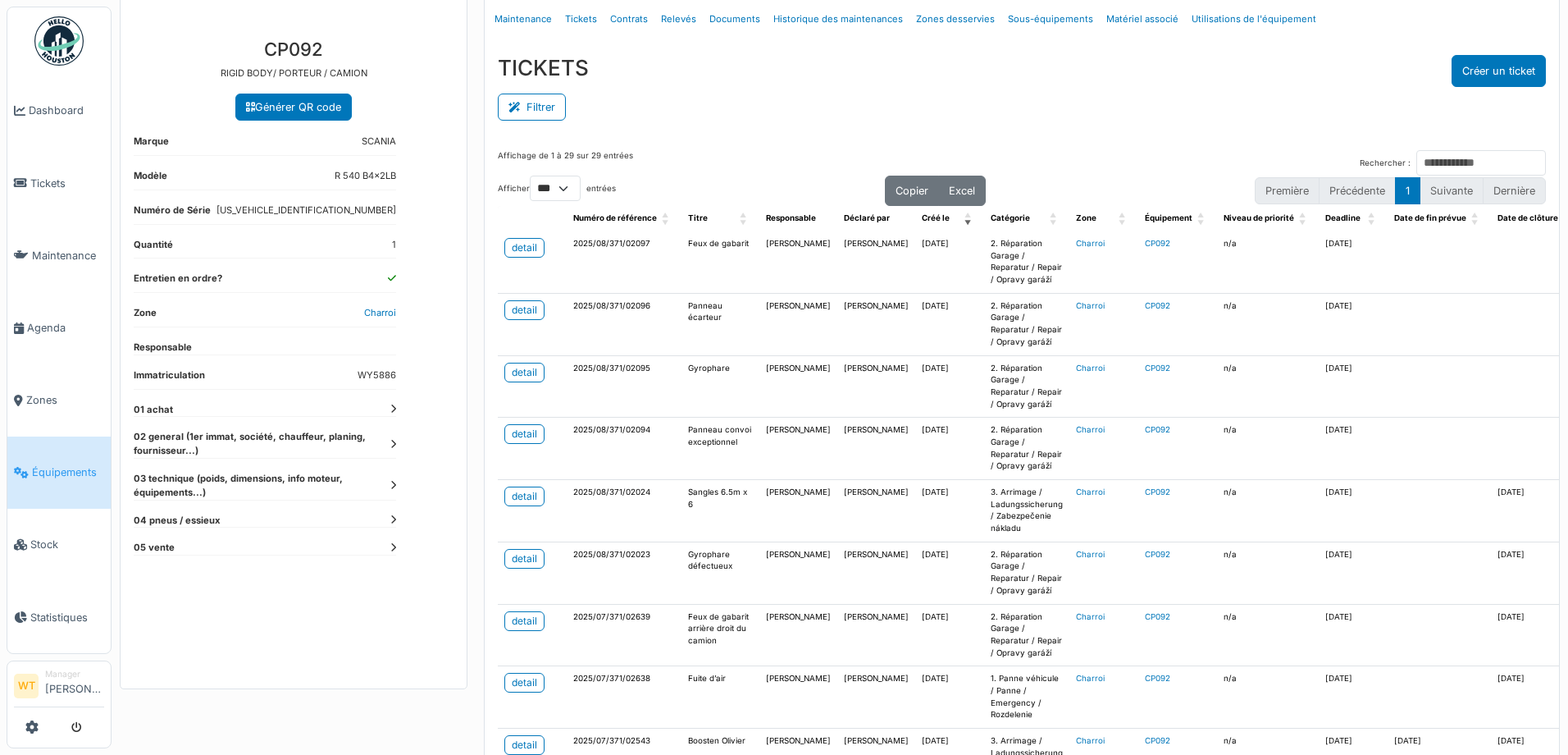
scroll to position [82, 0]
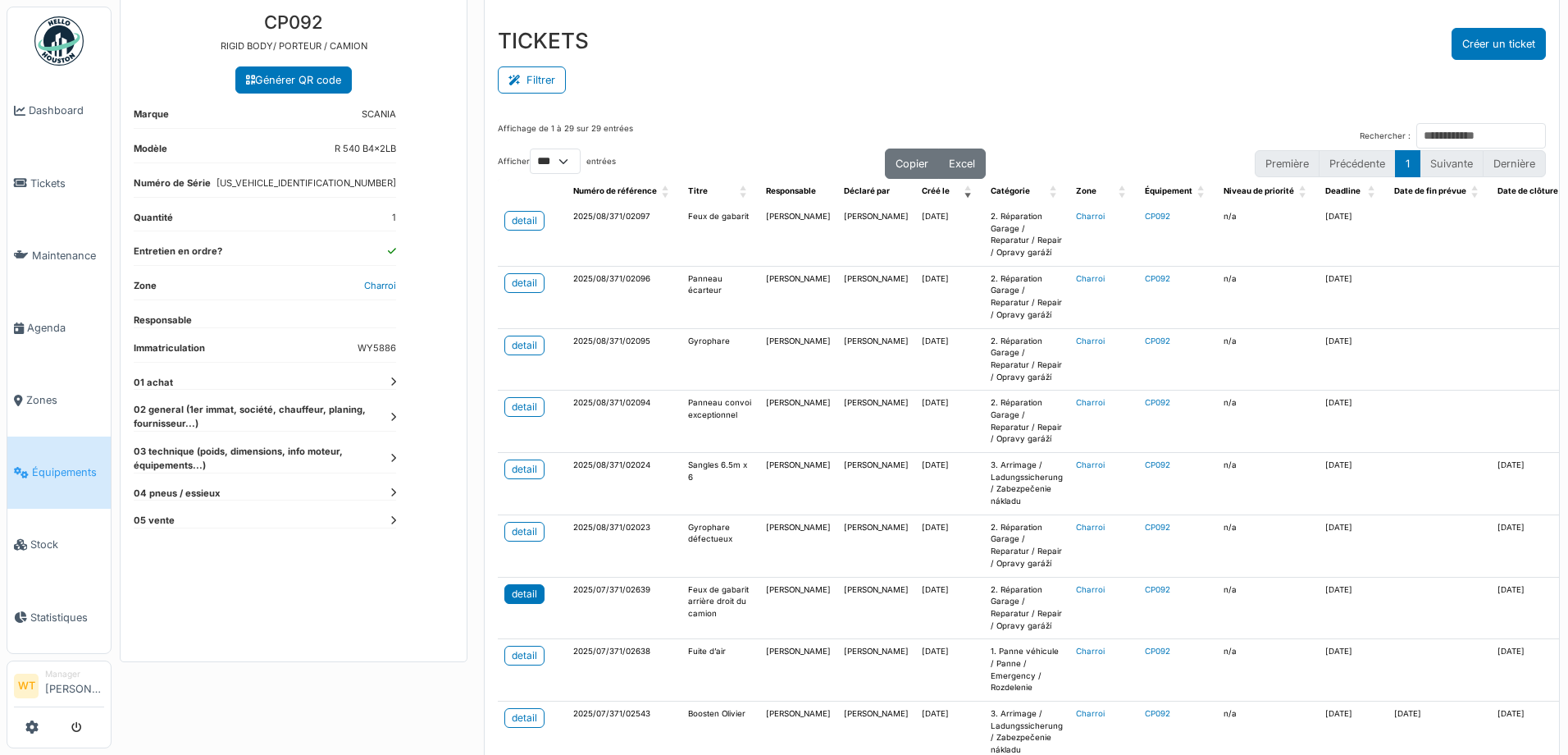
click at [526, 594] on div "detail" at bounding box center [524, 593] width 25 height 15
click at [515, 410] on div "detail" at bounding box center [524, 407] width 25 height 15
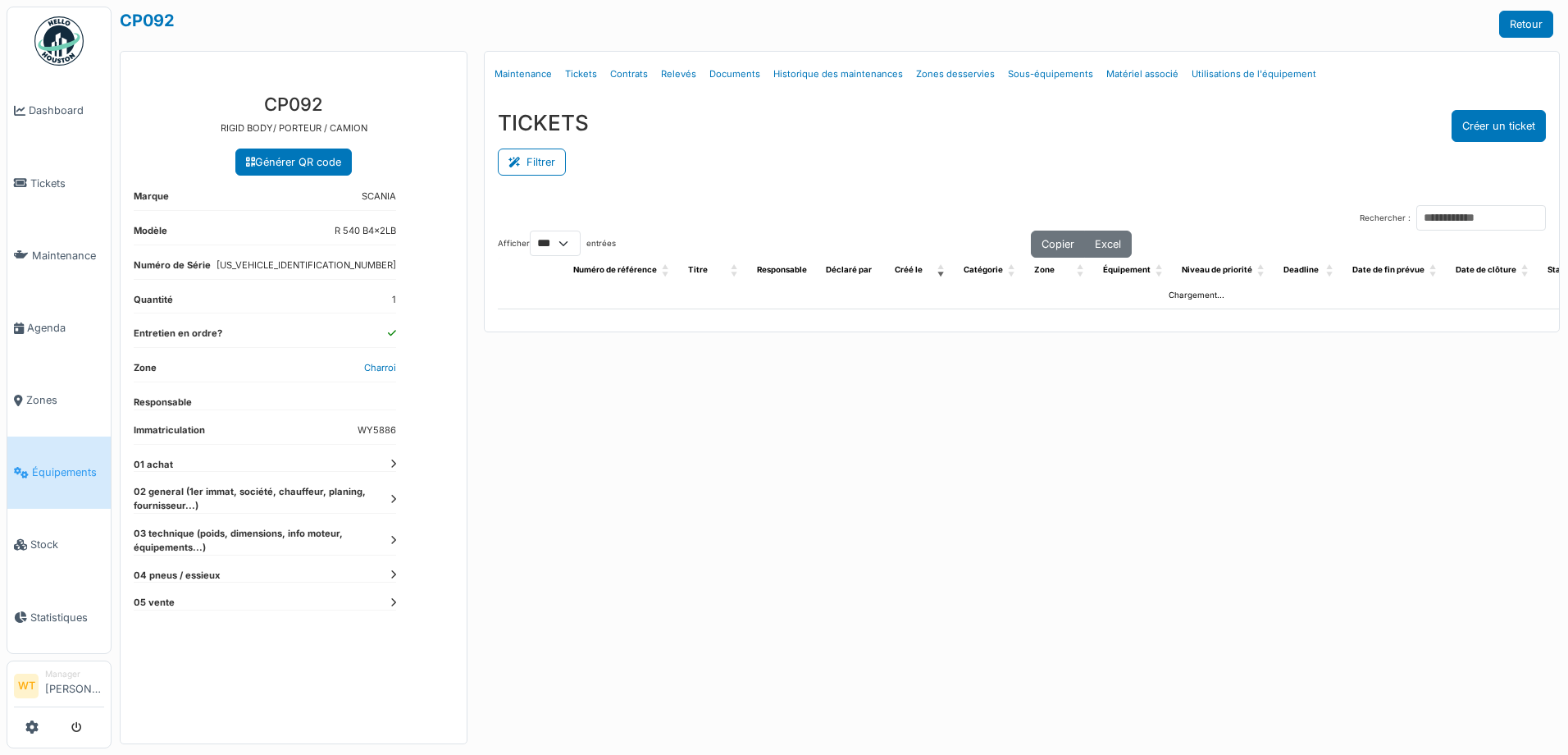
select select "***"
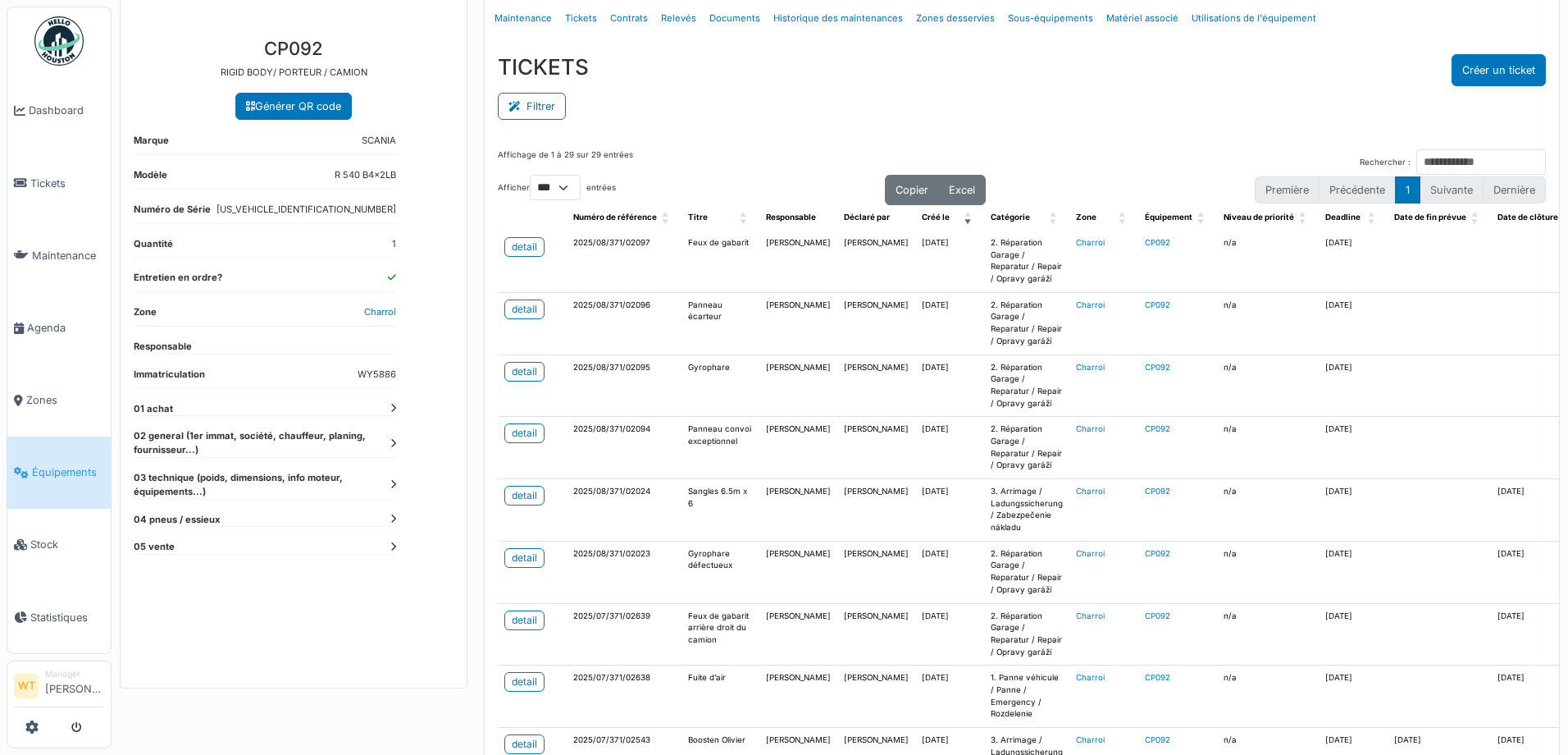
scroll to position [82, 0]
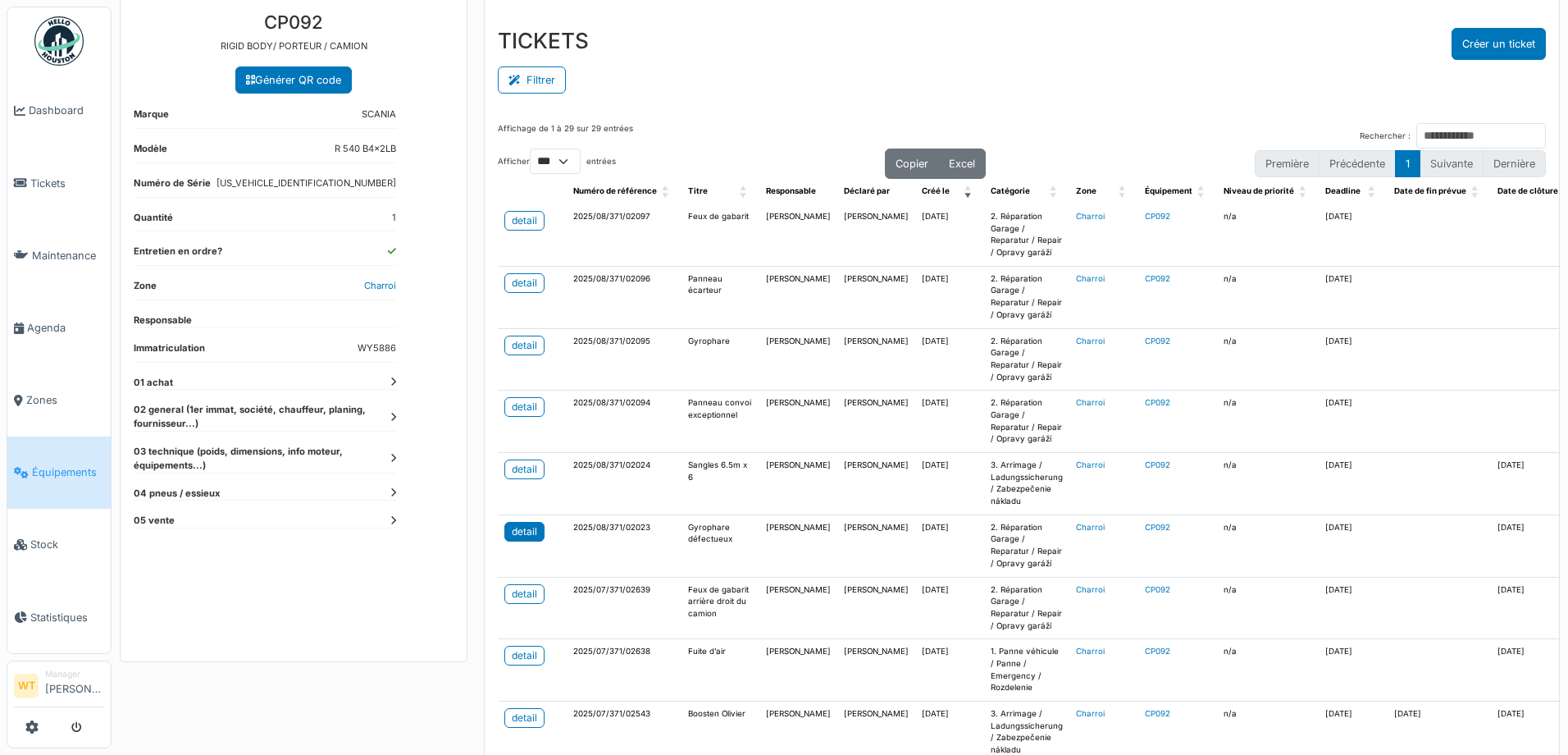
click at [524, 534] on div "detail" at bounding box center [524, 532] width 25 height 15
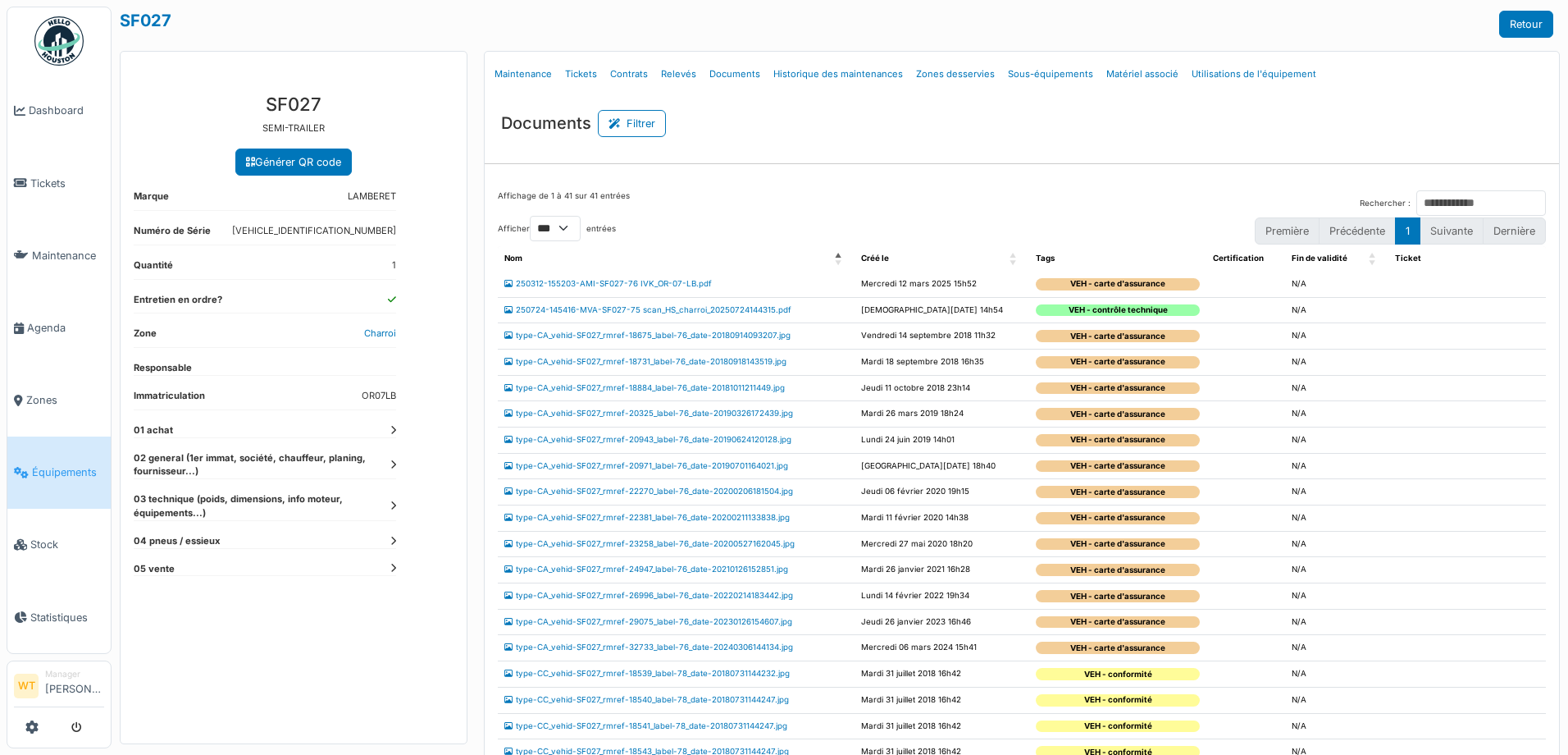
select select "***"
click at [62, 329] on link "Agenda" at bounding box center [59, 328] width 103 height 73
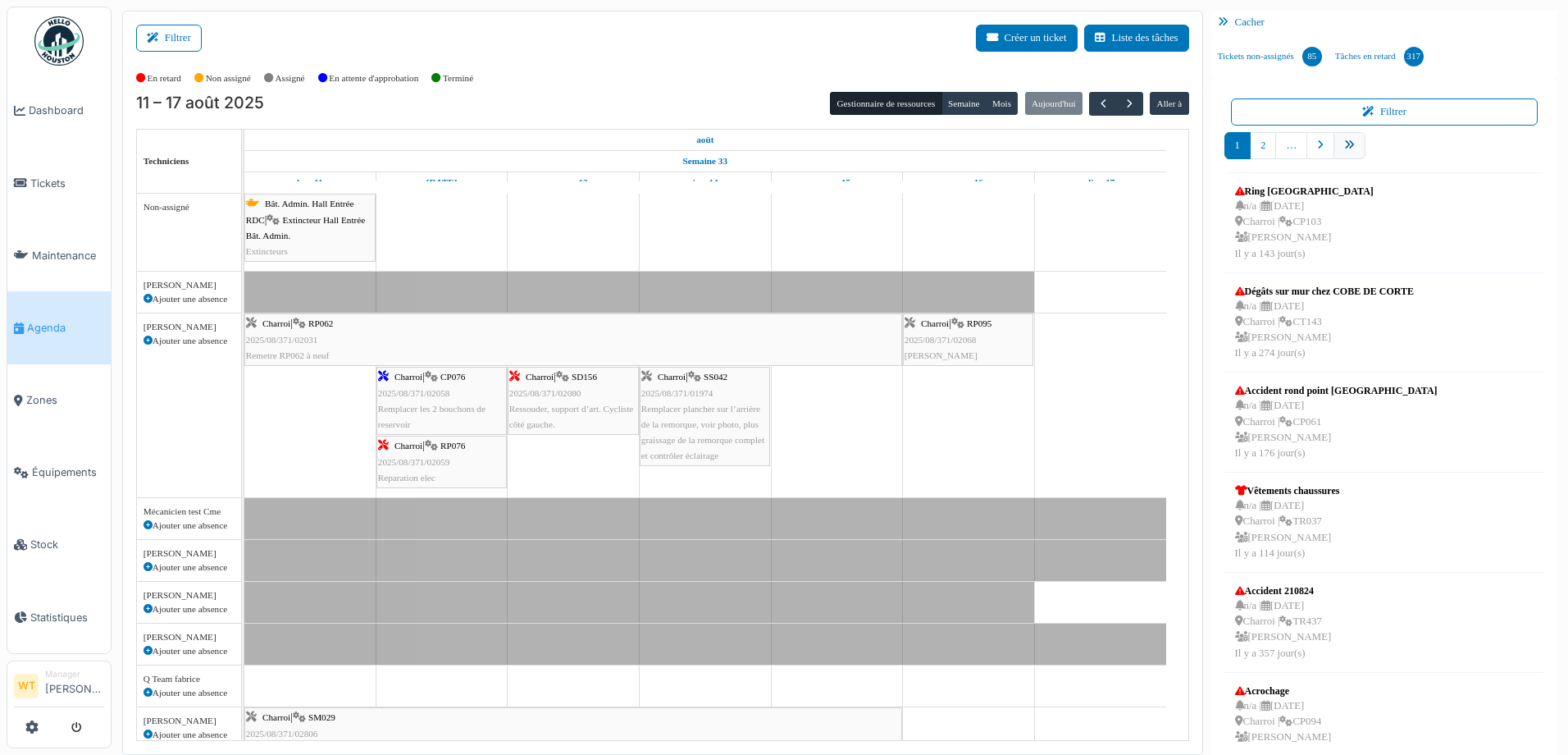
click at [1339, 138] on link "pager" at bounding box center [1349, 146] width 32 height 27
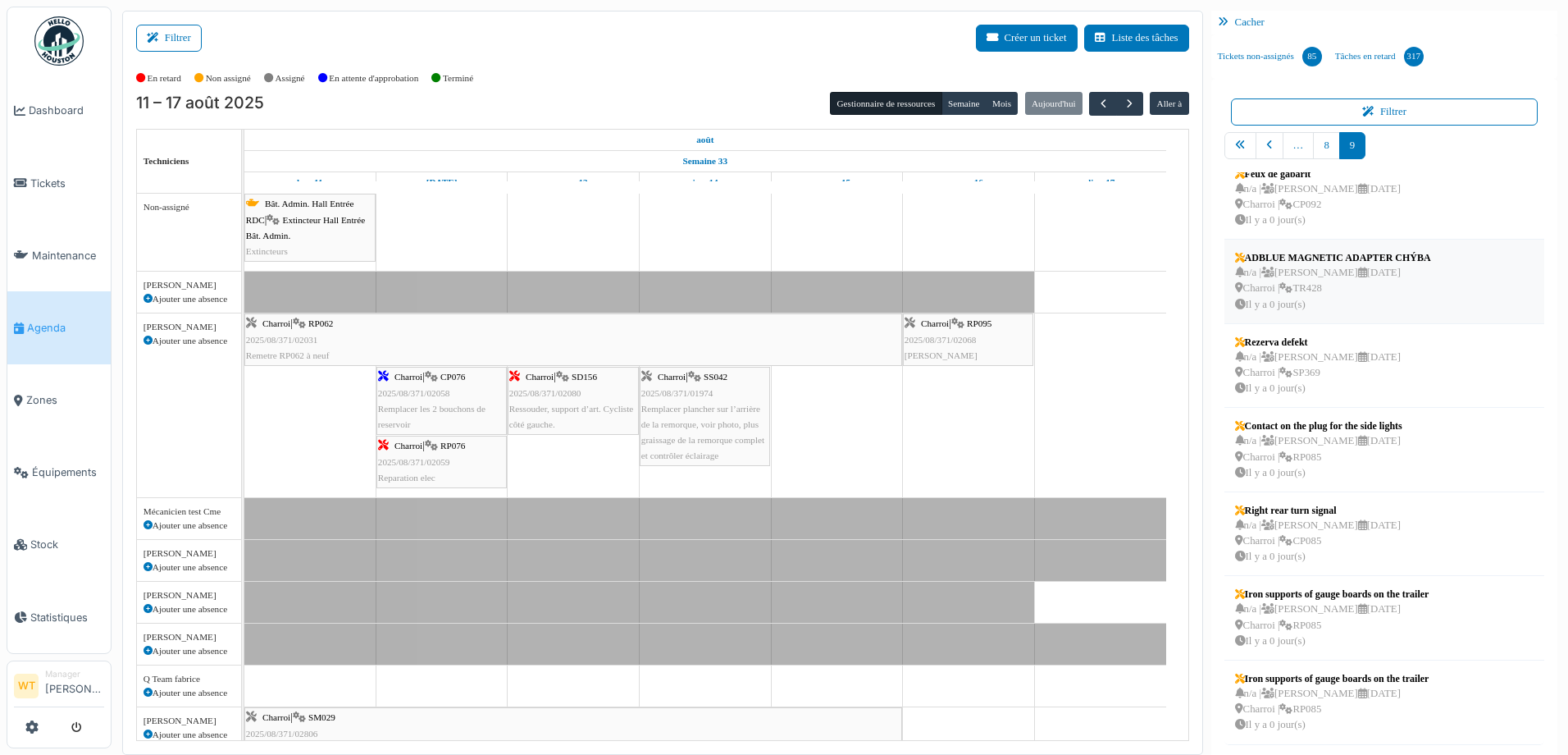
scroll to position [4, 0]
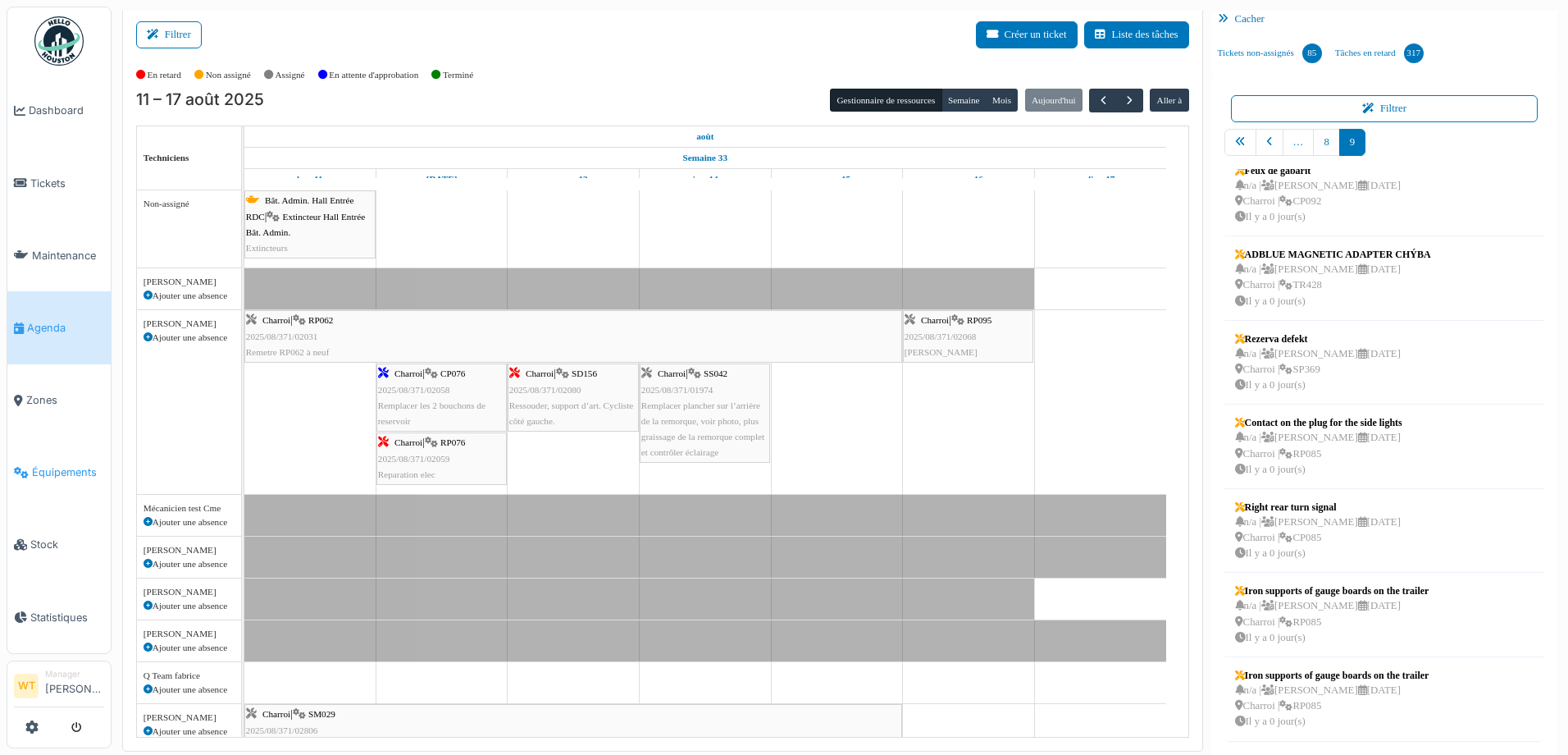
click at [76, 466] on span "Équipements" at bounding box center [68, 472] width 73 height 15
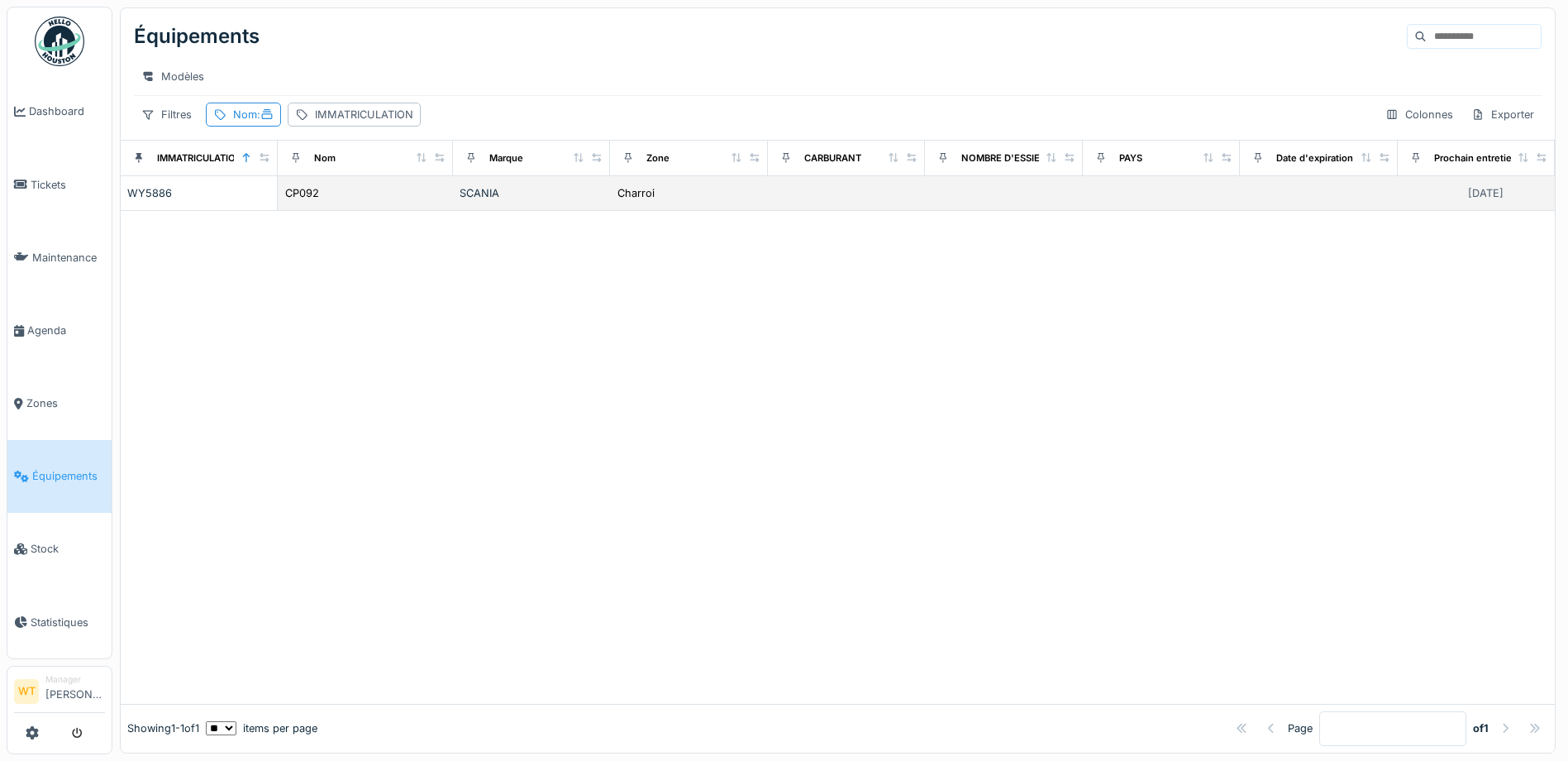
click at [373, 211] on td "CP092" at bounding box center [366, 194] width 176 height 35
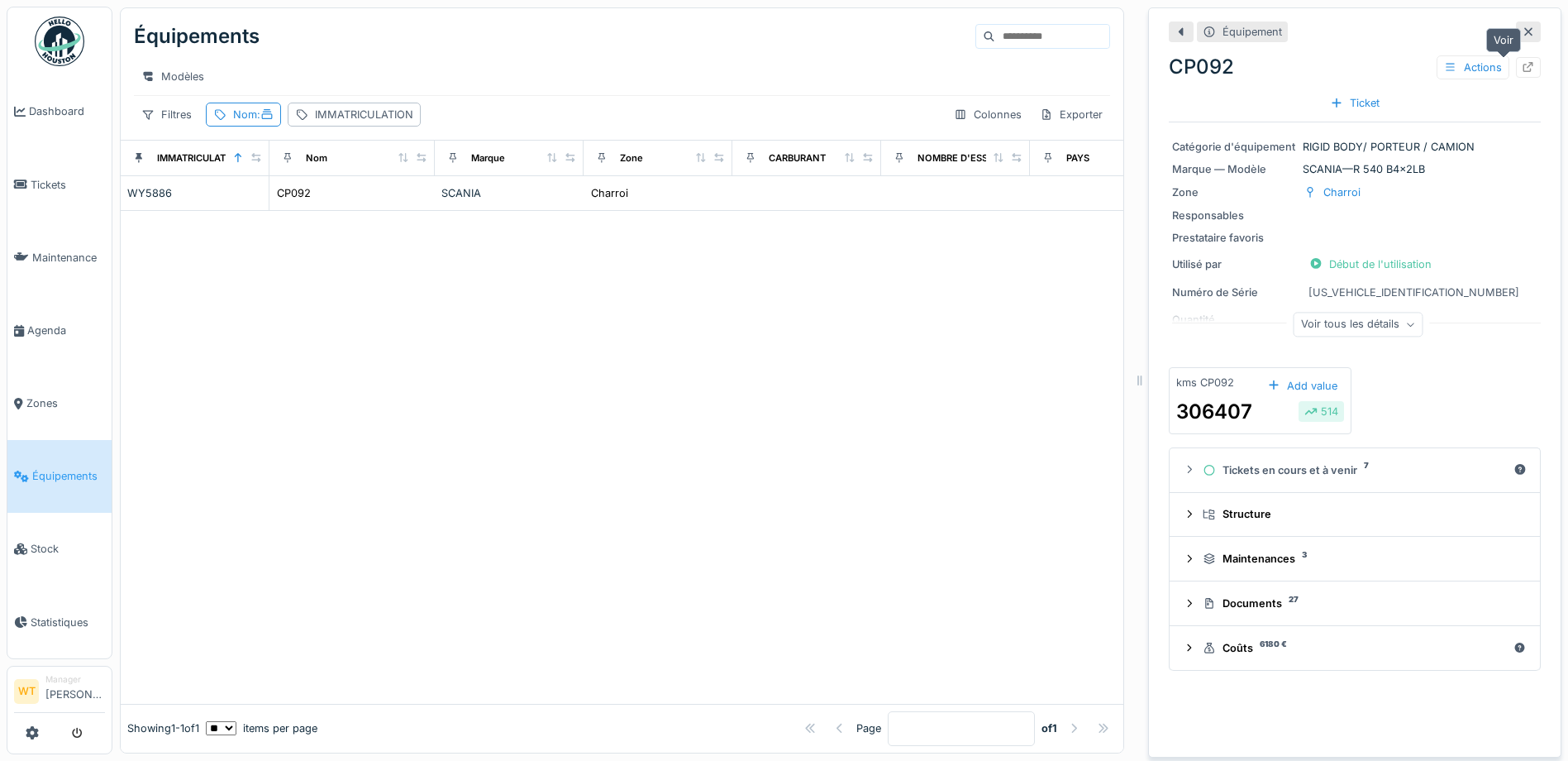
click at [1516, 60] on div at bounding box center [1528, 67] width 25 height 21
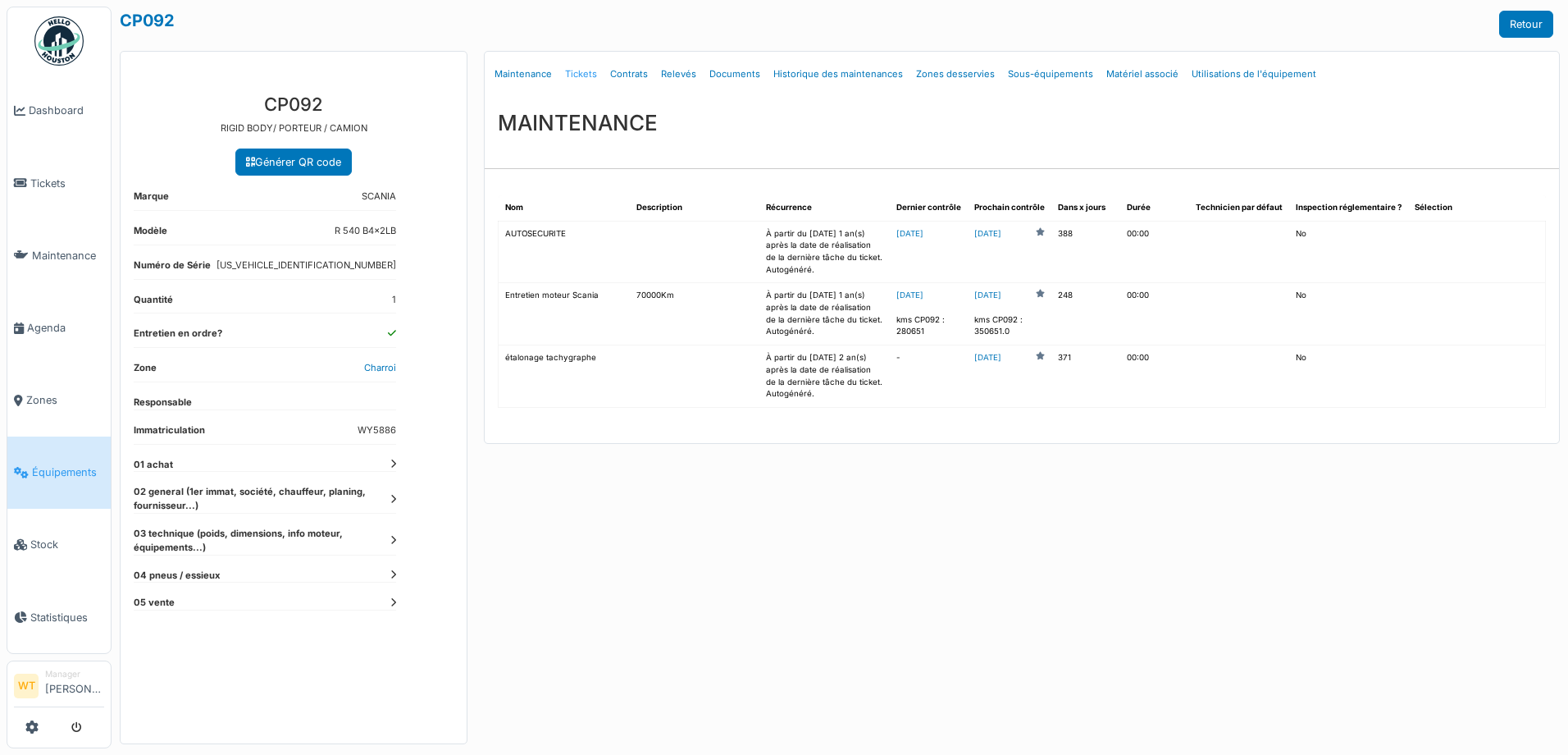
click at [587, 83] on link "Tickets" at bounding box center [581, 74] width 45 height 38
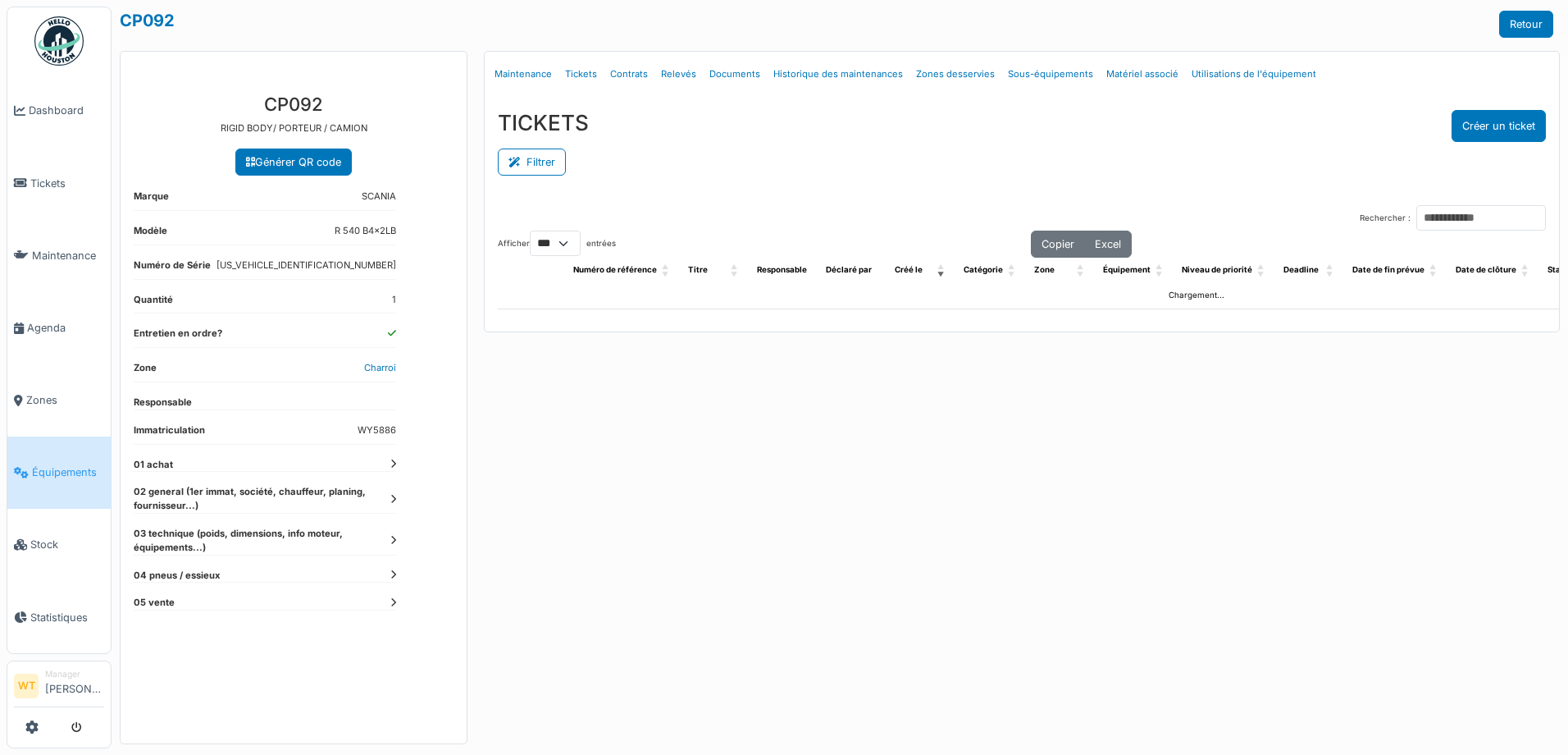
select select "***"
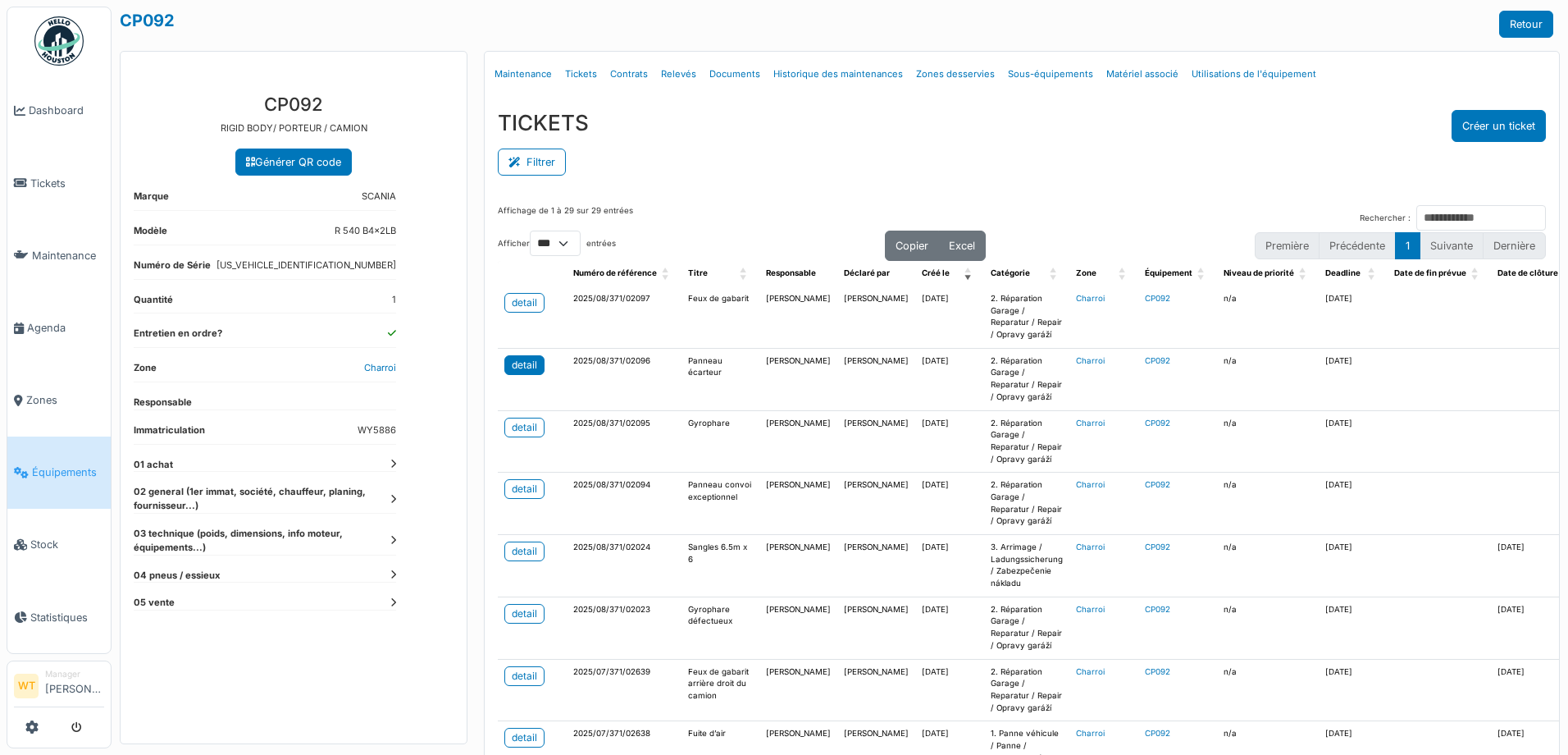
click at [515, 368] on div "detail" at bounding box center [524, 365] width 25 height 15
click at [24, 320] on li "Agenda" at bounding box center [58, 328] width 90 height 15
click at [34, 329] on link "Agenda" at bounding box center [59, 328] width 103 height 73
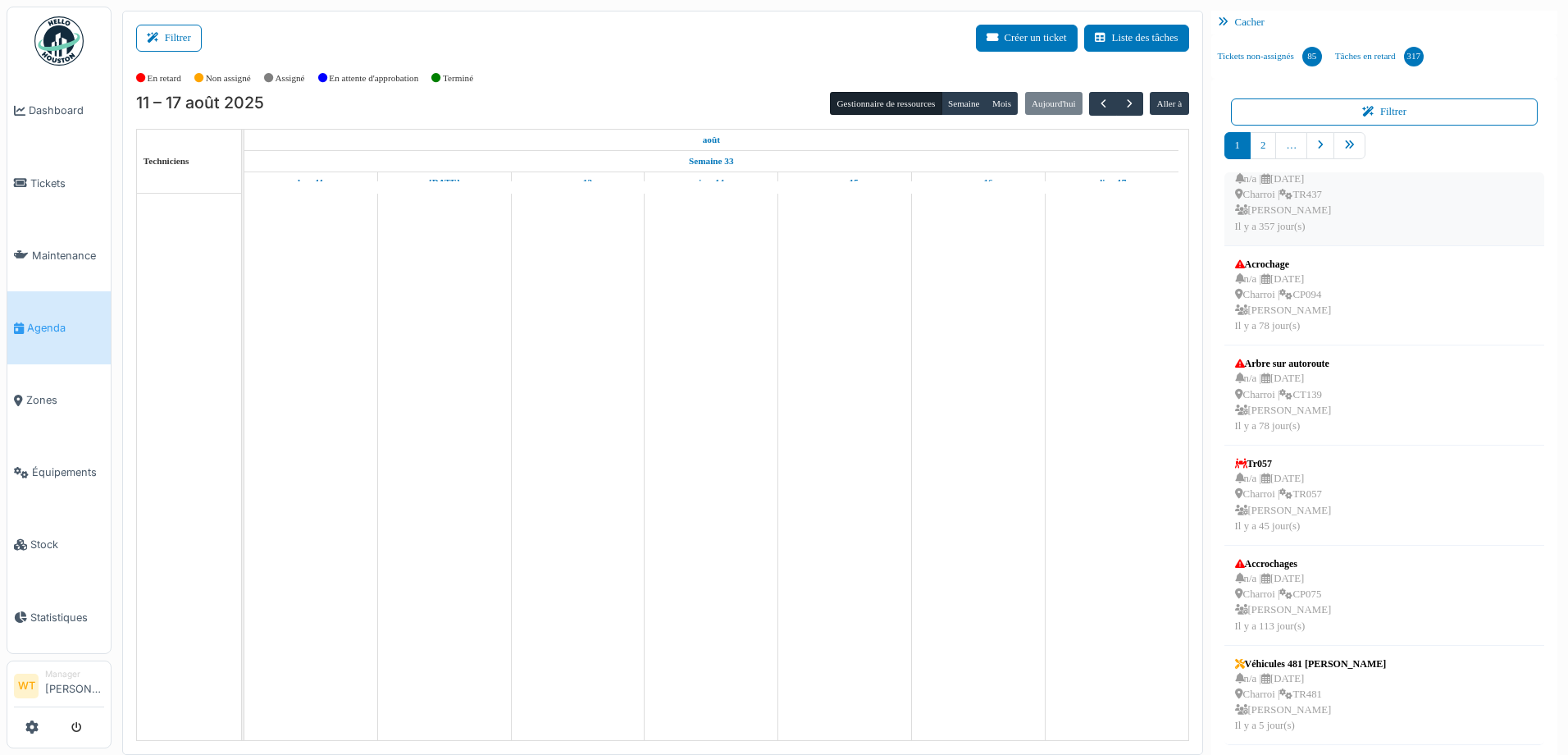
scroll to position [4, 0]
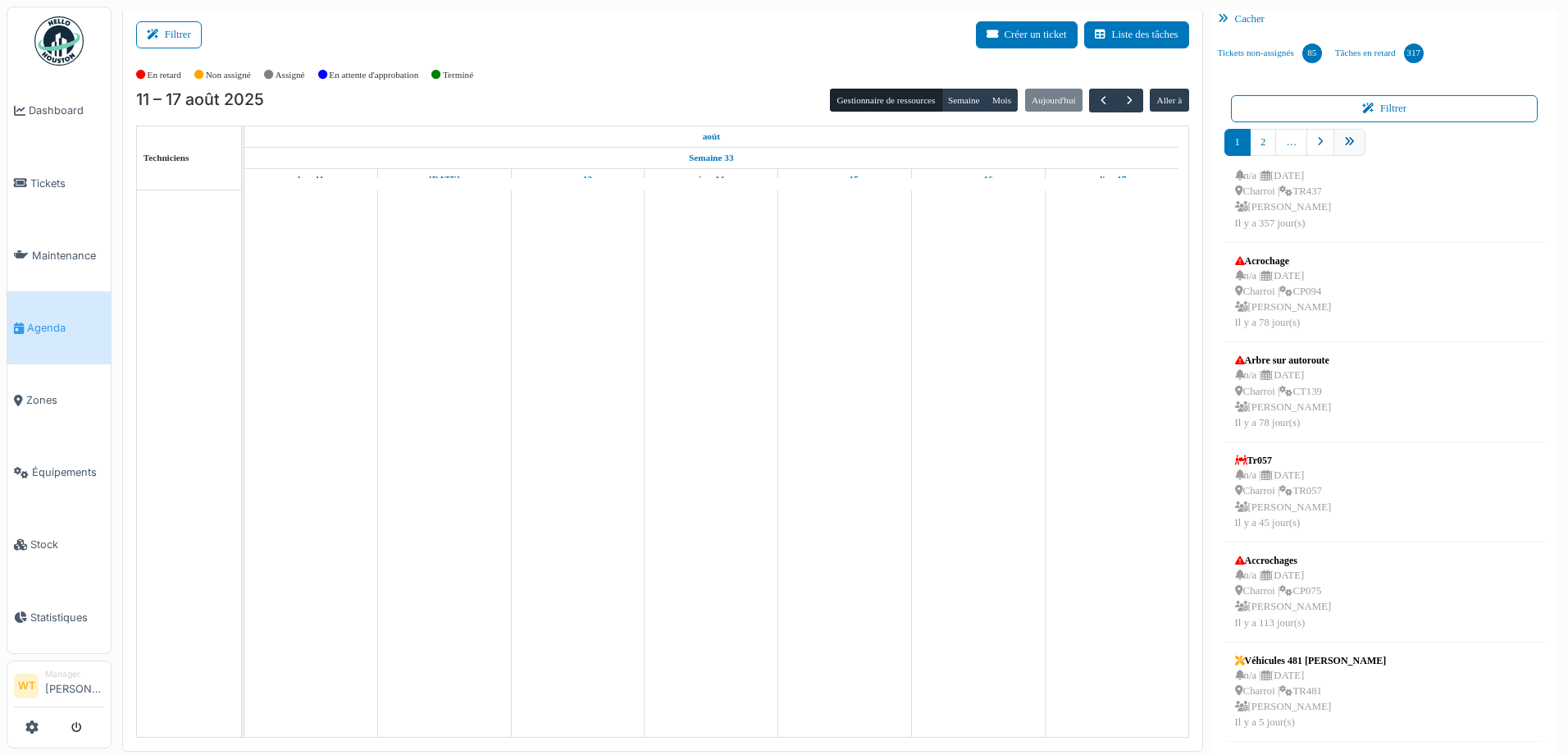
click at [1333, 133] on link "pager" at bounding box center [1349, 142] width 32 height 27
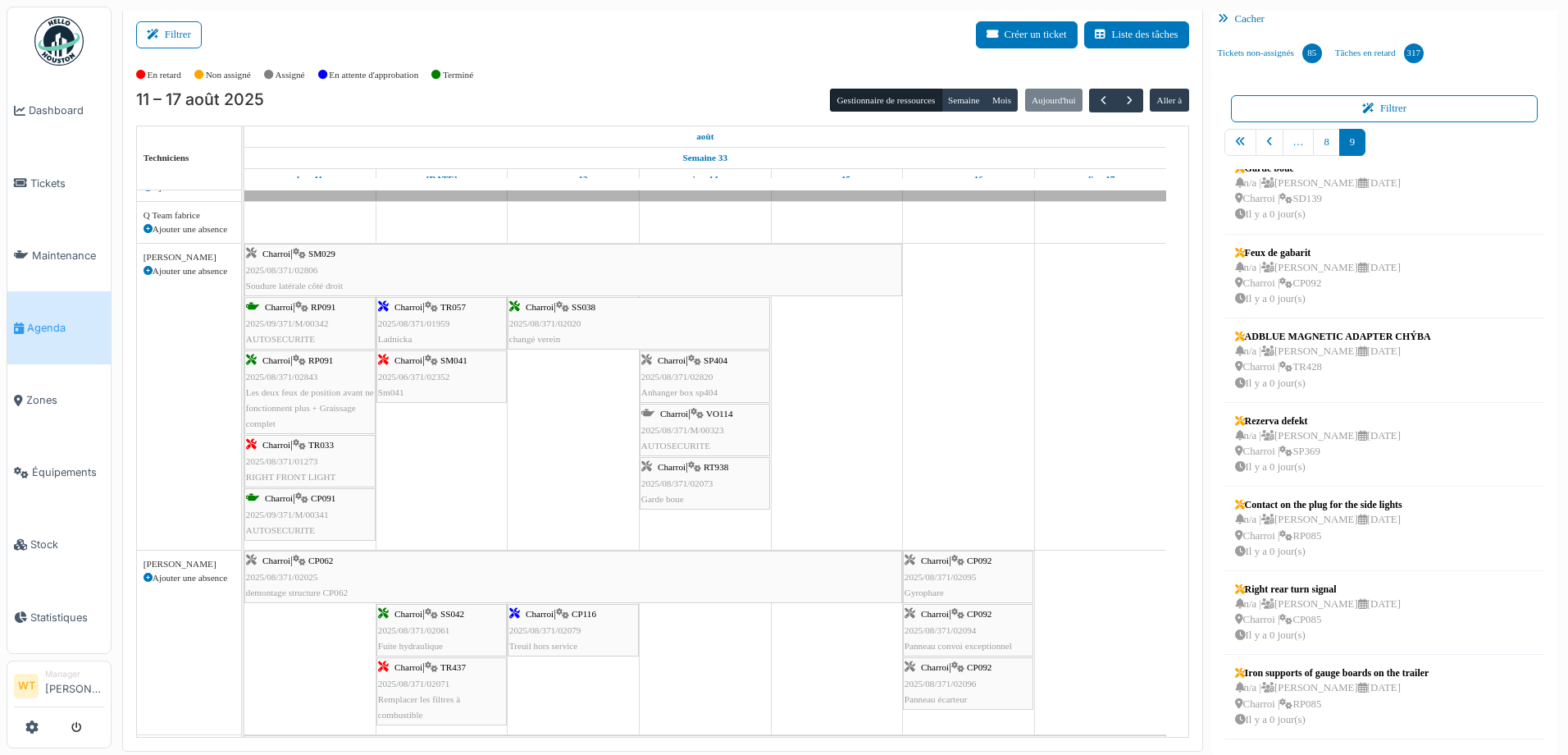
scroll to position [513, 0]
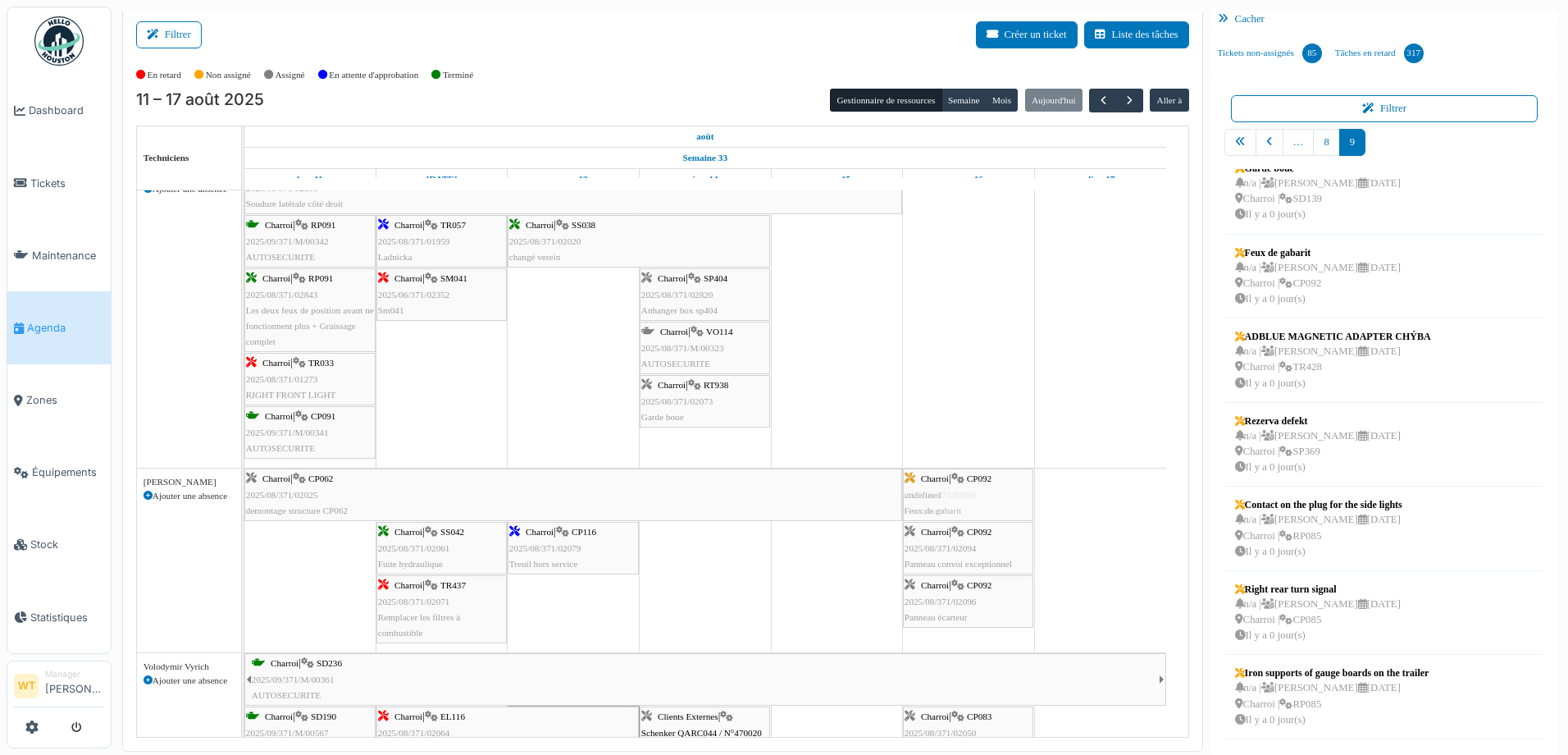
drag, startPoint x: 1280, startPoint y: 288, endPoint x: 1014, endPoint y: 552, distance: 374.8
click at [1014, 552] on div "Filtrer Créer un ticket Liste des tâches Afficher les tâches non assignées *** …" at bounding box center [840, 379] width 1451 height 744
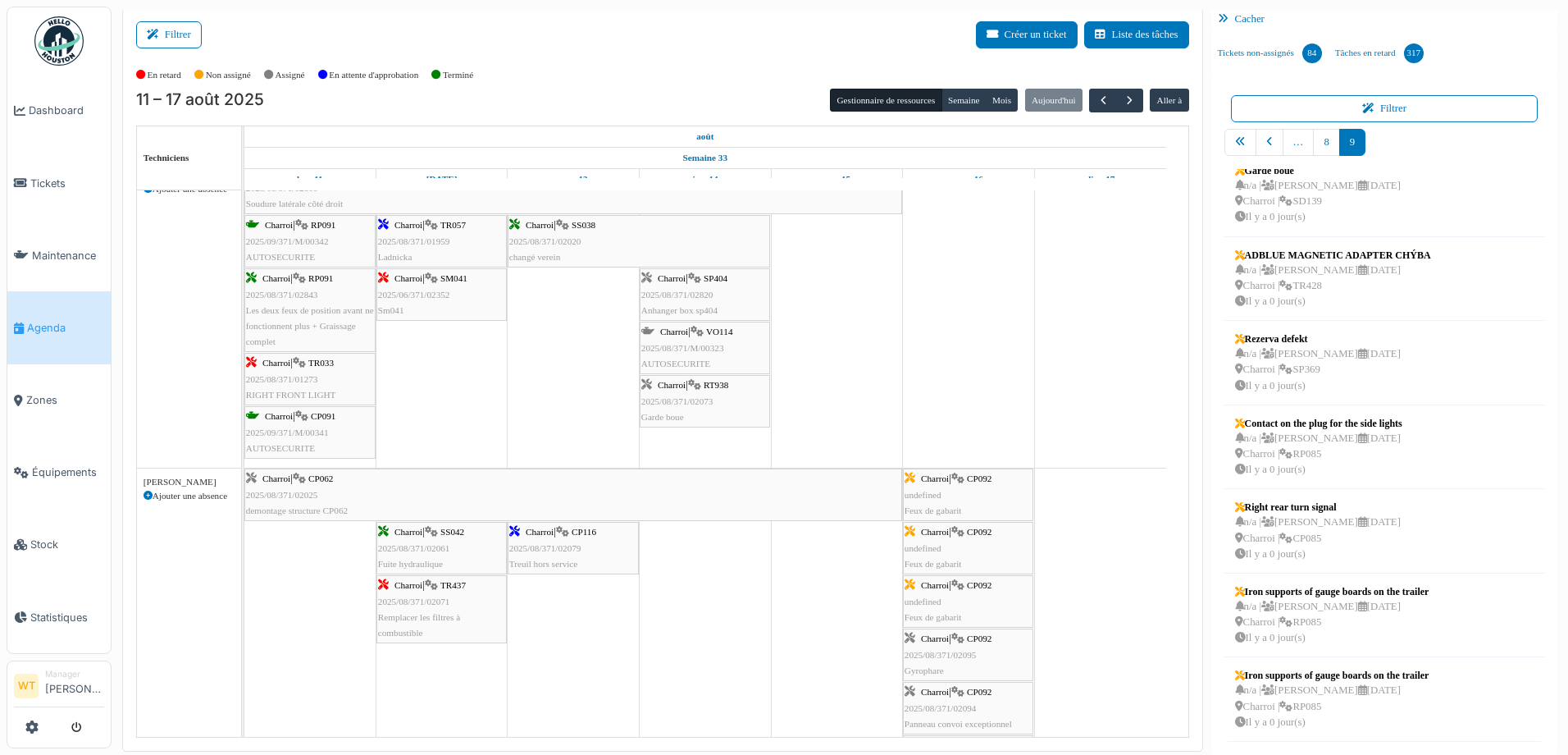
scroll to position [185, 0]
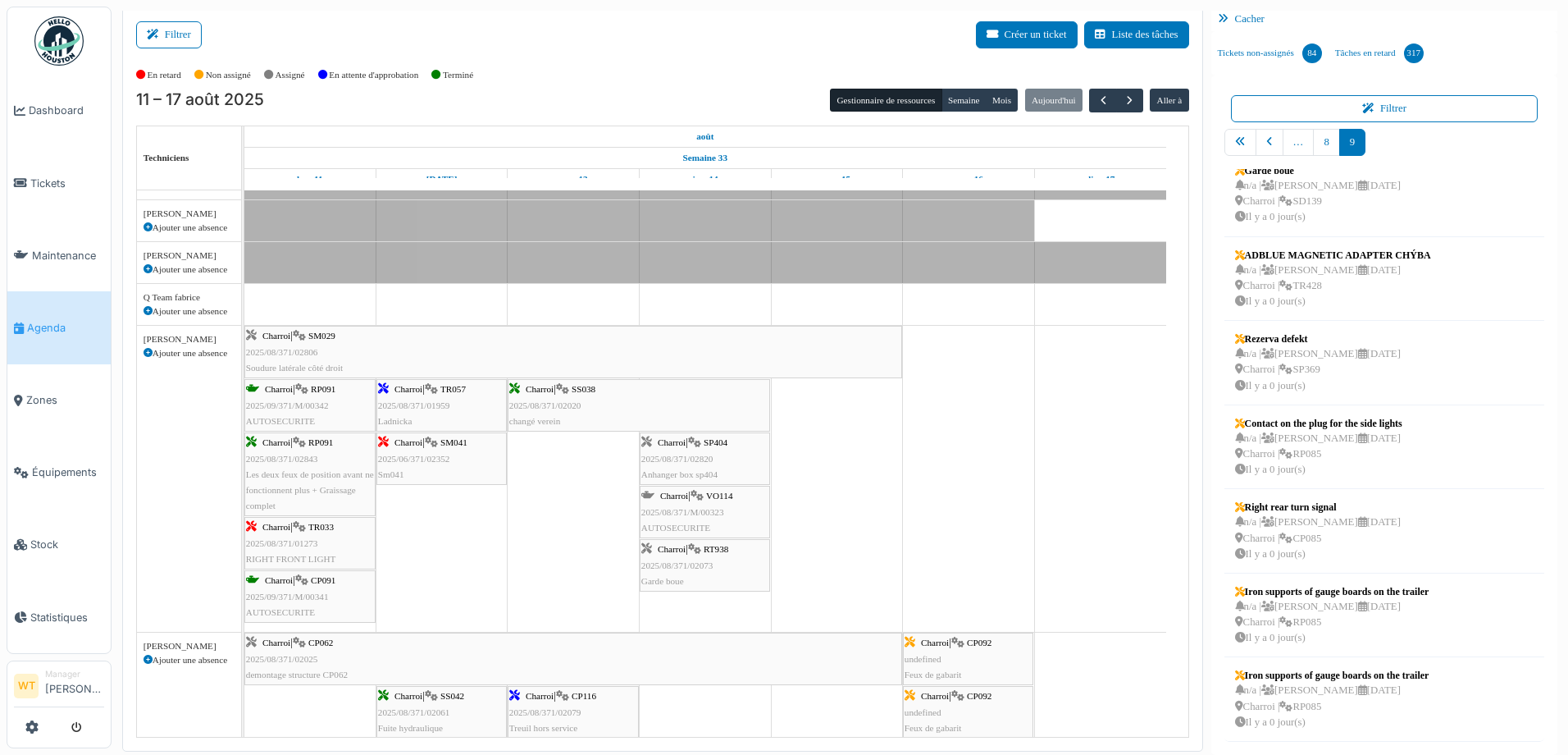
click at [307, 544] on span "2025/08/371/01273" at bounding box center [282, 543] width 73 height 10
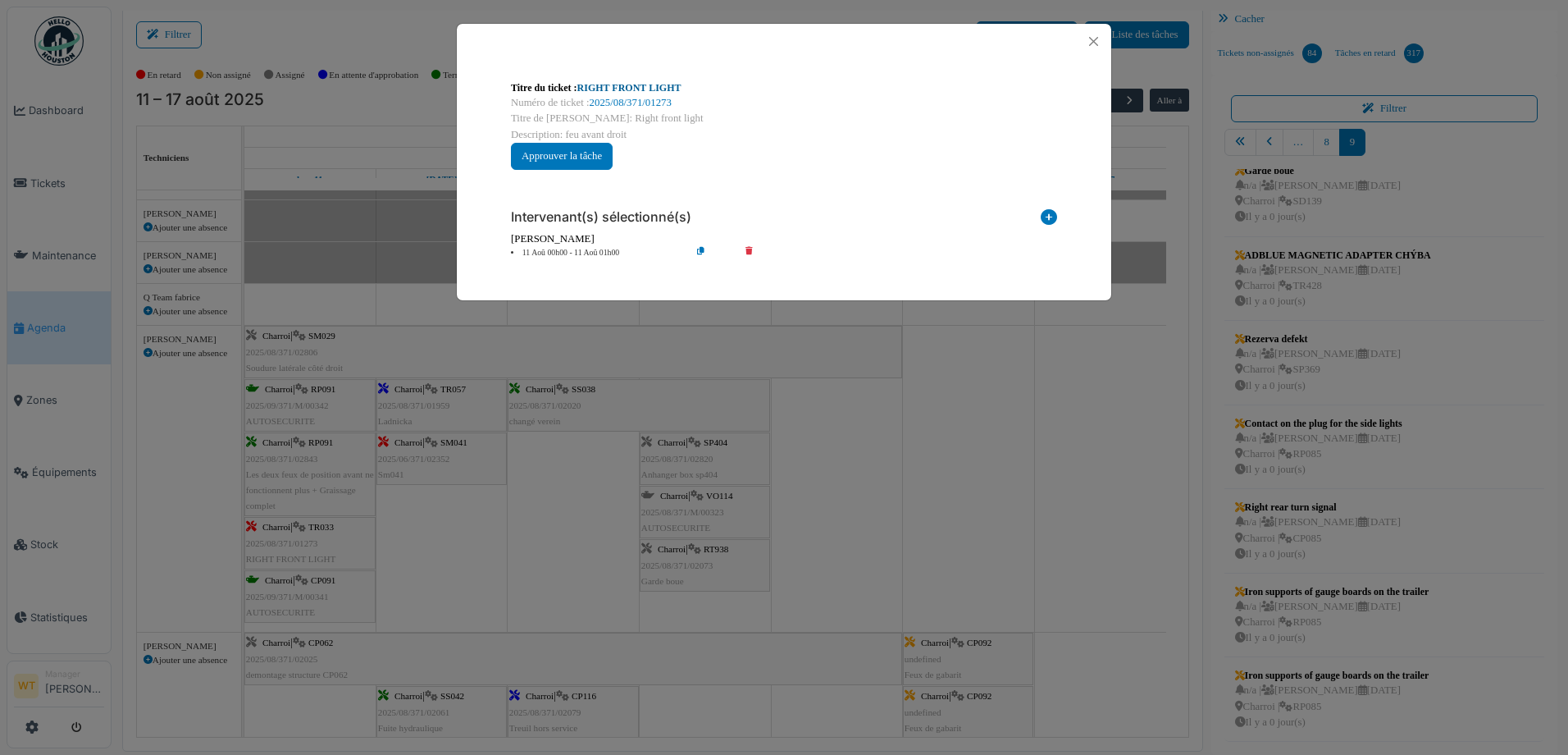
click at [618, 85] on link "RIGHT FRONT LIGHT" at bounding box center [628, 87] width 104 height 12
click at [1092, 42] on button "Close" at bounding box center [1093, 41] width 22 height 22
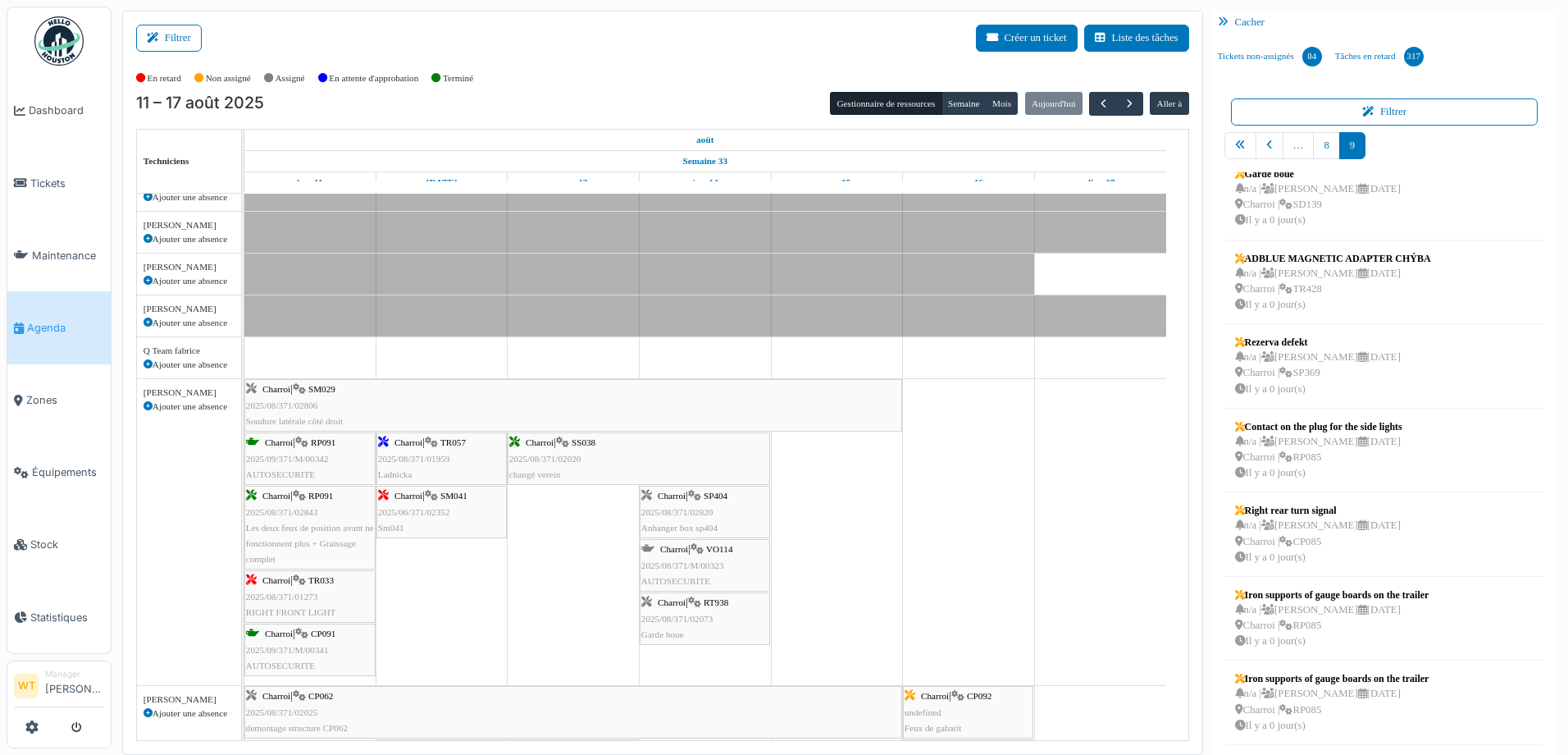
scroll to position [392, 0]
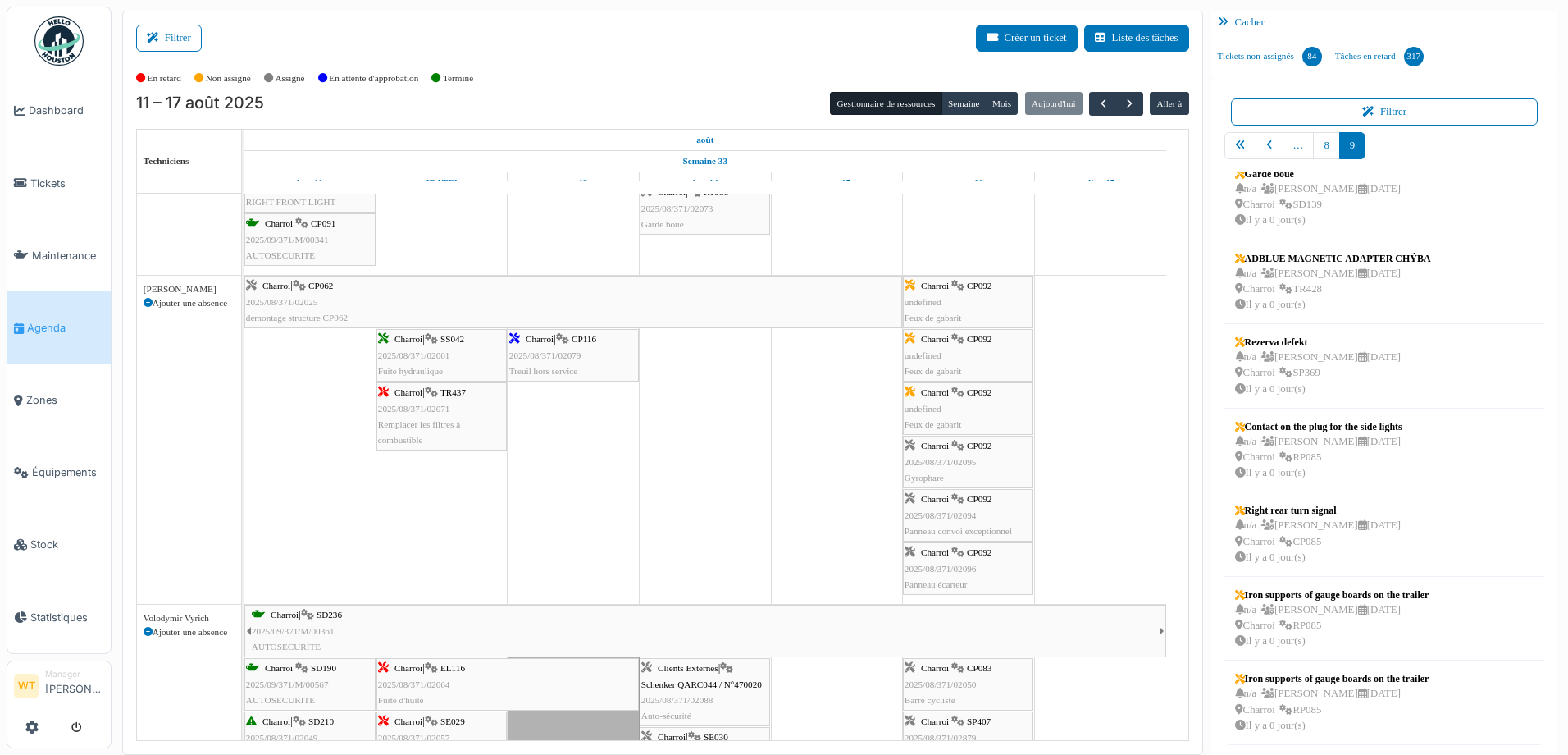
click at [583, 364] on div "Charroi | CP116 2025/08/371/02079 Treuil hors service" at bounding box center [572, 355] width 128 height 47
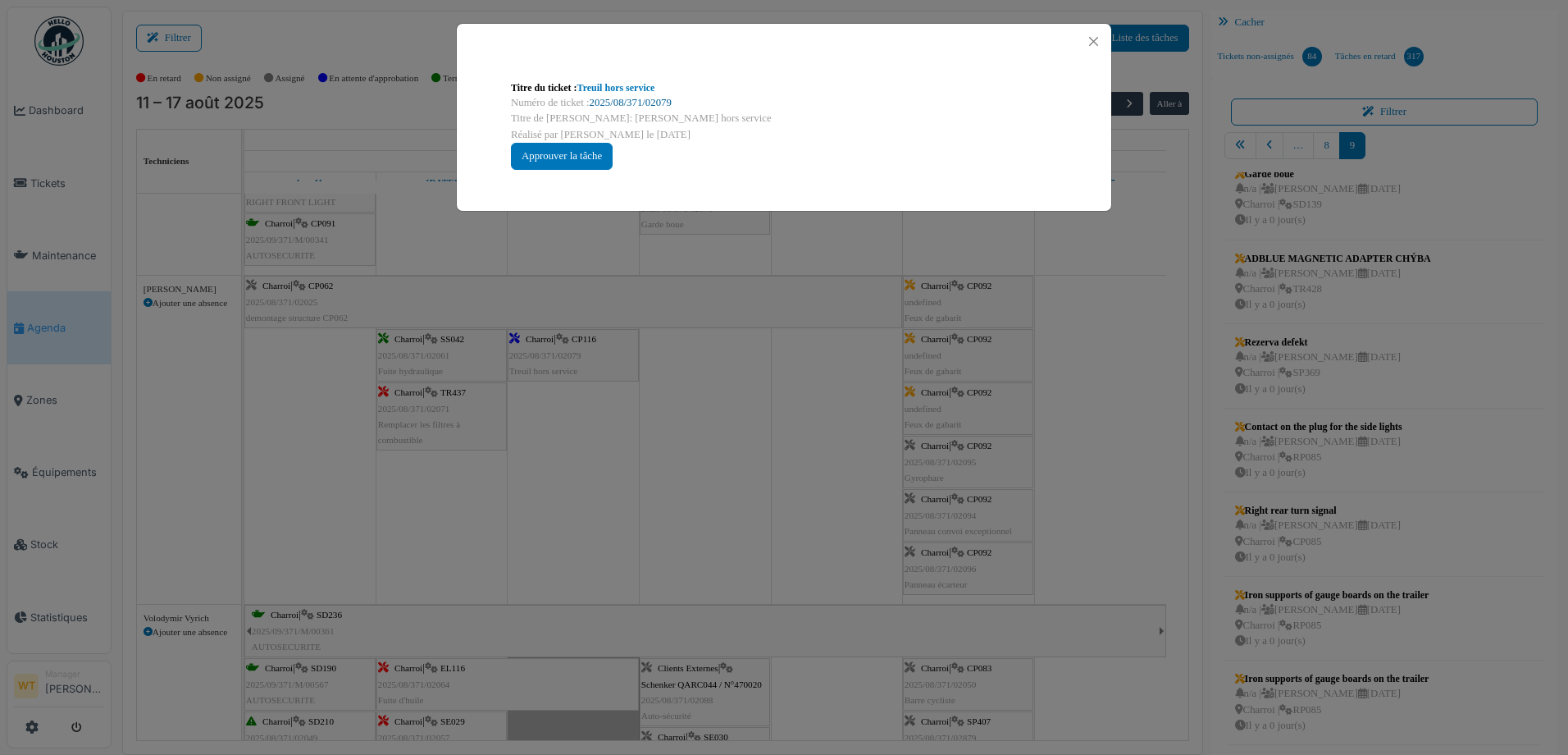
click at [628, 98] on link "2025/08/371/02079" at bounding box center [630, 103] width 82 height 12
click at [1090, 42] on button "Close" at bounding box center [1093, 41] width 22 height 22
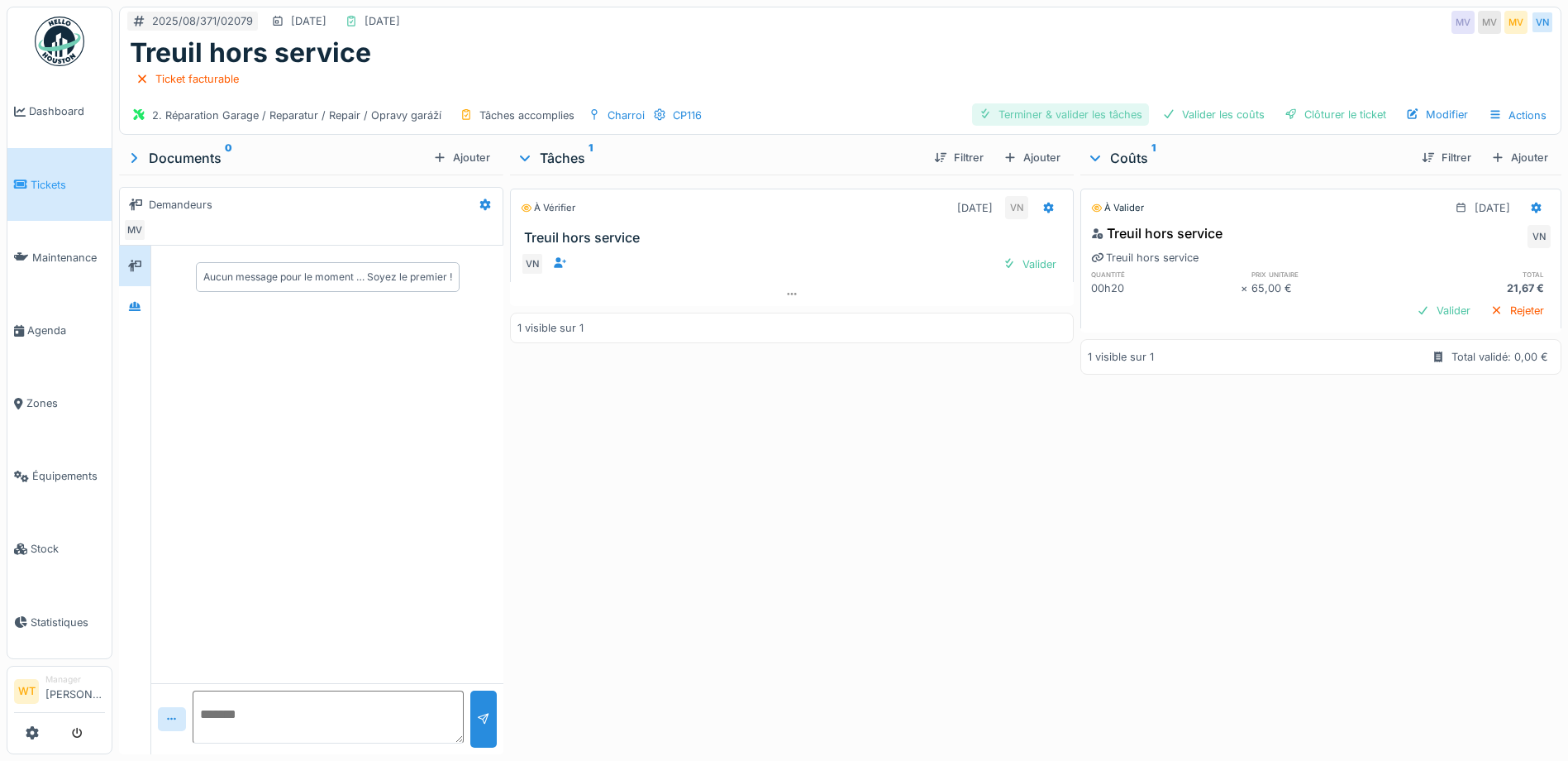
click at [1048, 106] on div "Terminer & valider les tâches" at bounding box center [1060, 114] width 176 height 22
click at [1195, 114] on div "Valider les coûts" at bounding box center [1213, 114] width 116 height 22
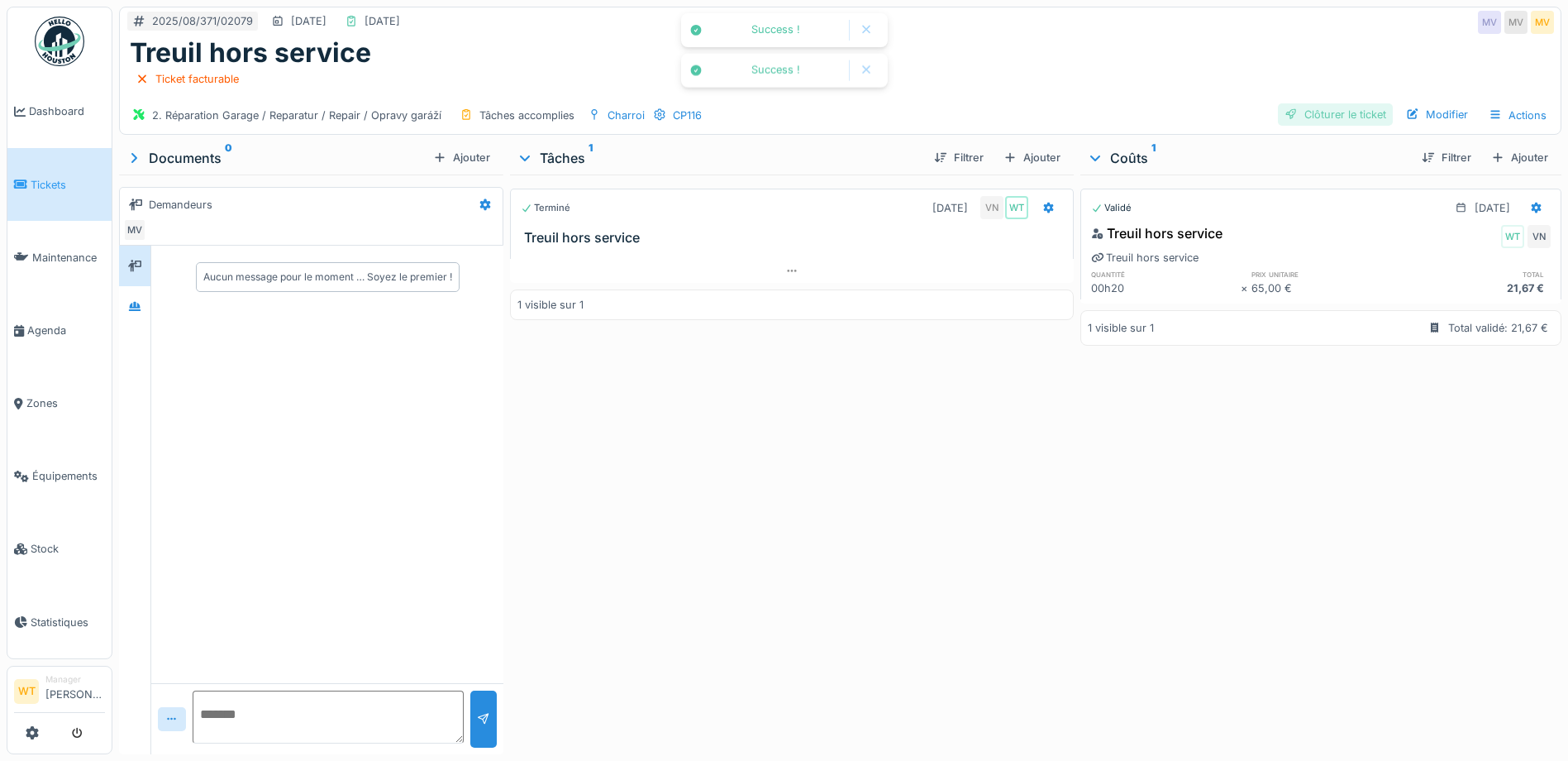
click at [1306, 113] on div "Clôturer le ticket" at bounding box center [1336, 114] width 115 height 22
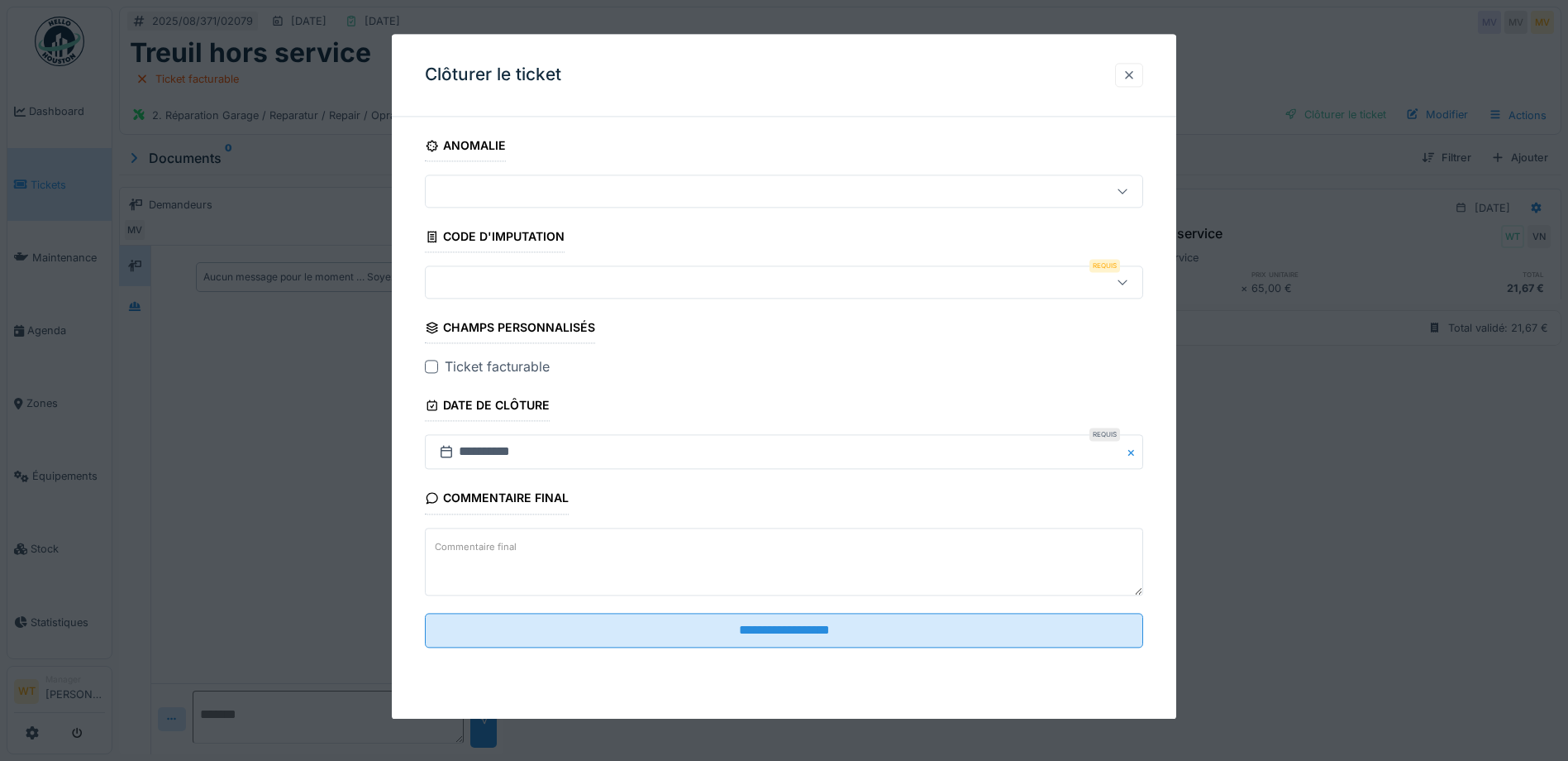
click at [1136, 79] on div at bounding box center [1129, 74] width 13 height 16
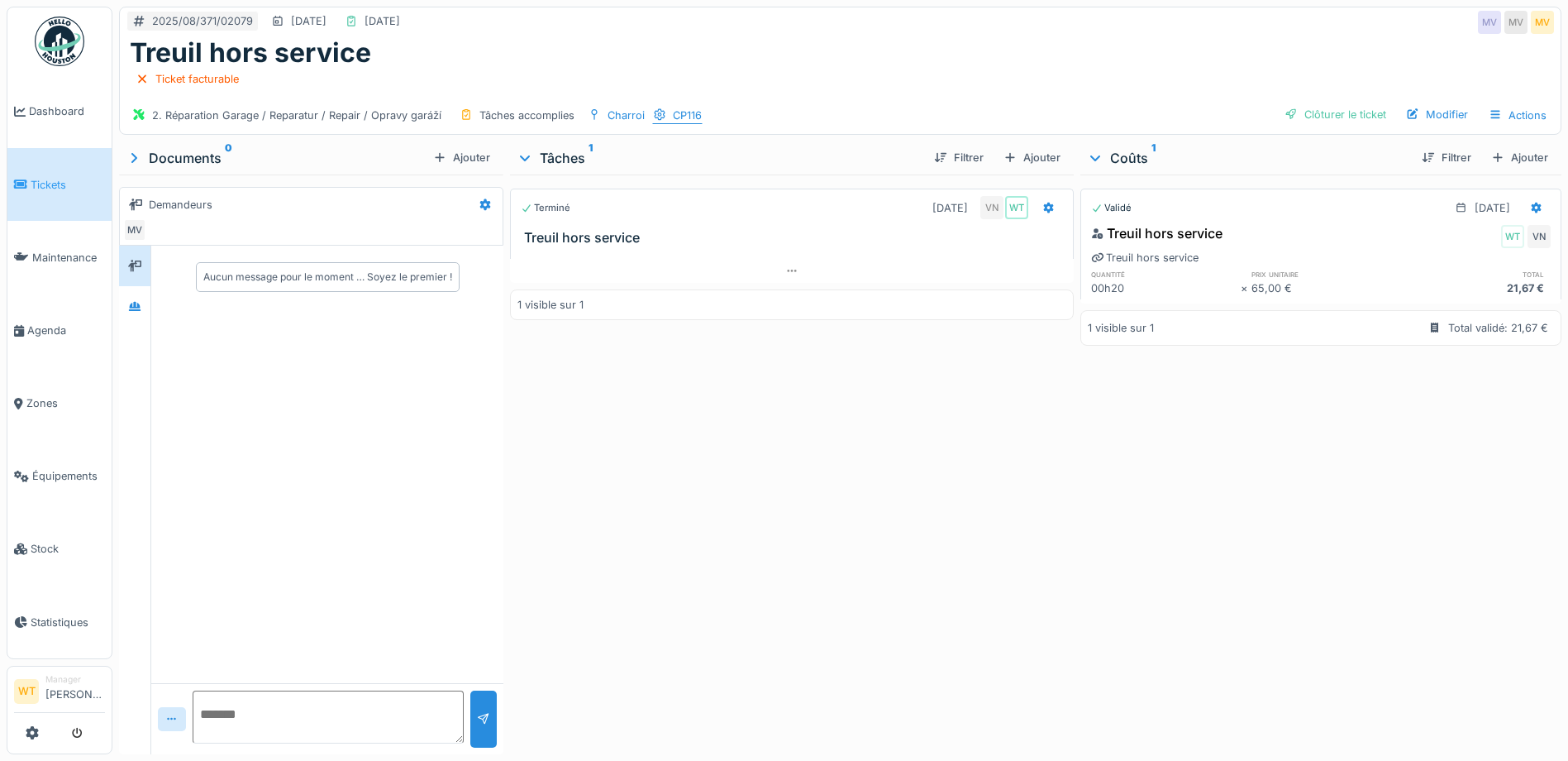
click at [649, 118] on div "2. Réparation Garage / Reparatur / Repair / Opravy garáží Tâches accomplies Cha…" at bounding box center [414, 115] width 576 height 24
click at [668, 118] on div "CP116" at bounding box center [677, 115] width 50 height 17
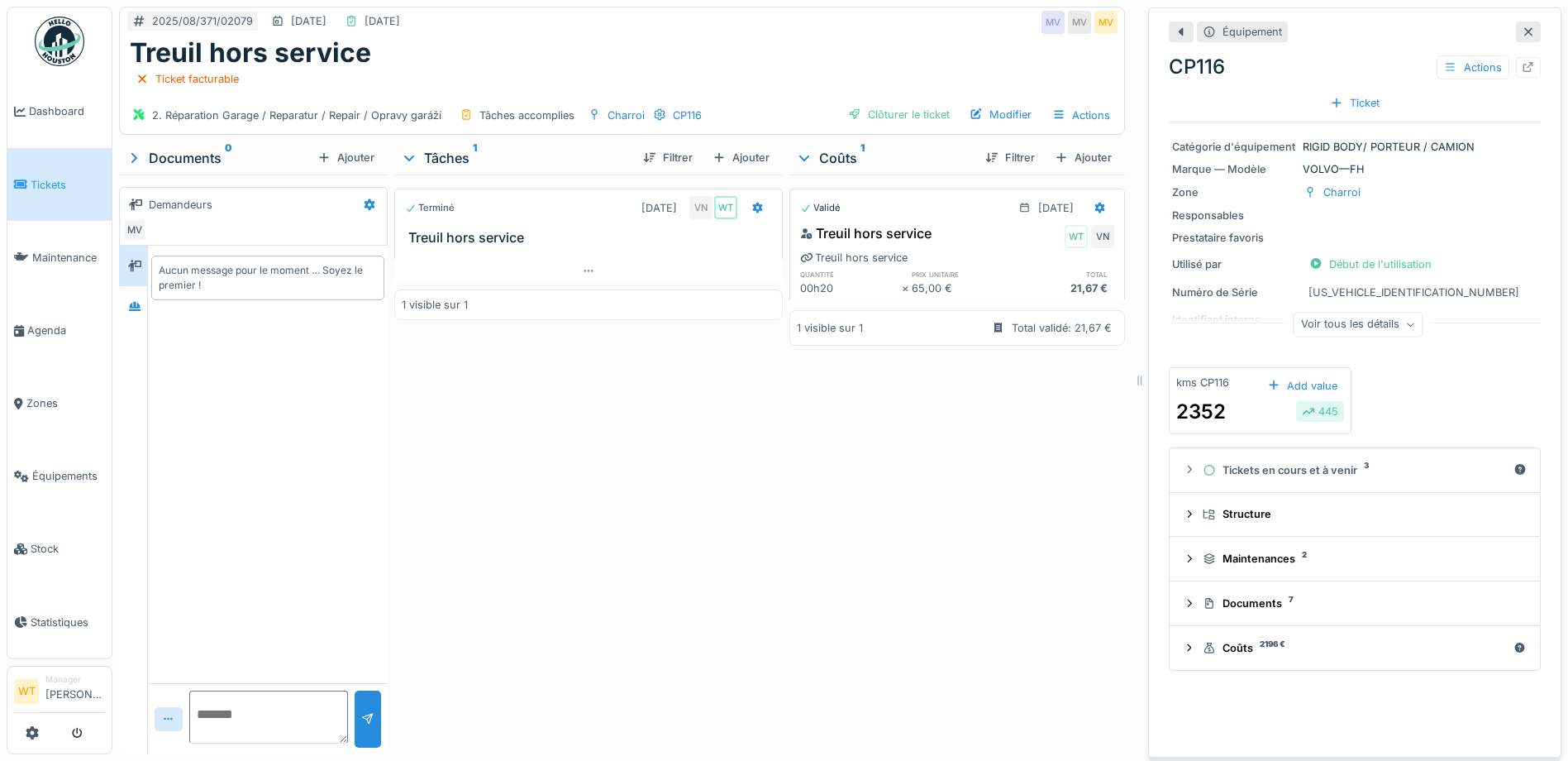
click at [1366, 324] on div "Voir tous les détails" at bounding box center [1359, 325] width 130 height 24
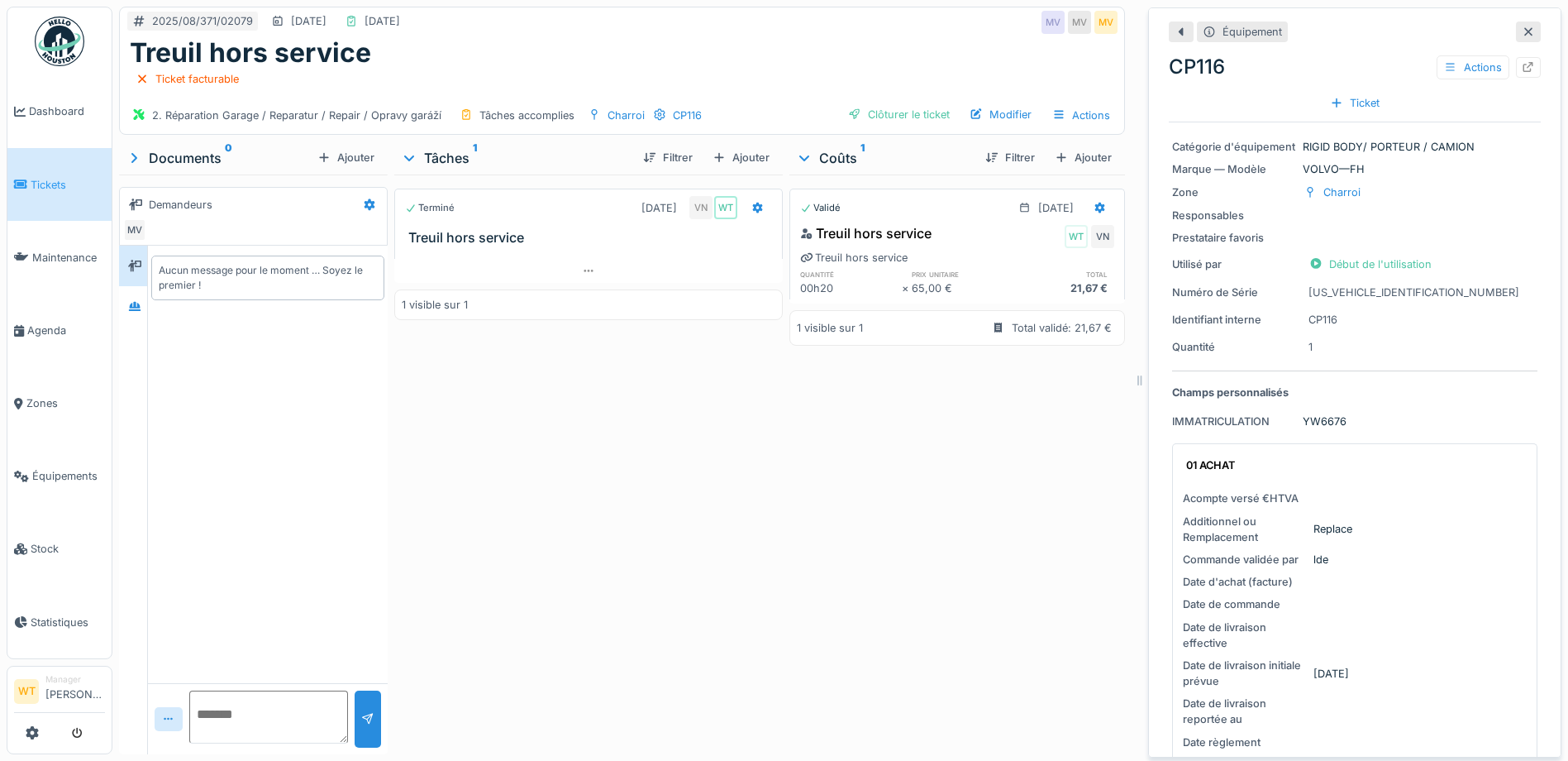
click at [1521, 38] on div at bounding box center [1528, 31] width 13 height 16
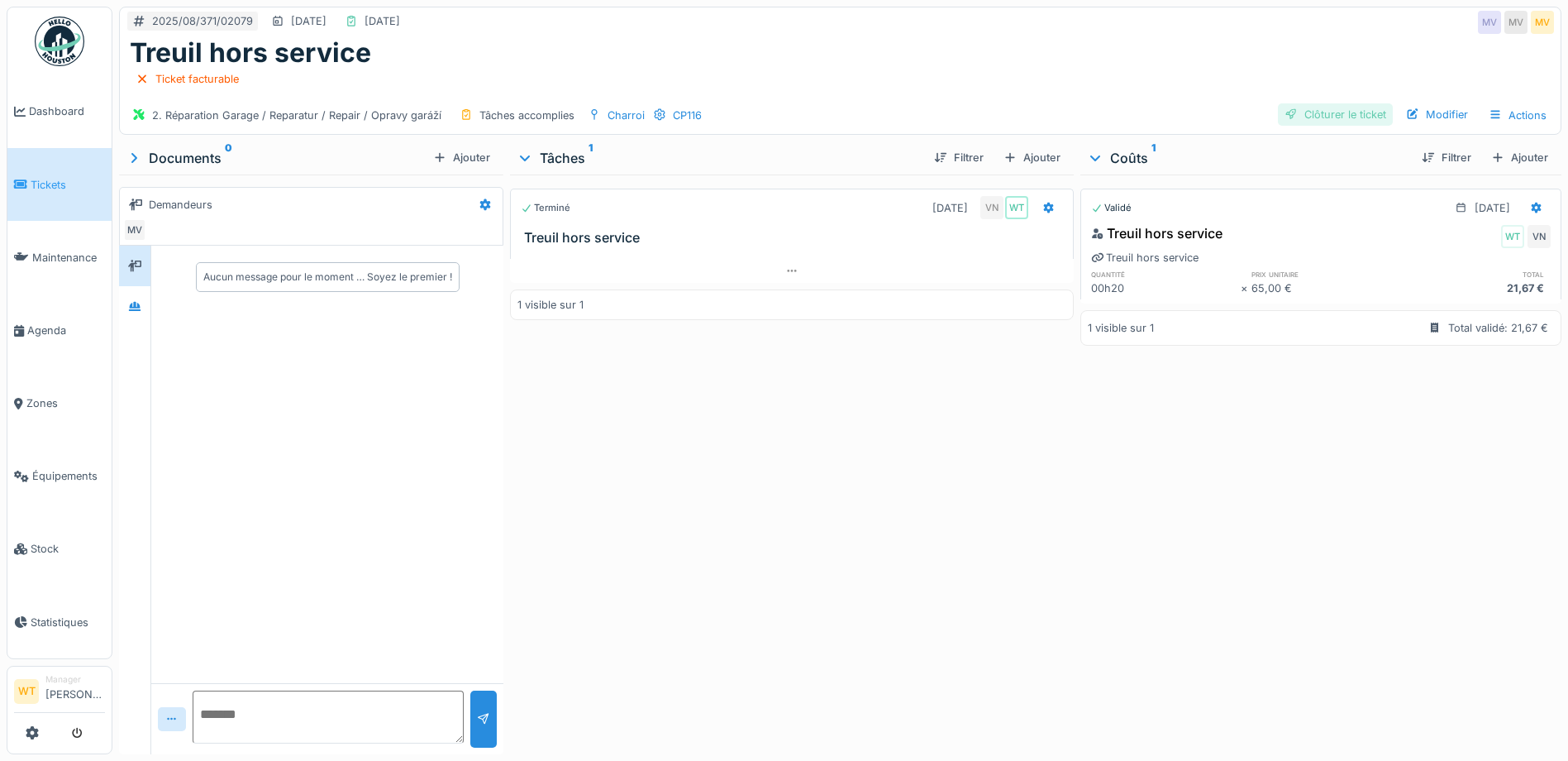
click at [1349, 109] on div "Clôturer le ticket" at bounding box center [1336, 114] width 115 height 22
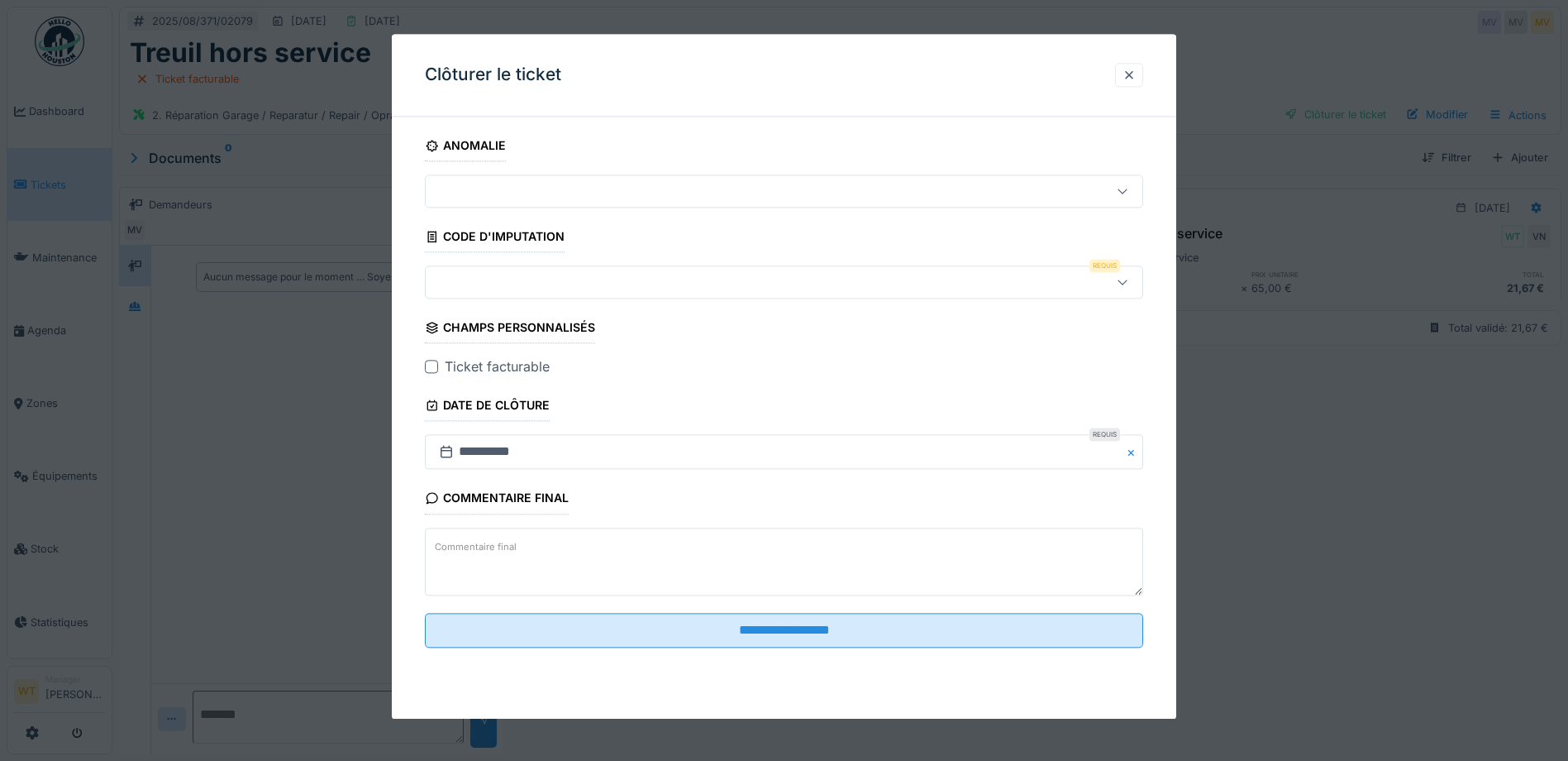
click at [632, 291] on div at bounding box center [741, 283] width 619 height 18
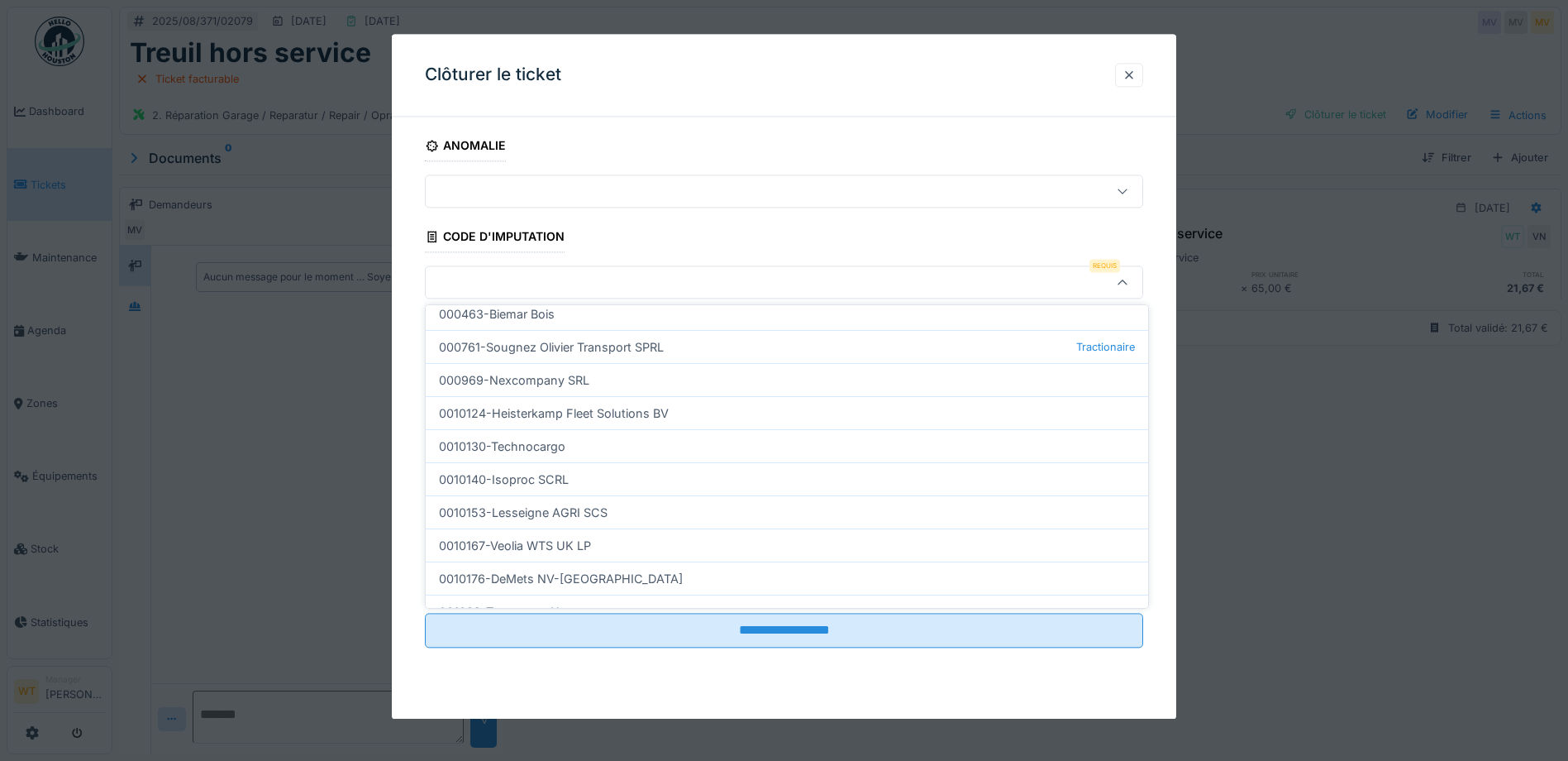
scroll to position [503, 0]
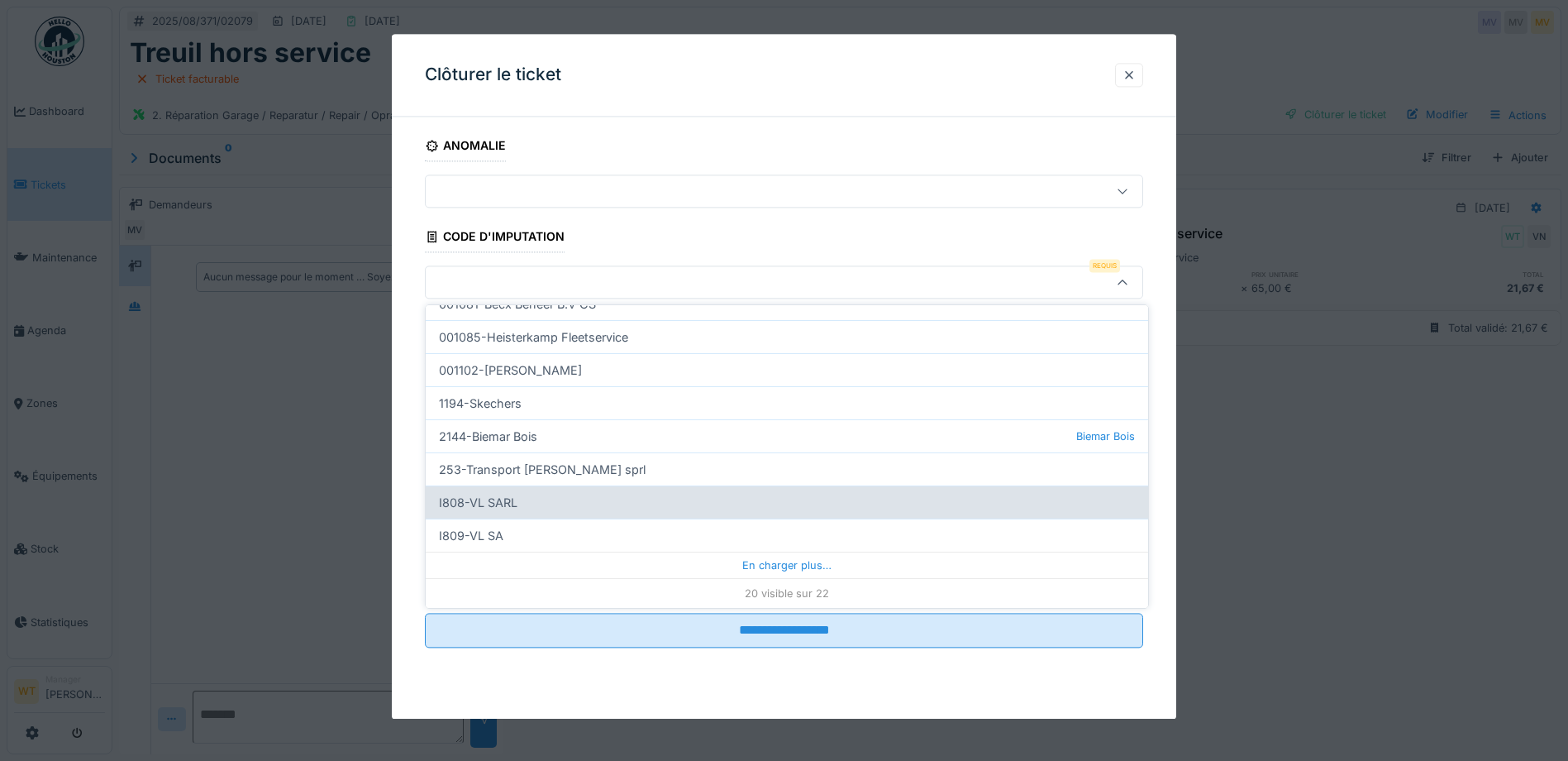
click at [565, 506] on div "I808-VL SARL" at bounding box center [787, 502] width 722 height 33
type input "***"
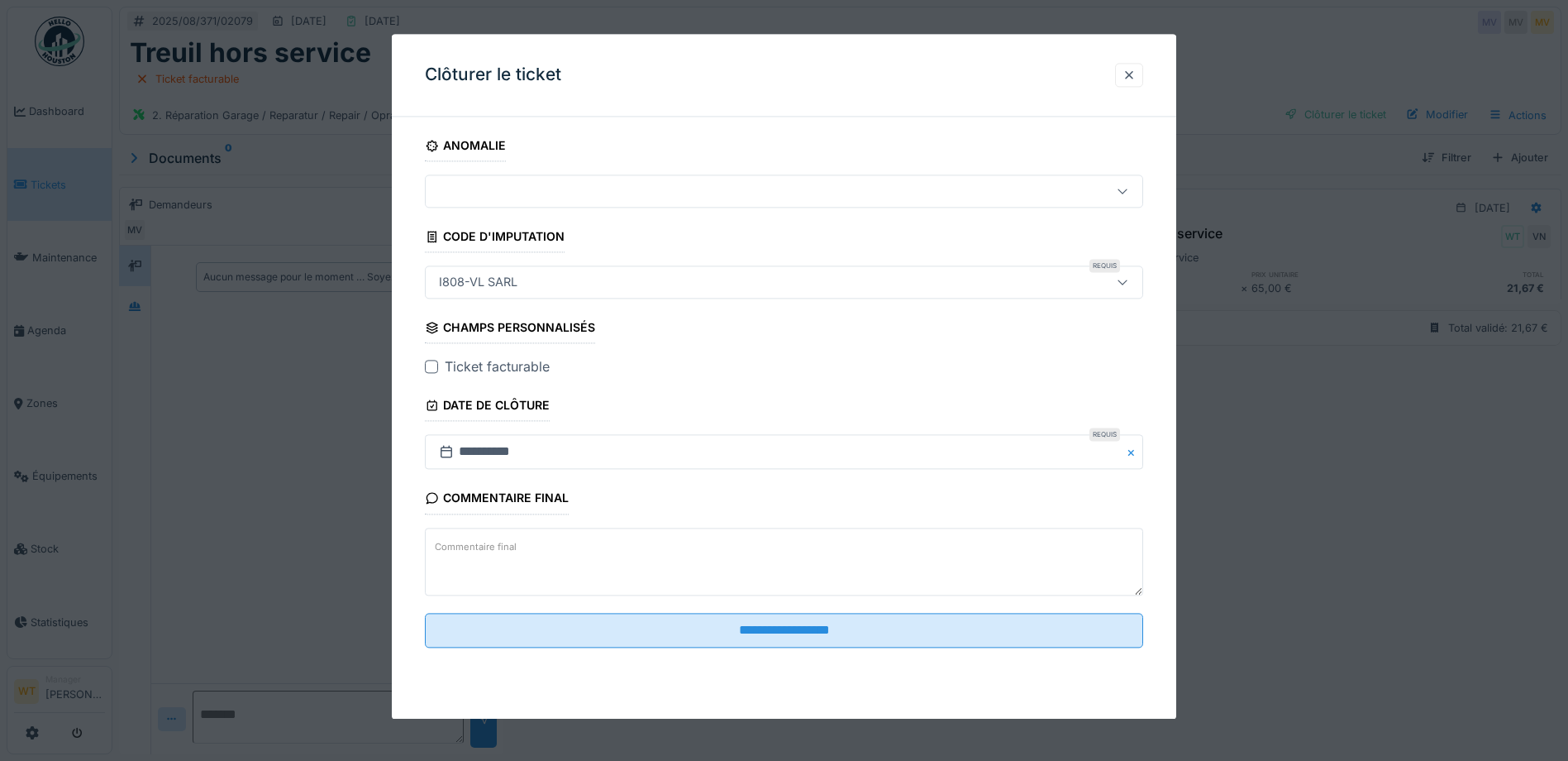
click at [433, 366] on div at bounding box center [432, 367] width 13 height 13
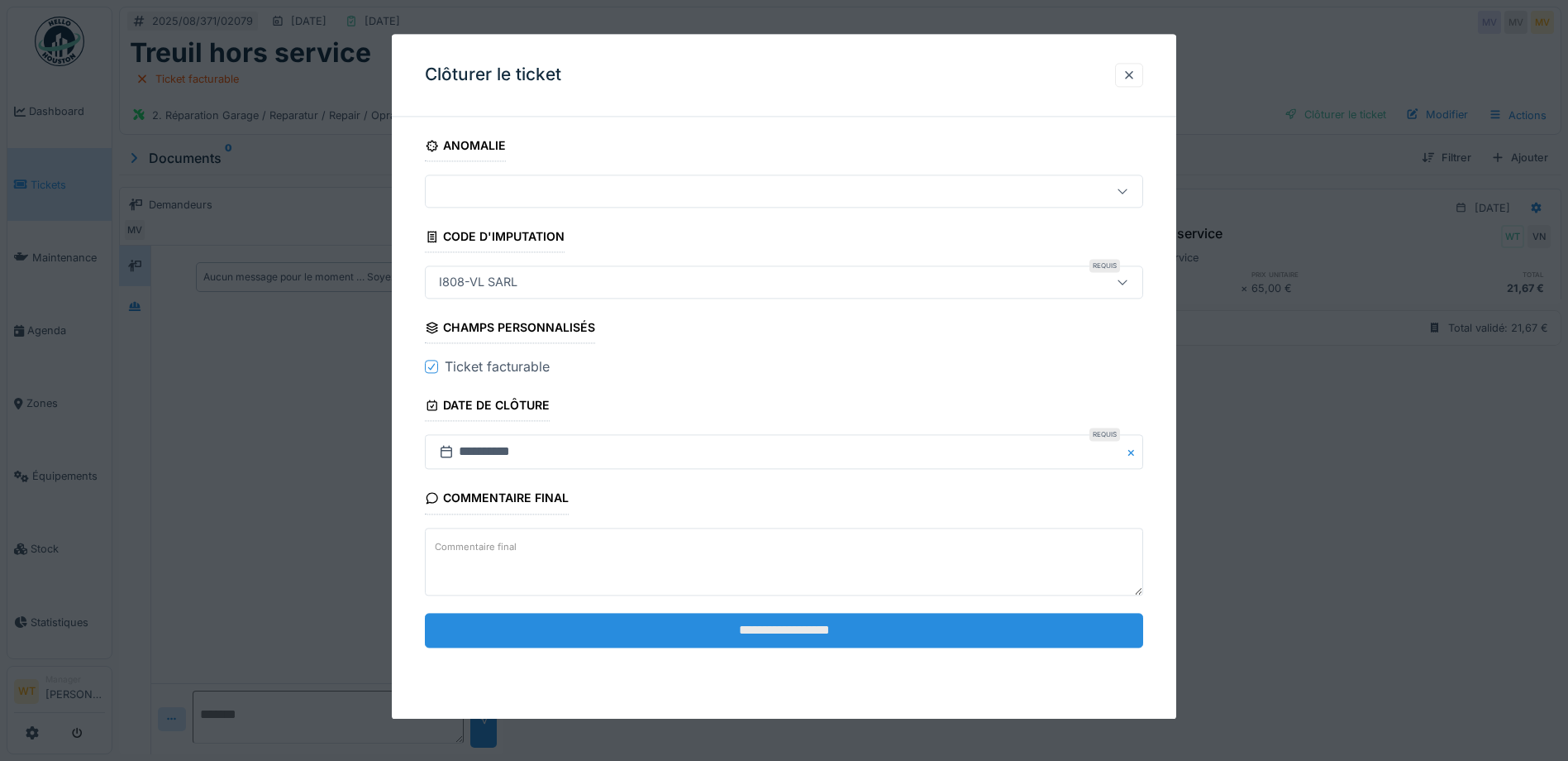
click at [669, 636] on input "**********" at bounding box center [784, 630] width 719 height 35
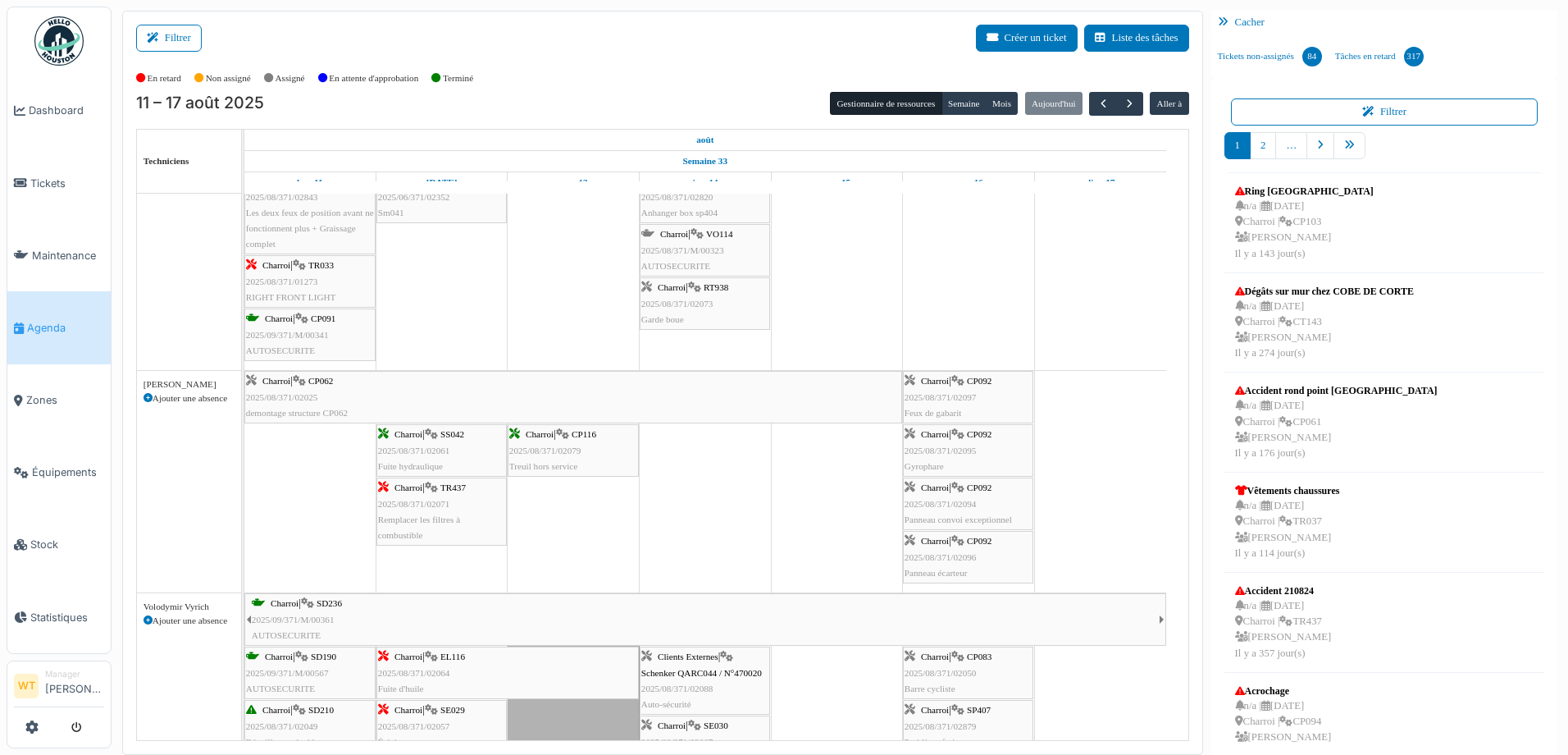
scroll to position [706, 0]
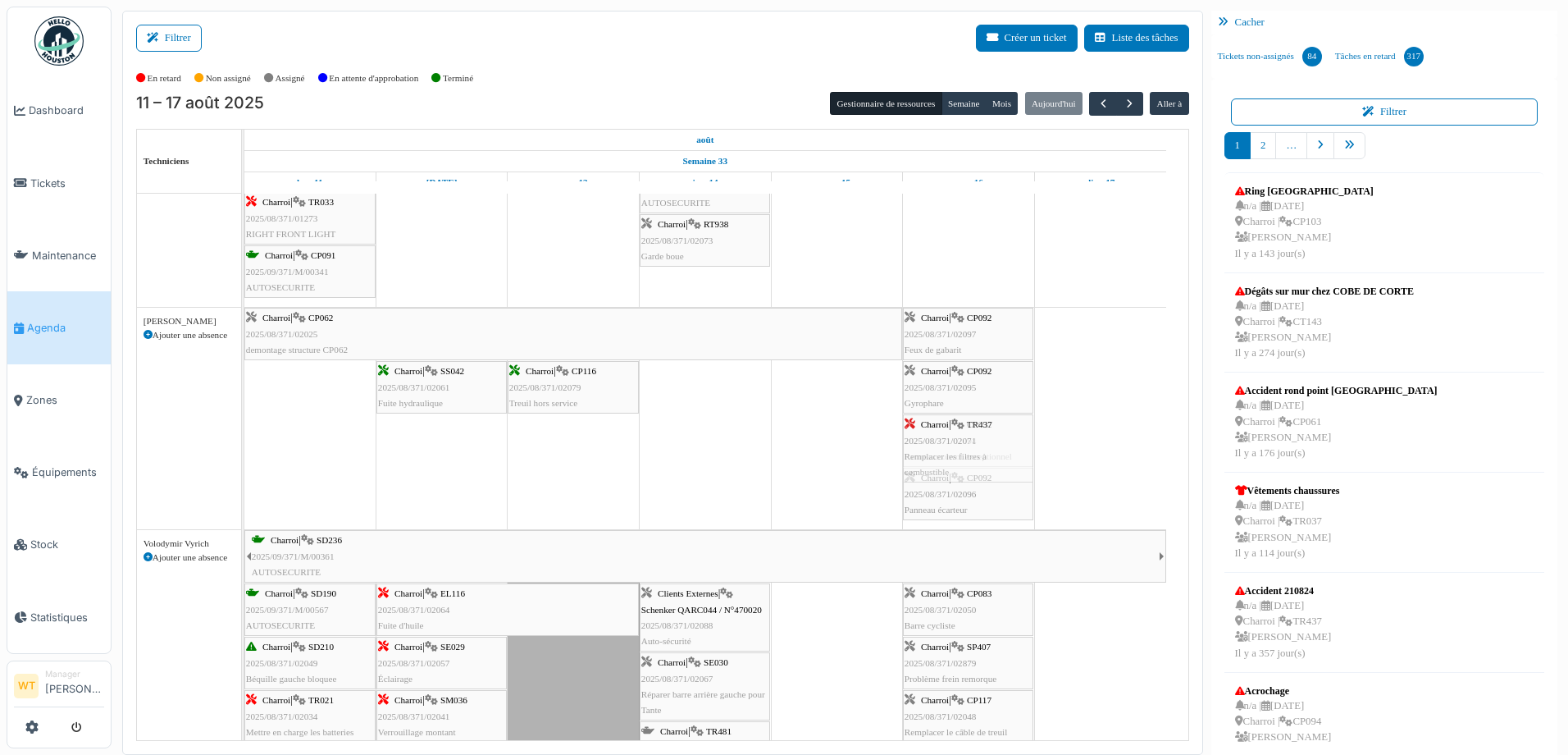
drag, startPoint x: 441, startPoint y: 444, endPoint x: 929, endPoint y: 486, distance: 489.8
click at [244, 486] on div "Charroi | CP062 2025/08/371/02025 demontage structure CP062 Charroi | CP092 202…" at bounding box center [244, 418] width 0 height 221
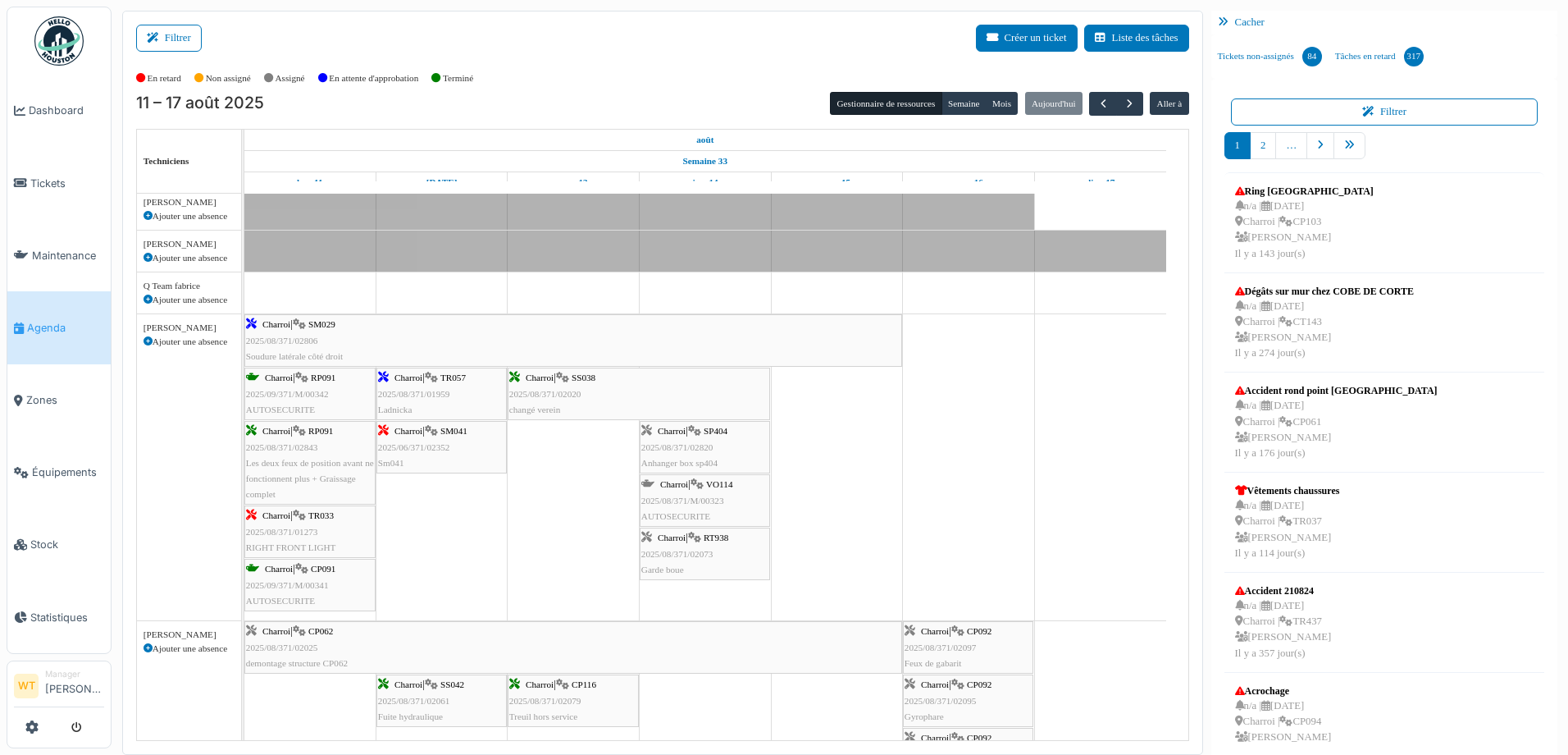
scroll to position [0, 0]
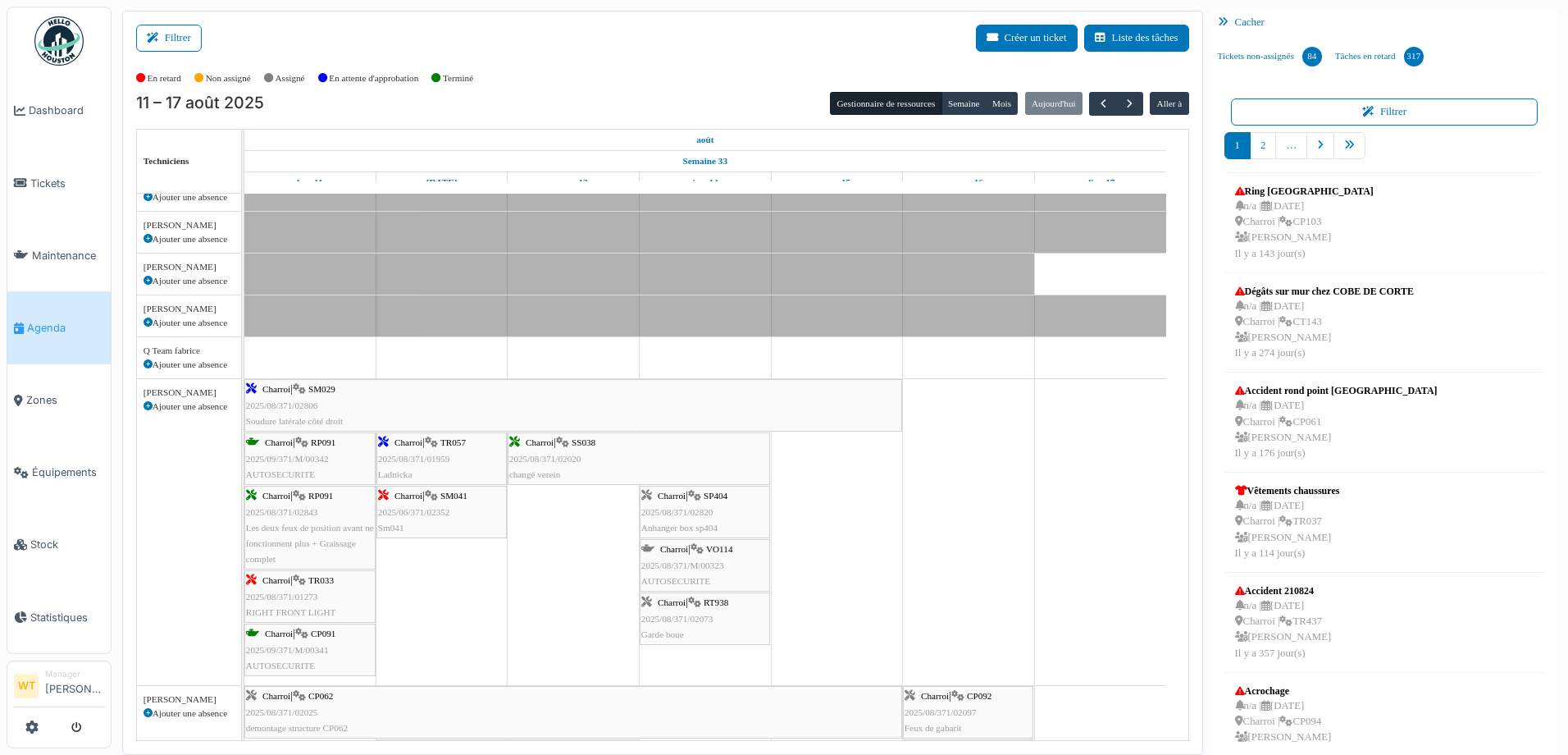
click at [466, 419] on div "Charroi | SM029 2025/08/371/02806 Soudure latérale côté droit" at bounding box center [572, 405] width 654 height 47
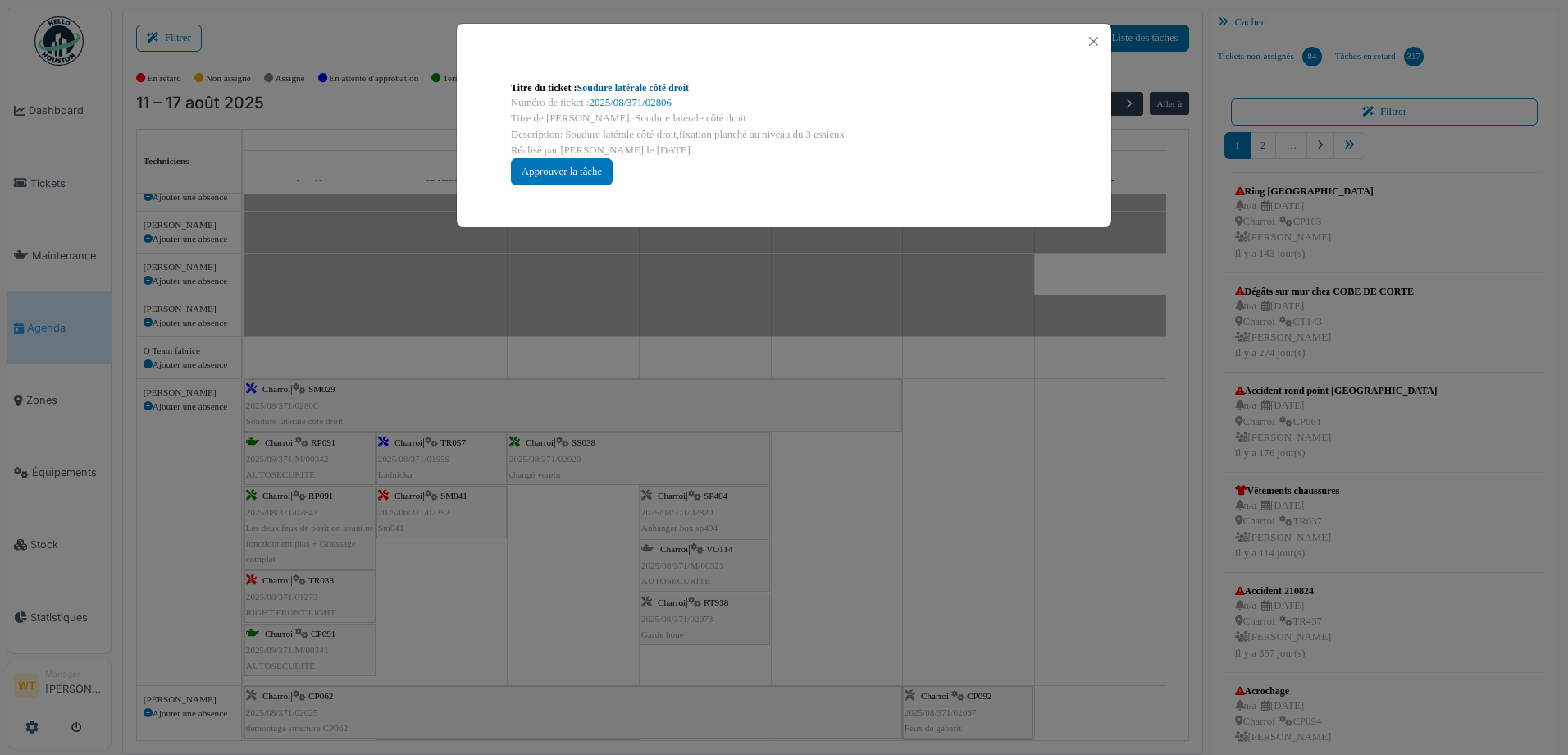
click at [661, 92] on link "Soudure latérale côté droit" at bounding box center [633, 87] width 112 height 12
click at [1093, 35] on button "Close" at bounding box center [1093, 41] width 22 height 22
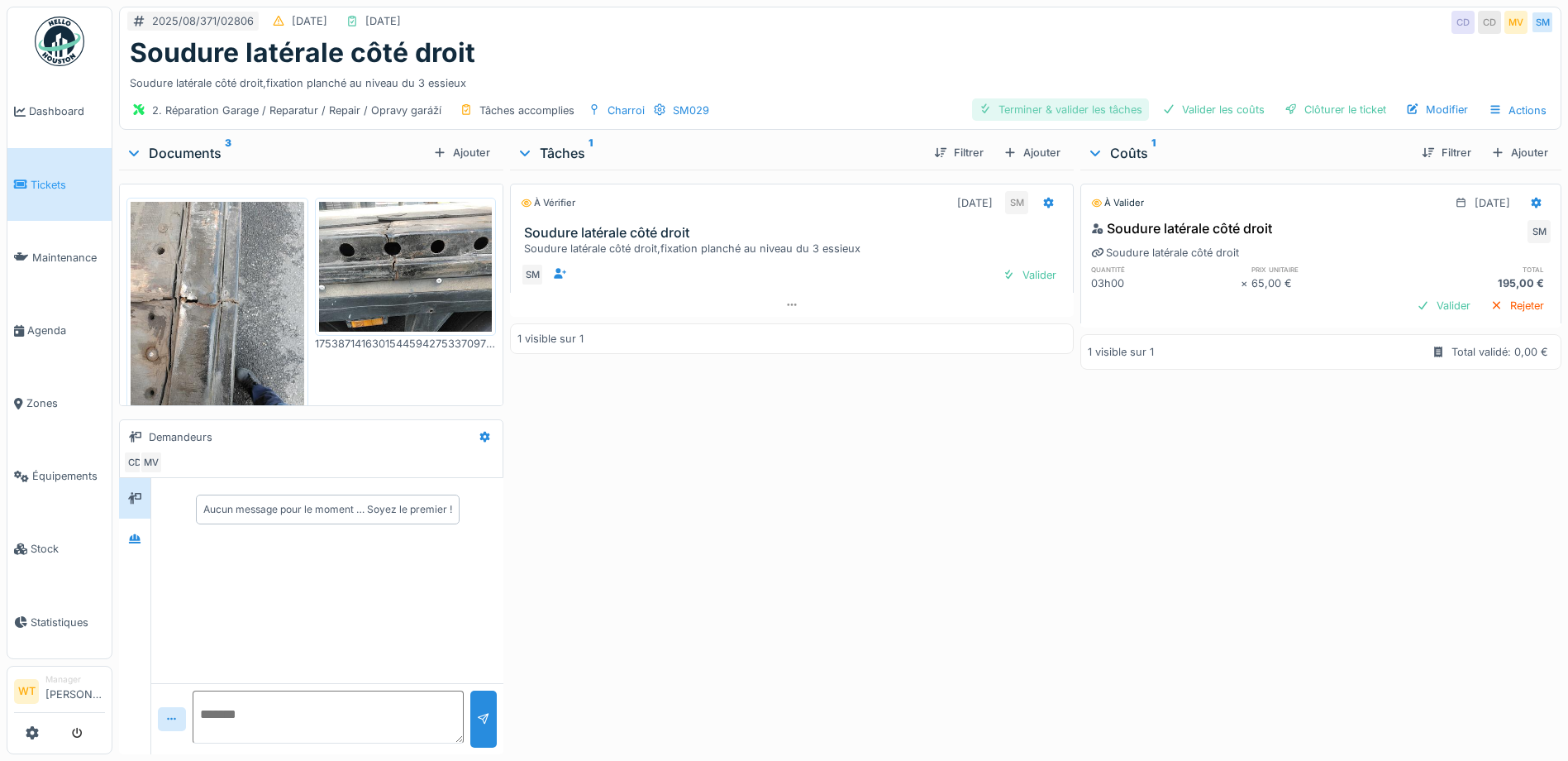
click at [1099, 116] on div "Terminer & valider les tâches" at bounding box center [1060, 110] width 176 height 22
click at [1223, 118] on div "Valider les coûts" at bounding box center [1213, 110] width 116 height 22
click at [1307, 115] on div "Clôturer le ticket" at bounding box center [1336, 110] width 115 height 22
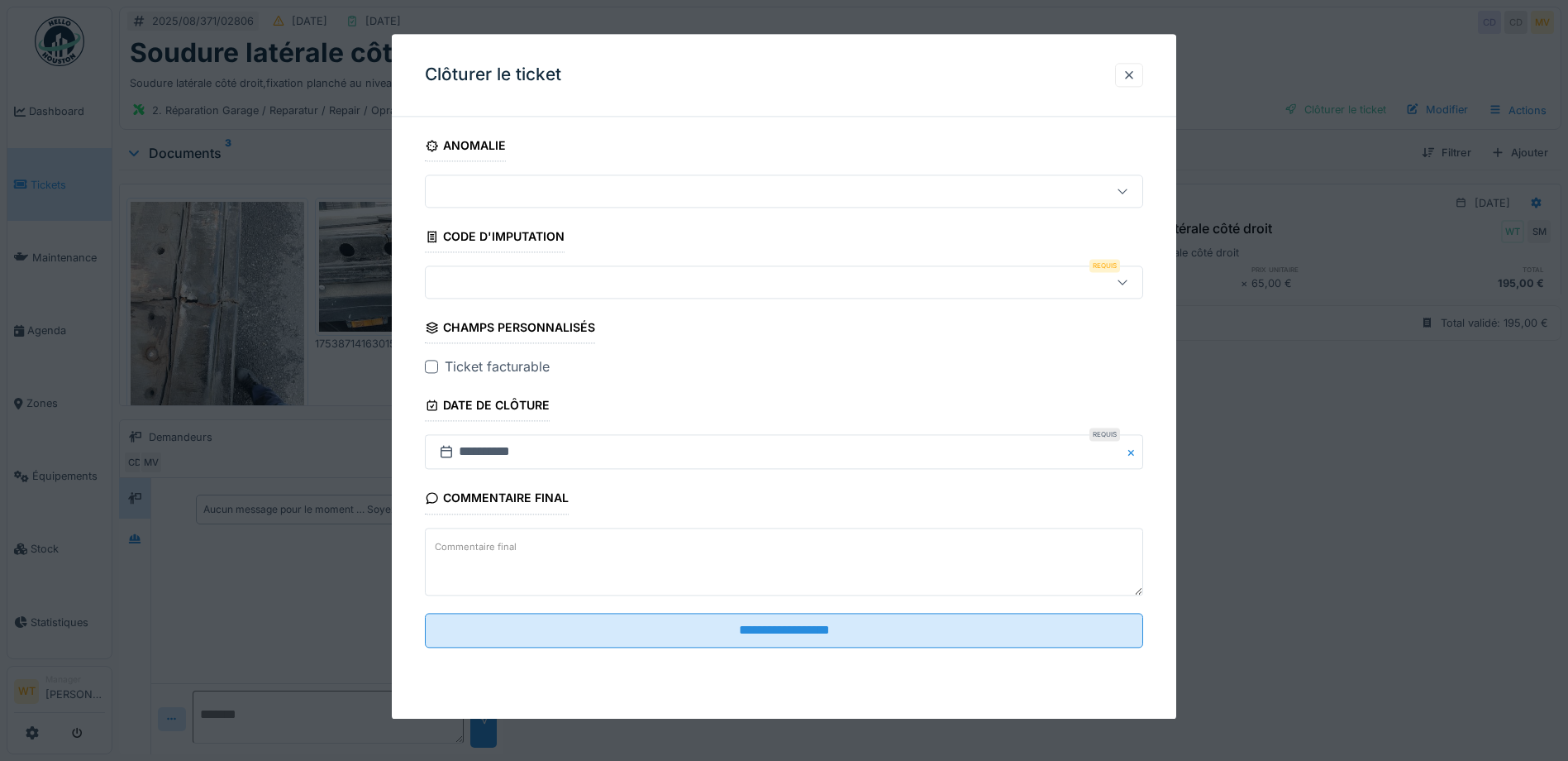
drag, startPoint x: 1142, startPoint y: 80, endPoint x: 1004, endPoint y: 87, distance: 138.2
click at [1136, 81] on div at bounding box center [1129, 74] width 13 height 16
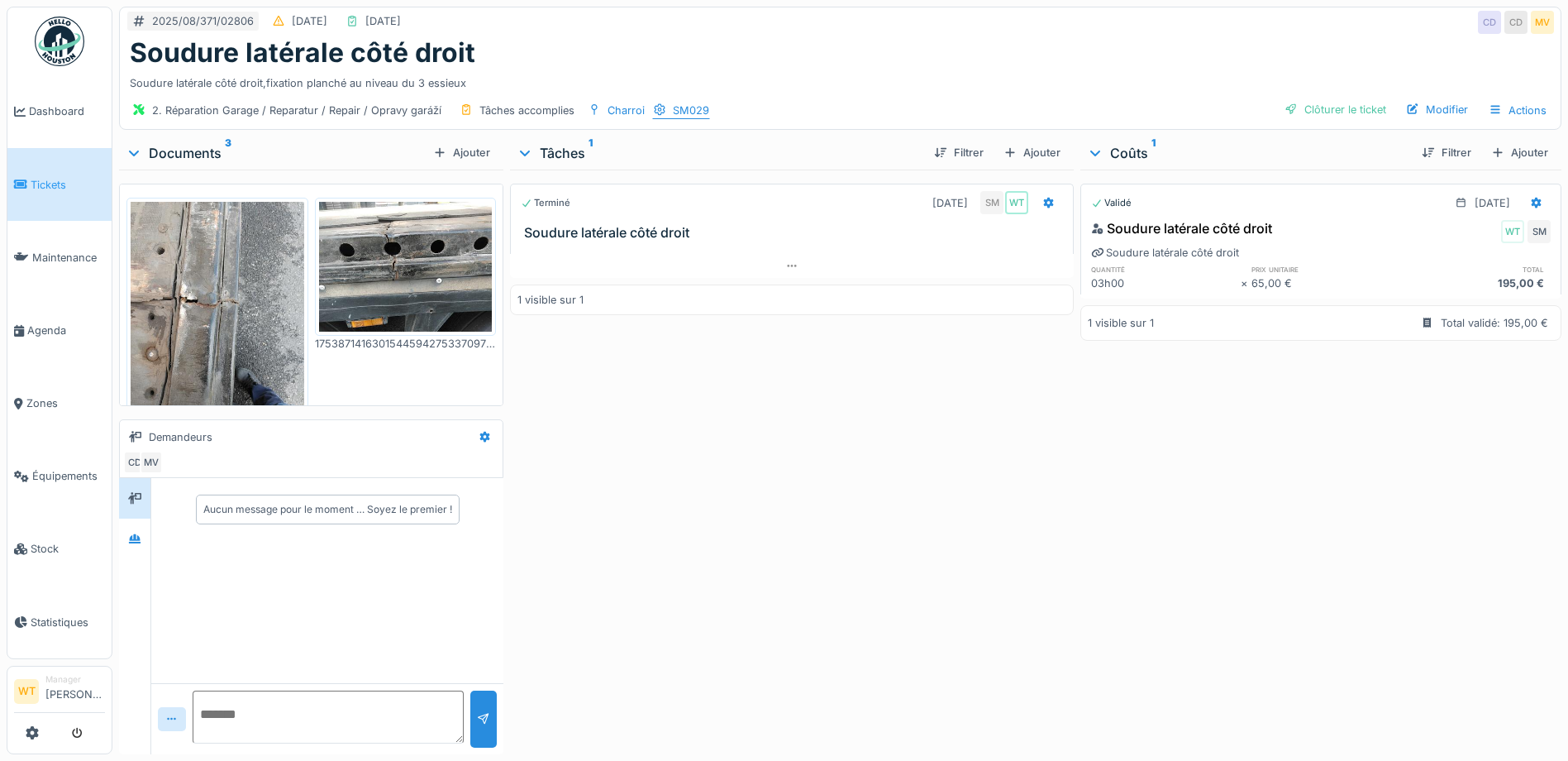
click at [664, 110] on div "SM029" at bounding box center [680, 110] width 58 height 17
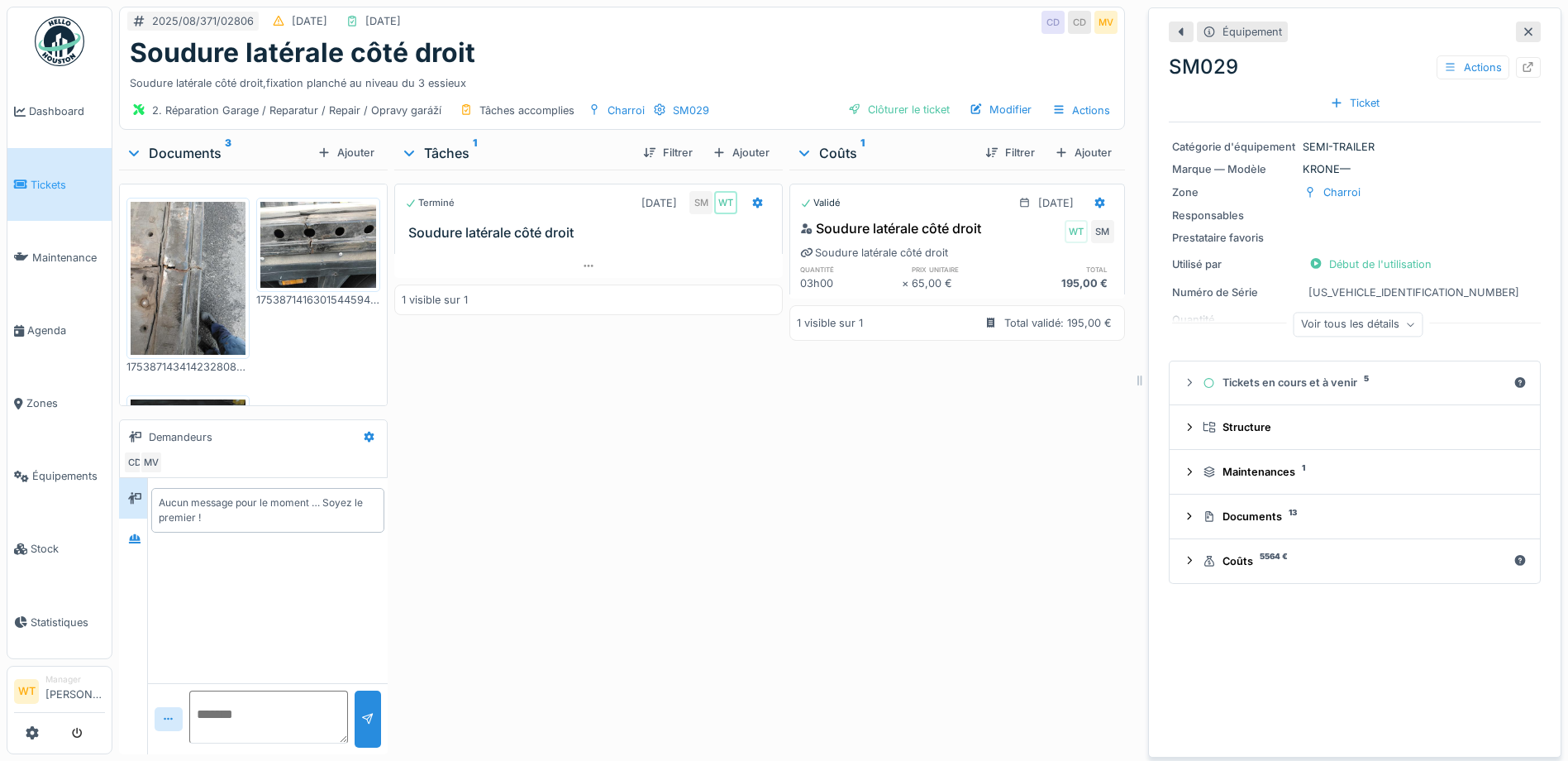
click at [1298, 325] on div "Voir tous les détails" at bounding box center [1359, 325] width 130 height 24
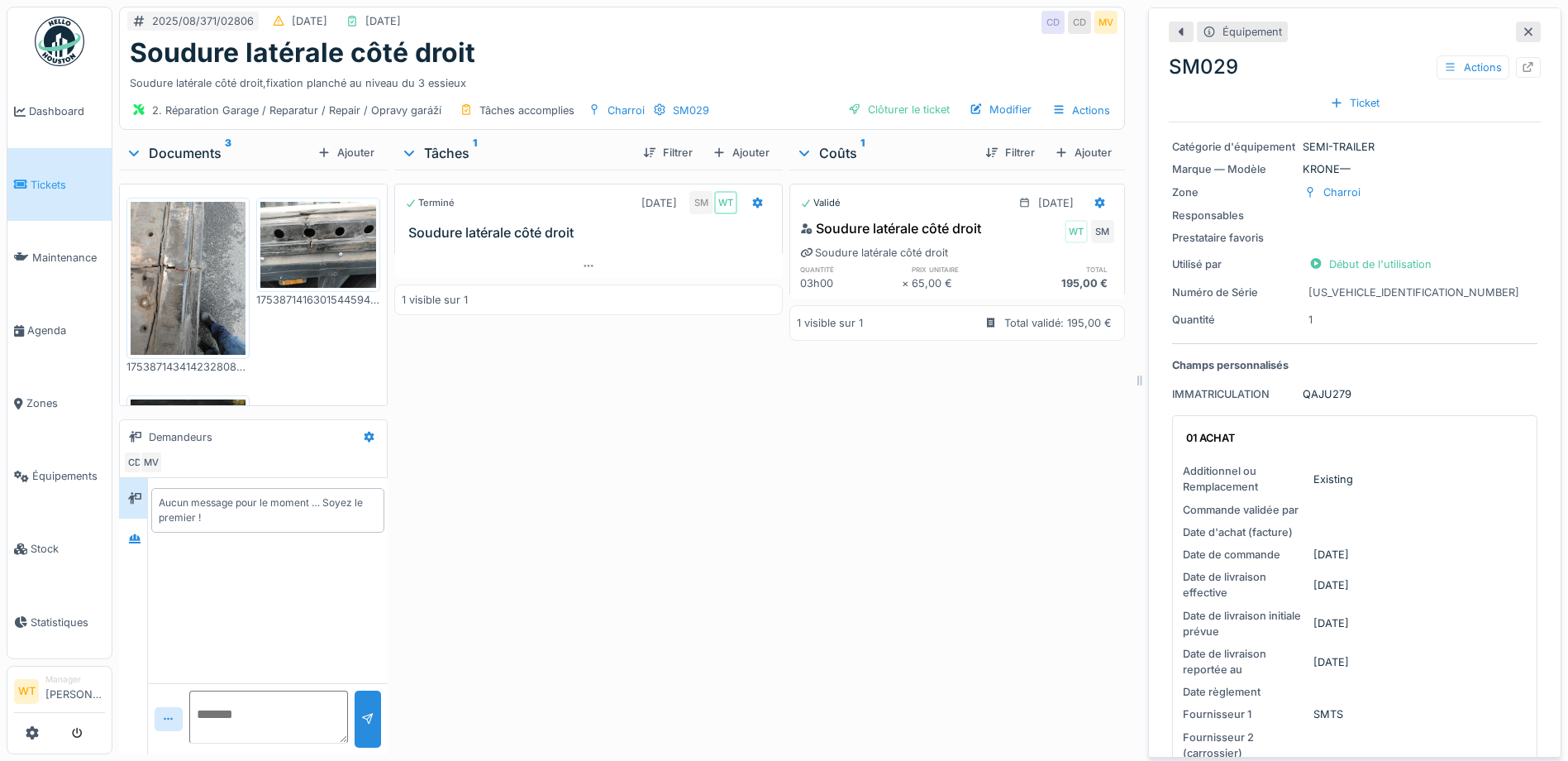
click at [1521, 28] on icon at bounding box center [1528, 32] width 13 height 11
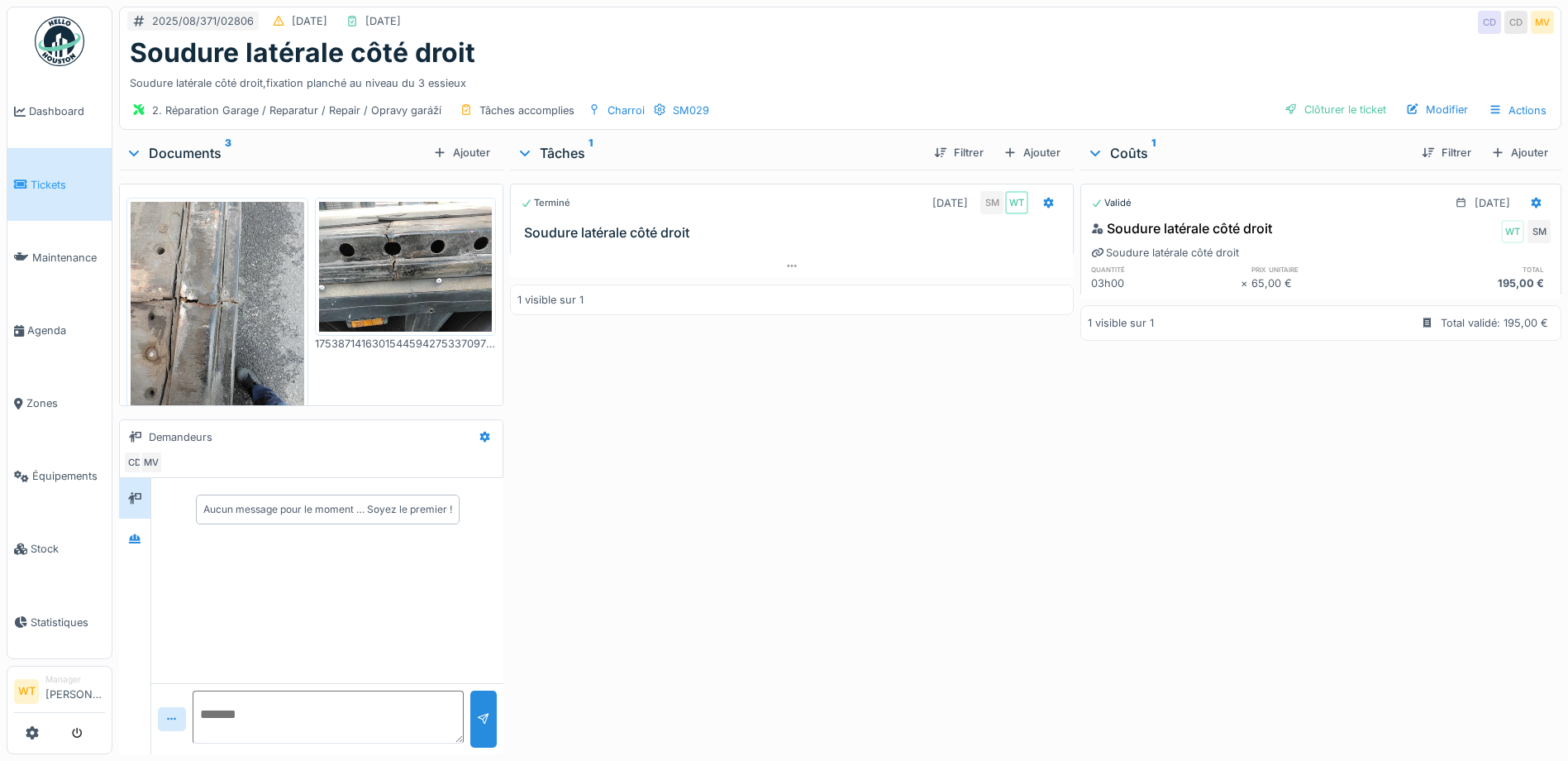
click at [1337, 96] on div "2. Réparation Garage / Reparatur / Repair / Opravy garáží Tâches accomplies Cha…" at bounding box center [840, 110] width 1441 height 38
click at [1328, 107] on div "Clôturer le ticket" at bounding box center [1336, 110] width 115 height 22
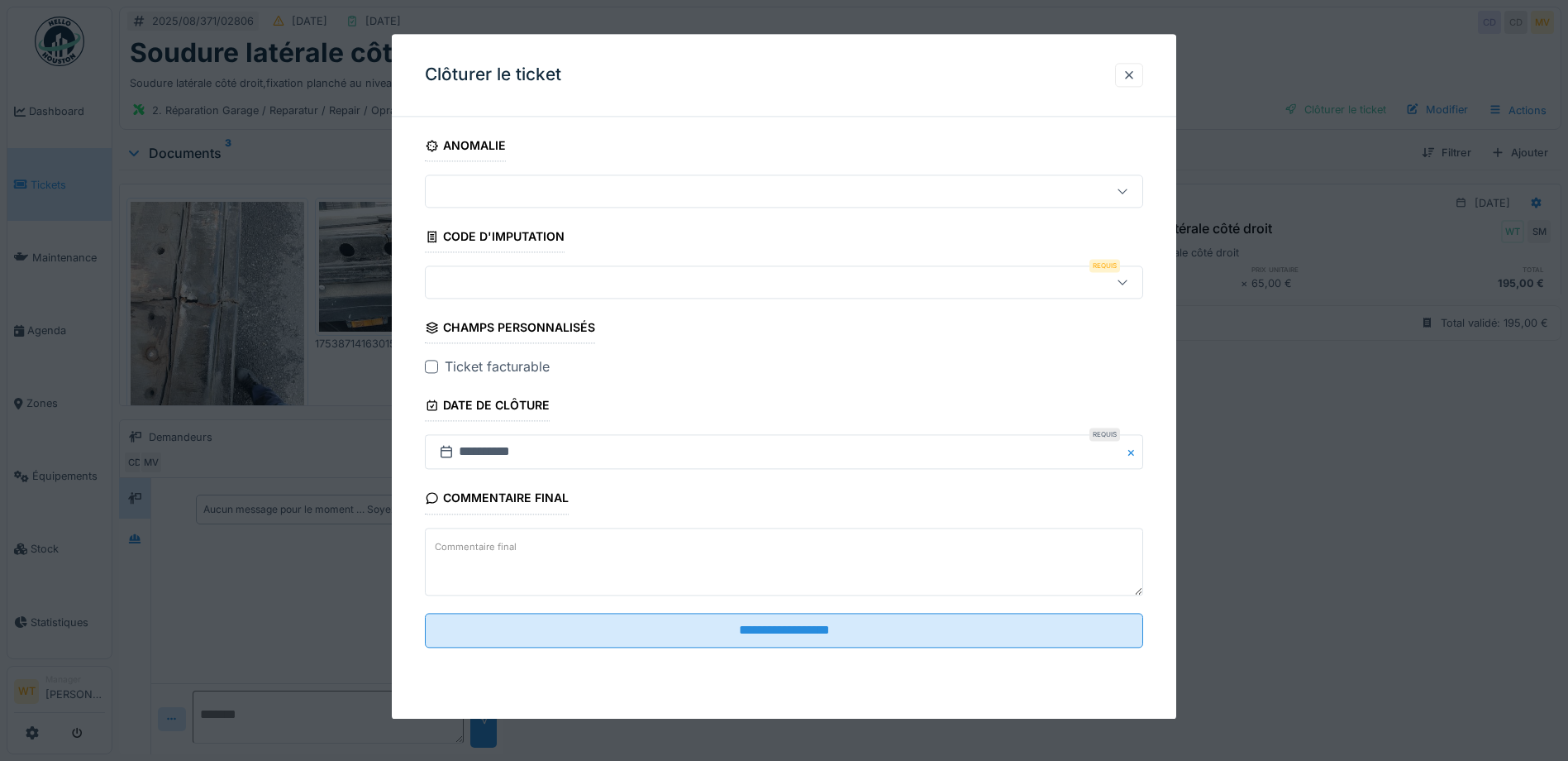
click at [568, 278] on div at bounding box center [741, 283] width 619 height 18
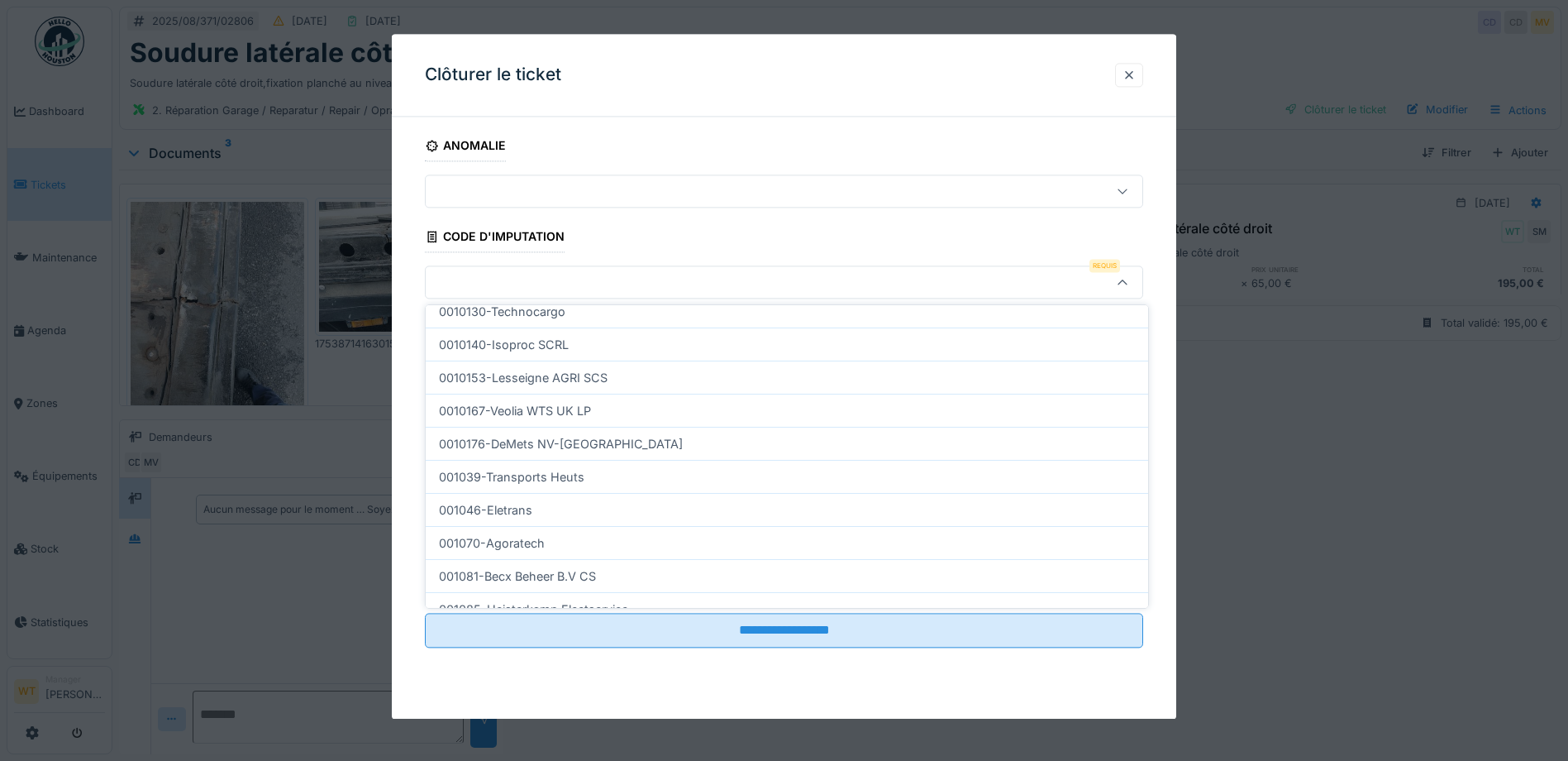
scroll to position [496, 0]
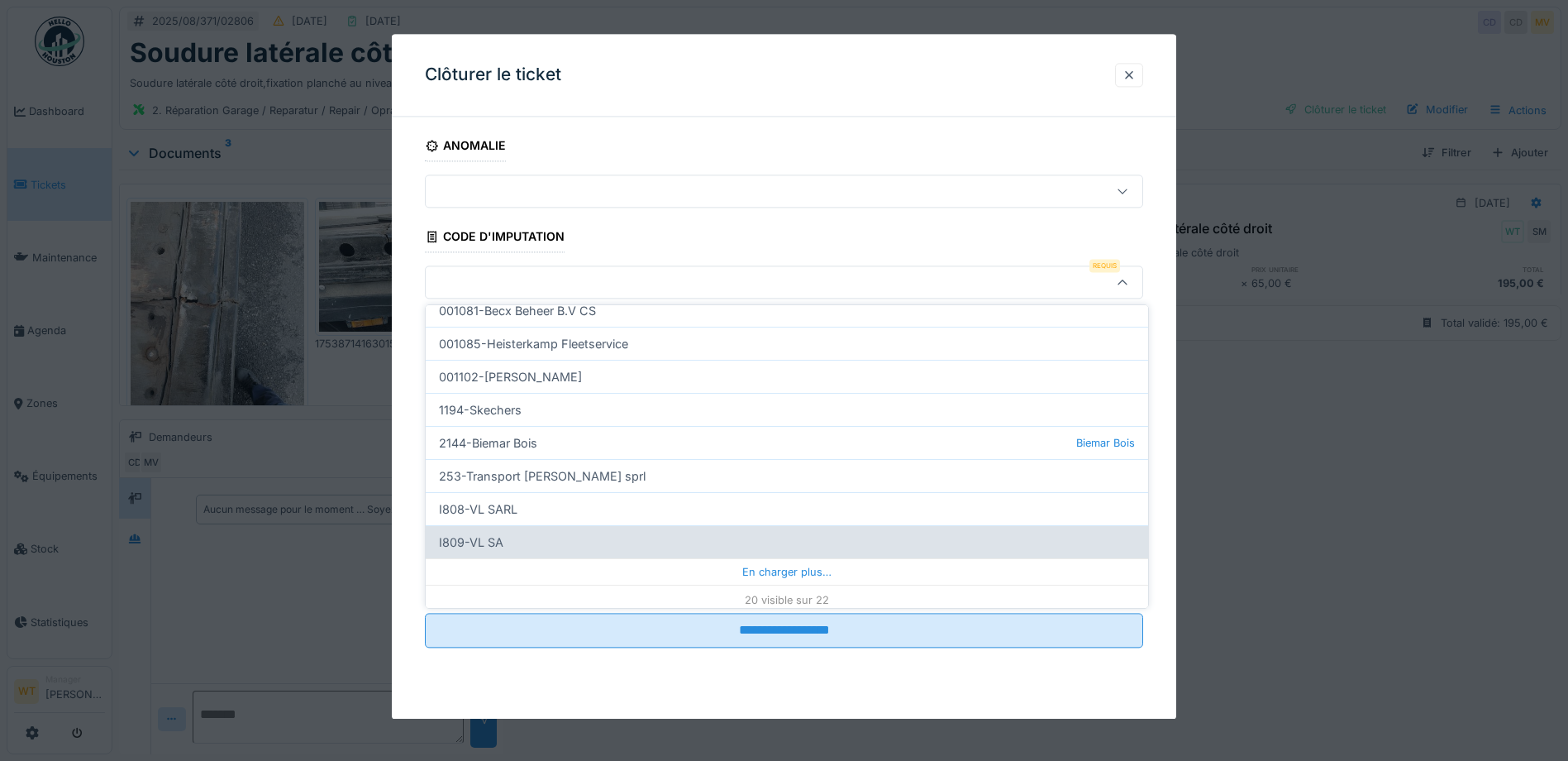
click at [547, 541] on div "I809-VL SA" at bounding box center [787, 541] width 722 height 33
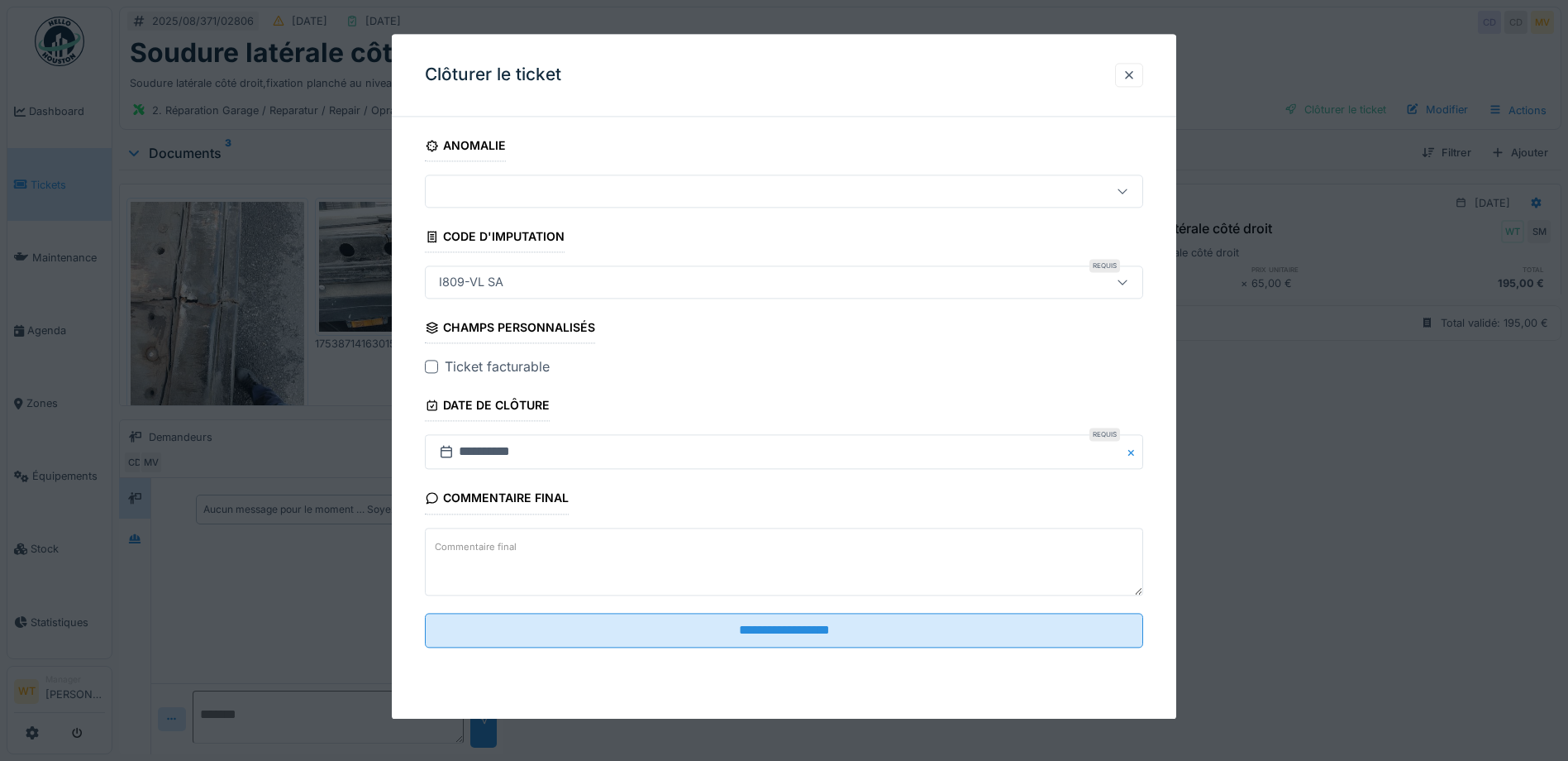
type input "***"
click at [435, 365] on div at bounding box center [432, 367] width 13 height 13
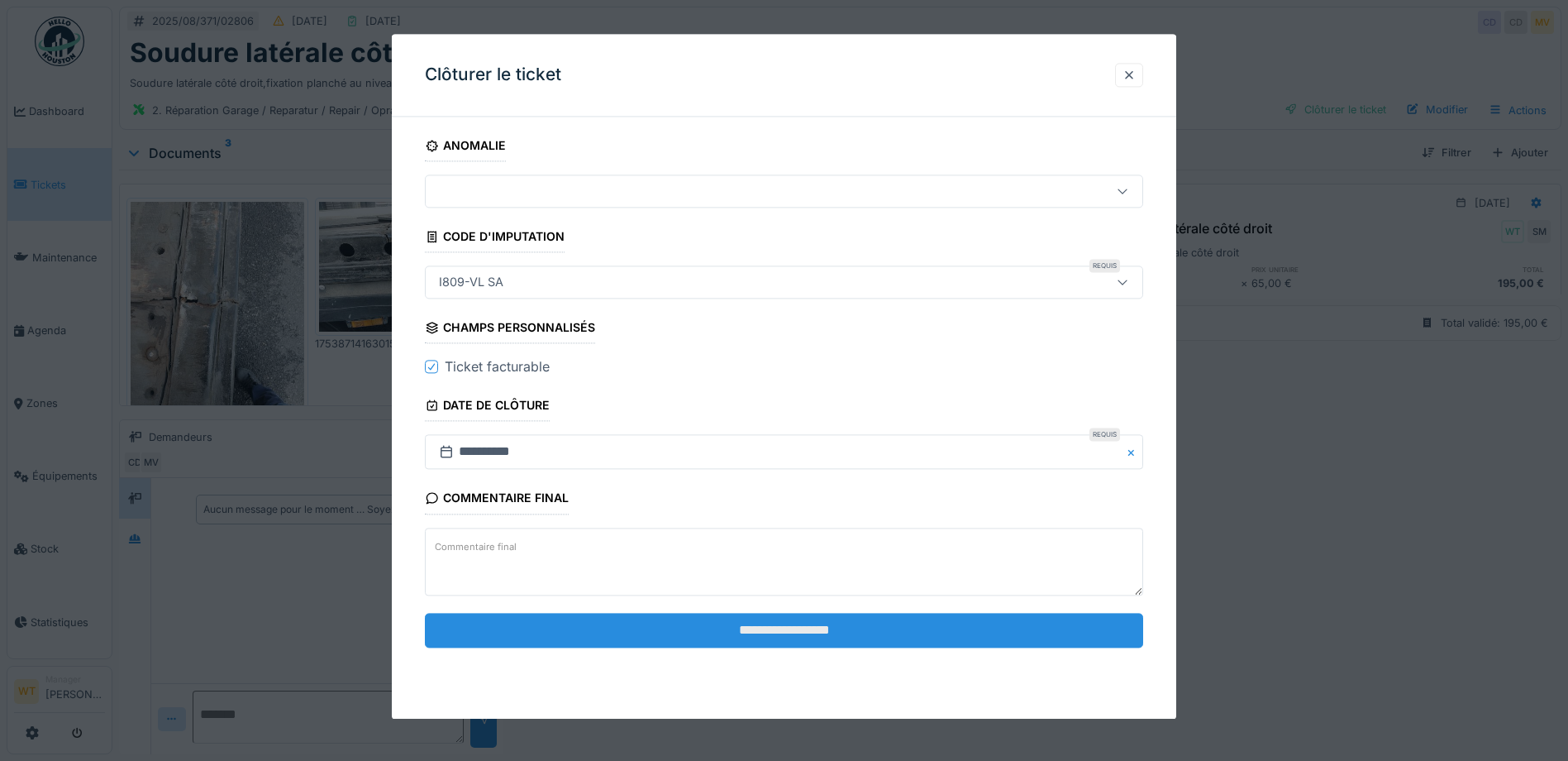
click at [719, 638] on input "**********" at bounding box center [784, 630] width 719 height 35
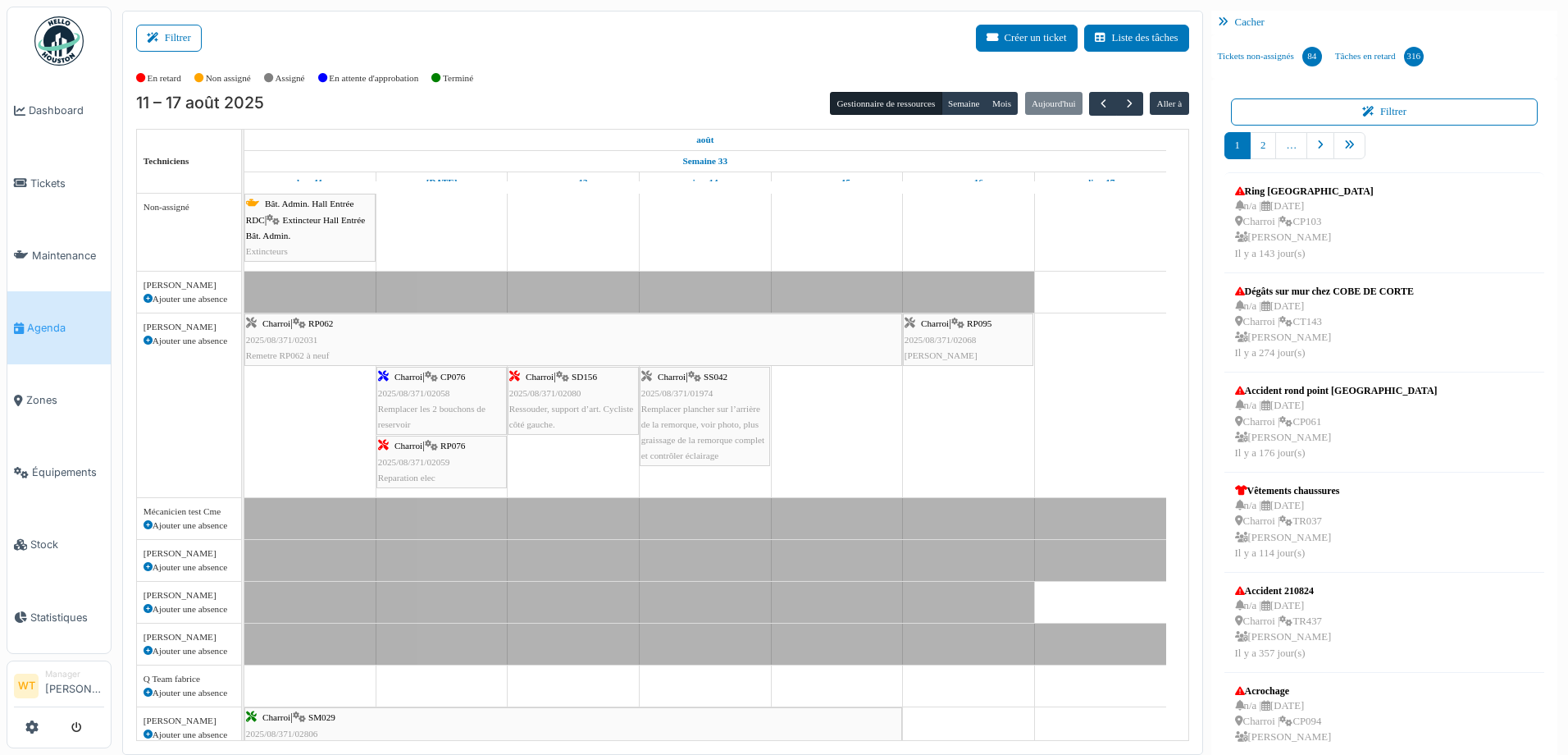
click at [466, 408] on span "Remplacer les 2 bouchons de reservoir" at bounding box center [432, 417] width 107 height 25
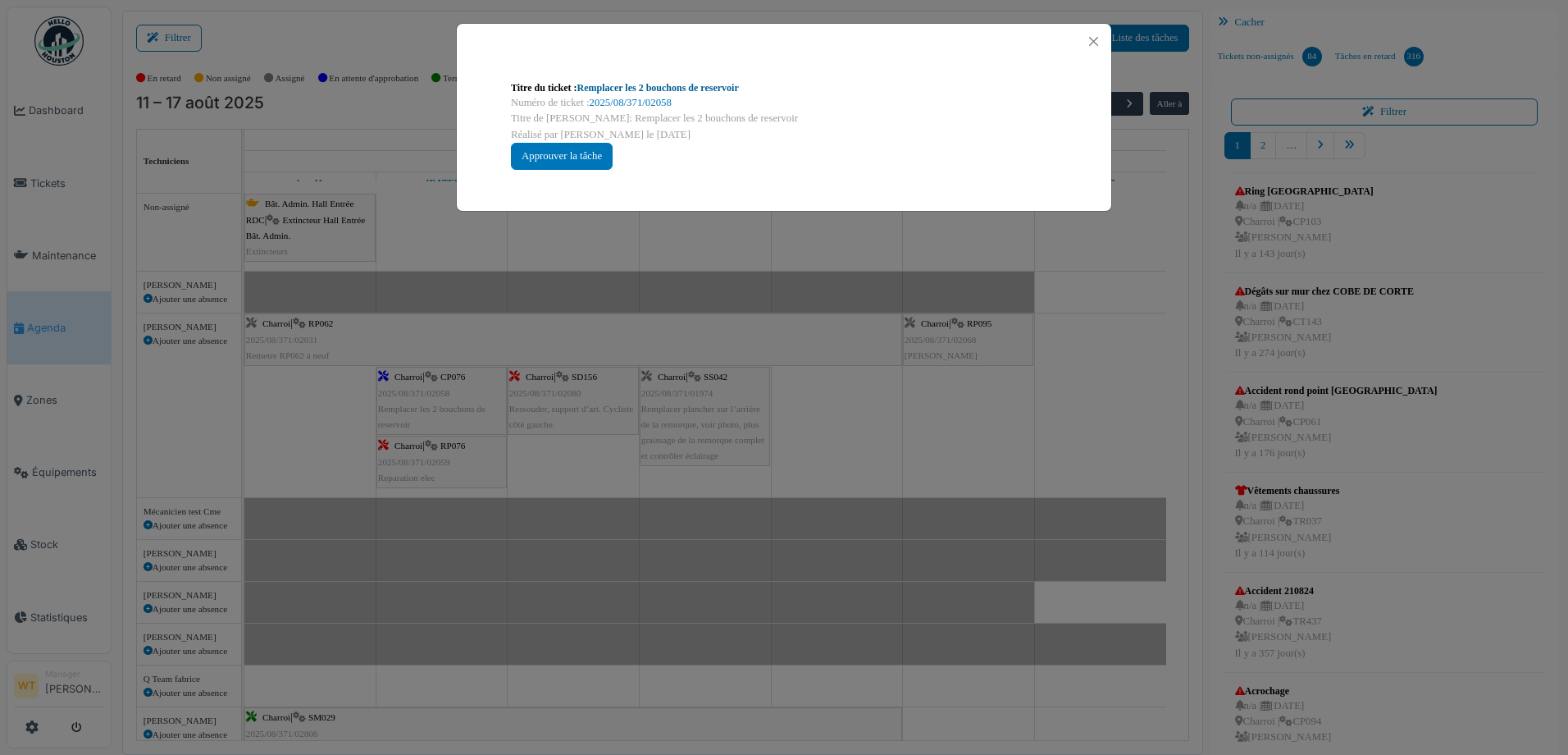
click at [704, 88] on link "Remplacer les 2 bouchons de reservoir" at bounding box center [657, 87] width 161 height 12
click at [1084, 43] on button "Close" at bounding box center [1093, 41] width 22 height 22
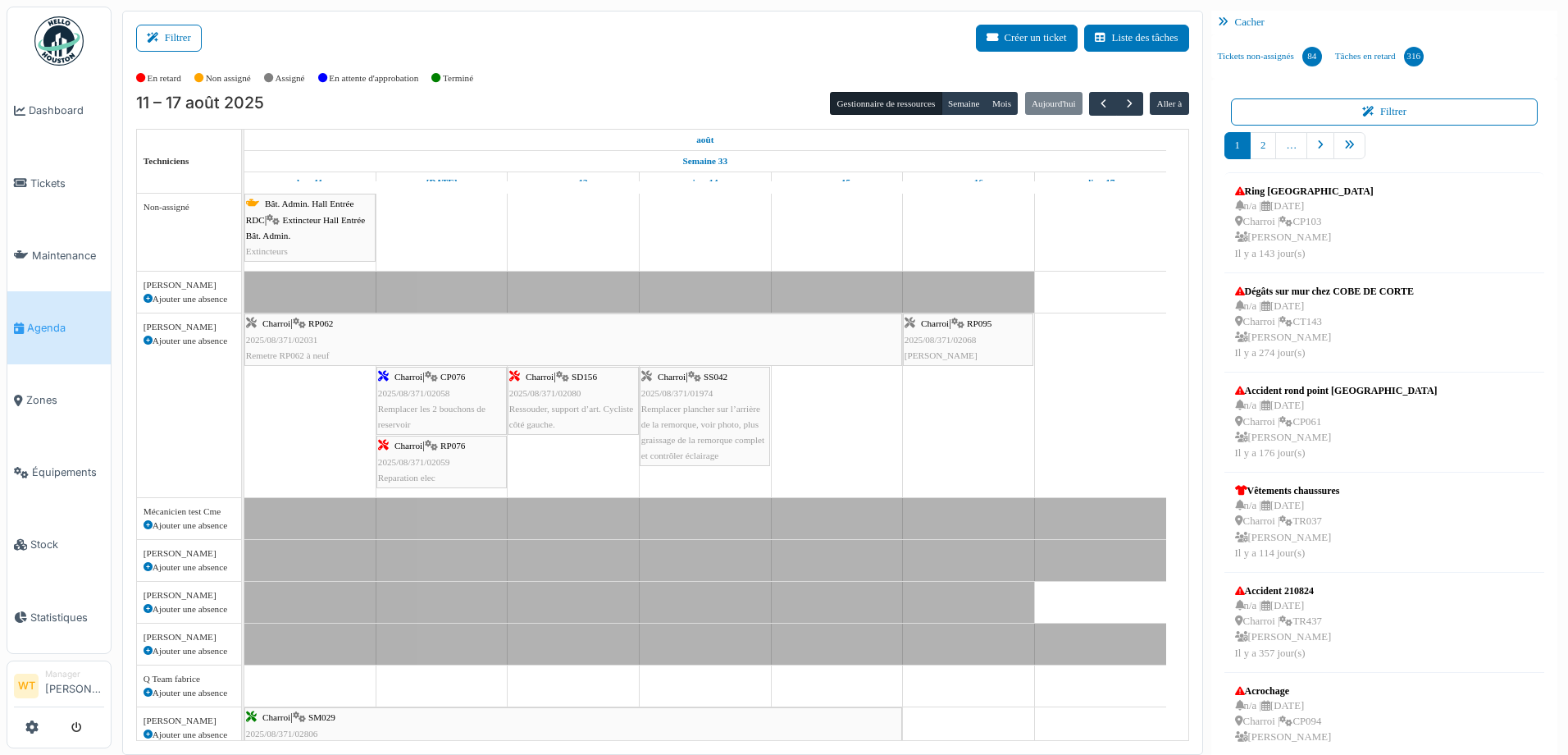
click at [414, 444] on span "Charroi" at bounding box center [408, 446] width 28 height 10
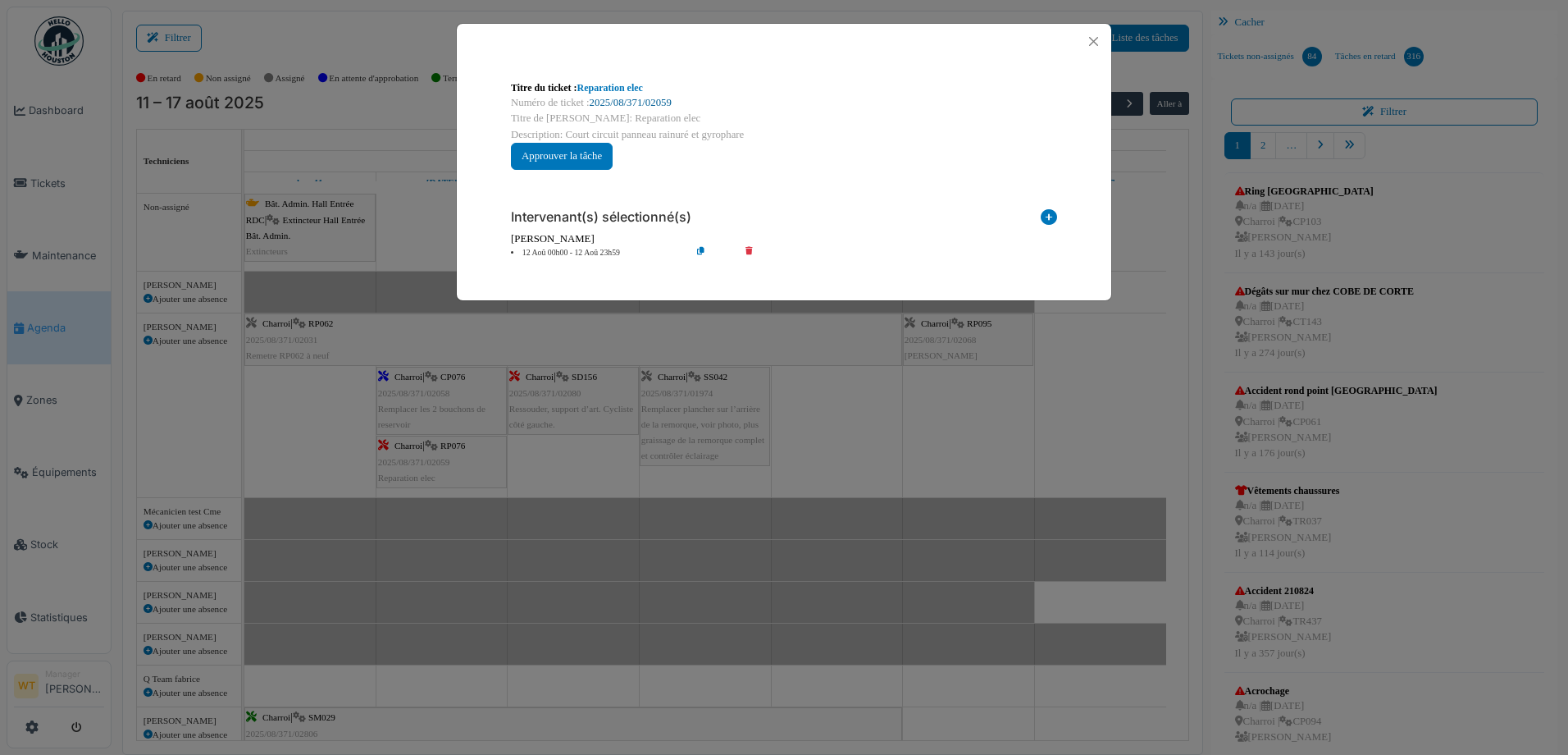
click at [622, 103] on link "2025/08/371/02059" at bounding box center [630, 103] width 82 height 12
click at [1085, 35] on button "Close" at bounding box center [1093, 41] width 22 height 22
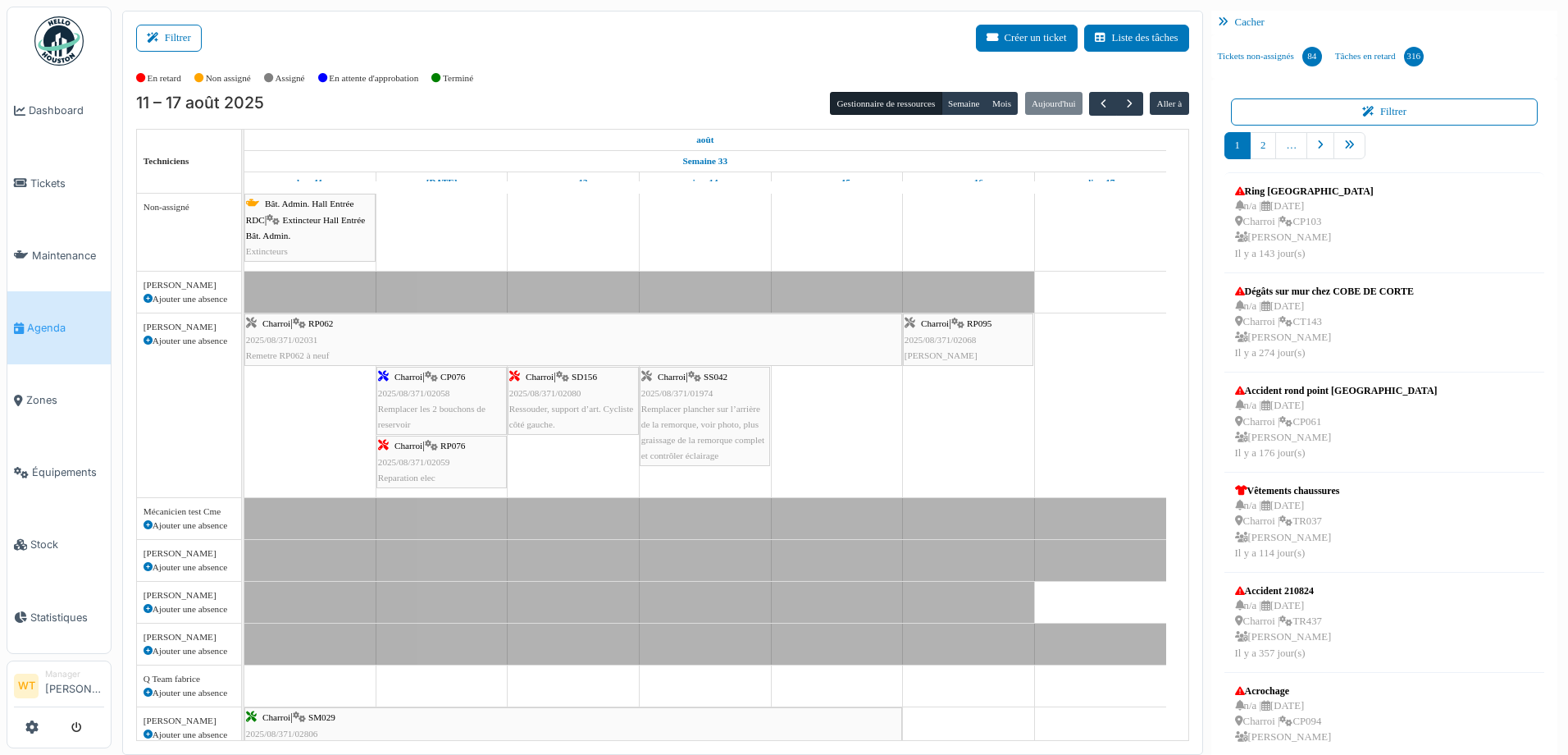
click at [457, 452] on div "Charroi | RP076 2025/08/371/02059 Reparation elec" at bounding box center [442, 462] width 127 height 47
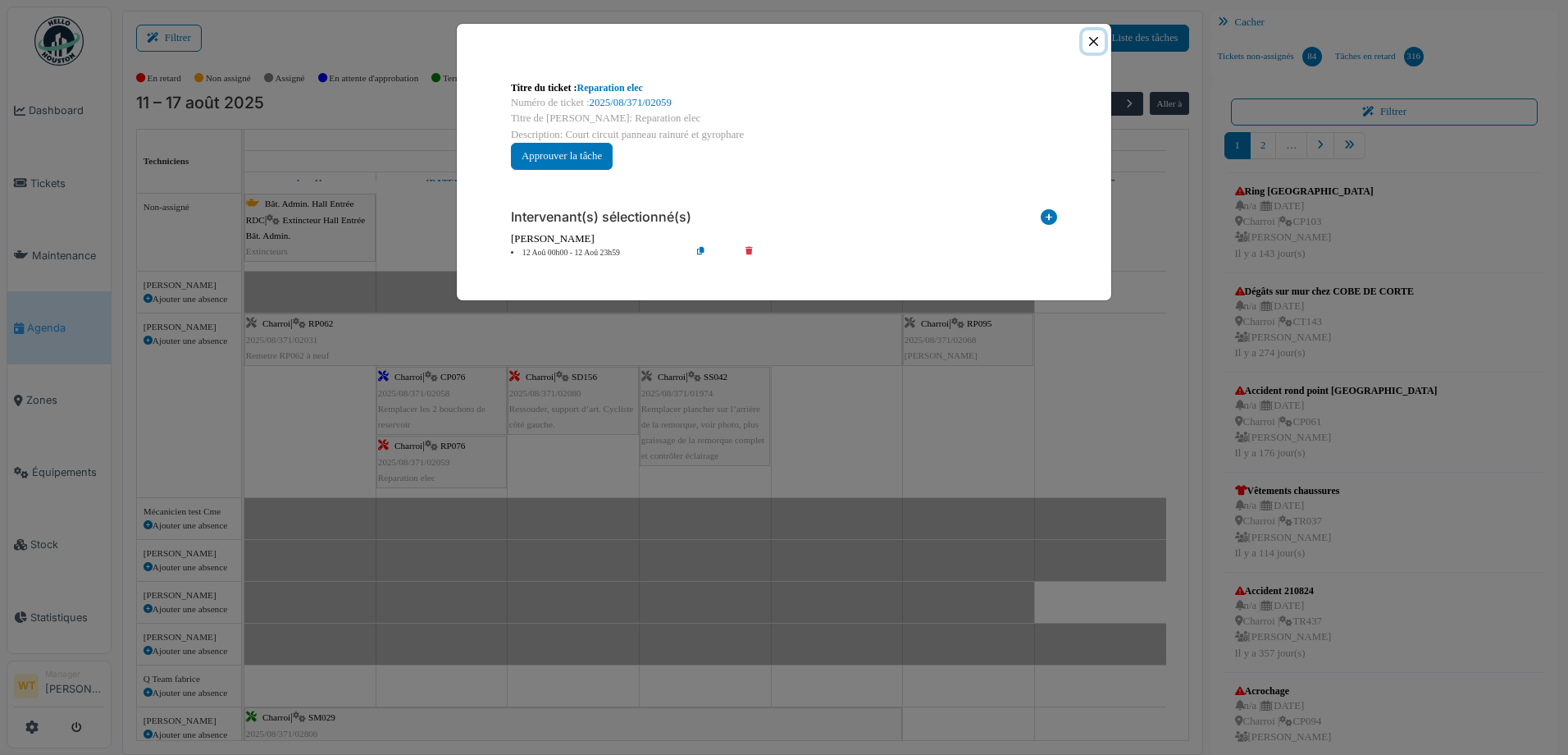
click at [1097, 44] on button "Close" at bounding box center [1093, 41] width 22 height 22
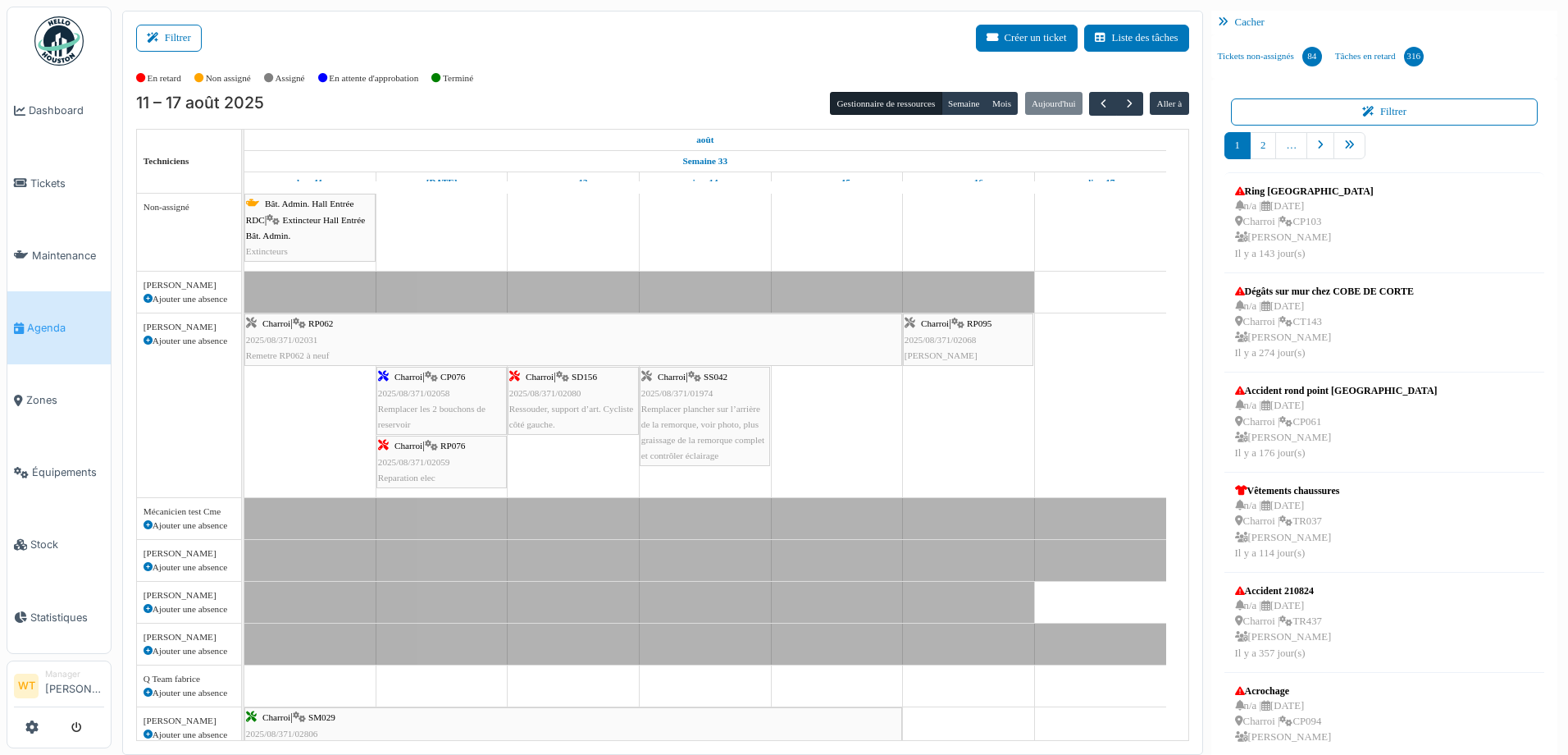
click at [468, 416] on div "Charroi | CP076 2025/08/371/02058 Remplacer les 2 bouchons de reservoir" at bounding box center [442, 401] width 127 height 64
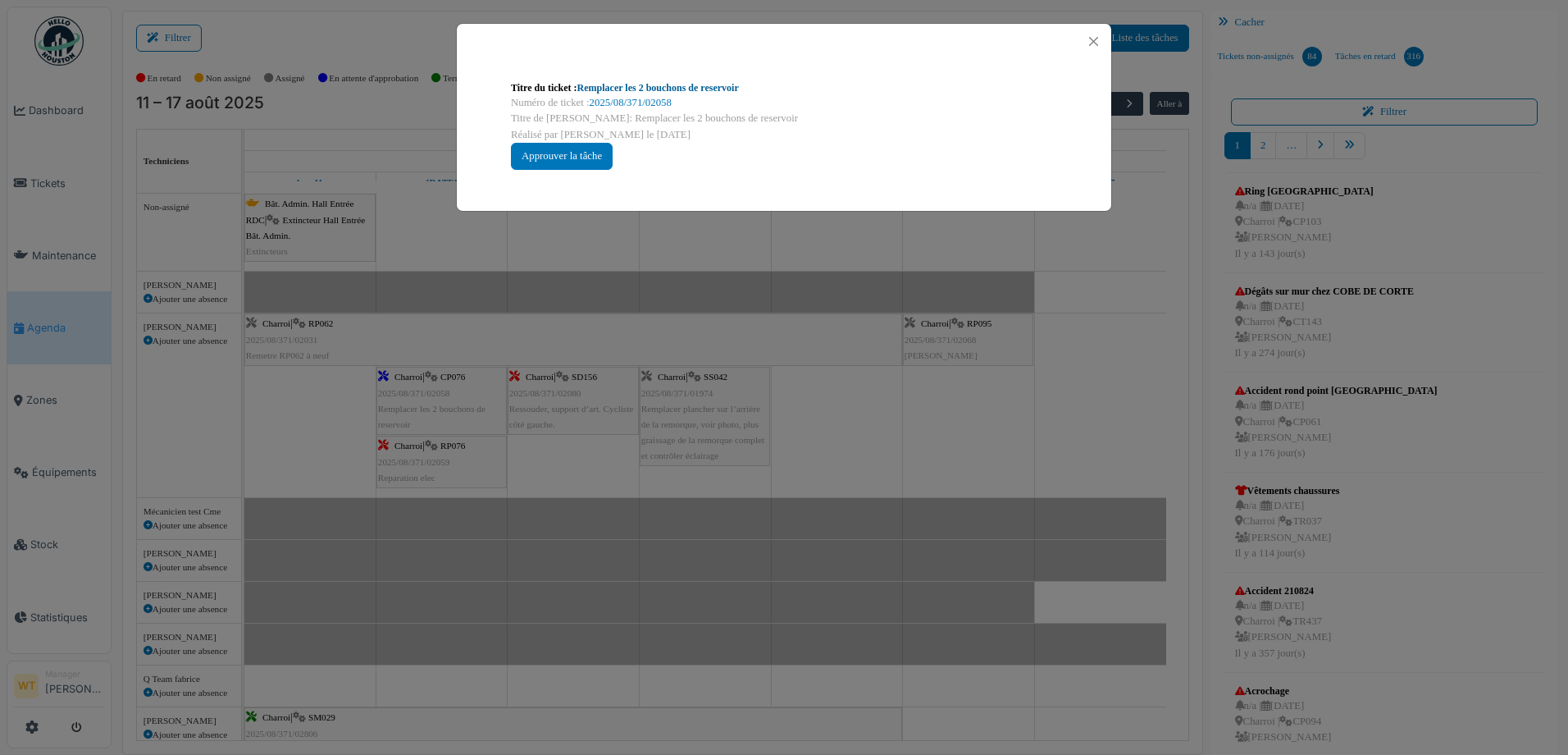
click at [670, 92] on link "Remplacer les 2 bouchons de reservoir" at bounding box center [657, 87] width 161 height 12
click at [1097, 43] on button "Close" at bounding box center [1093, 41] width 22 height 22
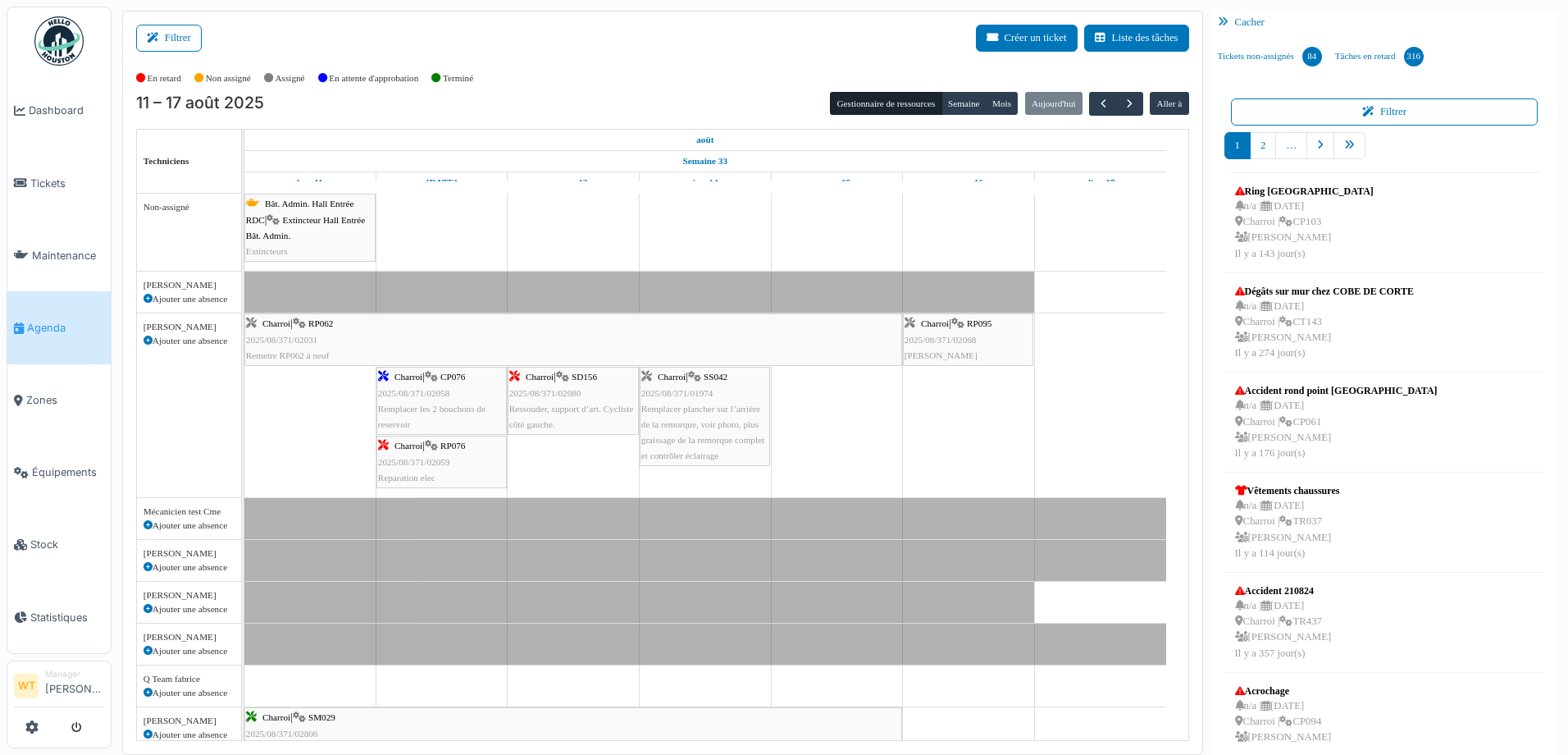
click at [442, 462] on span "2025/08/371/02059" at bounding box center [414, 462] width 73 height 10
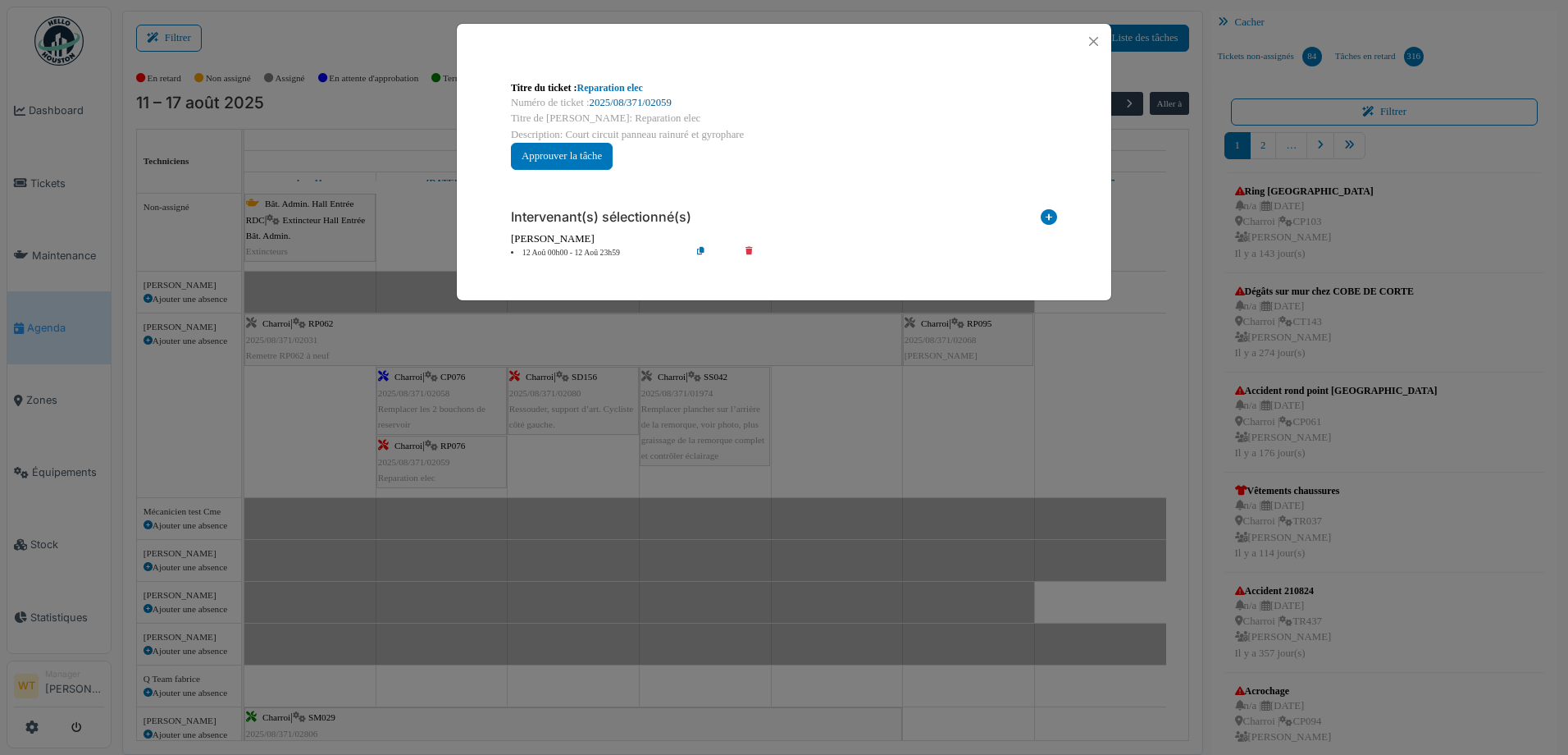
click at [653, 104] on link "2025/08/371/02059" at bounding box center [630, 103] width 82 height 12
click at [1091, 38] on button "Close" at bounding box center [1093, 41] width 22 height 22
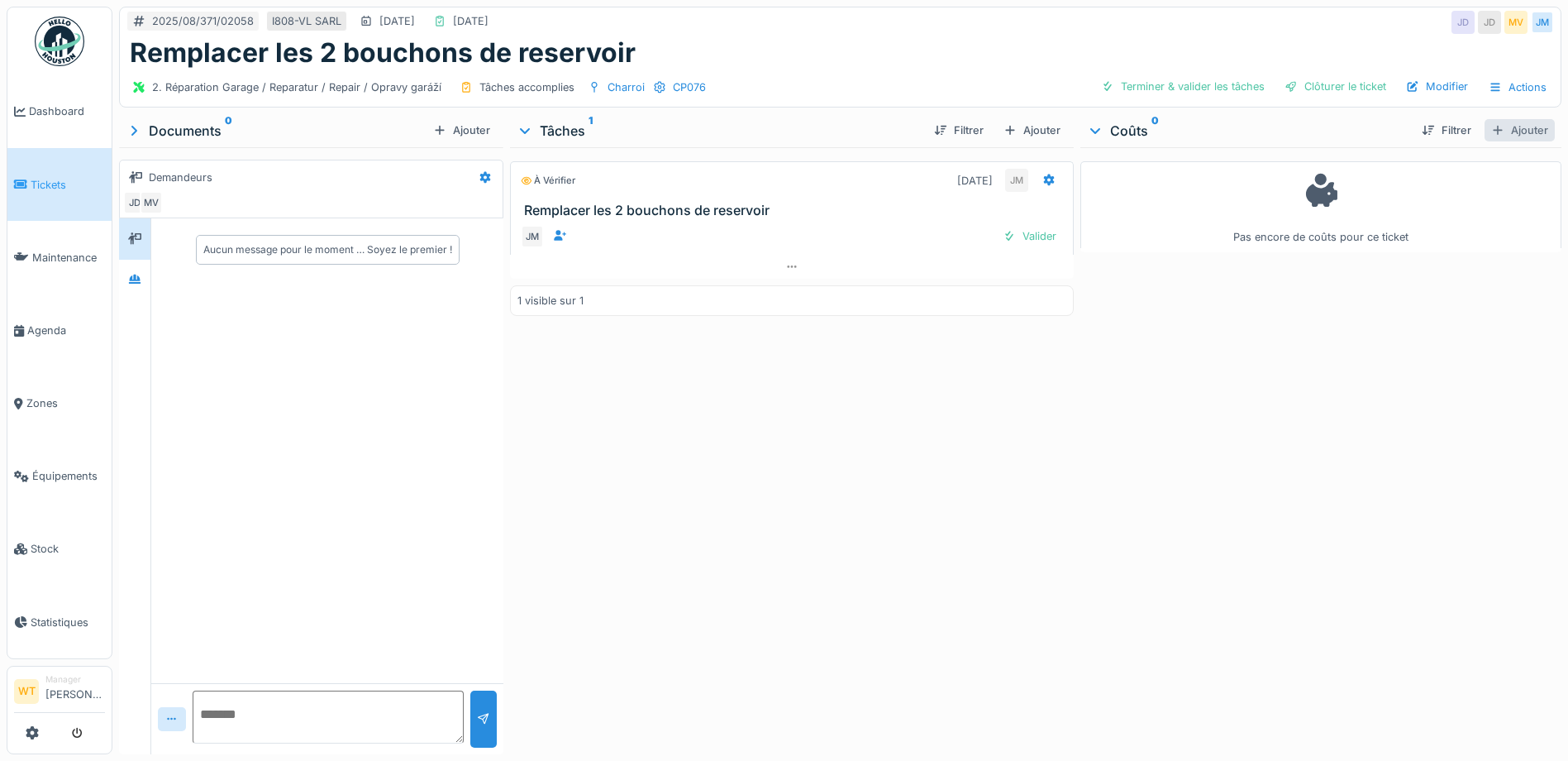
click at [1491, 132] on div "Ajouter" at bounding box center [1520, 130] width 70 height 22
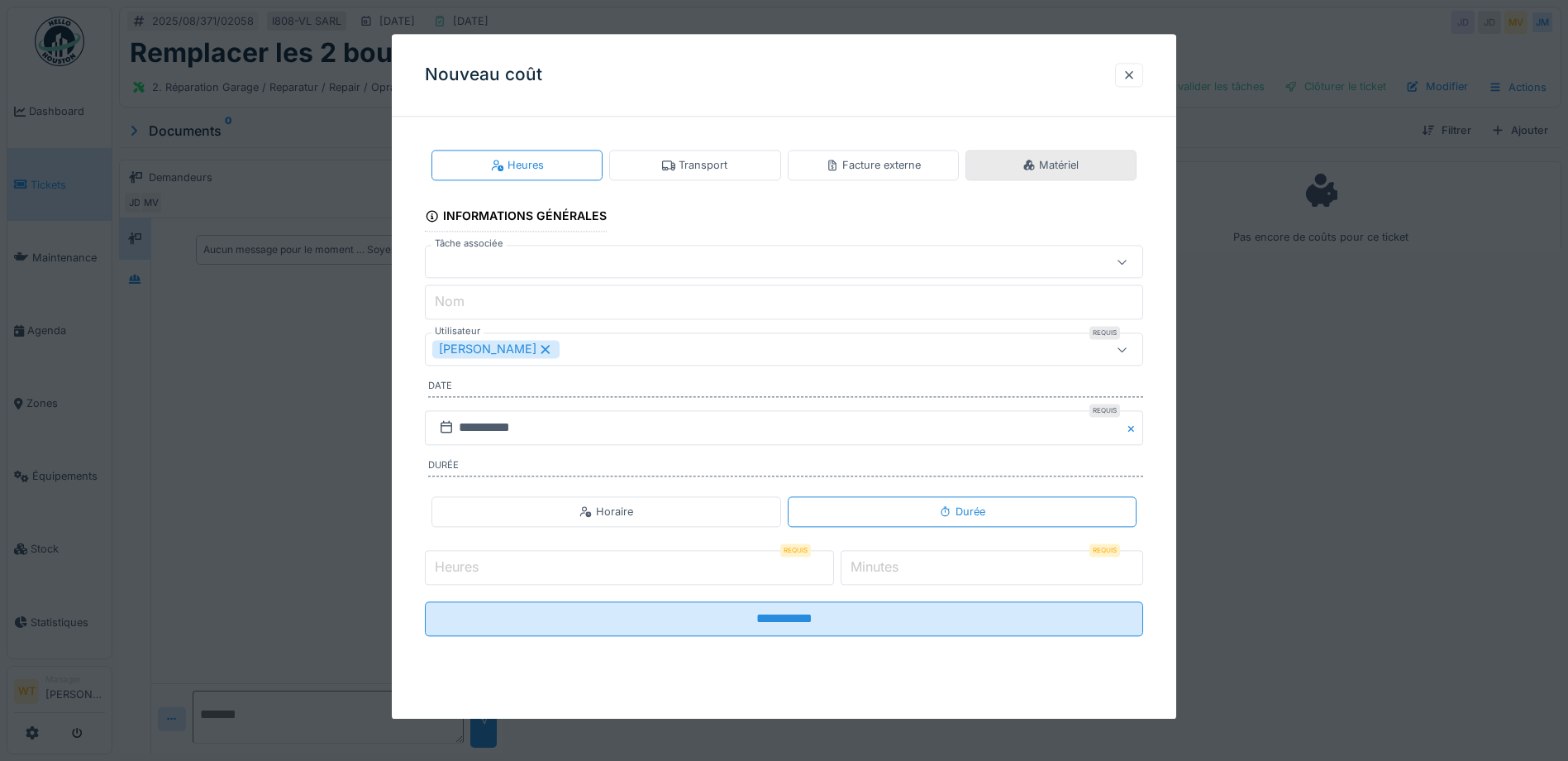
click at [1048, 165] on div "Matériel" at bounding box center [1050, 165] width 56 height 16
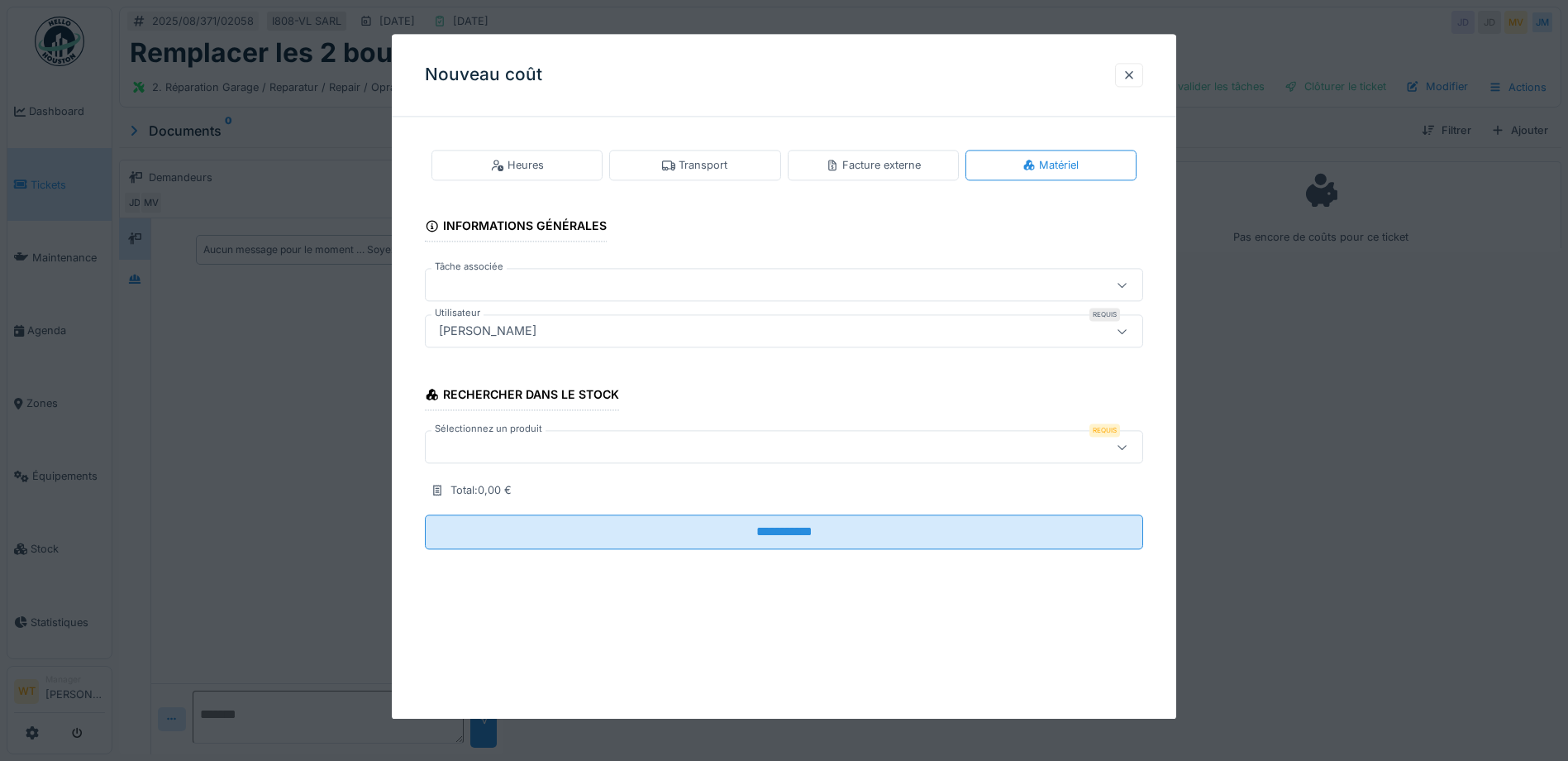
click at [540, 453] on div at bounding box center [741, 447] width 619 height 18
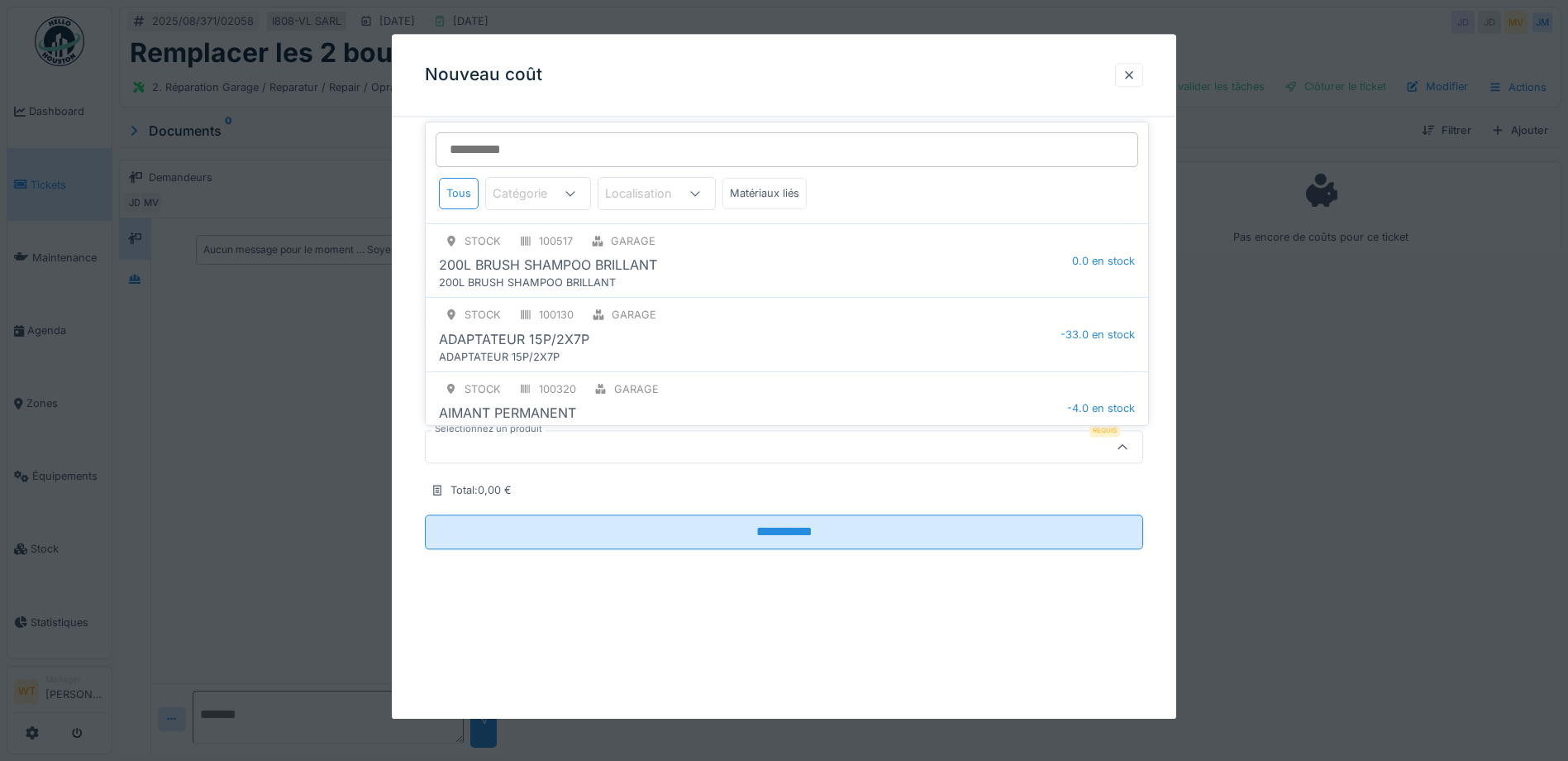
click at [521, 446] on div at bounding box center [741, 447] width 619 height 18
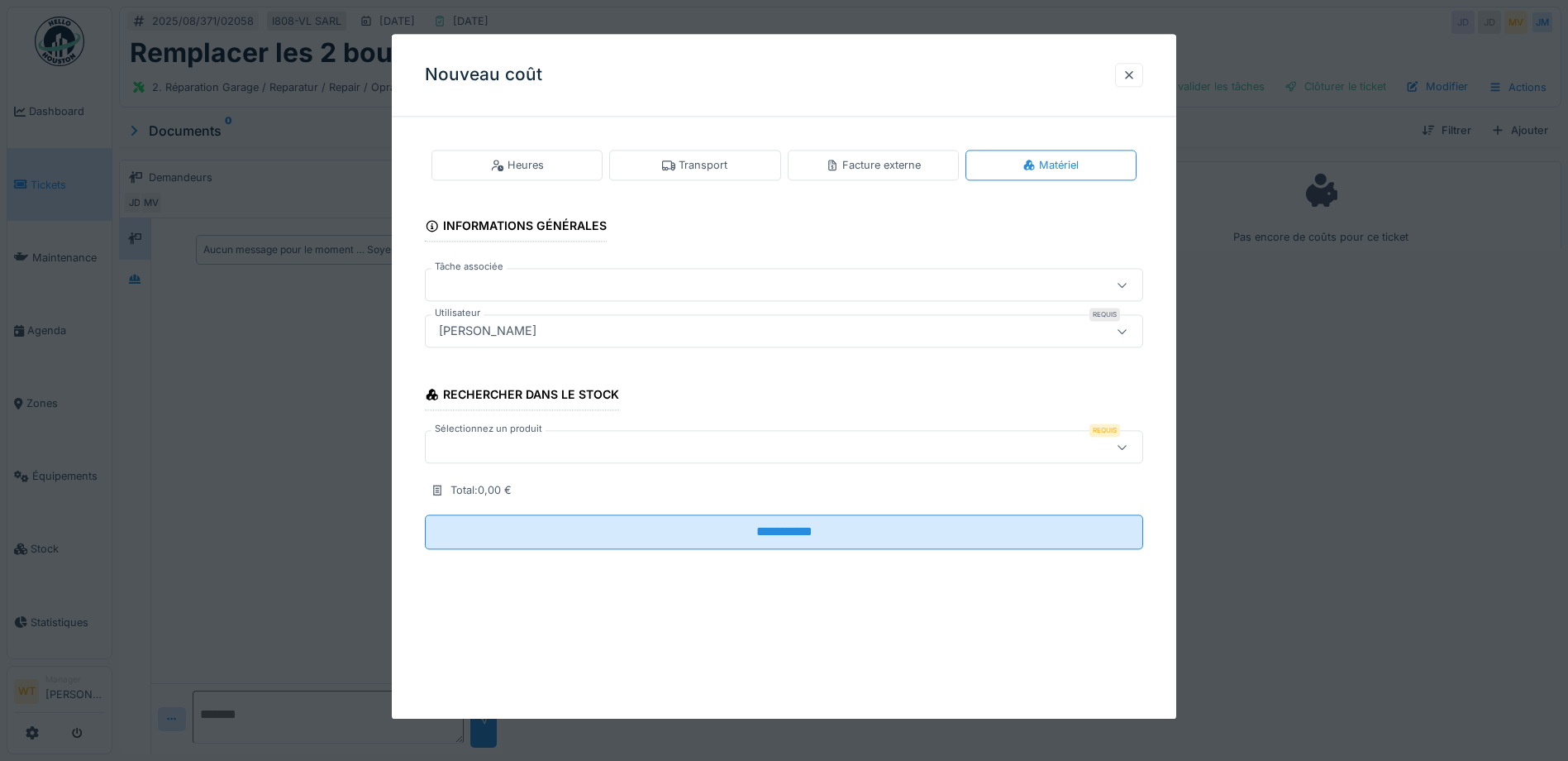
click at [519, 443] on div at bounding box center [741, 447] width 619 height 18
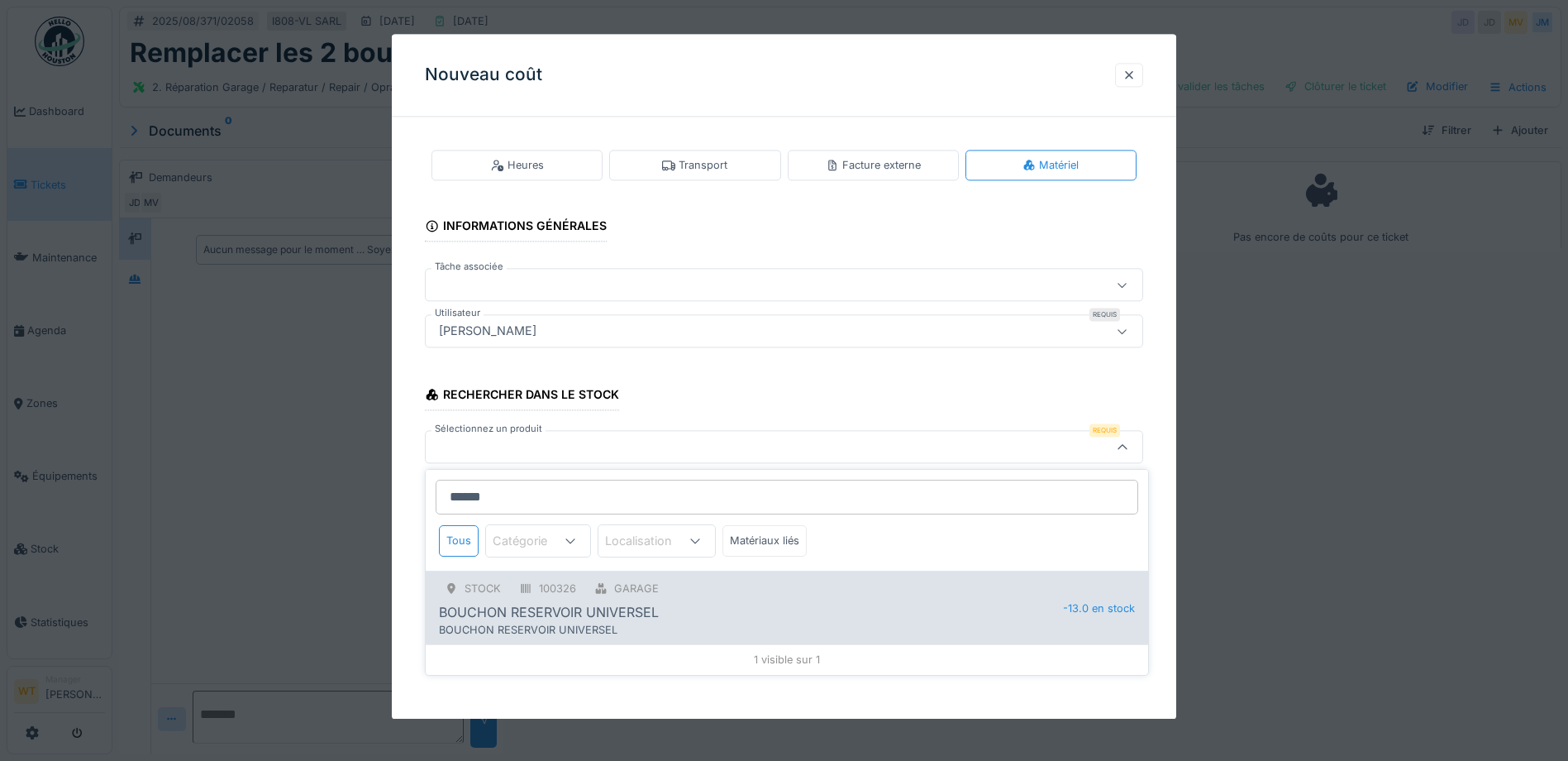
type input "******"
click at [548, 595] on div "100326" at bounding box center [557, 588] width 37 height 16
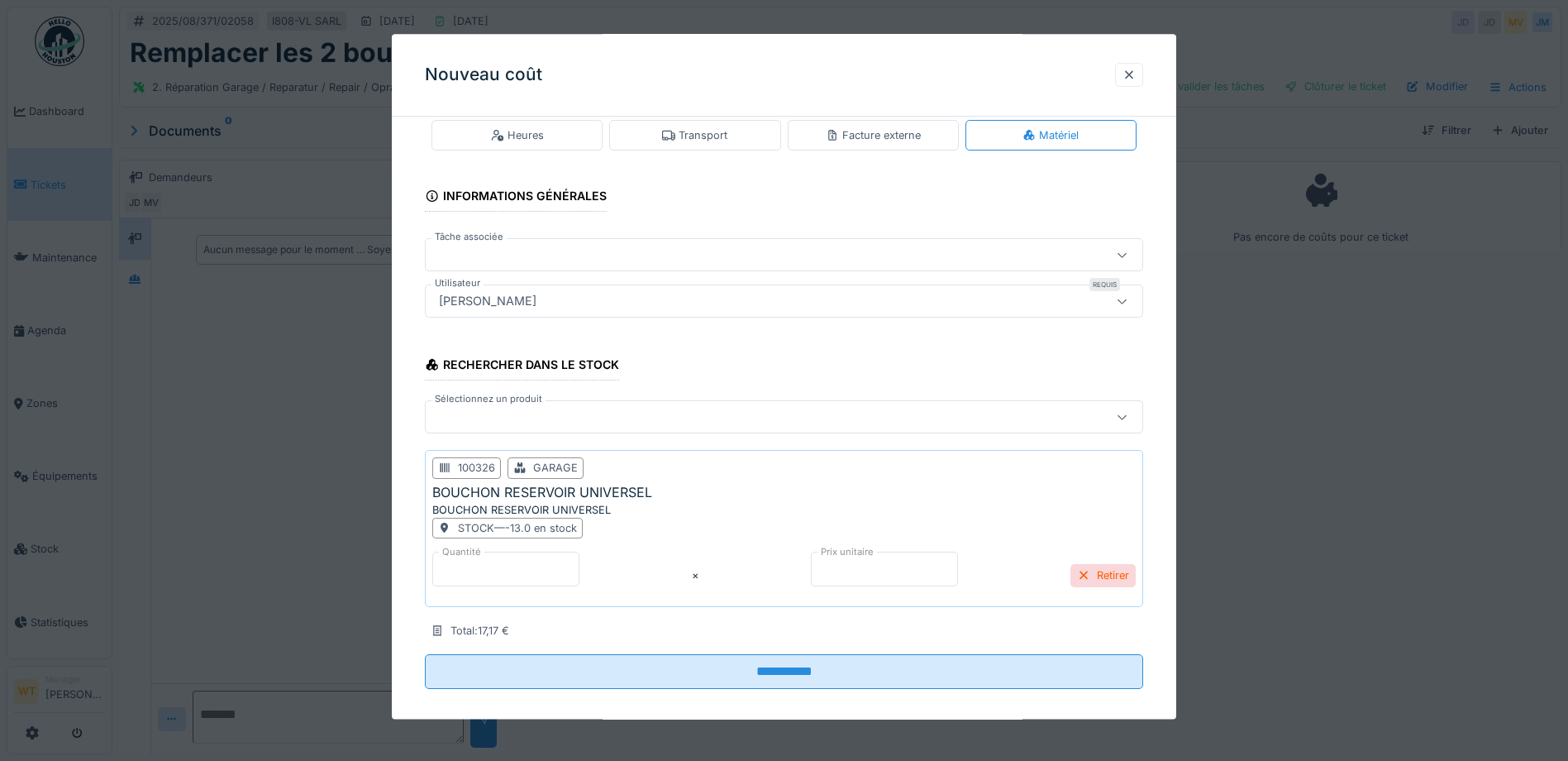
scroll to position [47, 0]
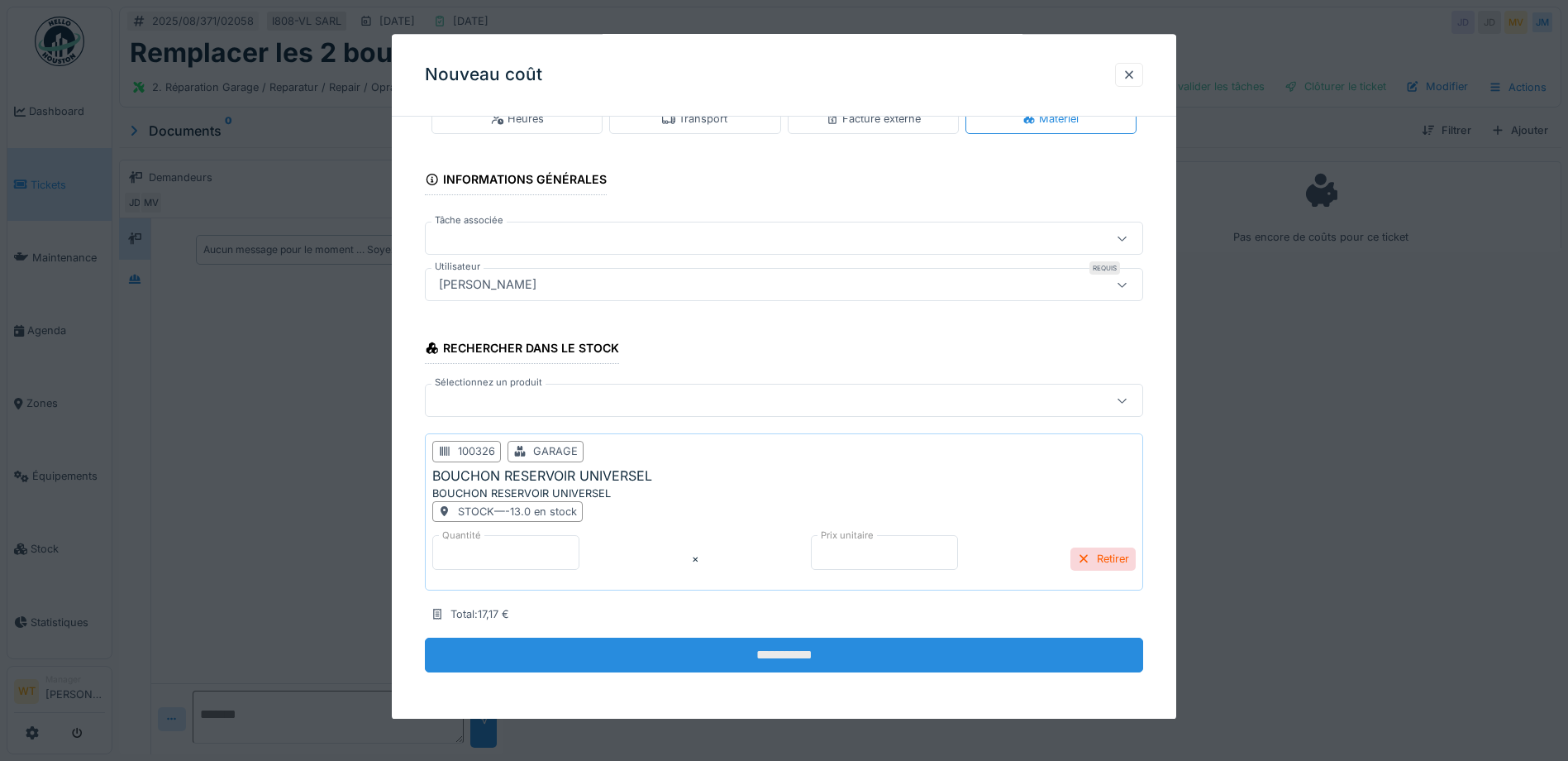
click at [604, 665] on input "**********" at bounding box center [784, 656] width 719 height 35
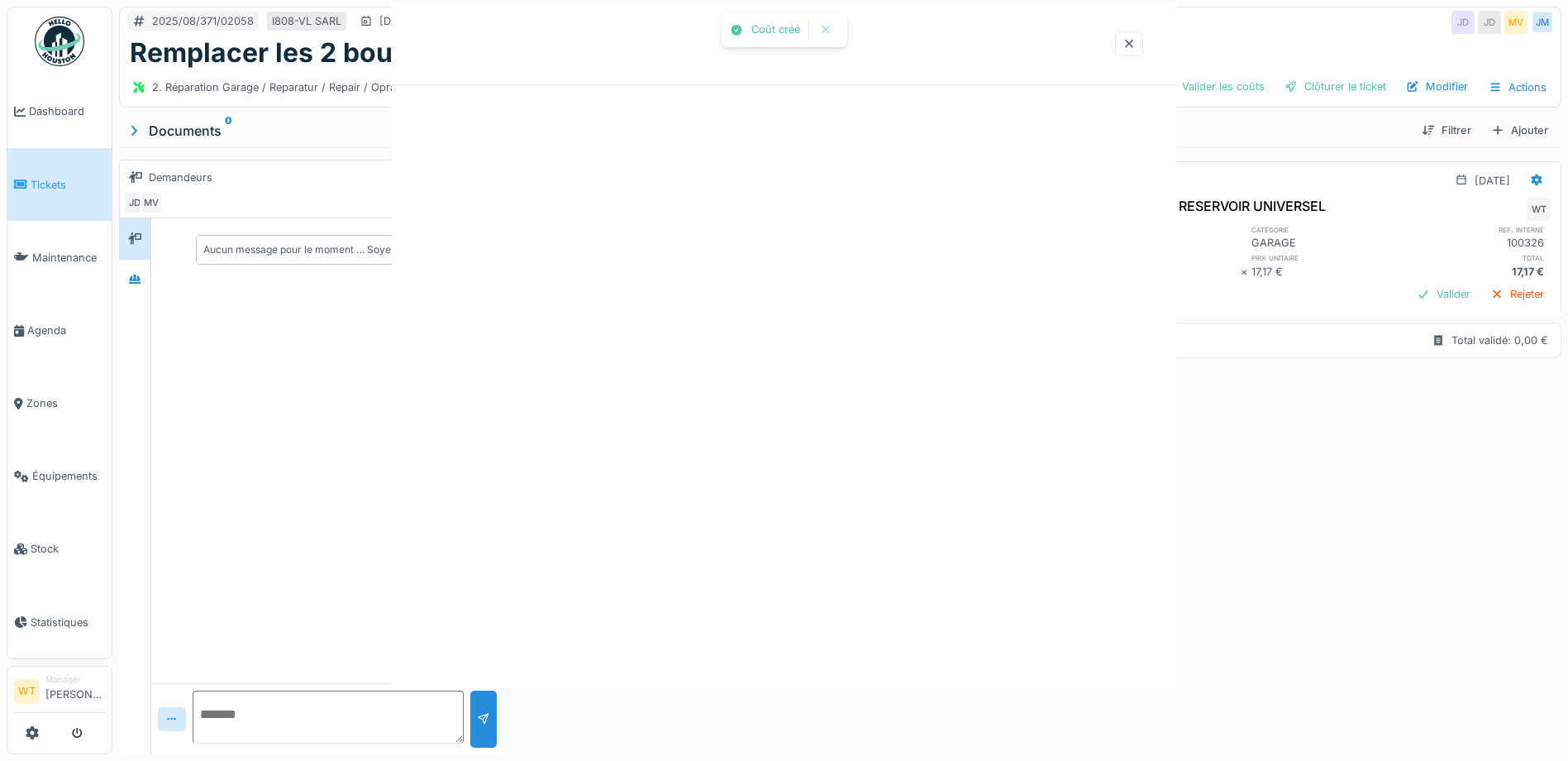
scroll to position [0, 0]
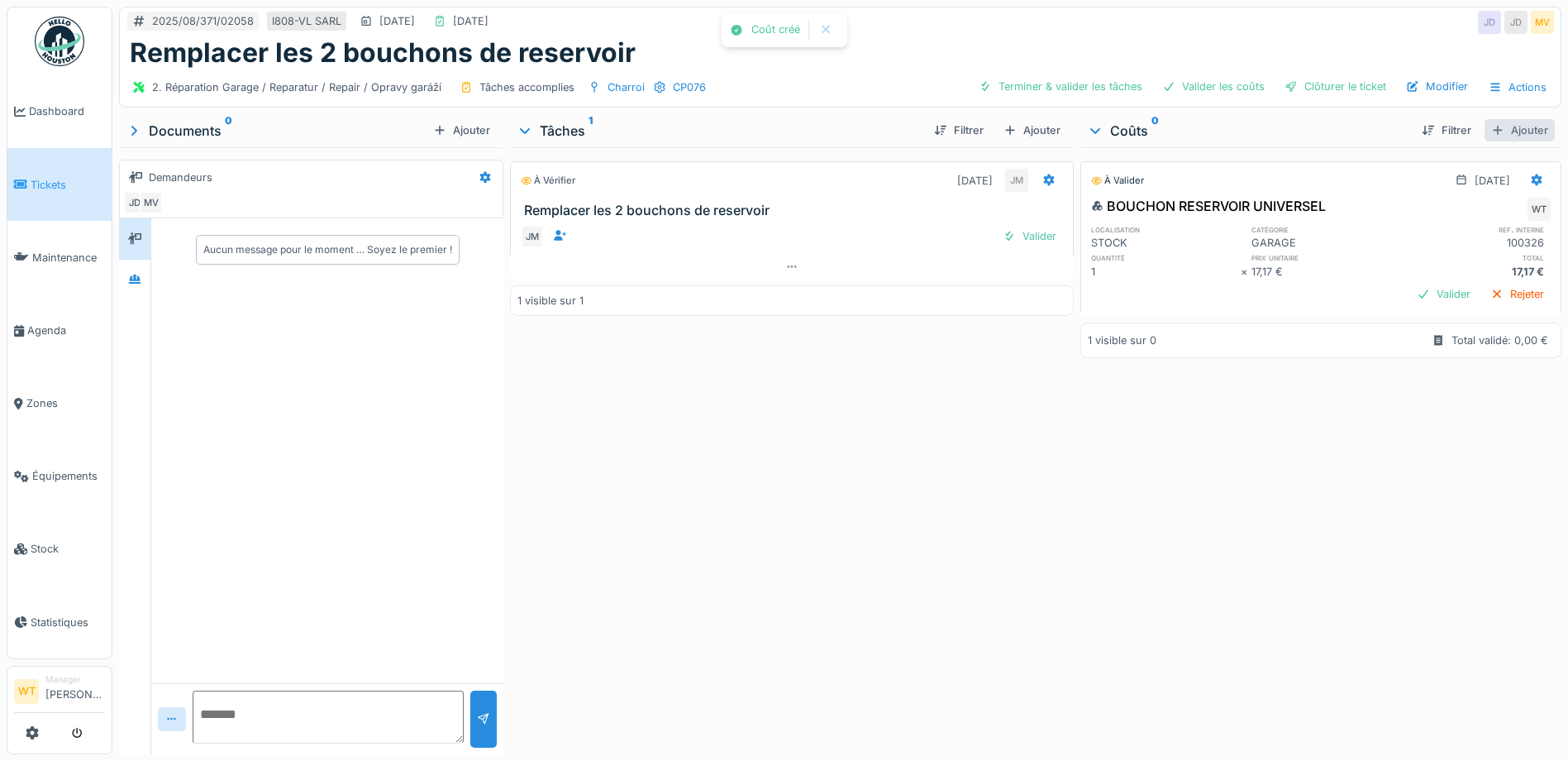
click at [1497, 130] on div "Ajouter" at bounding box center [1520, 130] width 70 height 22
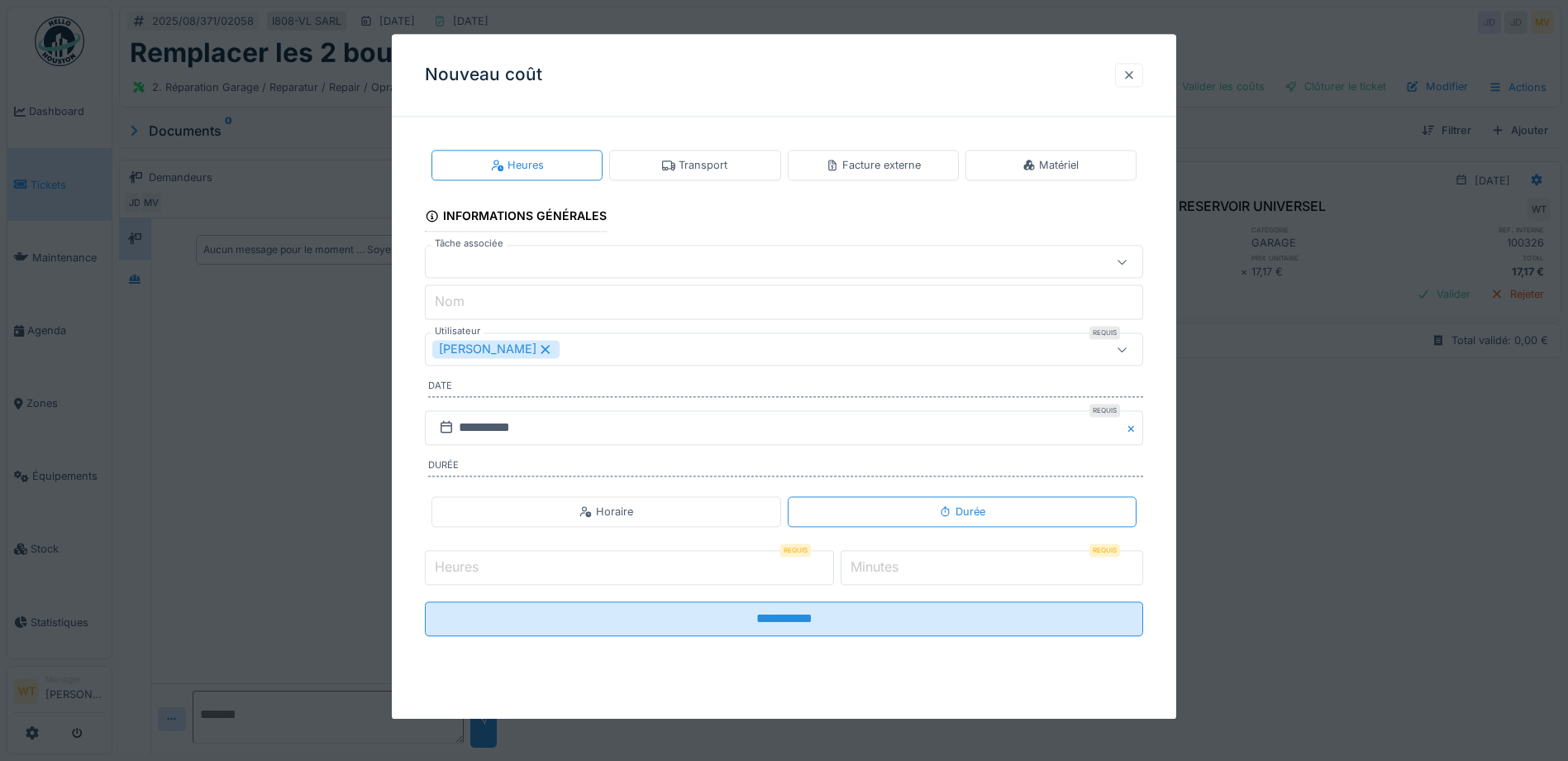
click at [1133, 75] on div at bounding box center [1129, 74] width 13 height 16
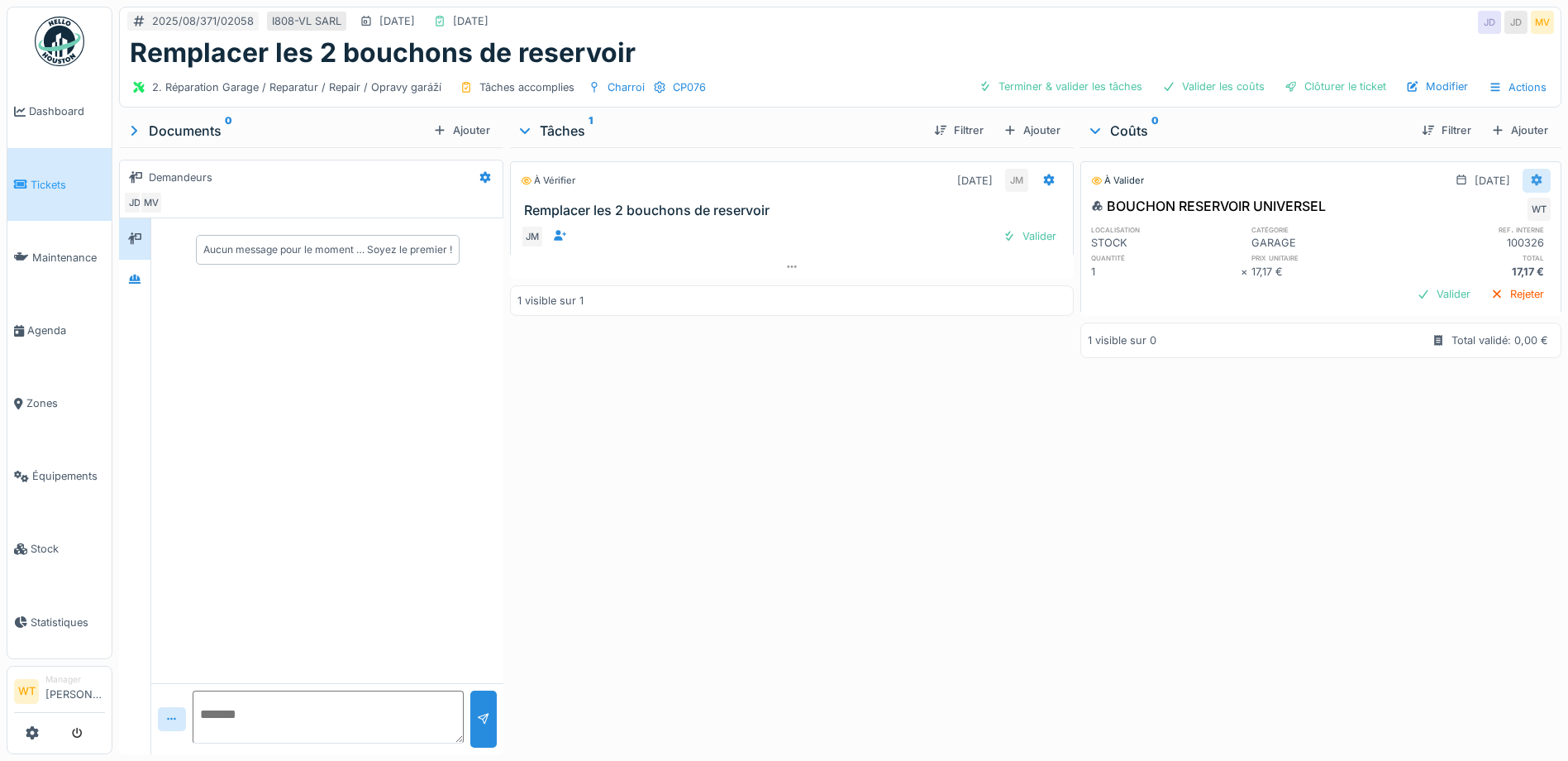
click at [1530, 188] on div at bounding box center [1536, 180] width 13 height 16
click at [1478, 214] on div "Modifier" at bounding box center [1456, 217] width 80 height 25
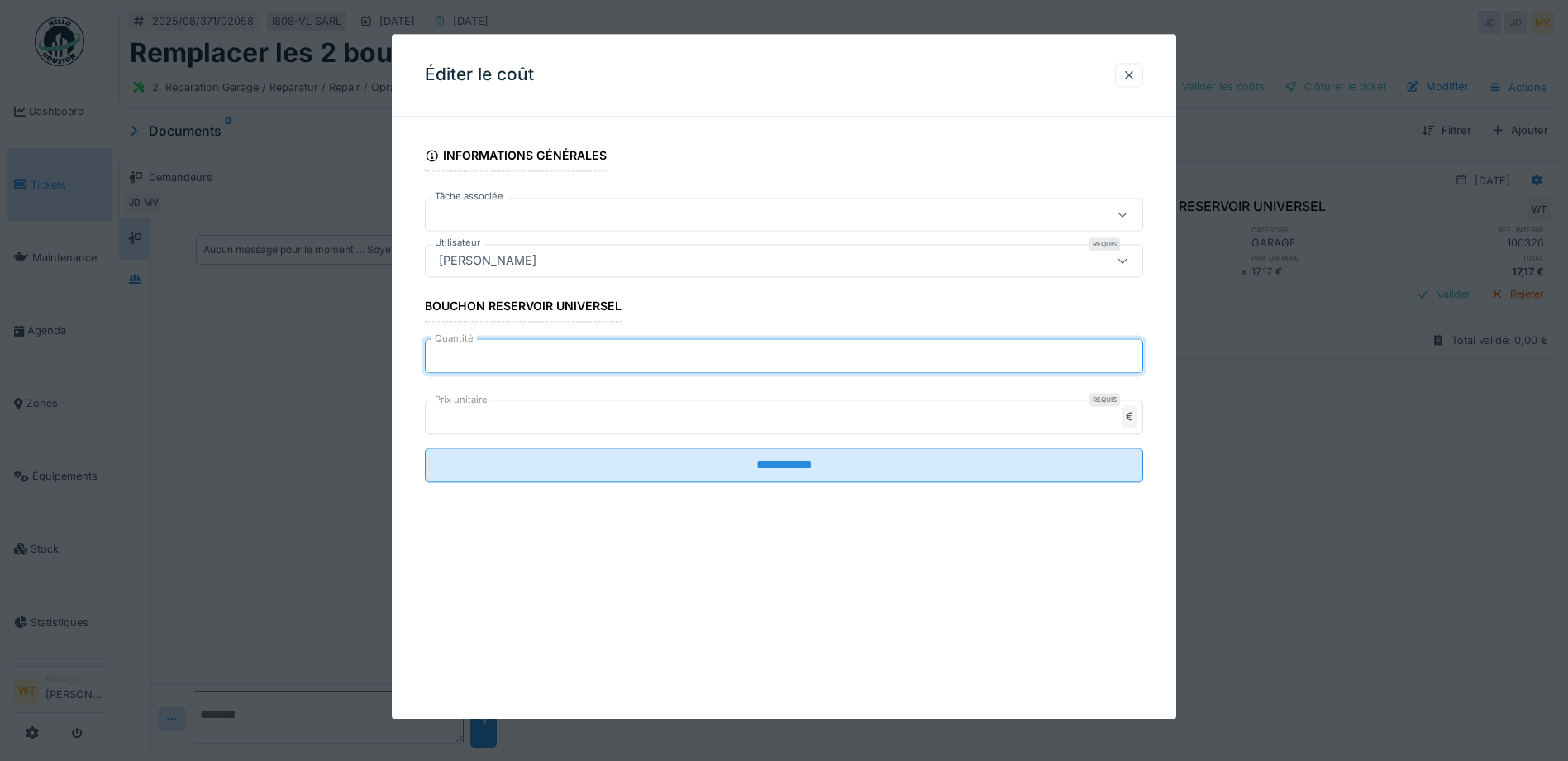
click at [470, 367] on input "*" at bounding box center [784, 357] width 719 height 35
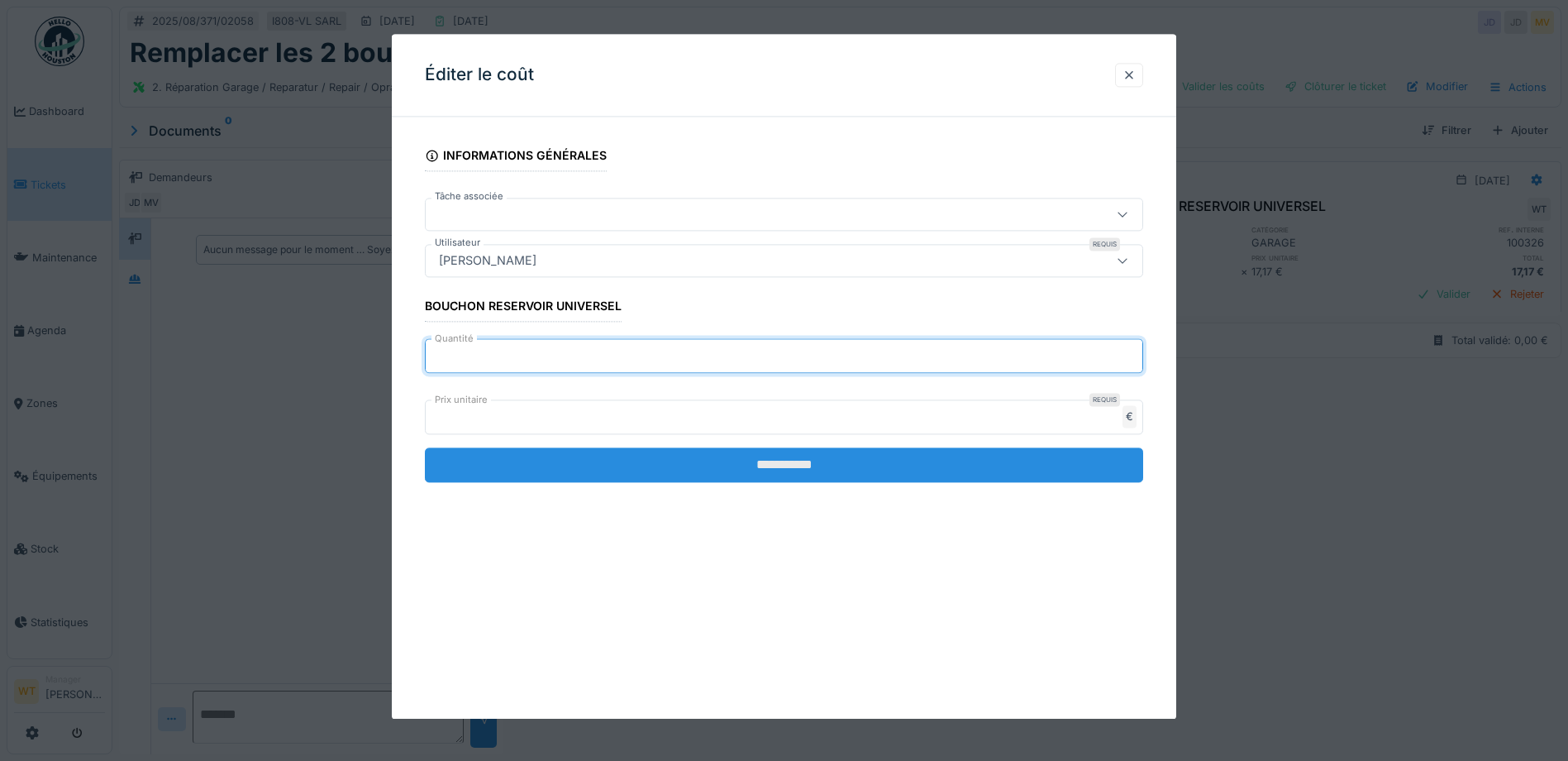
type input "*"
click at [598, 466] on input "**********" at bounding box center [784, 466] width 719 height 35
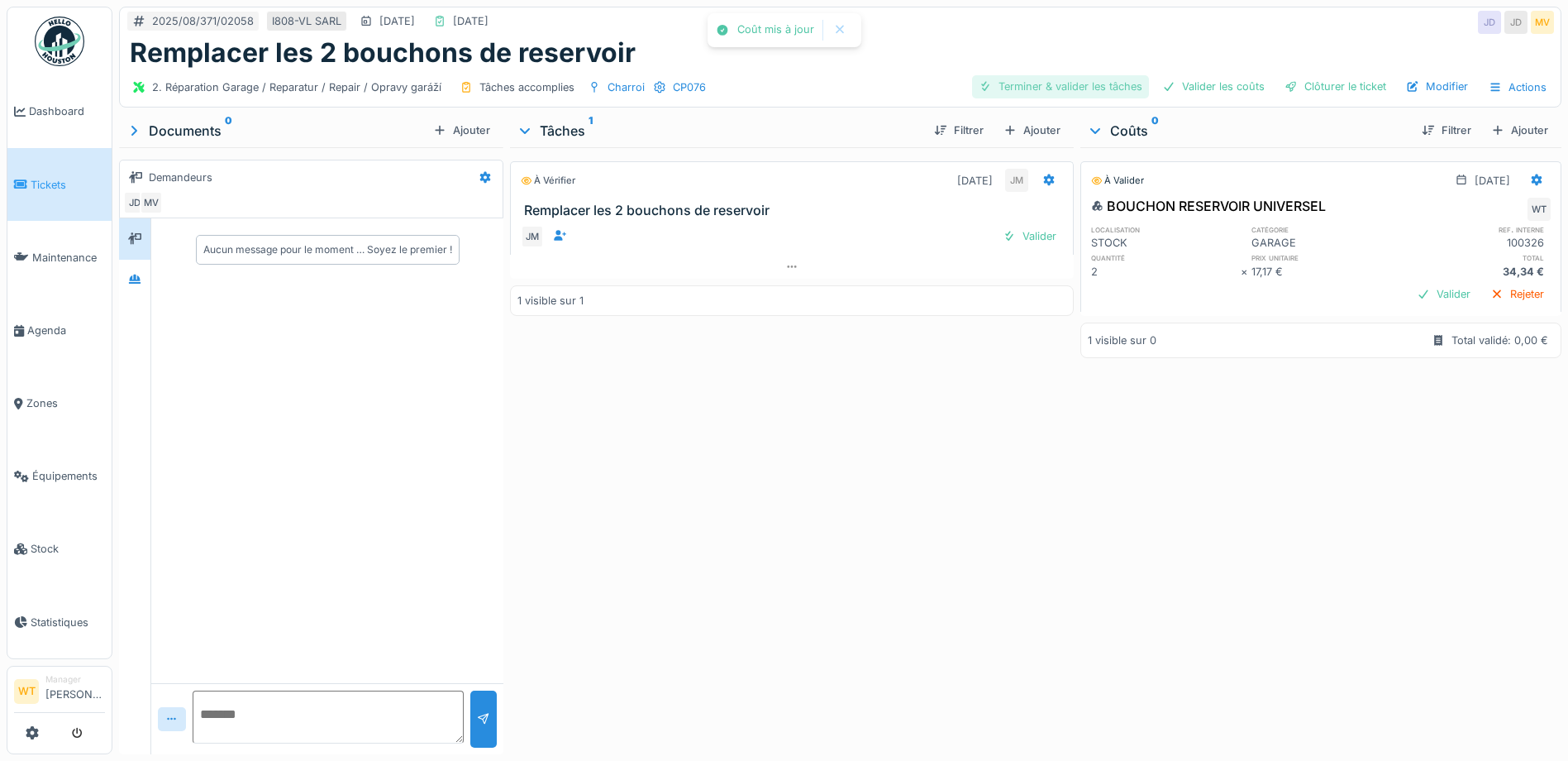
click at [1044, 81] on div "Terminer & valider les tâches" at bounding box center [1060, 86] width 176 height 22
drag, startPoint x: 1209, startPoint y: 90, endPoint x: 1315, endPoint y: 90, distance: 106.0
click at [1210, 90] on div "Valider les coûts" at bounding box center [1213, 86] width 116 height 22
click at [1338, 83] on div "Clôturer le ticket" at bounding box center [1336, 86] width 115 height 22
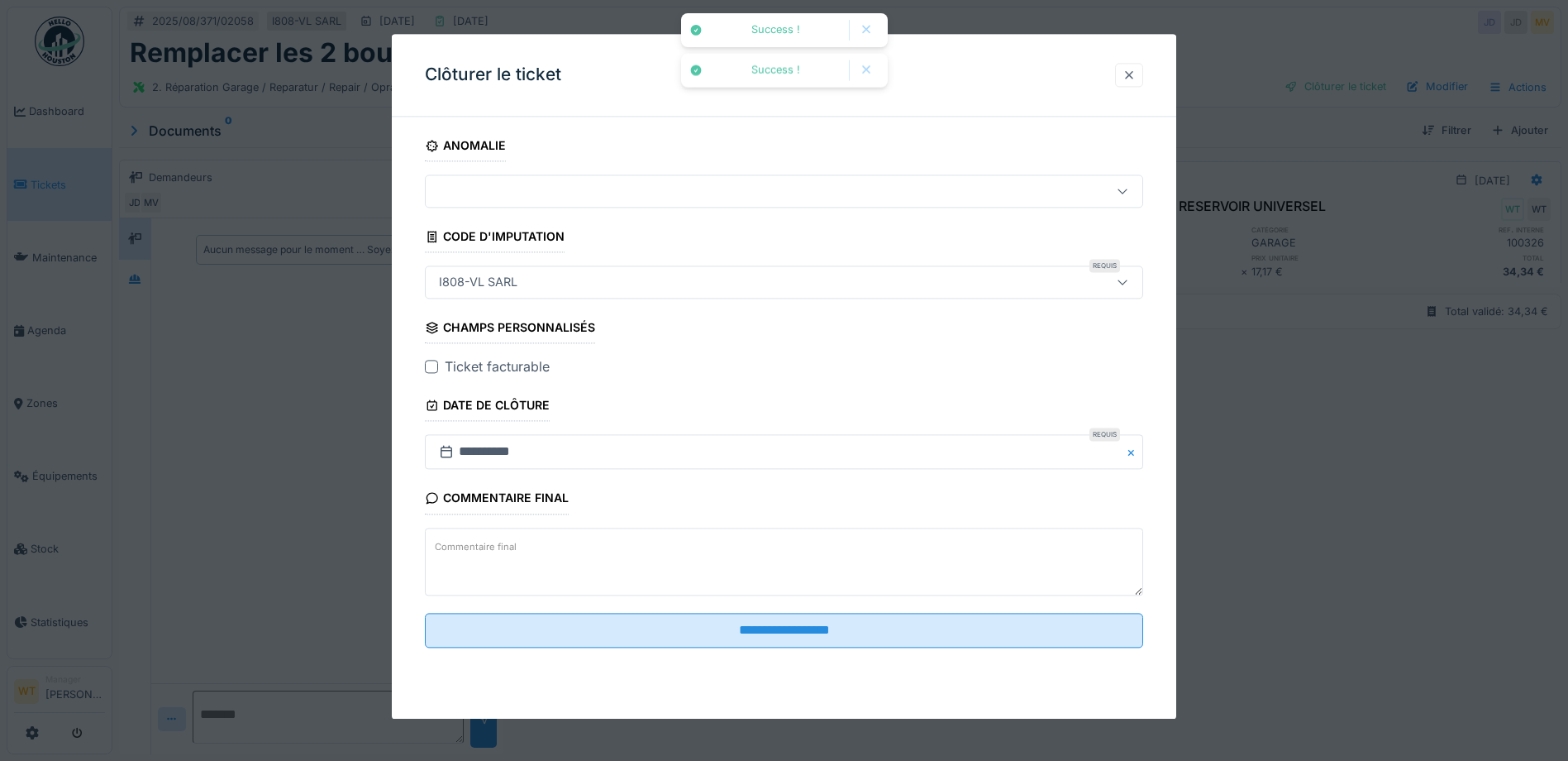
click at [1136, 73] on div at bounding box center [1129, 74] width 13 height 16
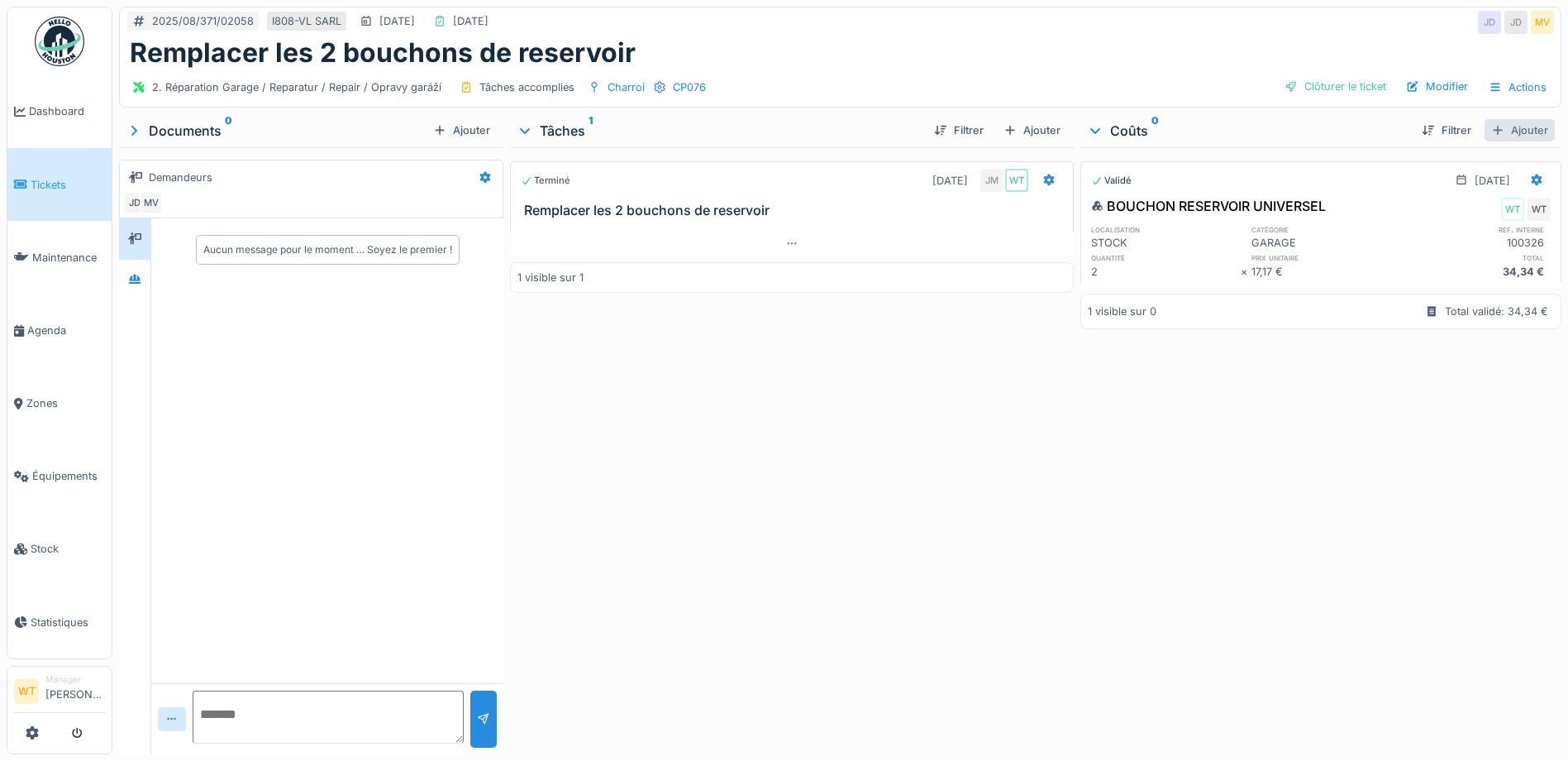
click at [1504, 122] on div "Ajouter" at bounding box center [1520, 130] width 70 height 22
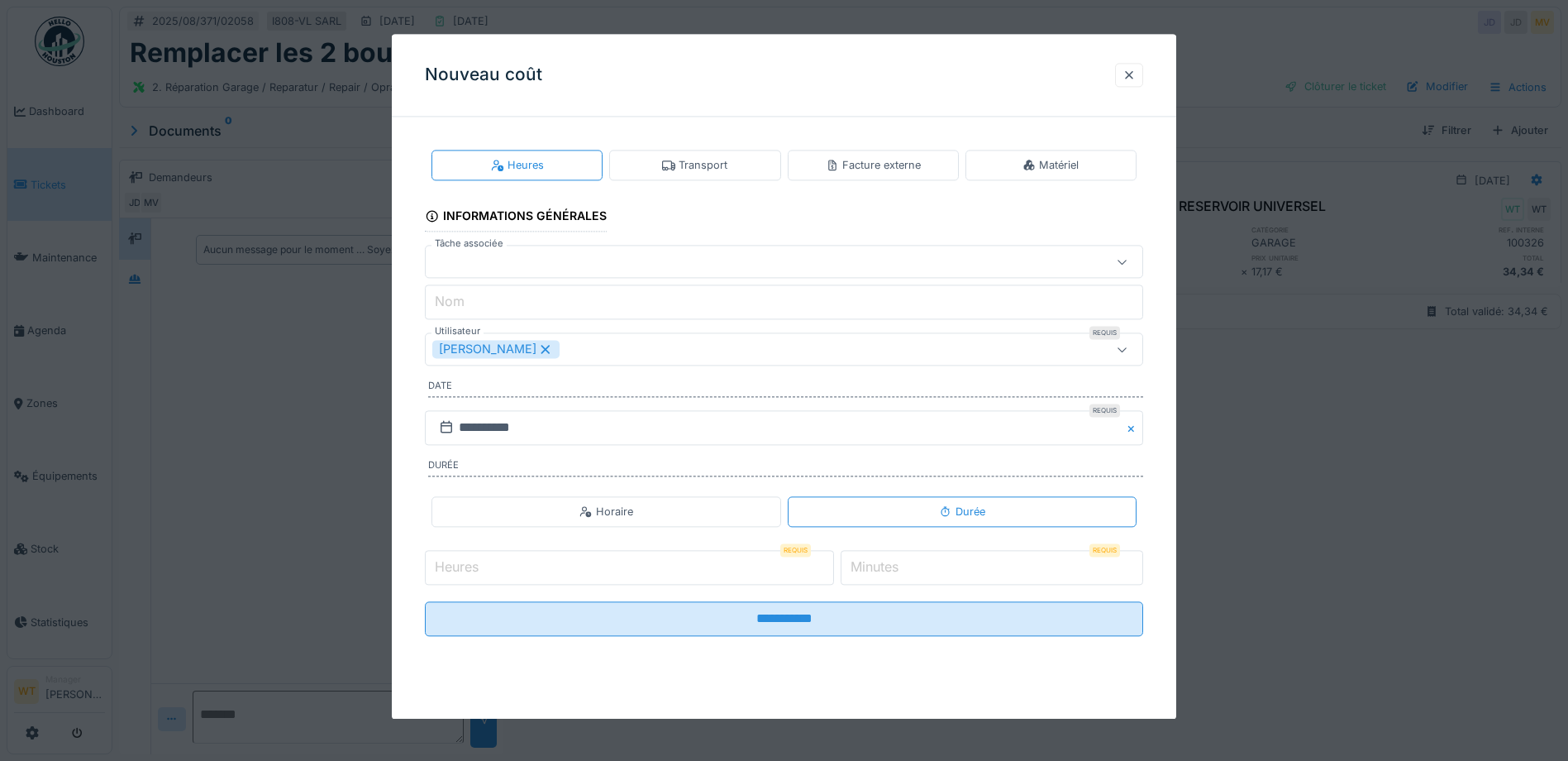
click at [531, 356] on div "[PERSON_NAME]" at bounding box center [496, 349] width 127 height 18
click at [531, 356] on div "Utilisateurs" at bounding box center [741, 349] width 619 height 18
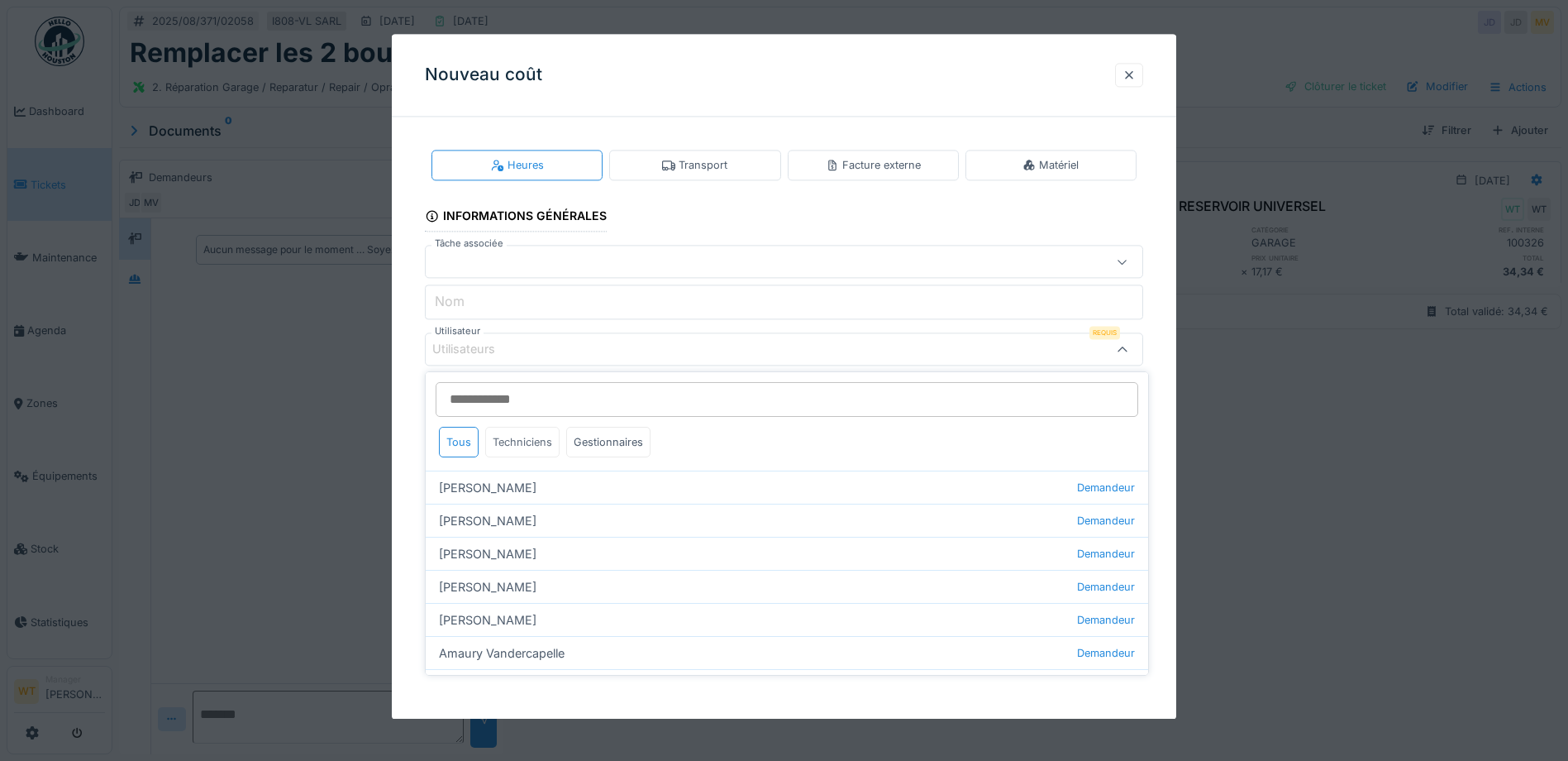
click at [517, 444] on div "Techniciens" at bounding box center [522, 442] width 74 height 30
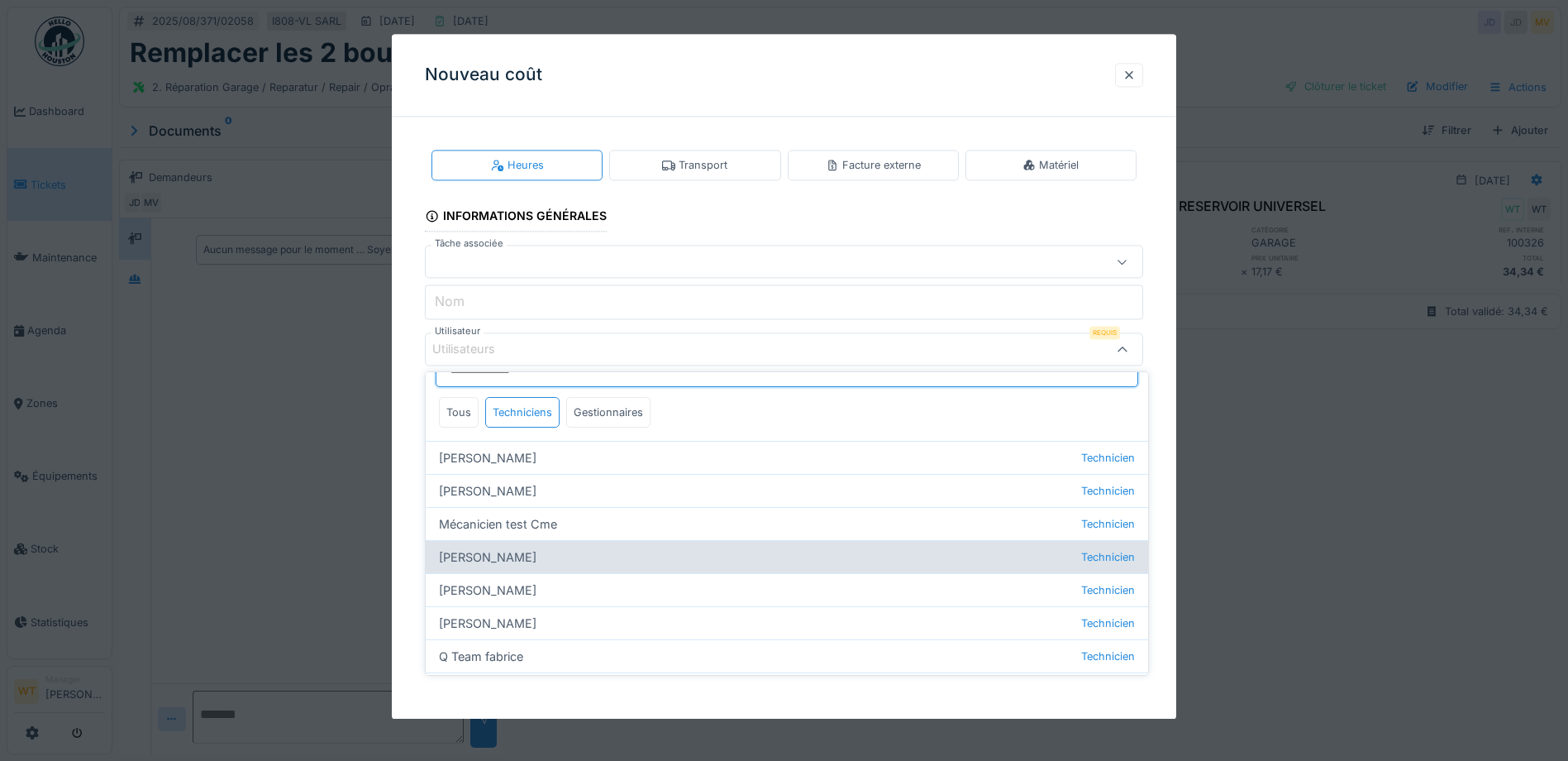
scroll to position [24, 0]
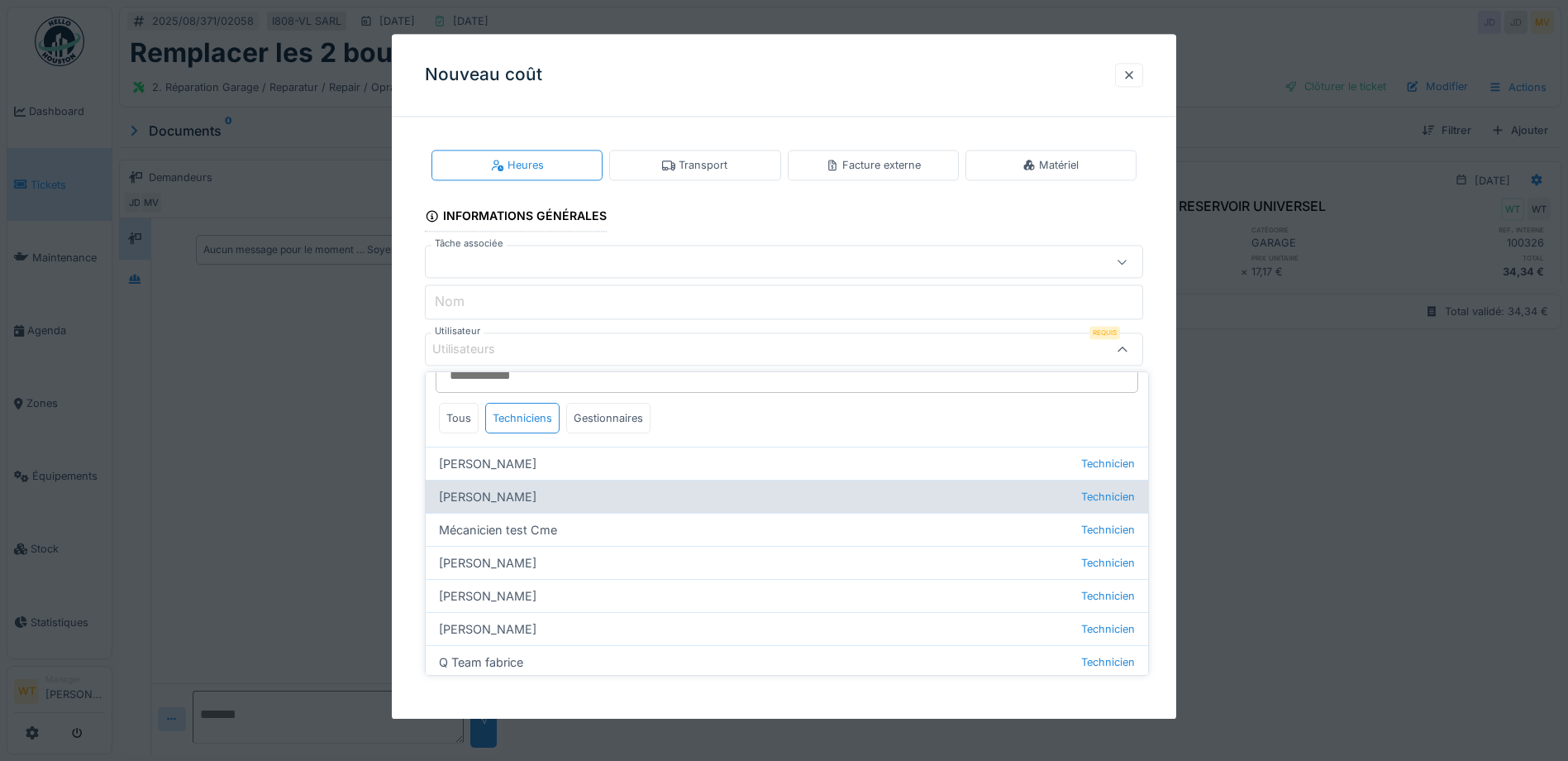
click at [492, 496] on div "Jan Maro Technicien" at bounding box center [787, 496] width 722 height 33
type input "****"
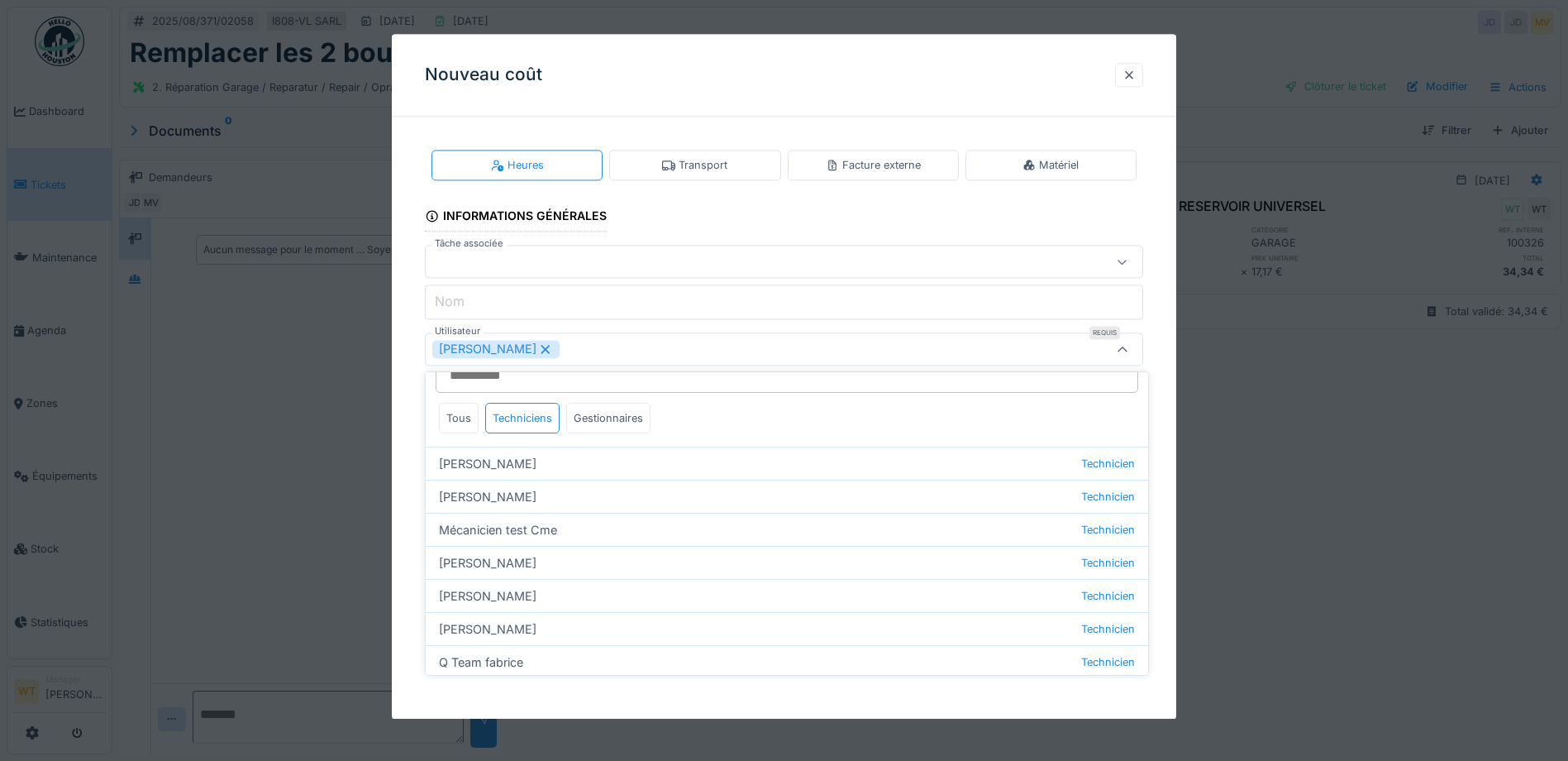
click at [581, 342] on div "[PERSON_NAME]" at bounding box center [741, 349] width 619 height 18
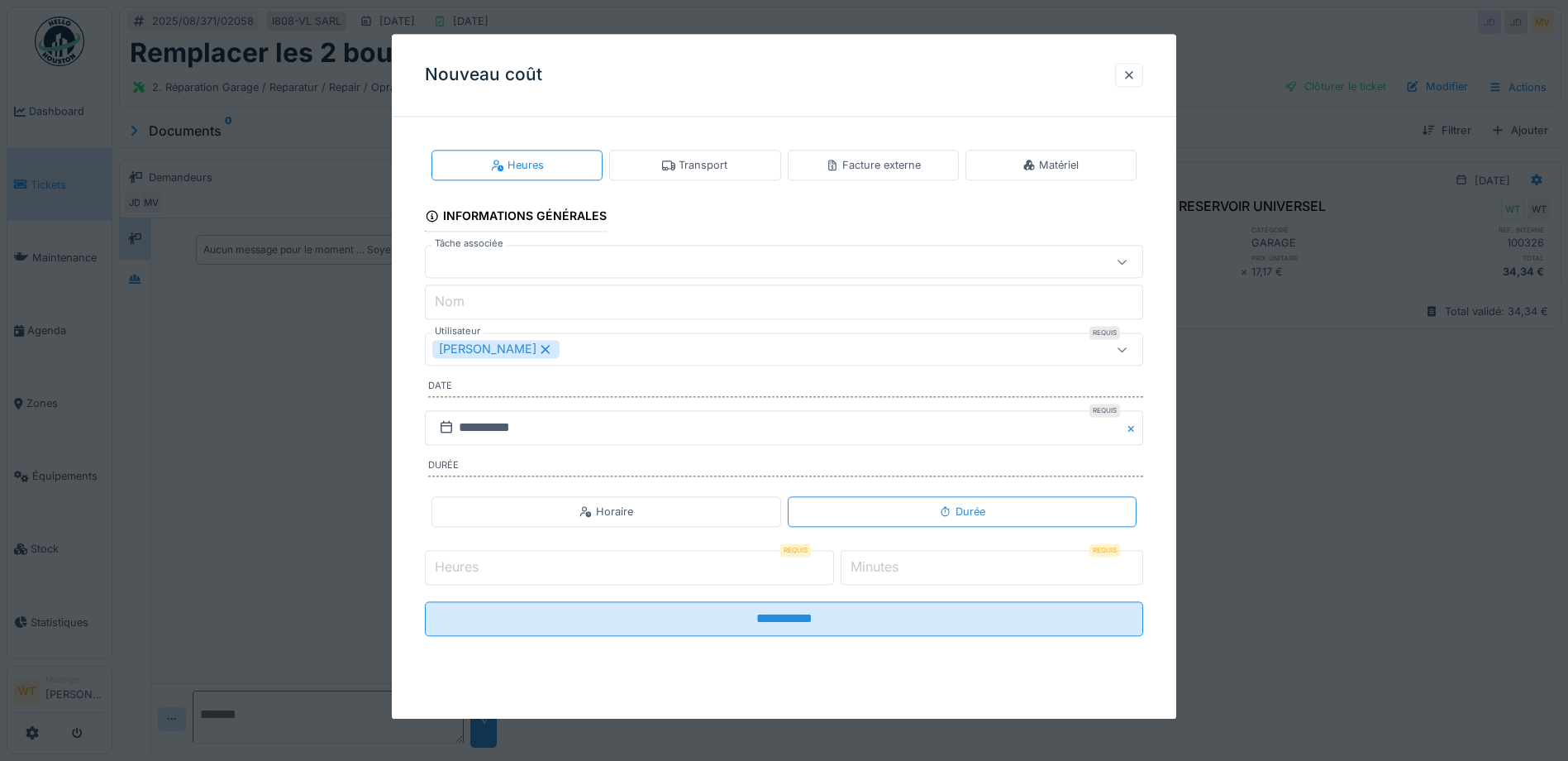
click at [567, 580] on input "Heures" at bounding box center [630, 567] width 410 height 35
type input "*"
click at [997, 545] on fieldset "**********" at bounding box center [784, 390] width 719 height 520
click at [969, 573] on input "*" at bounding box center [991, 567] width 303 height 35
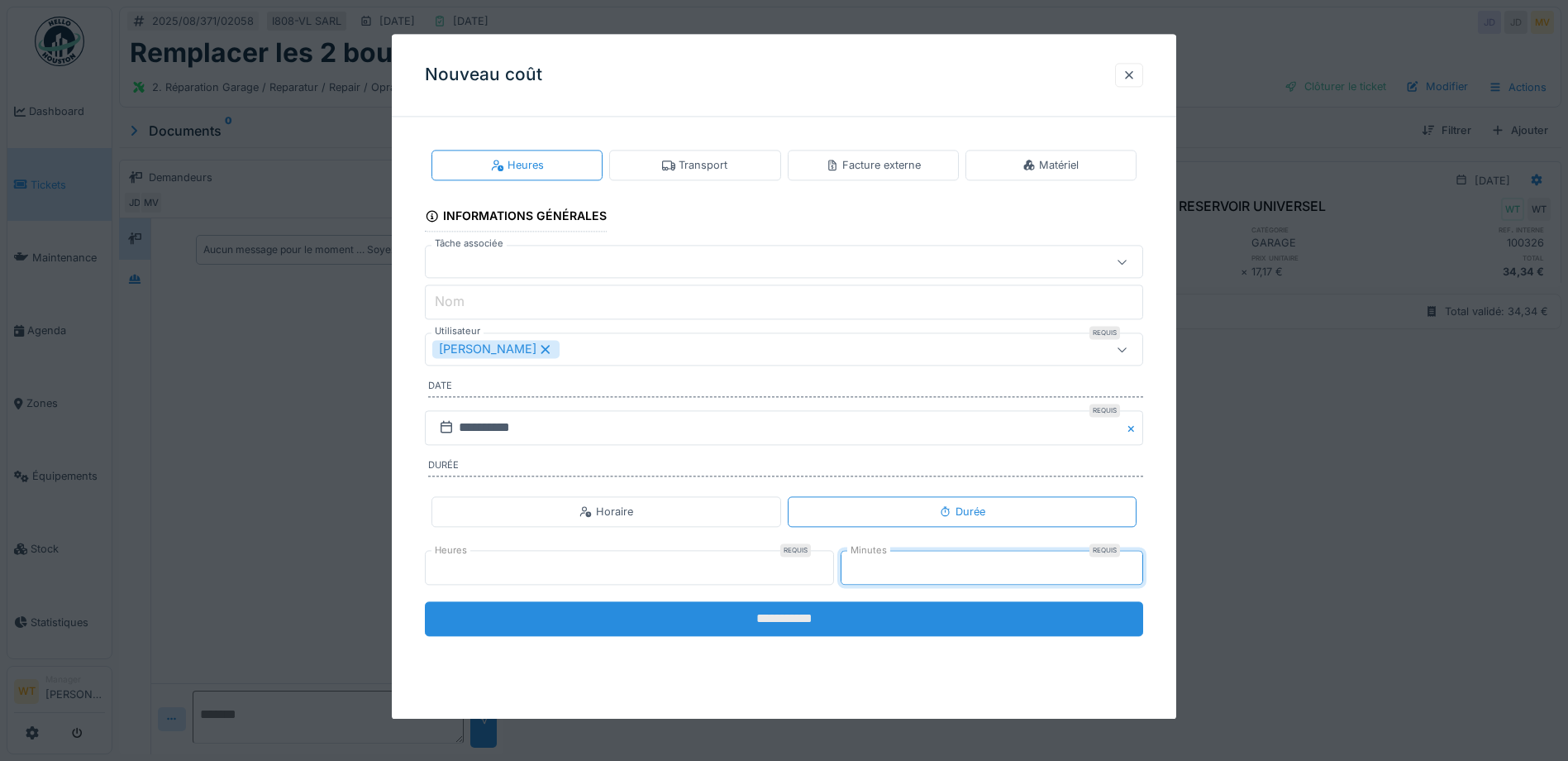
type input "**"
click at [935, 623] on input "**********" at bounding box center [784, 618] width 719 height 35
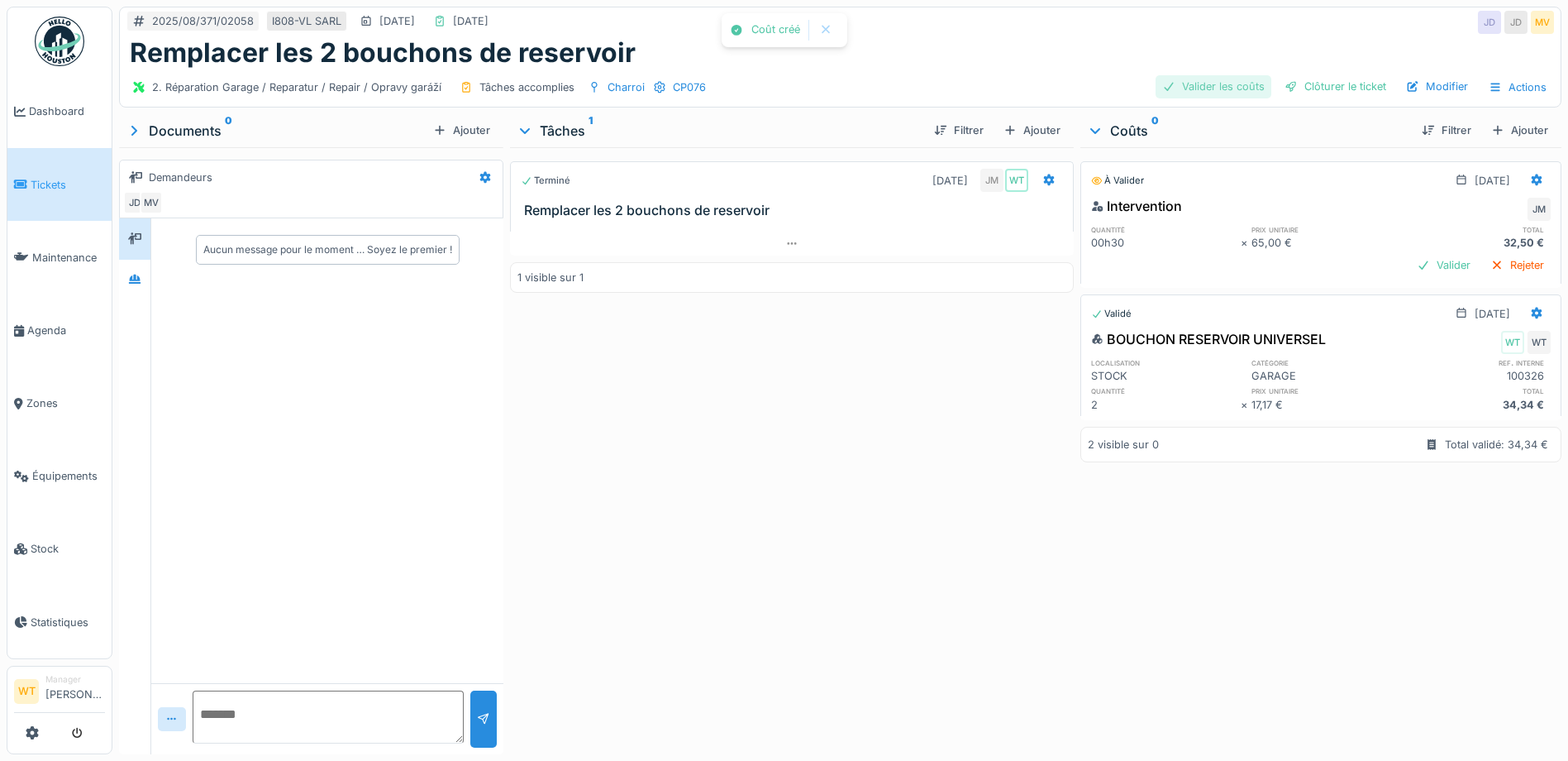
click at [1194, 83] on div "Valider les coûts" at bounding box center [1213, 86] width 116 height 22
click at [1335, 82] on div "Clôturer le ticket" at bounding box center [1336, 86] width 115 height 22
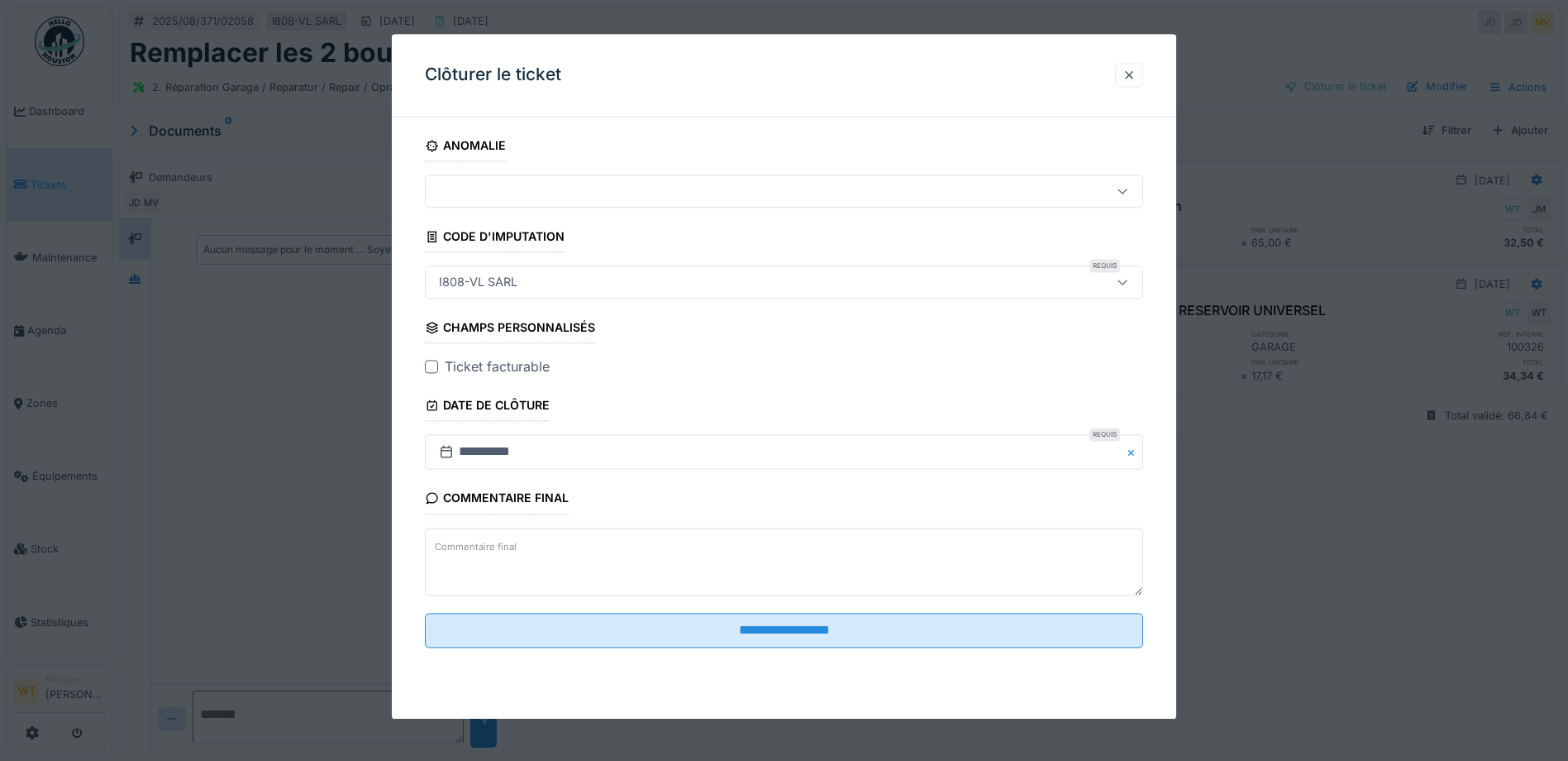
click at [436, 366] on div at bounding box center [432, 367] width 13 height 13
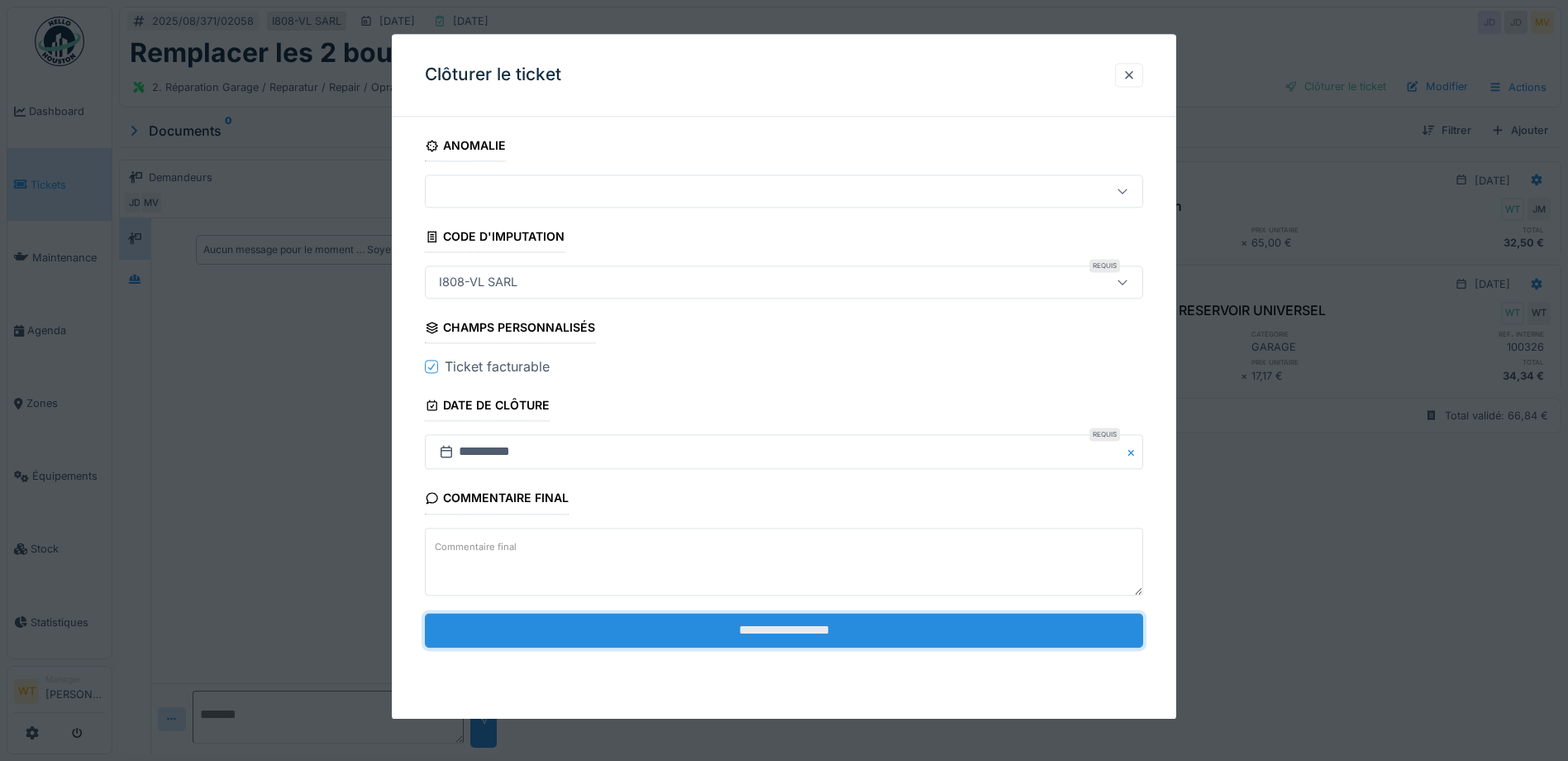
click at [613, 626] on input "**********" at bounding box center [784, 630] width 719 height 35
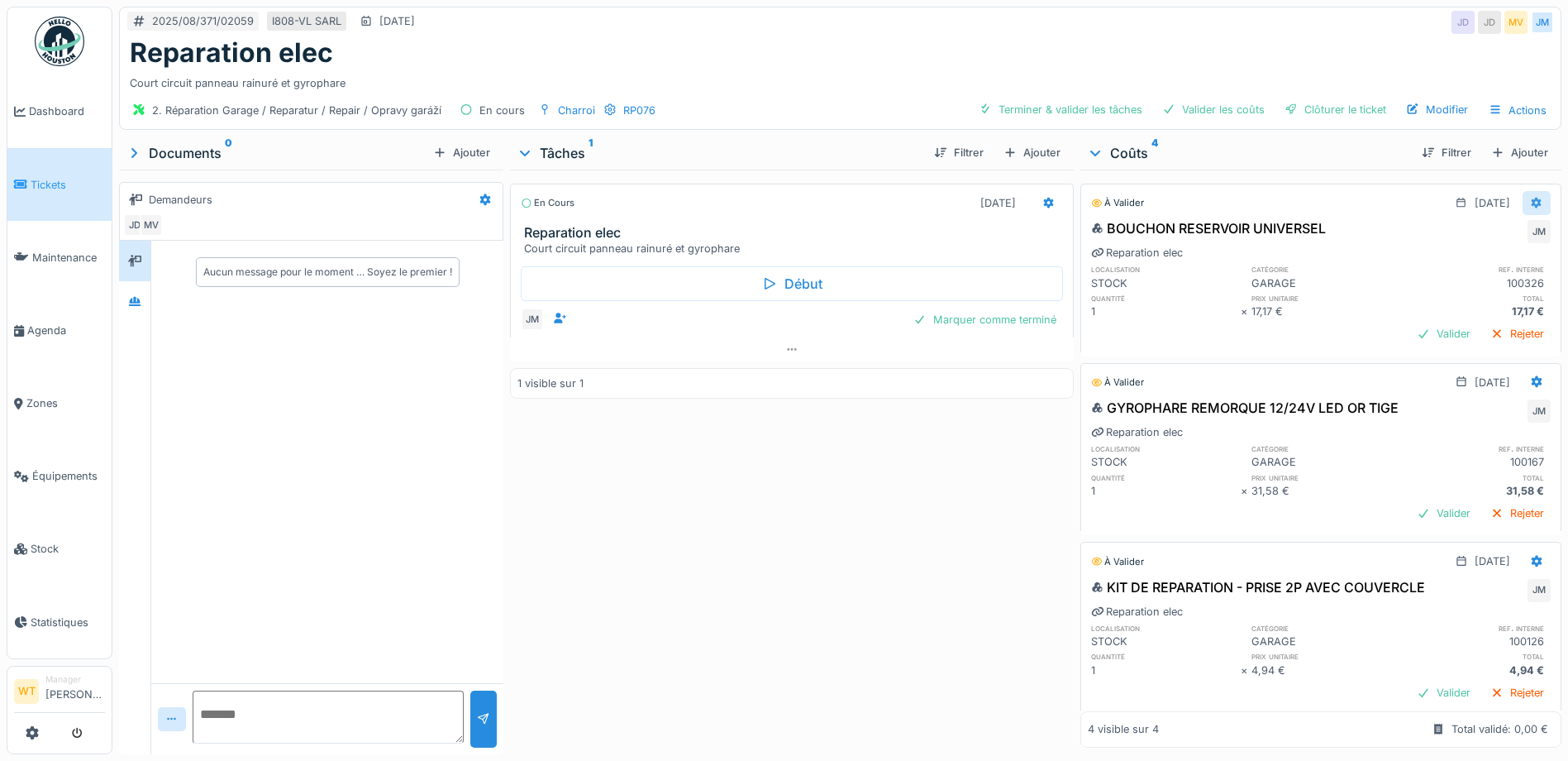
click at [1530, 196] on div at bounding box center [1536, 202] width 13 height 16
click at [1478, 260] on div "Supprimer" at bounding box center [1456, 264] width 80 height 25
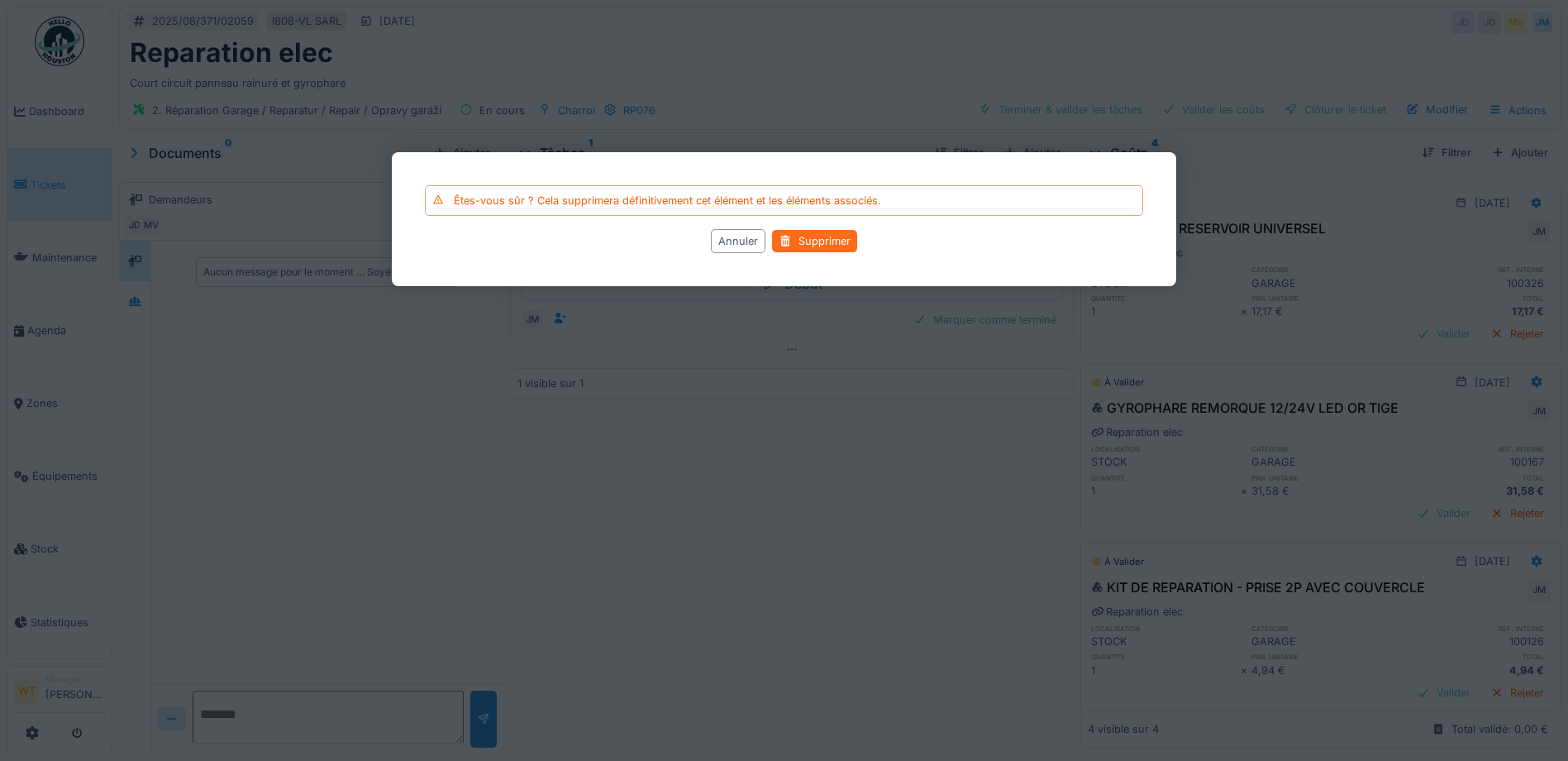
click at [835, 239] on div "Supprimer" at bounding box center [814, 241] width 85 height 22
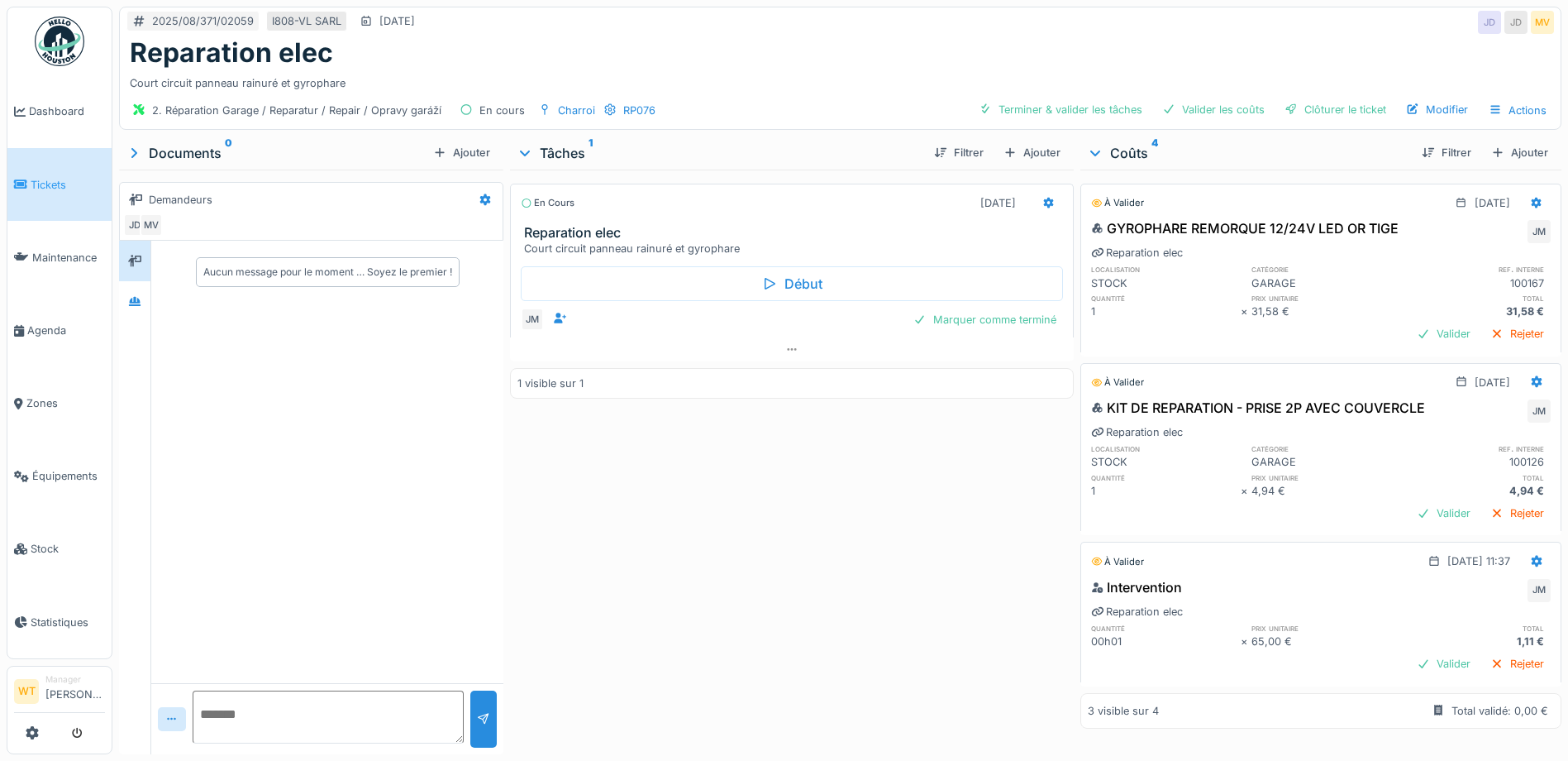
scroll to position [5, 0]
click at [1522, 551] on div at bounding box center [1536, 561] width 28 height 24
drag, startPoint x: 1453, startPoint y: 586, endPoint x: 1432, endPoint y: 585, distance: 21.0
click at [1454, 586] on div "Modifier" at bounding box center [1456, 593] width 80 height 25
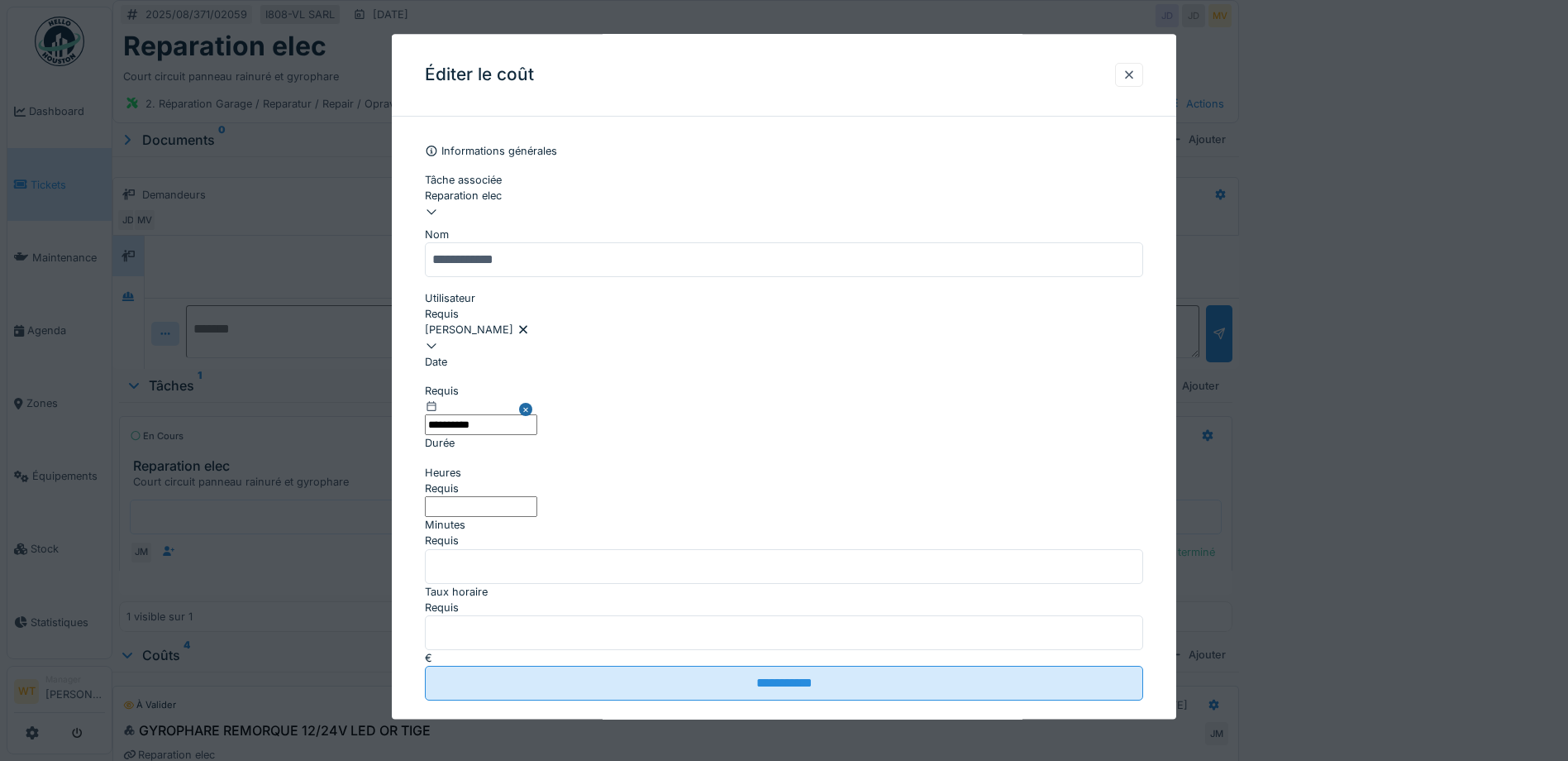
click at [528, 496] on input "*" at bounding box center [481, 506] width 112 height 21
click at [901, 549] on input "*" at bounding box center [784, 566] width 719 height 35
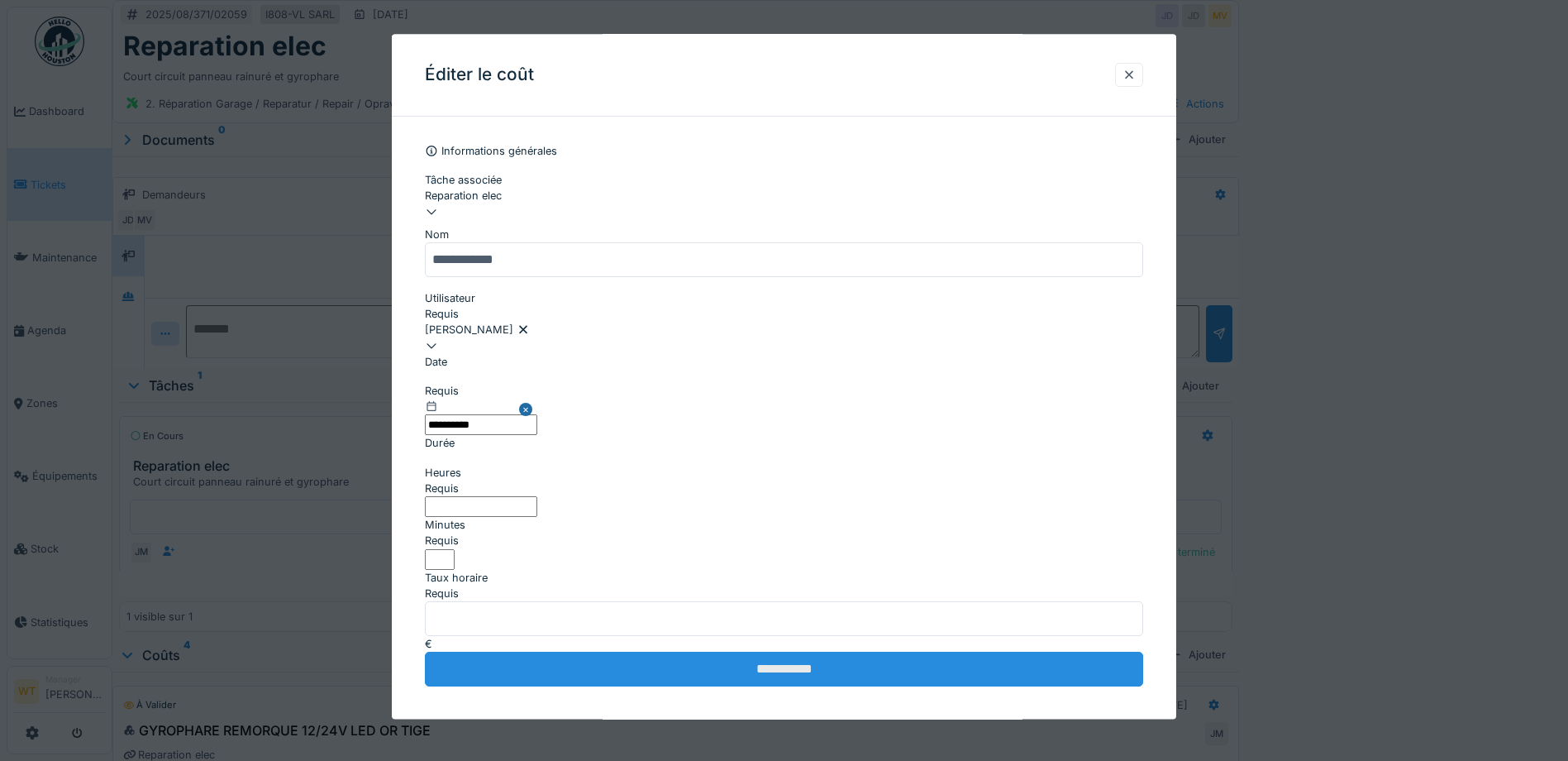
type input "**"
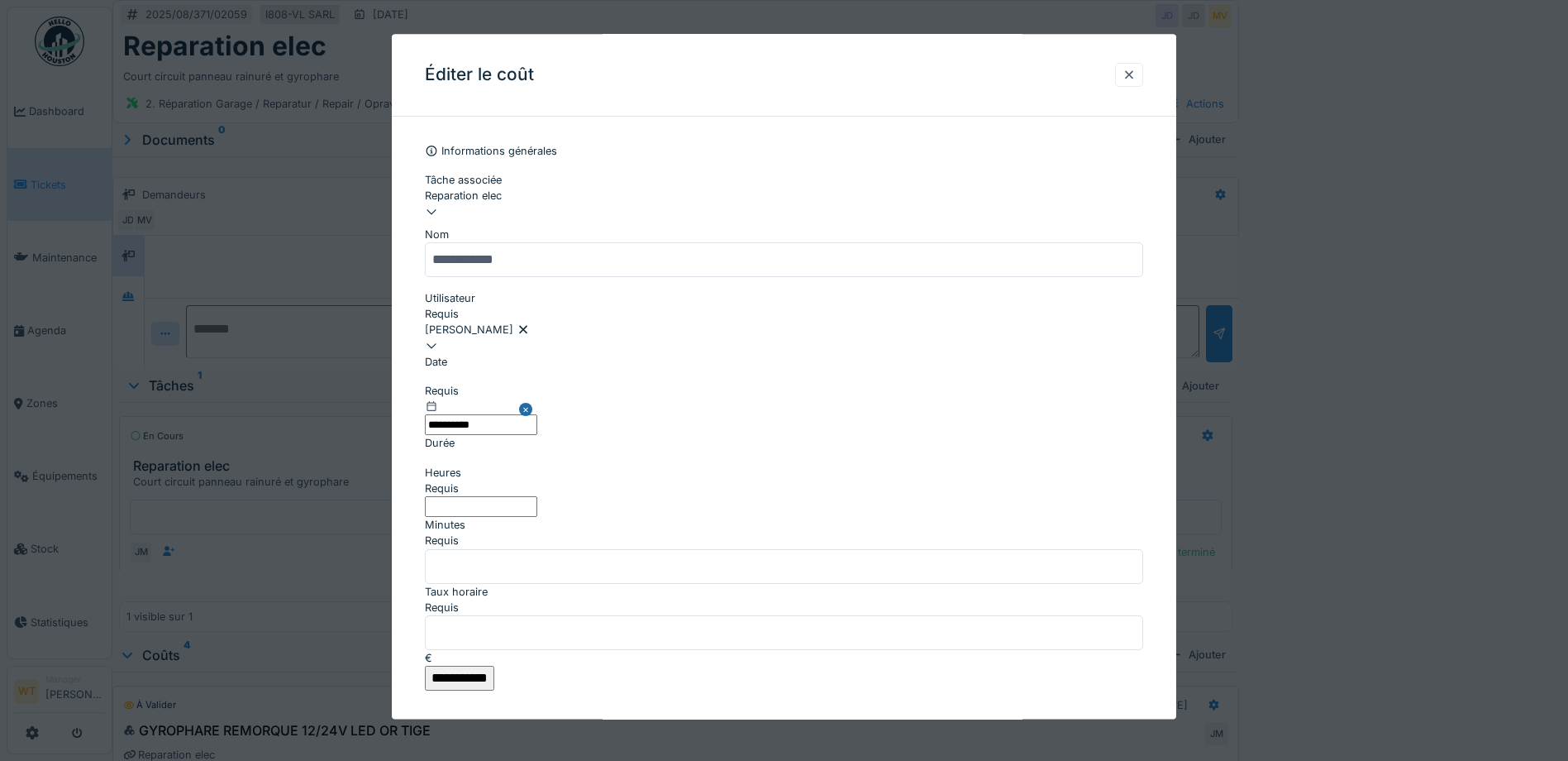
click at [495, 667] on input "**********" at bounding box center [460, 679] width 69 height 25
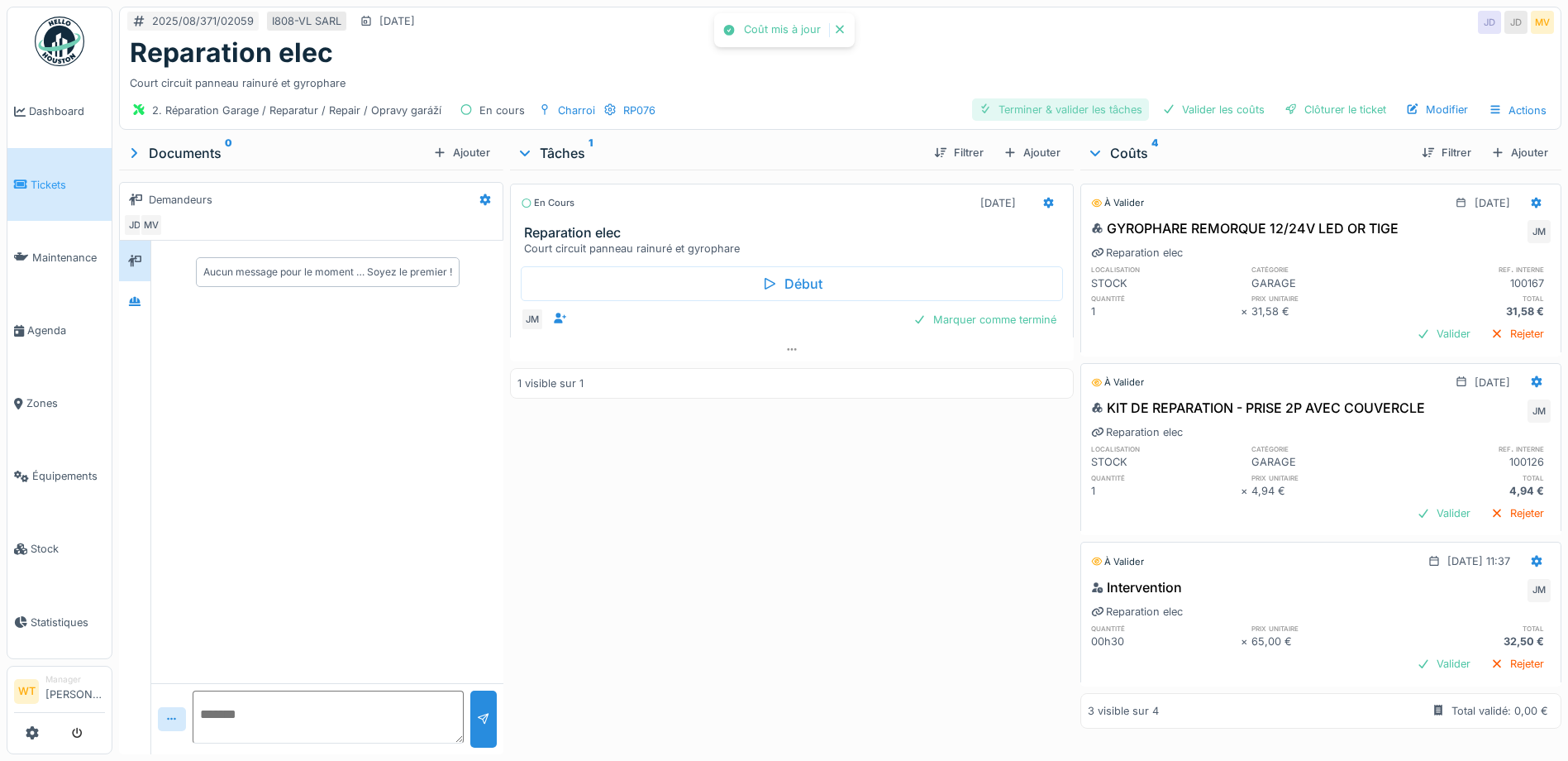
click at [1062, 109] on div "Terminer & valider les tâches" at bounding box center [1060, 110] width 176 height 22
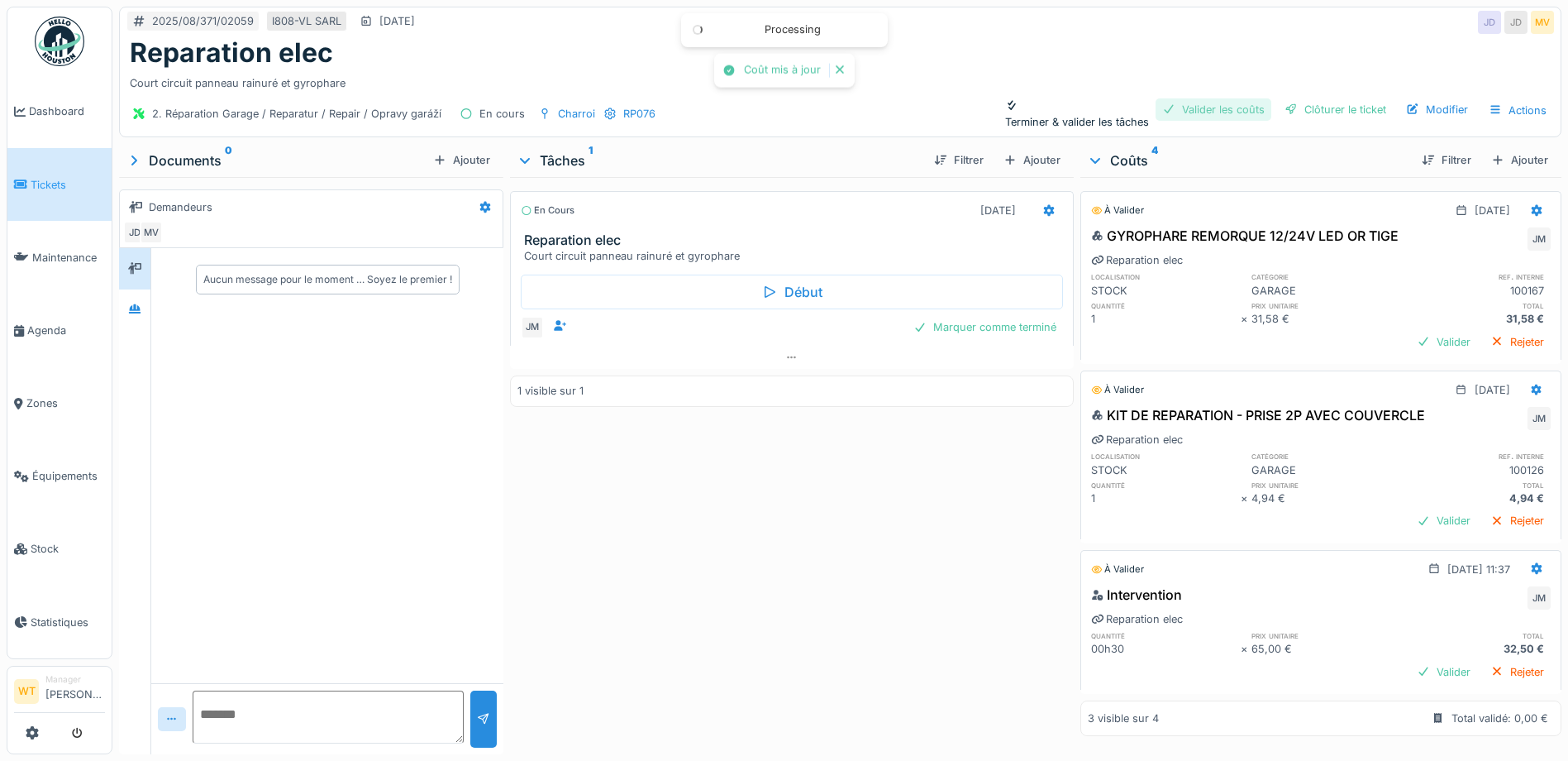
click at [1220, 113] on div "Valider les coûts" at bounding box center [1213, 110] width 116 height 22
click at [1348, 97] on div "2. Réparation Garage / Reparatur / Repair / Opravy garáží En cours Charroi RP07…" at bounding box center [840, 113] width 1441 height 45
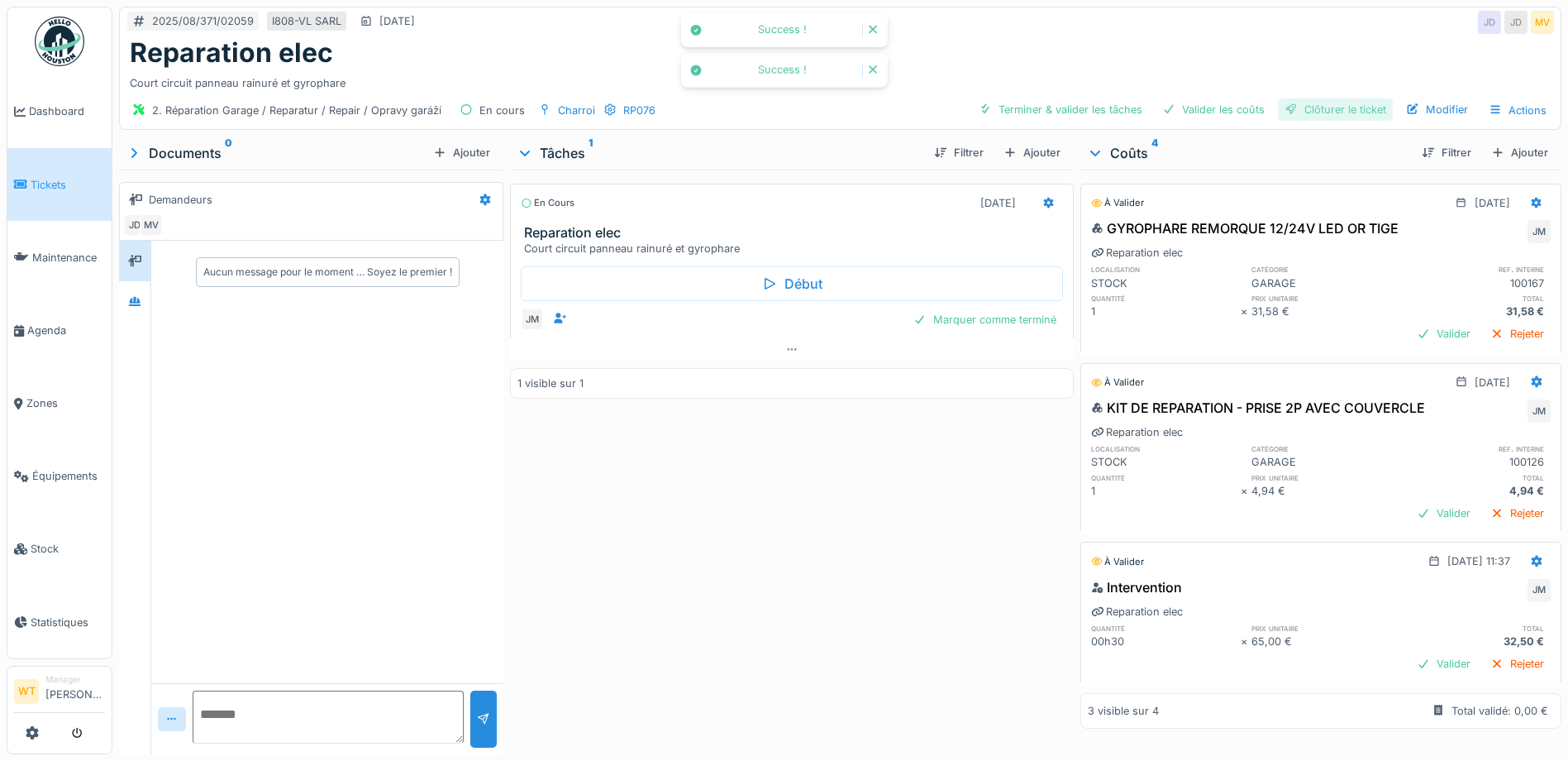
scroll to position [0, 0]
click at [1332, 109] on div "Clôturer le ticket" at bounding box center [1336, 110] width 115 height 22
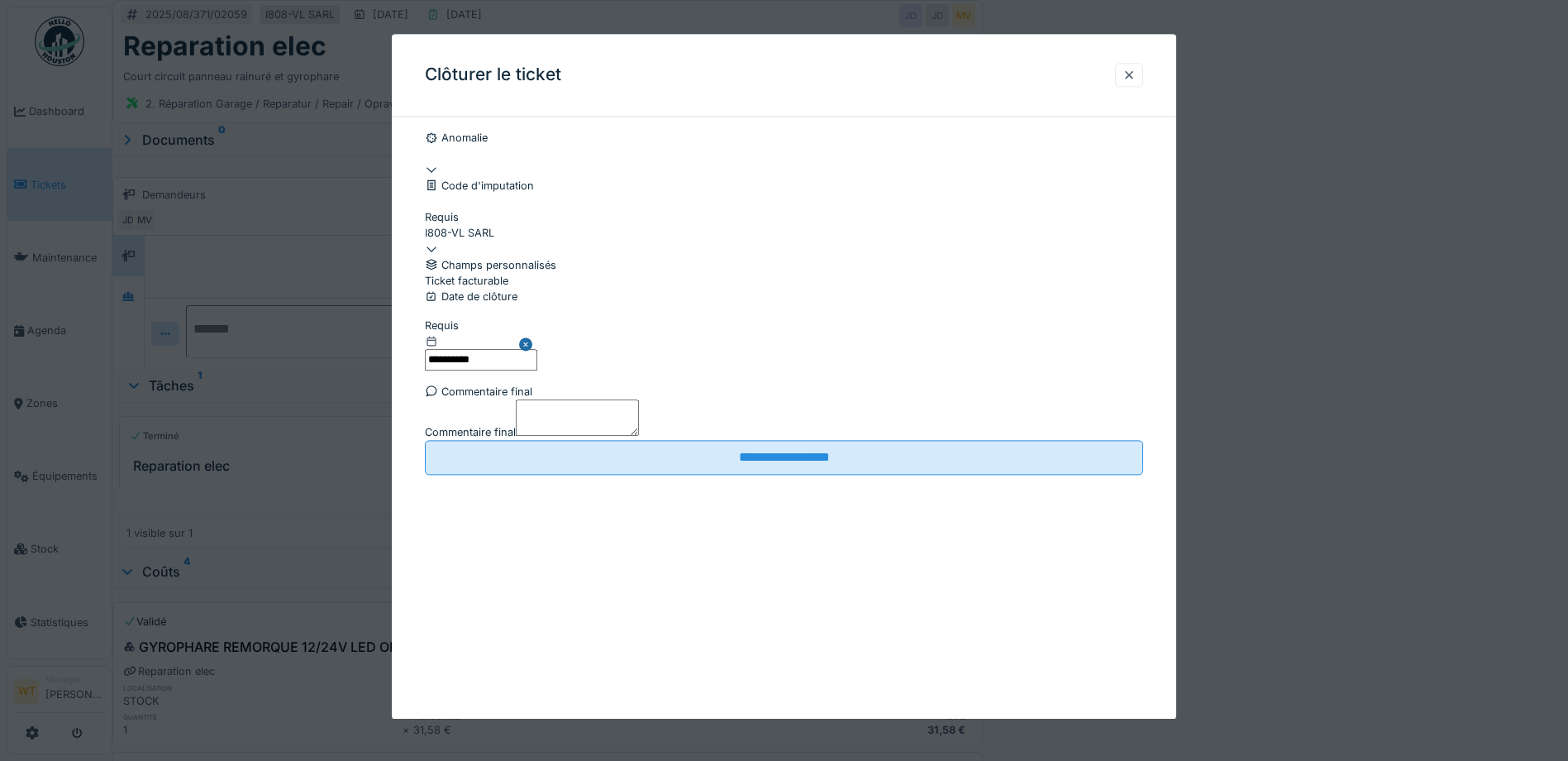
click at [434, 273] on div at bounding box center [784, 273] width 719 height 0
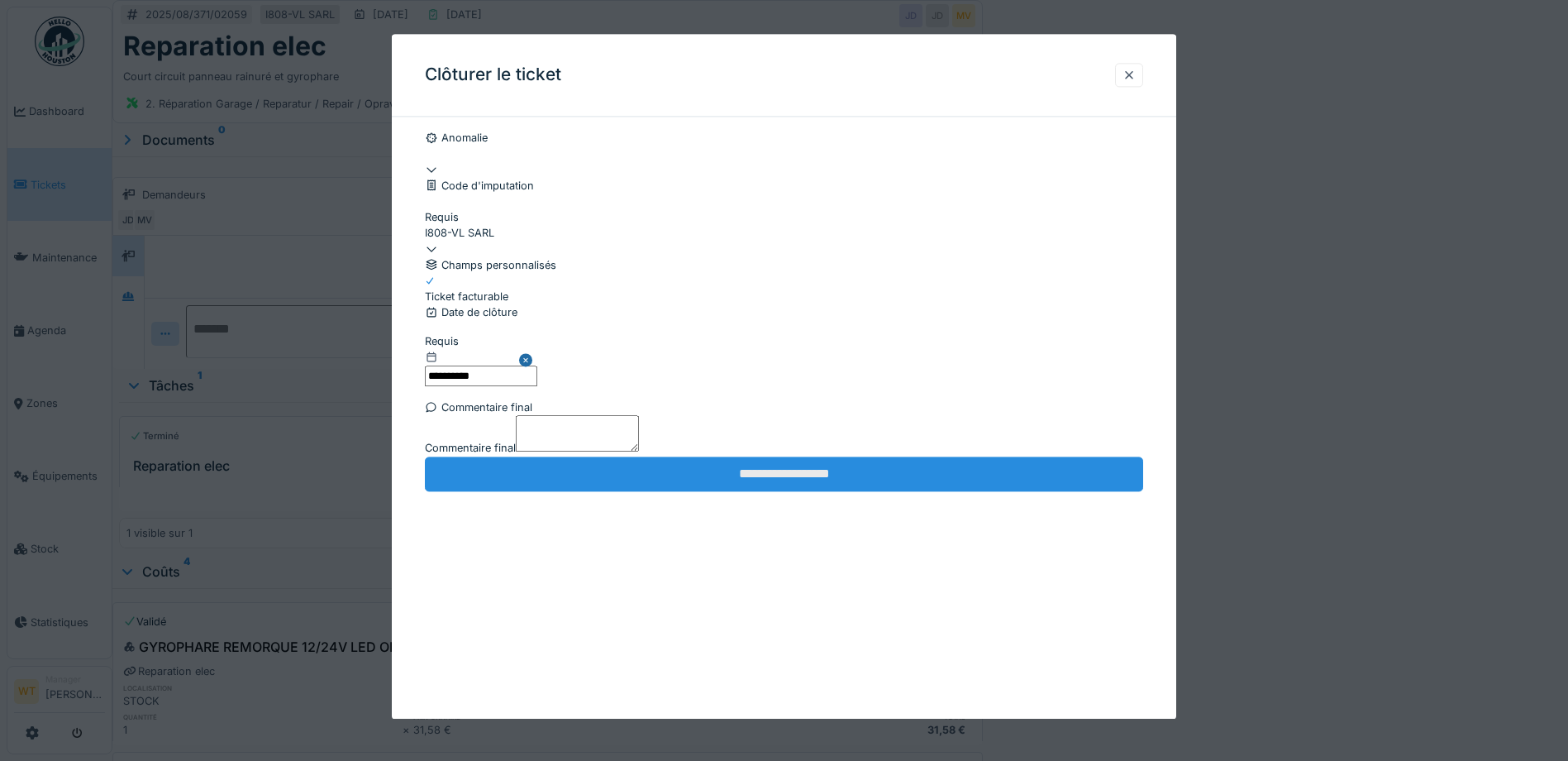
click at [752, 491] on input "**********" at bounding box center [784, 474] width 719 height 35
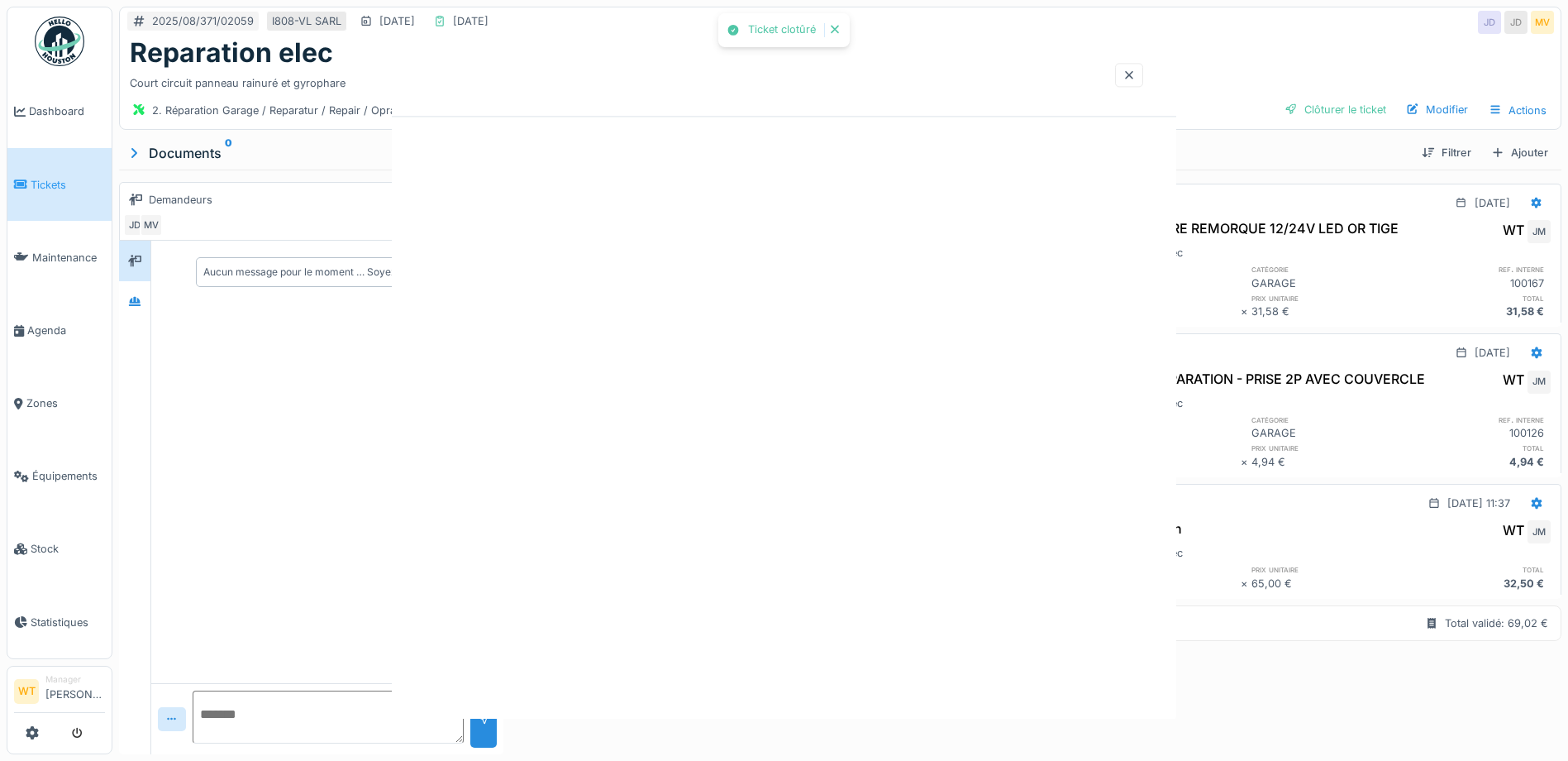
click at [756, 629] on div "Ticket clotûré Annuler 2025/08/371/02059 I808-VL SARL [DATE] [DATE] JD JD MV Re…" at bounding box center [840, 380] width 1456 height 761
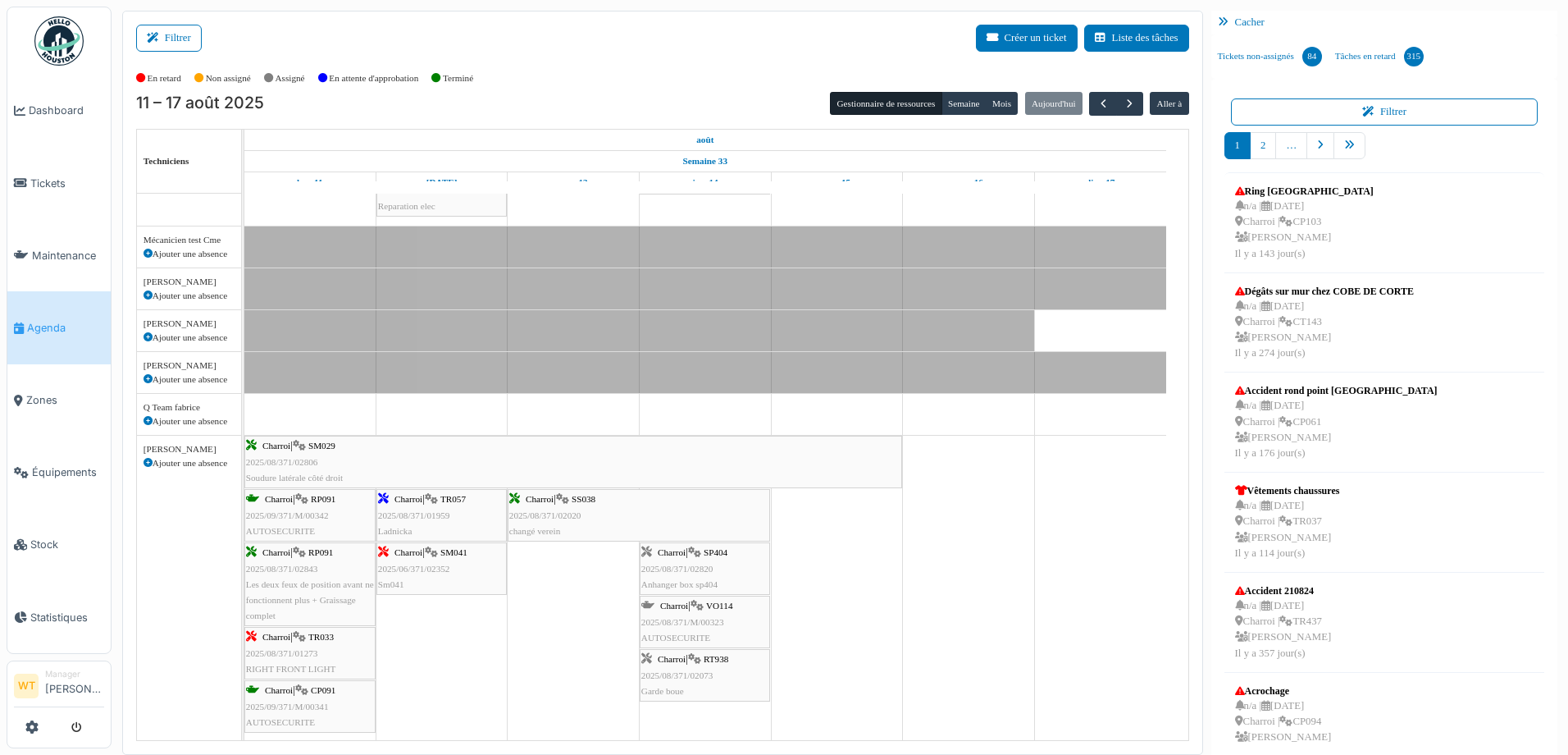
scroll to position [296, 0]
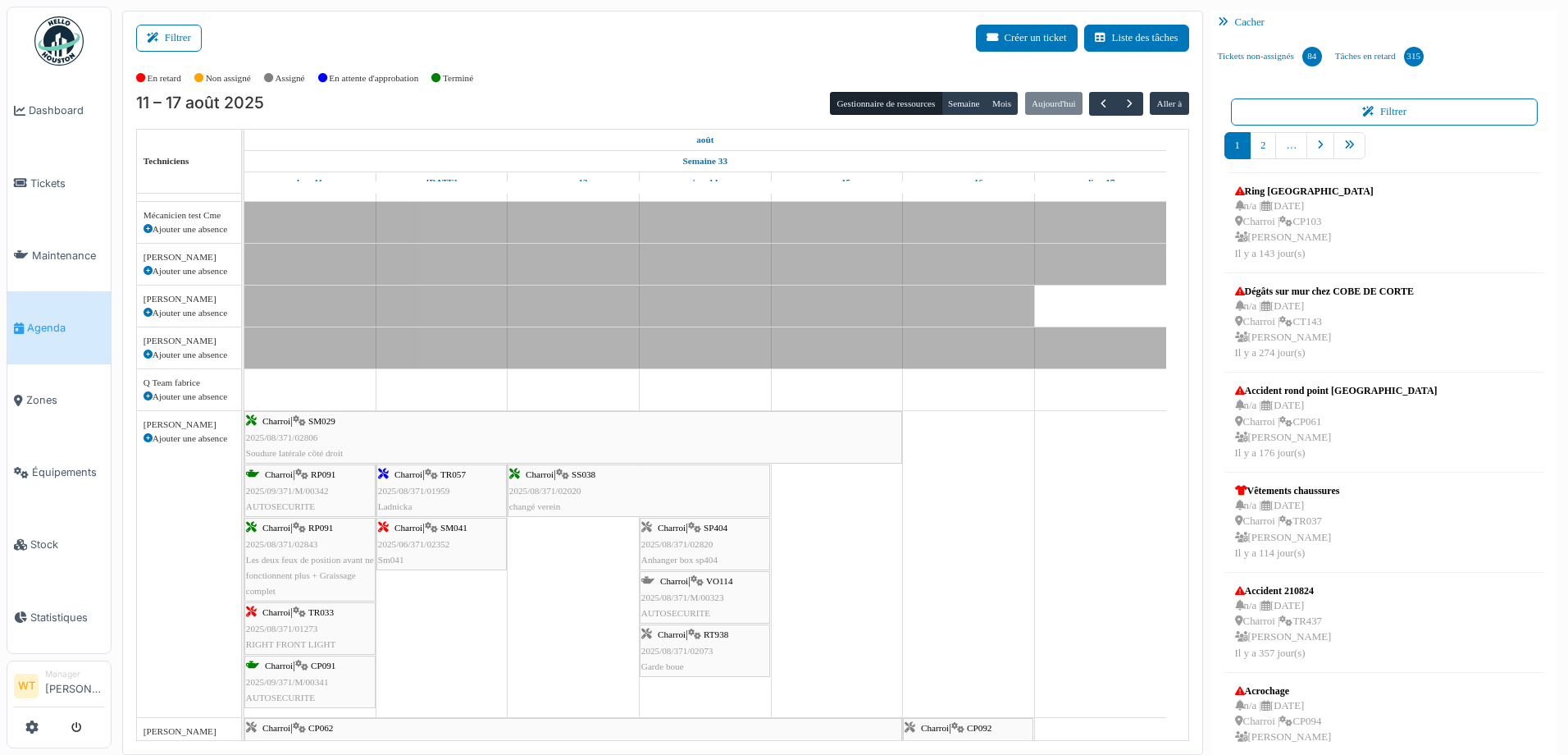
click at [484, 494] on div "Charroi | TR057 2025/08/371/01959 Ladnicka" at bounding box center [442, 490] width 127 height 47
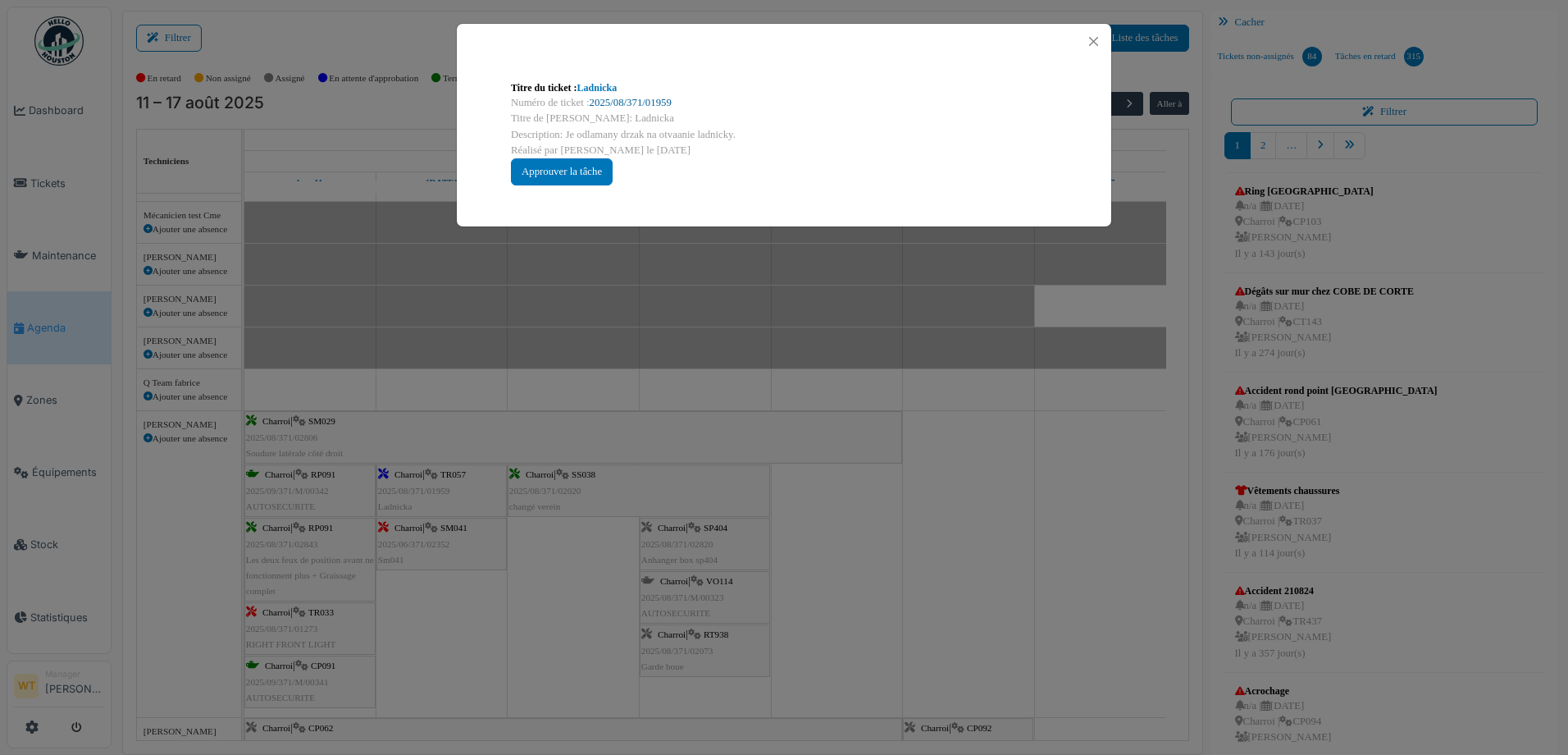
click at [618, 98] on link "2025/08/371/01959" at bounding box center [630, 103] width 82 height 12
